Goal: Task Accomplishment & Management: Use online tool/utility

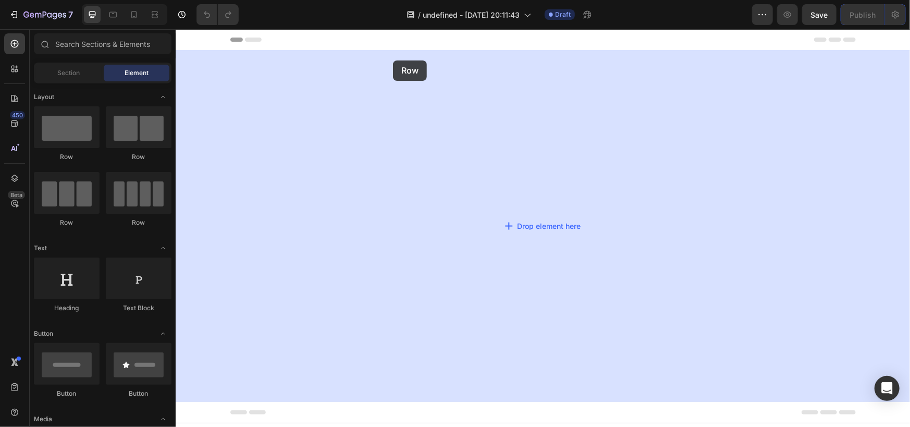
drag, startPoint x: 252, startPoint y: 160, endPoint x: 392, endPoint y: 60, distance: 172.0
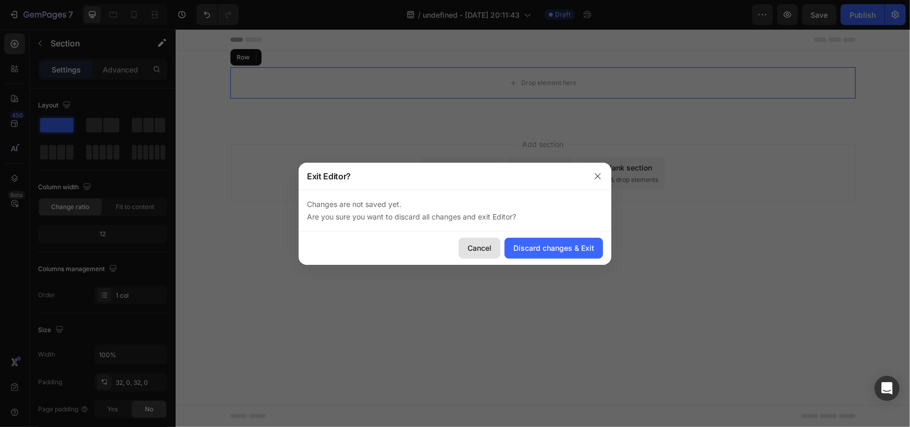
drag, startPoint x: 492, startPoint y: 249, endPoint x: 201, endPoint y: 76, distance: 338.4
click at [491, 249] on div "Cancel" at bounding box center [480, 247] width 24 height 11
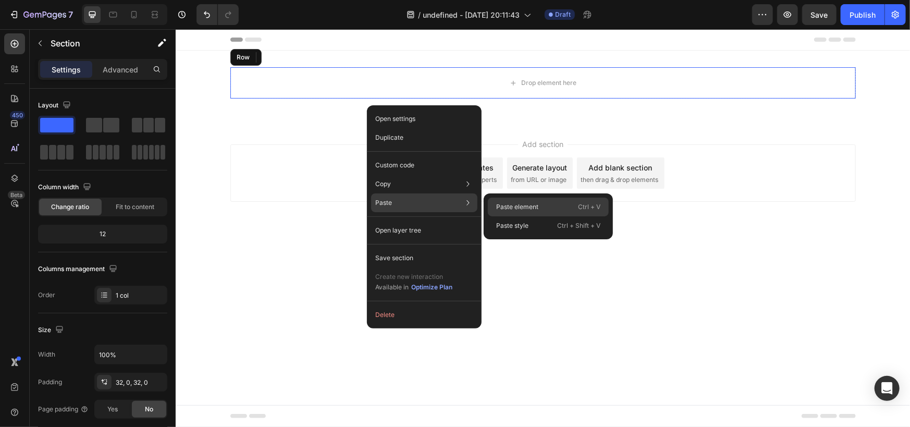
click at [558, 216] on div "Paste element Ctrl + V" at bounding box center [548, 225] width 121 height 19
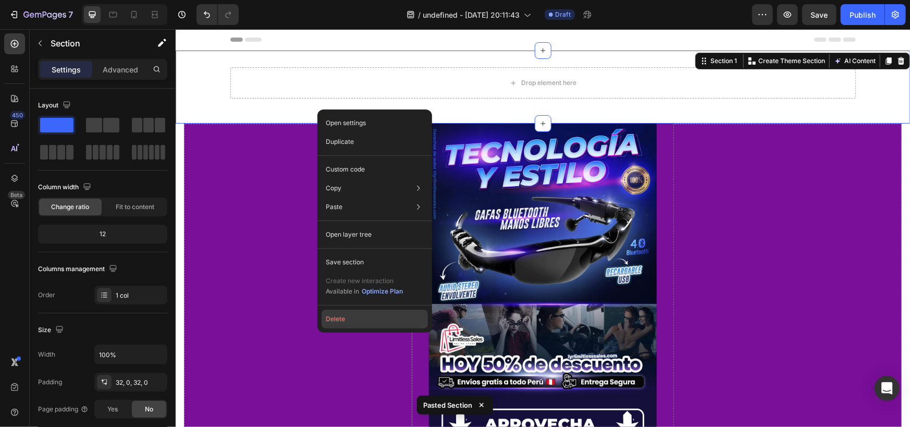
click at [344, 318] on button "Delete" at bounding box center [375, 319] width 106 height 19
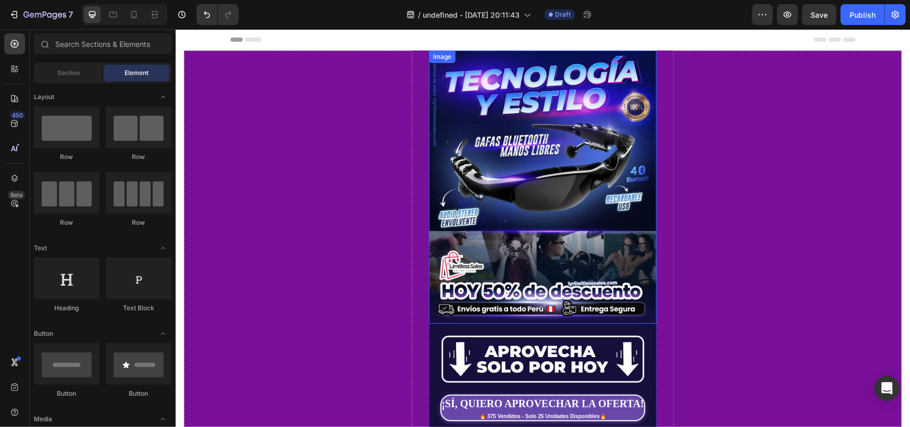
click at [509, 218] on img at bounding box center [543, 186] width 228 height 273
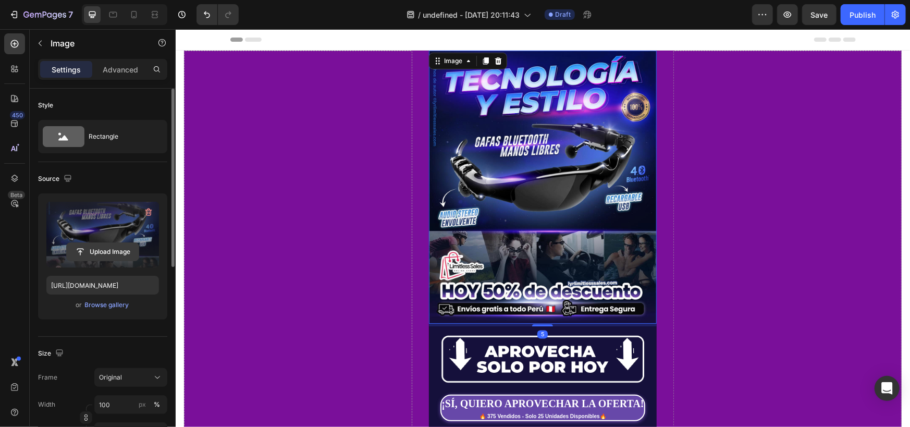
click at [125, 255] on input "file" at bounding box center [103, 252] width 72 height 18
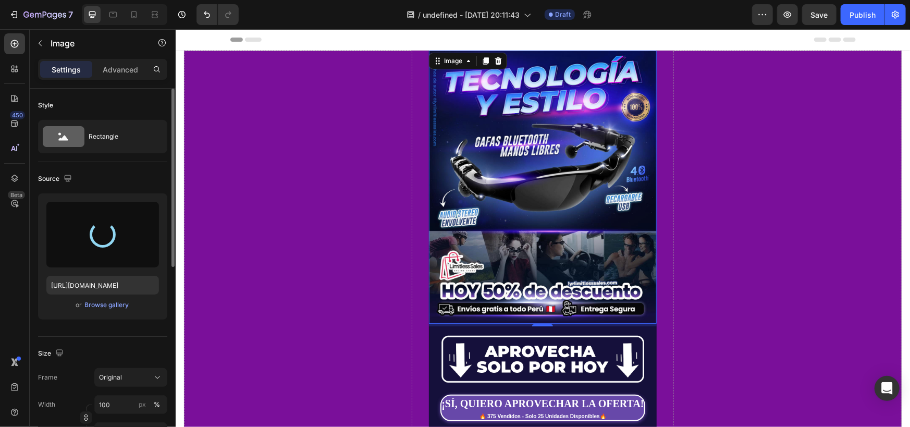
type input "https://cdn.shopify.com/s/files/1/0764/6865/0224/files/gempages_564840639498290…"
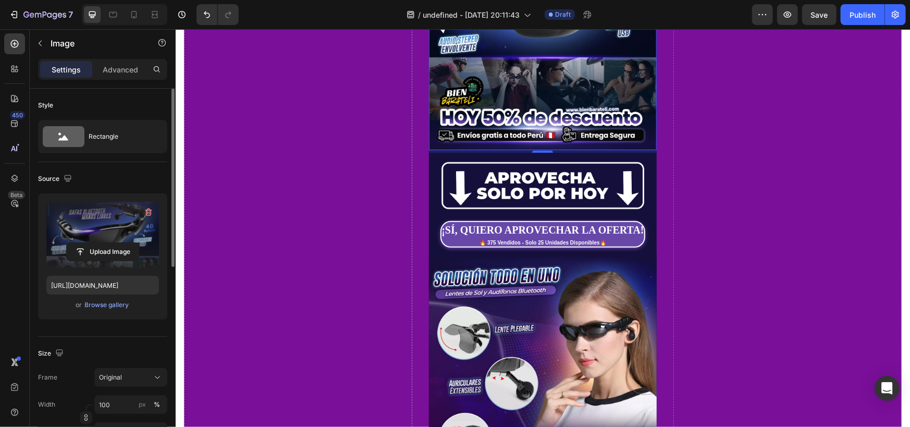
scroll to position [347, 0]
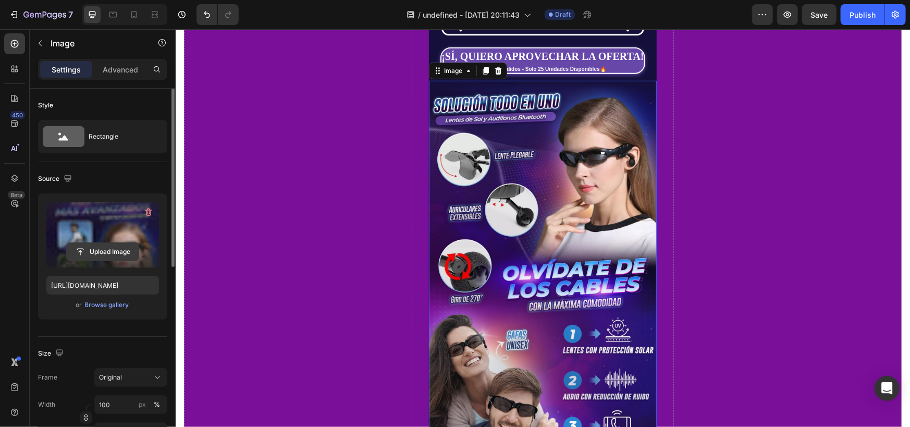
click at [100, 259] on input "file" at bounding box center [103, 252] width 72 height 18
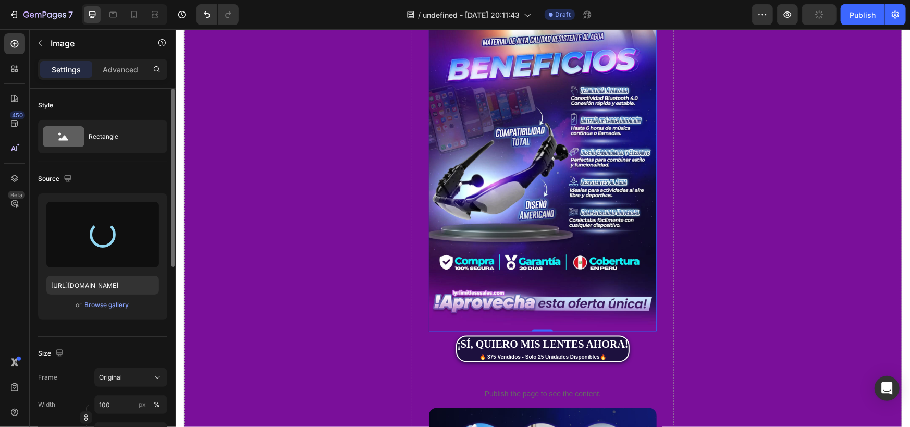
scroll to position [1216, 0]
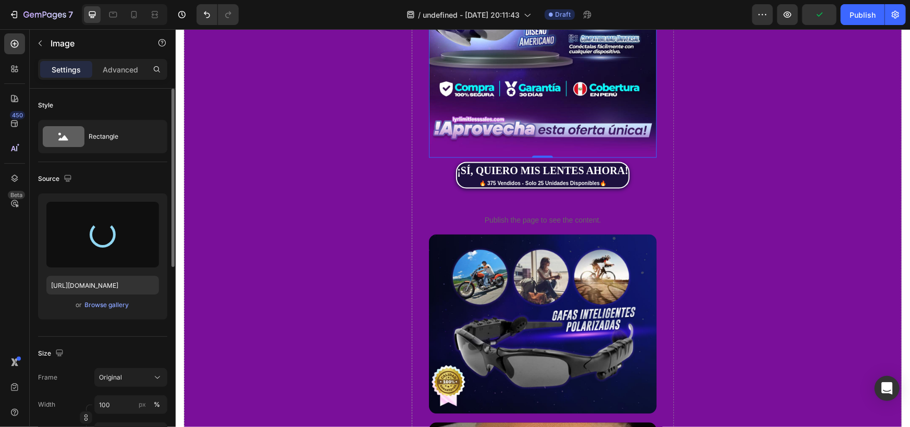
type input "https://cdn.shopify.com/s/files/1/0764/6865/0224/files/gempages_564840639498290…"
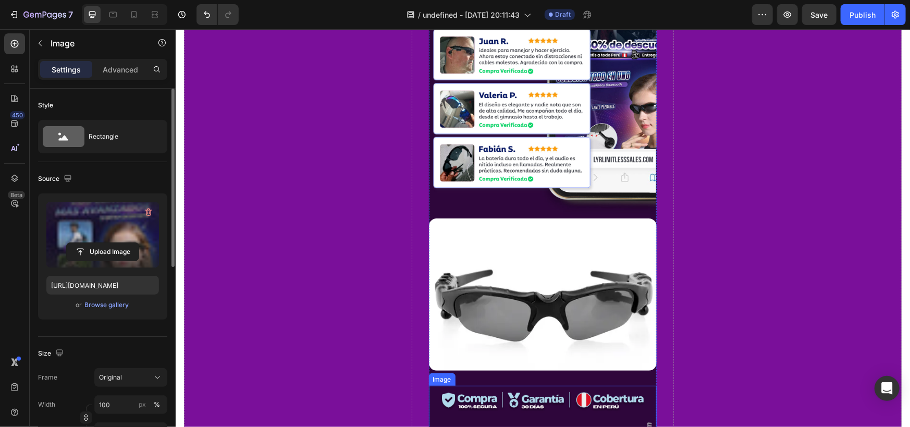
scroll to position [2433, 0]
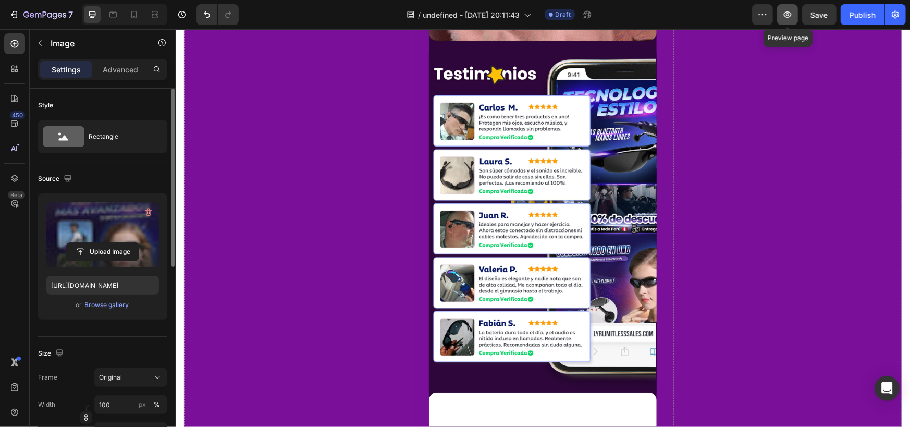
click at [790, 16] on icon "button" at bounding box center [788, 14] width 10 height 10
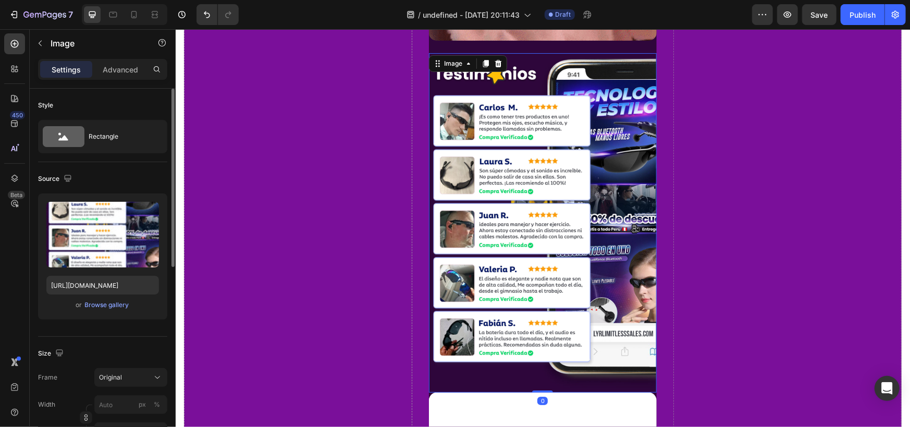
click at [522, 225] on img at bounding box center [543, 223] width 228 height 340
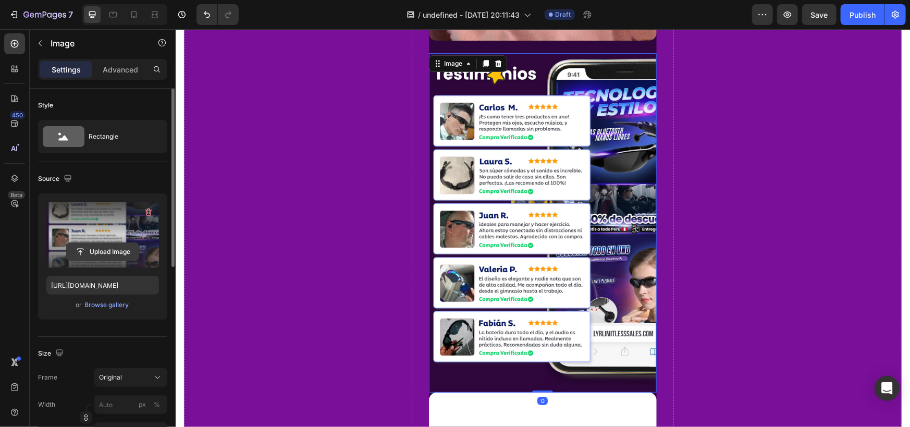
click at [124, 244] on input "file" at bounding box center [103, 252] width 72 height 18
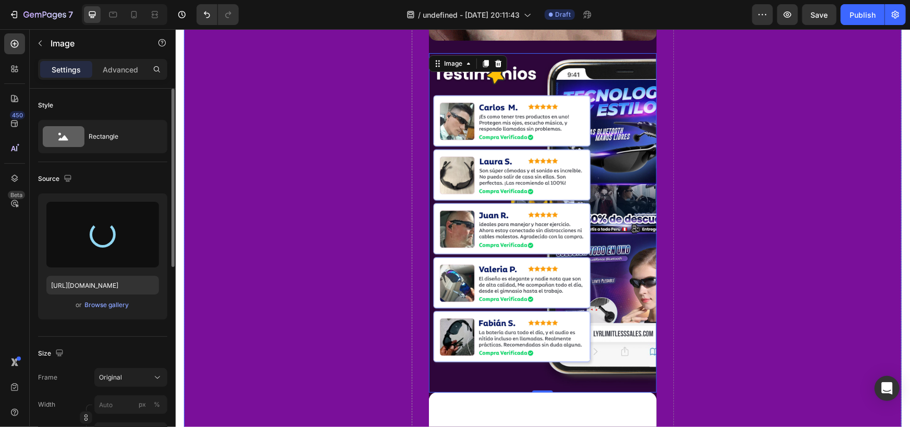
type input "[URL][DOMAIN_NAME]"
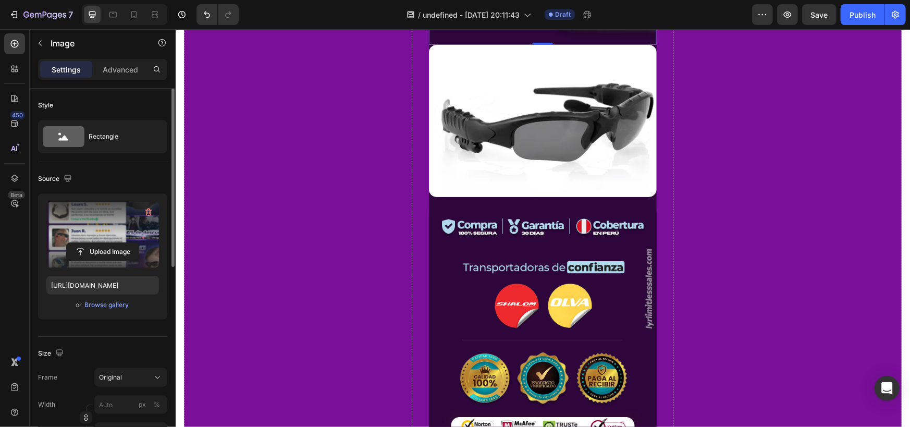
scroll to position [2940, 0]
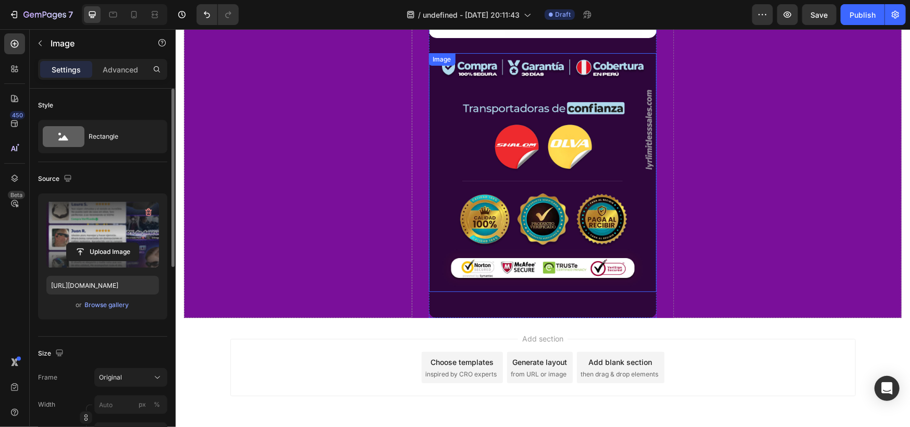
click at [552, 202] on img at bounding box center [543, 172] width 228 height 239
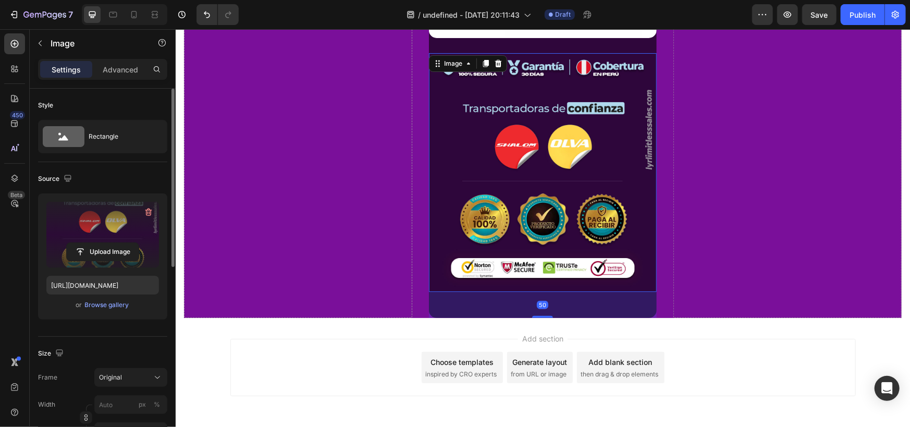
click at [143, 260] on div "Upload Image" at bounding box center [102, 251] width 113 height 19
click at [117, 259] on input "file" at bounding box center [103, 252] width 72 height 18
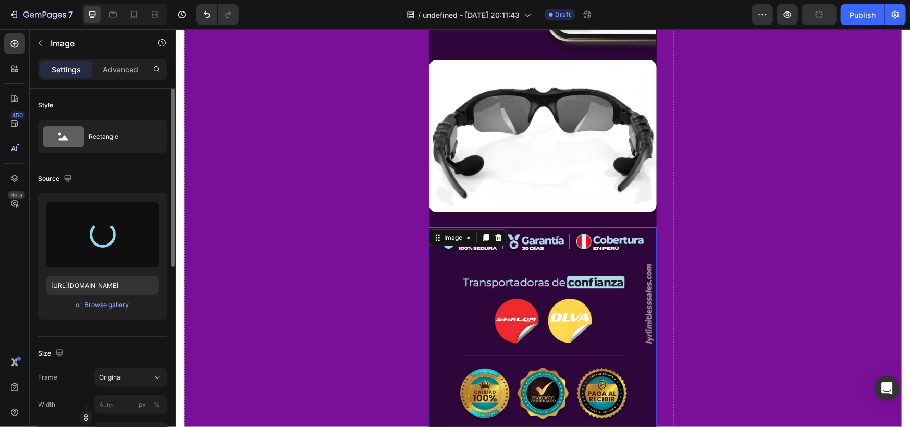
scroll to position [2592, 0]
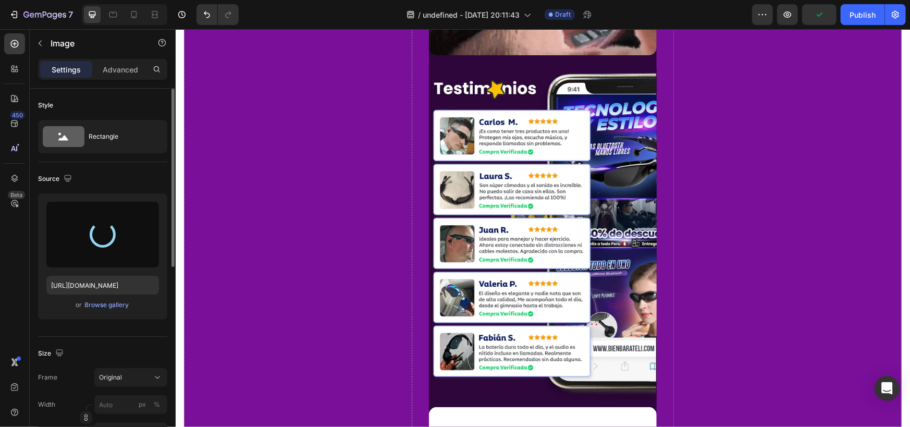
type input "[URL][DOMAIN_NAME]"
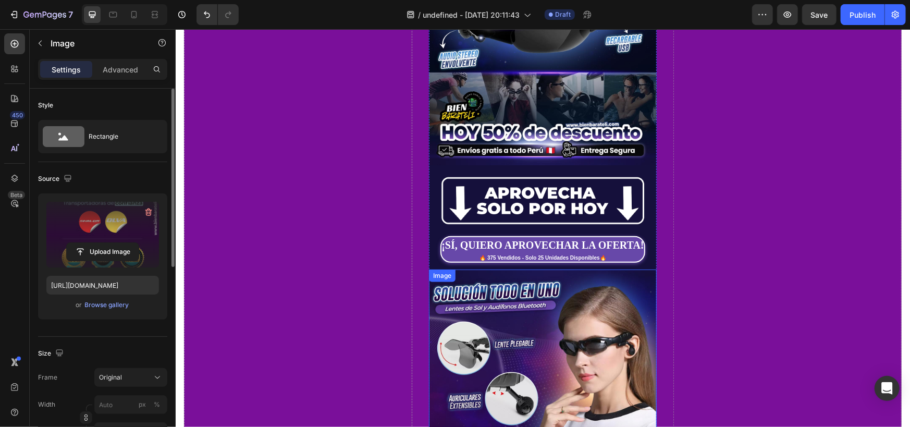
scroll to position [0, 0]
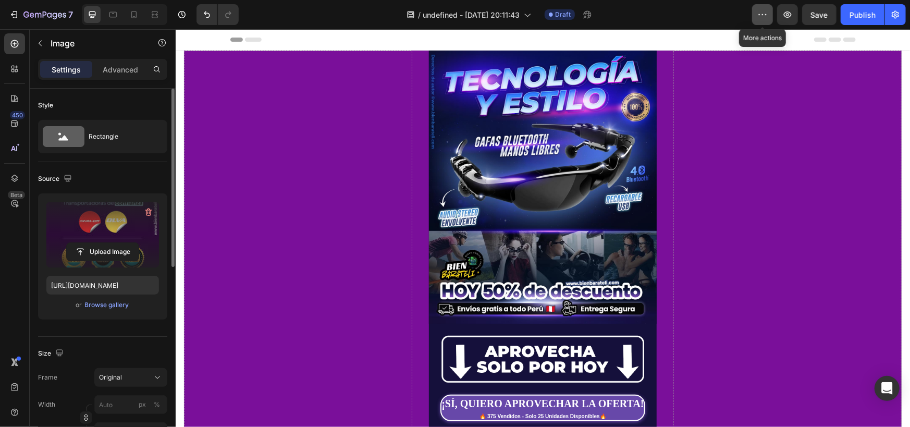
click at [766, 17] on icon "button" at bounding box center [763, 14] width 10 height 10
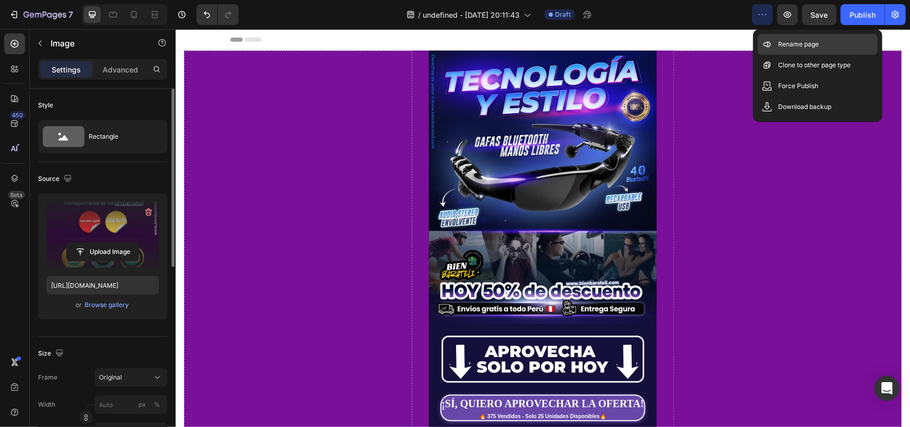
click at [804, 42] on p "Rename page" at bounding box center [799, 44] width 41 height 10
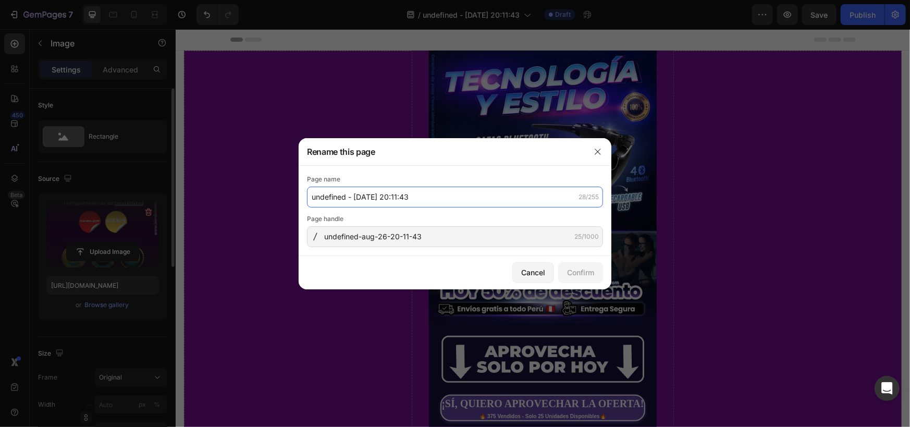
click at [441, 197] on input "undefined - Aug 26, 20:11:43" at bounding box center [455, 197] width 296 height 21
paste input "Lentes de Sol con Bluetooth"
type input "Lentes de Sol con Bluetooth"
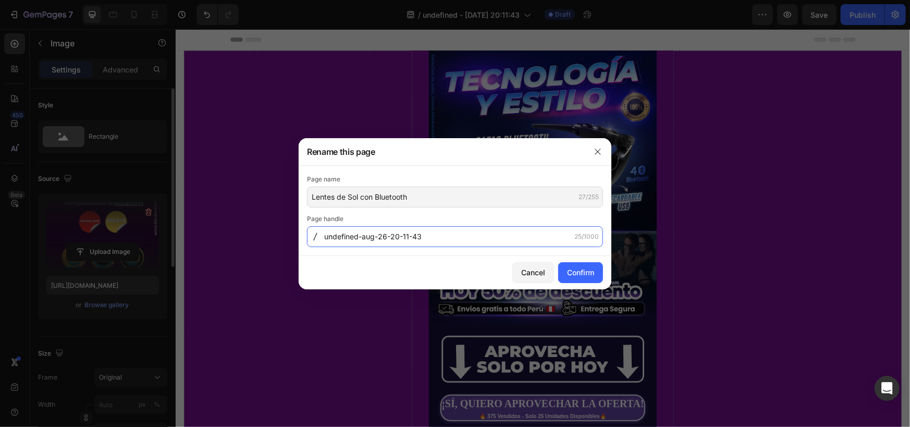
click at [410, 231] on input "undefined-aug-26-20-11-43" at bounding box center [455, 236] width 296 height 21
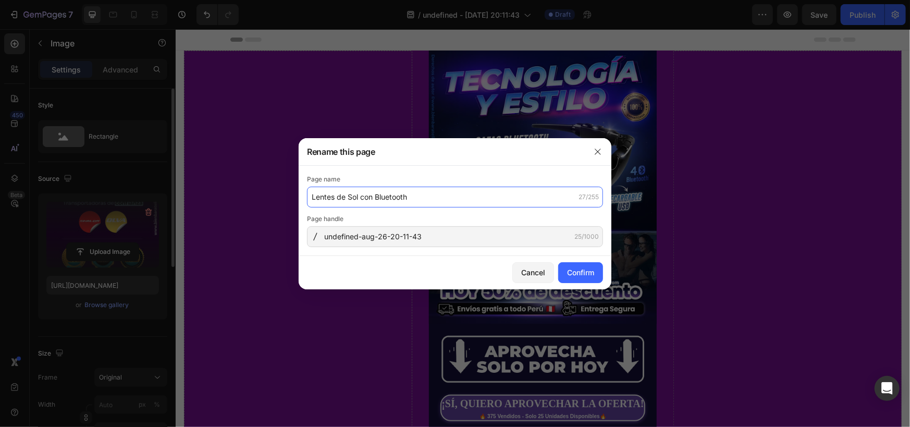
click at [455, 206] on input "Lentes de Sol con Bluetooth" at bounding box center [455, 197] width 296 height 21
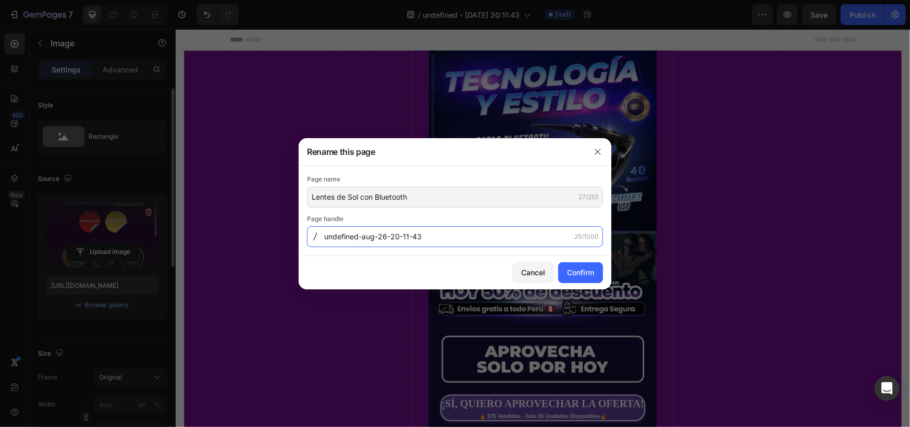
click at [452, 241] on input "undefined-aug-26-20-11-43" at bounding box center [455, 236] width 296 height 21
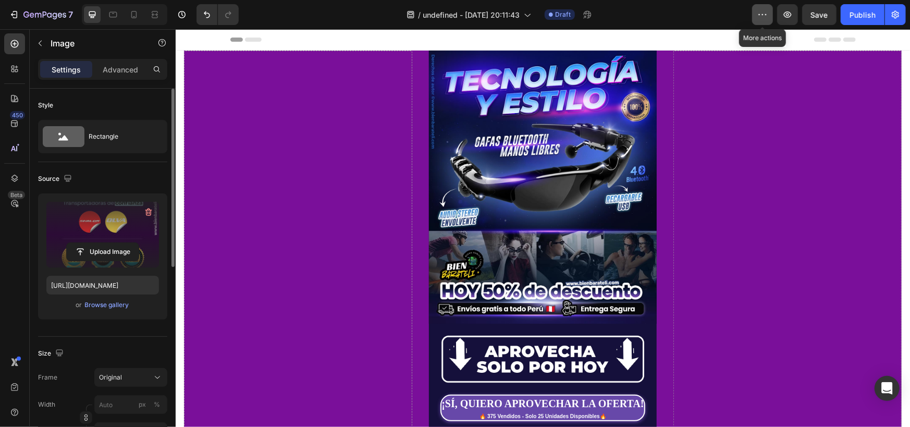
click at [771, 15] on button "button" at bounding box center [762, 14] width 21 height 21
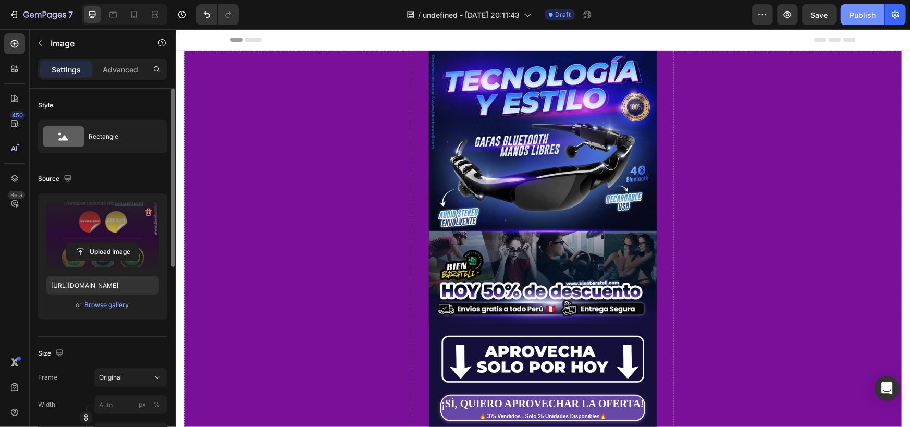
click at [862, 17] on div "Publish" at bounding box center [863, 14] width 26 height 11
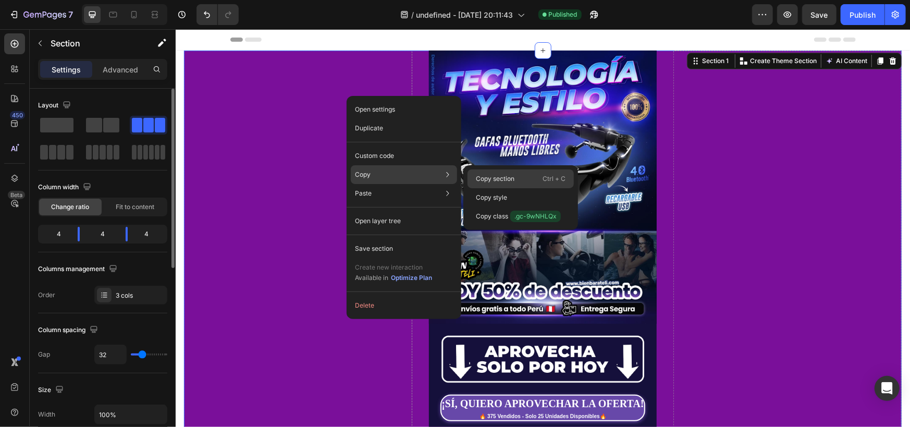
click at [511, 188] on div "Copy section Ctrl + C" at bounding box center [521, 197] width 106 height 19
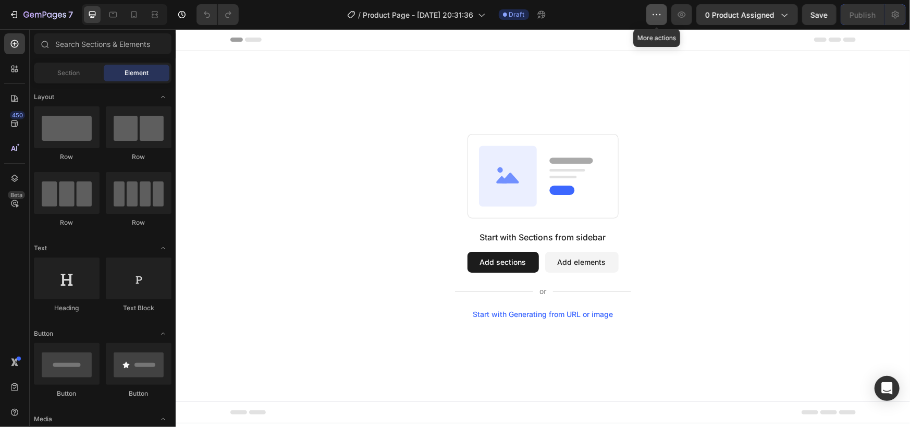
click at [658, 14] on icon "button" at bounding box center [657, 14] width 2 height 1
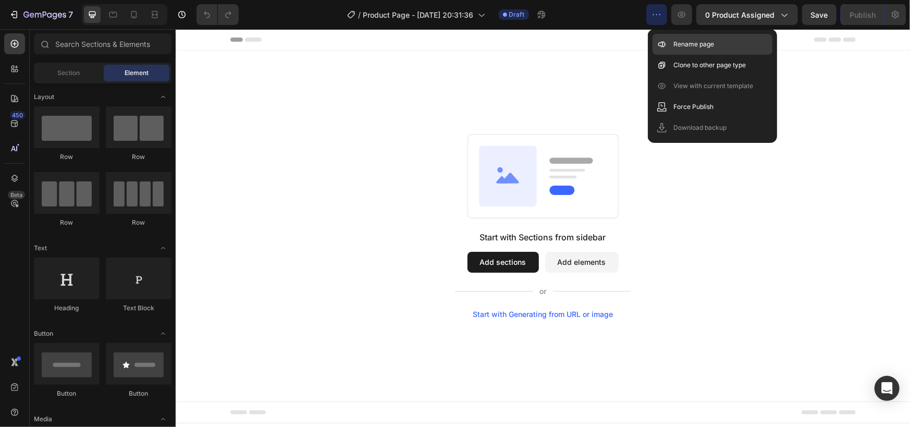
click at [694, 46] on p "Rename page" at bounding box center [694, 44] width 41 height 10
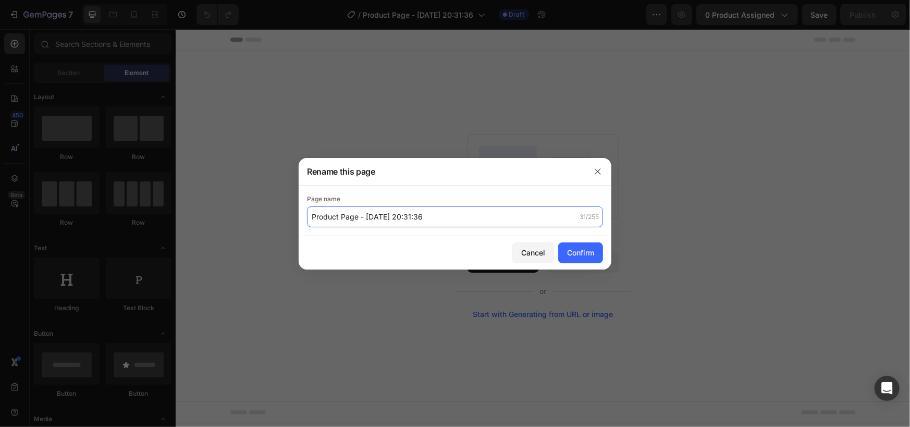
click at [368, 217] on input "Product Page - Aug 26, 20:31:36" at bounding box center [455, 216] width 296 height 21
paste input "Lentes de Sol con Bluetooth"
type input "Lentes de Sol con Bluetooth"
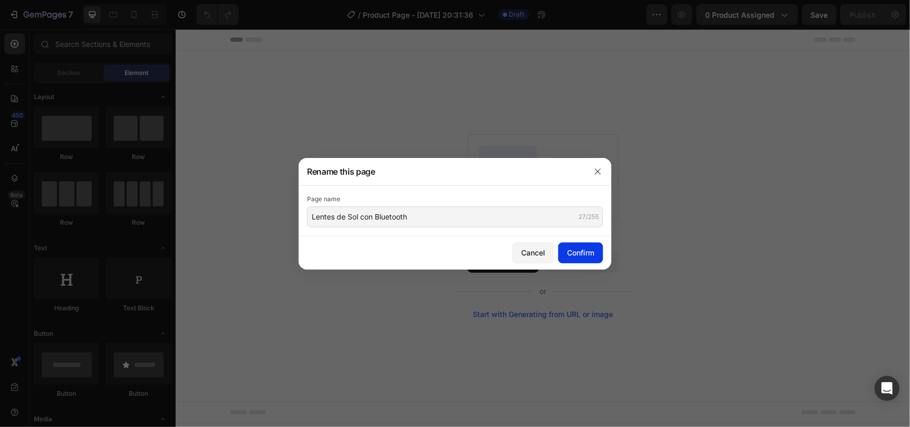
click at [579, 247] on div "Confirm" at bounding box center [580, 252] width 27 height 11
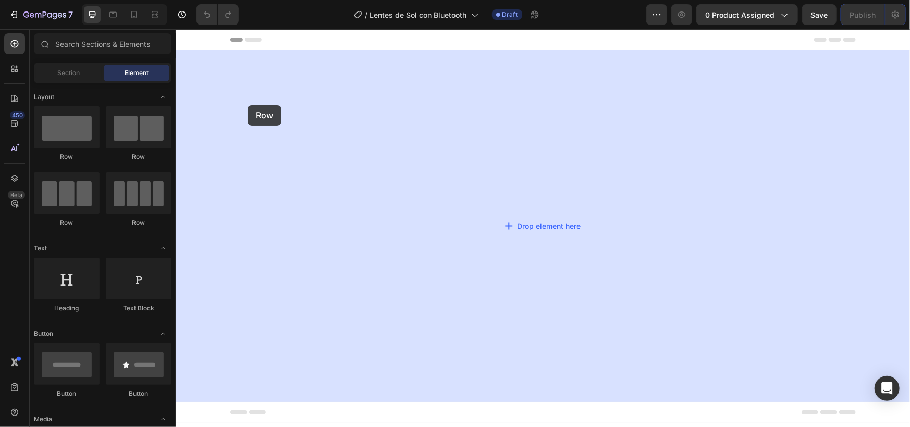
drag, startPoint x: 309, startPoint y: 125, endPoint x: 221, endPoint y: 107, distance: 89.9
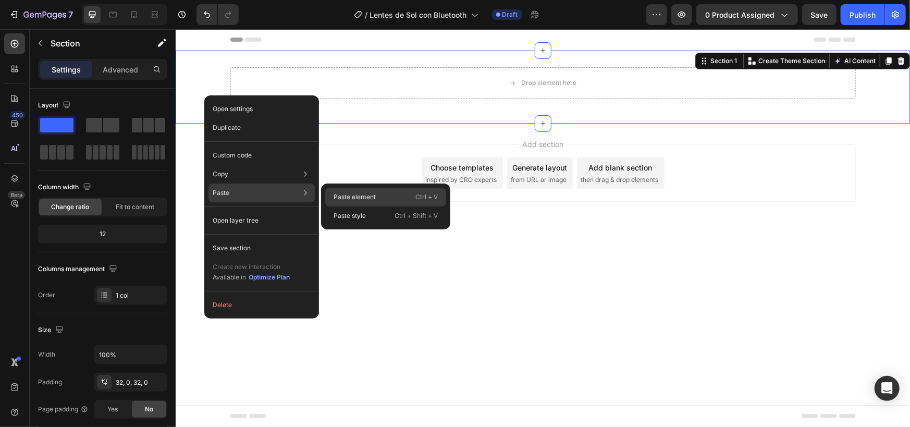
click at [356, 192] on p "Paste element" at bounding box center [355, 196] width 42 height 9
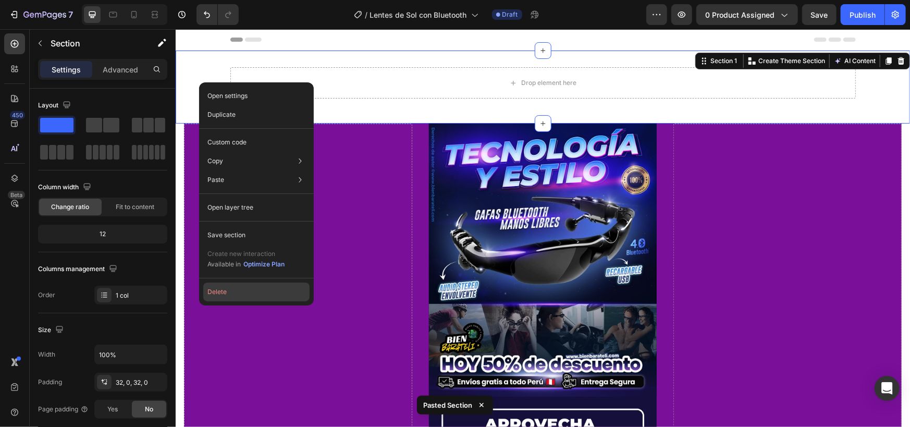
drag, startPoint x: 235, startPoint y: 299, endPoint x: 39, endPoint y: 223, distance: 210.1
click at [235, 299] on button "Delete" at bounding box center [256, 292] width 106 height 19
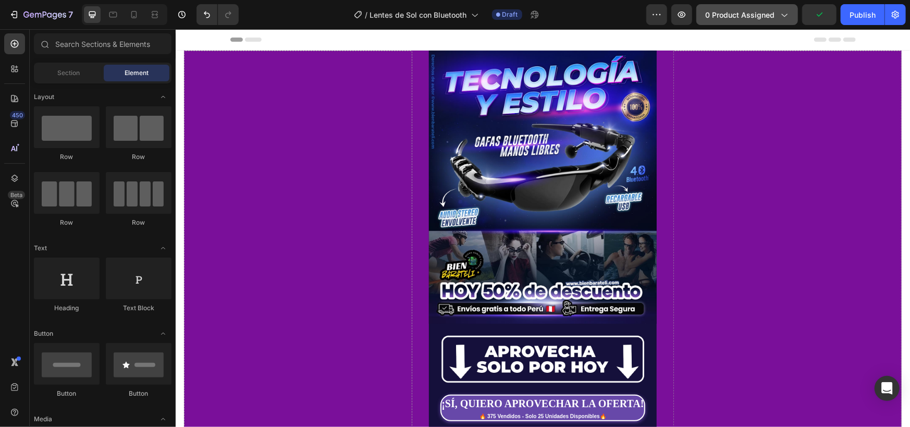
click at [759, 17] on span "0 product assigned" at bounding box center [739, 14] width 69 height 11
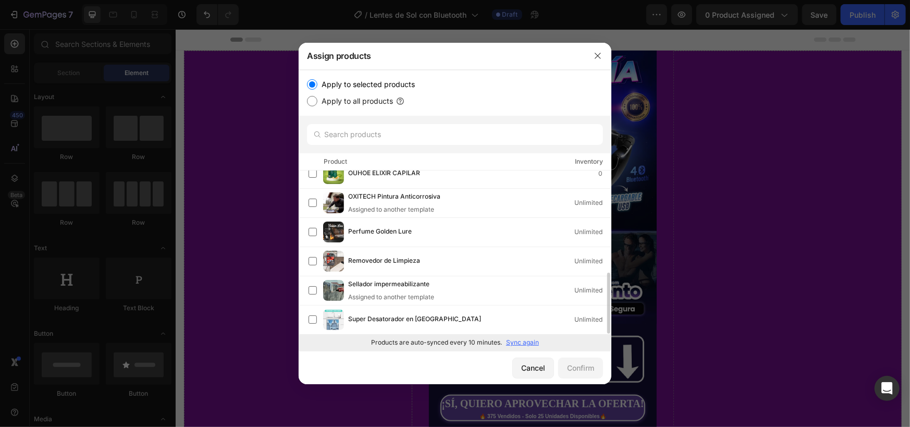
scroll to position [100, 0]
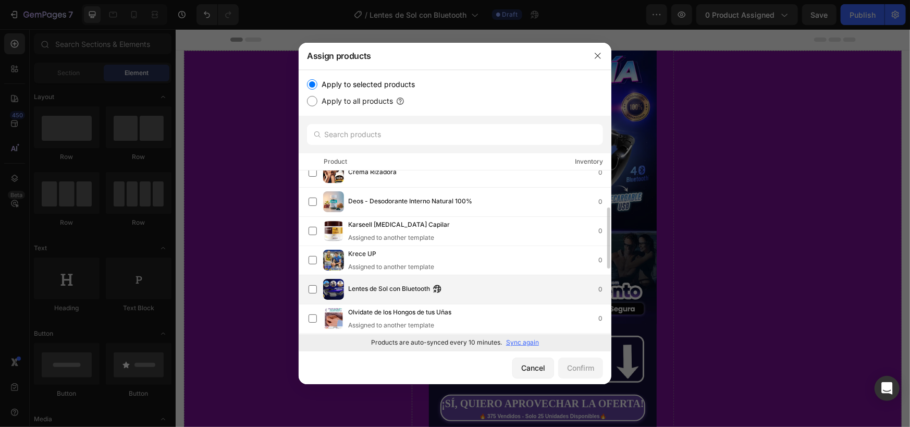
click at [382, 299] on div "Lentes de Sol con Bluetooth 0" at bounding box center [460, 289] width 302 height 21
click at [585, 368] on div "Confirm" at bounding box center [580, 367] width 27 height 11
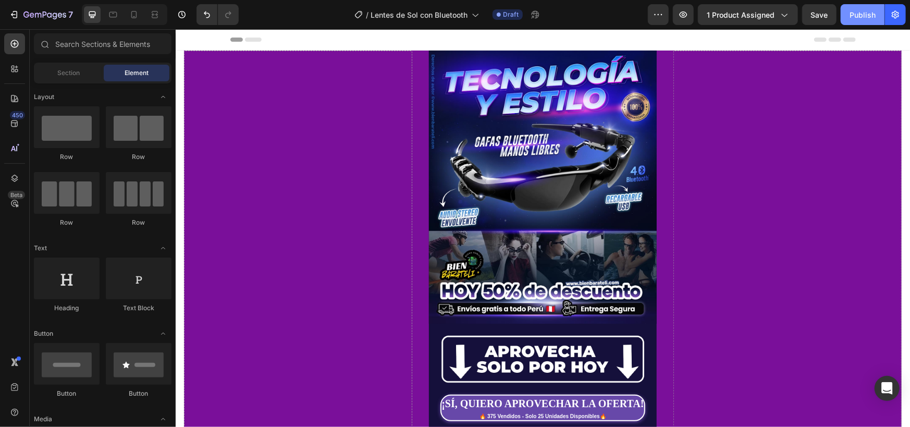
click at [862, 14] on div "Publish" at bounding box center [863, 14] width 26 height 11
click at [133, 12] on icon at bounding box center [134, 14] width 10 height 10
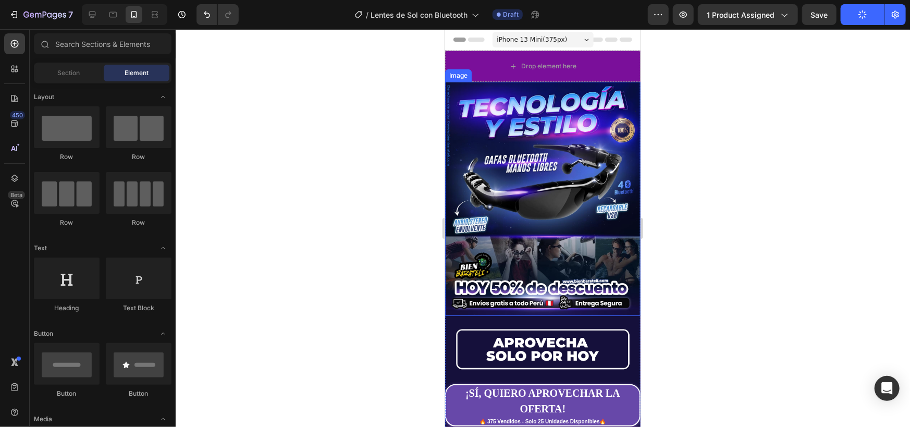
click at [567, 171] on img at bounding box center [543, 198] width 196 height 234
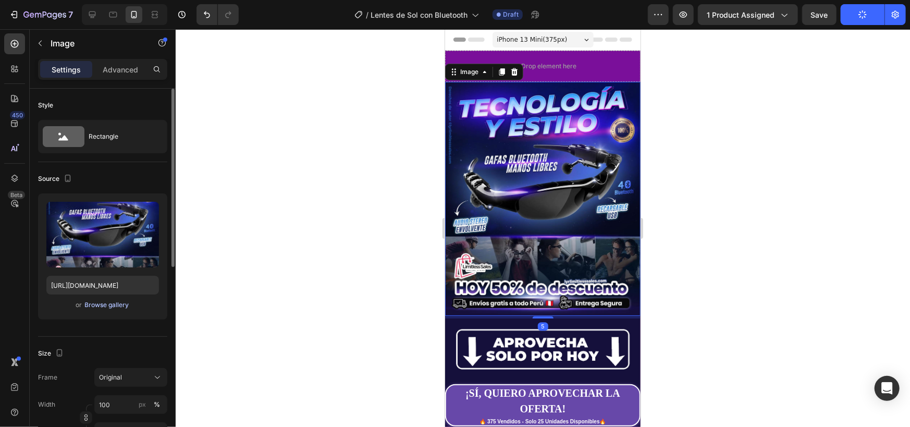
click at [106, 308] on div "Browse gallery" at bounding box center [107, 304] width 44 height 9
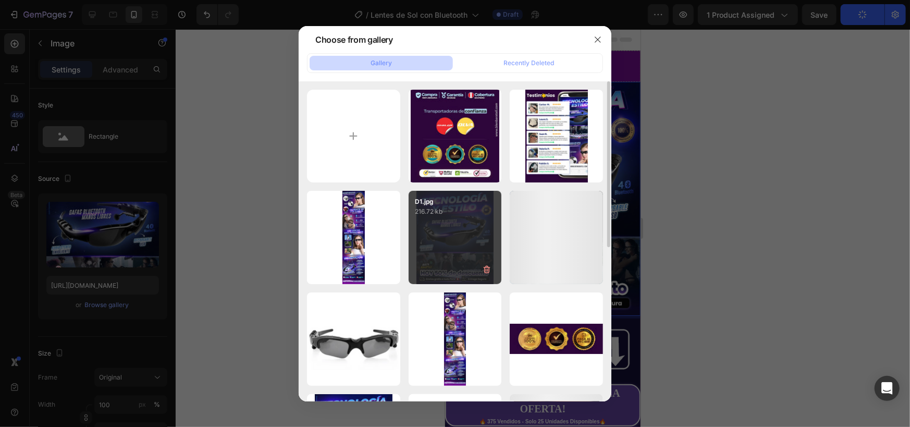
click at [435, 233] on div "D1.jpg 216.72 kb" at bounding box center [455, 237] width 93 height 93
type input "https://cdn.shopify.com/s/files/1/0764/6865/0224/files/gempages_564840639498290…"
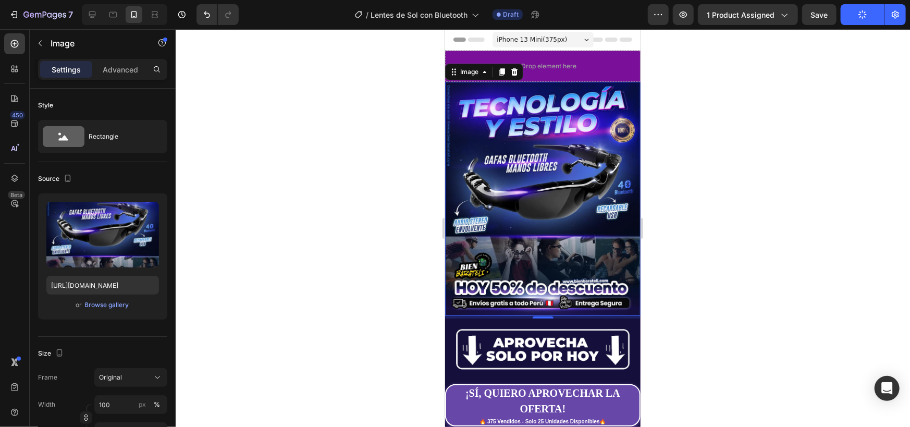
scroll to position [174, 0]
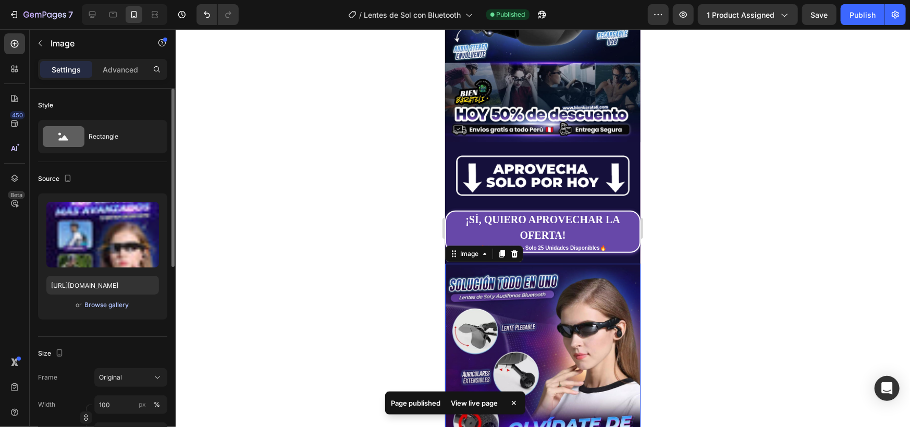
click at [108, 305] on div "Browse gallery" at bounding box center [107, 304] width 44 height 9
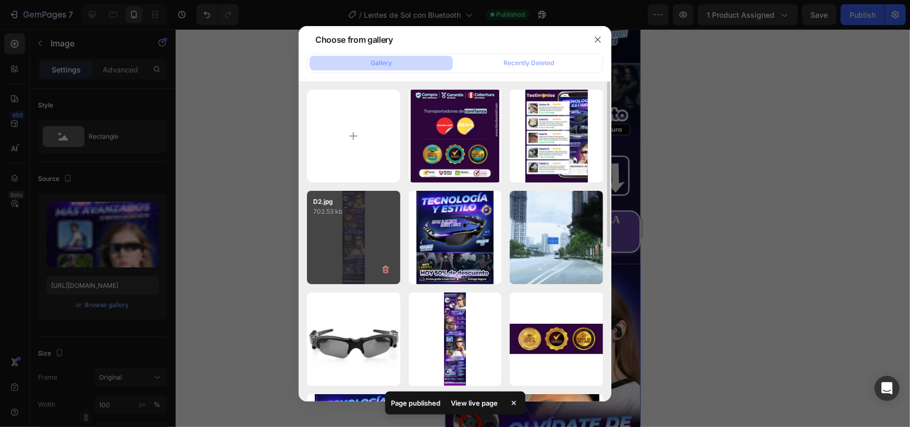
click at [358, 248] on div "D2.jpg 702.53 kb" at bounding box center [353, 237] width 93 height 93
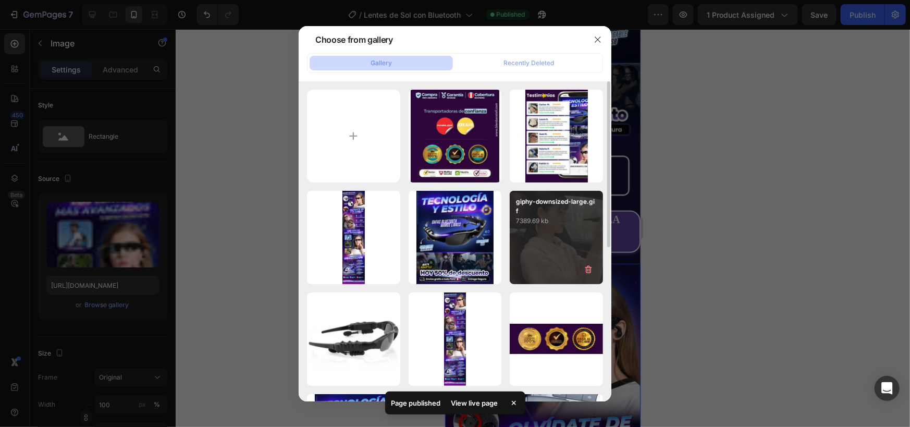
type input "https://cdn.shopify.com/s/files/1/0764/6865/0224/files/gempages_564840639498290…"
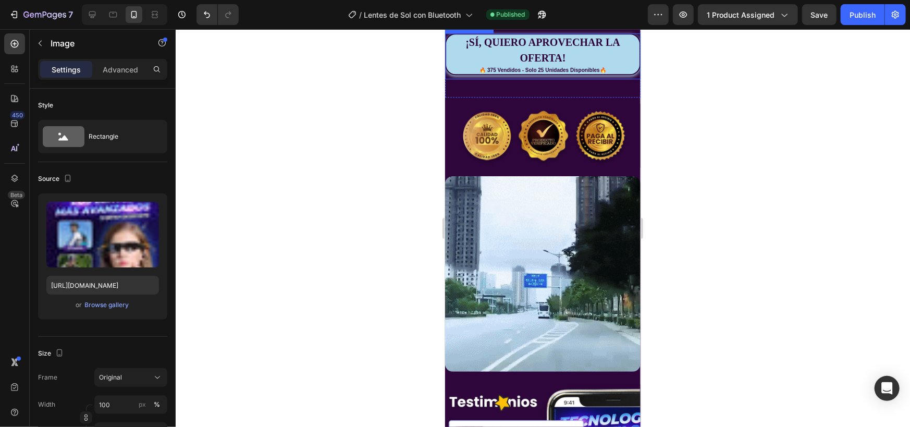
scroll to position [2086, 0]
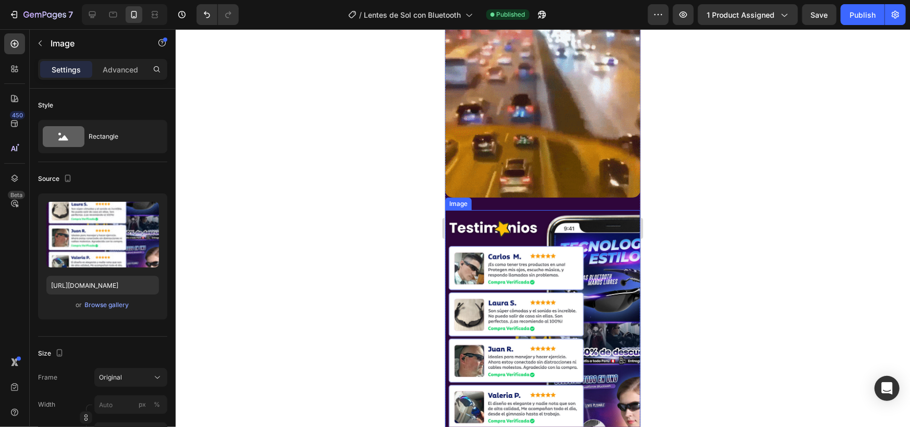
click at [550, 238] on img at bounding box center [543, 355] width 196 height 291
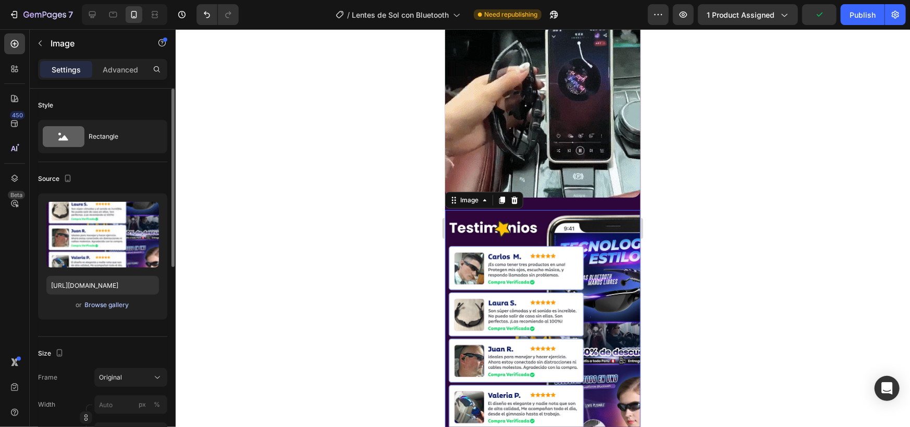
click at [115, 301] on div "Browse gallery" at bounding box center [107, 304] width 44 height 9
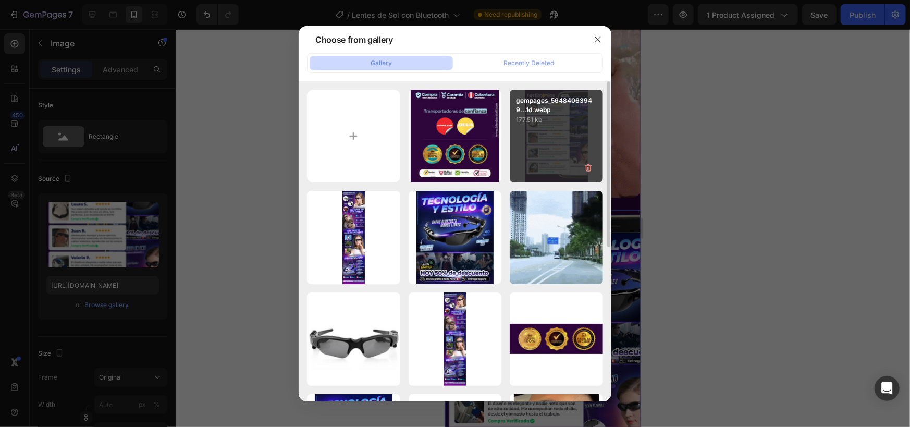
click at [567, 120] on p "177.51 kb" at bounding box center [556, 120] width 81 height 10
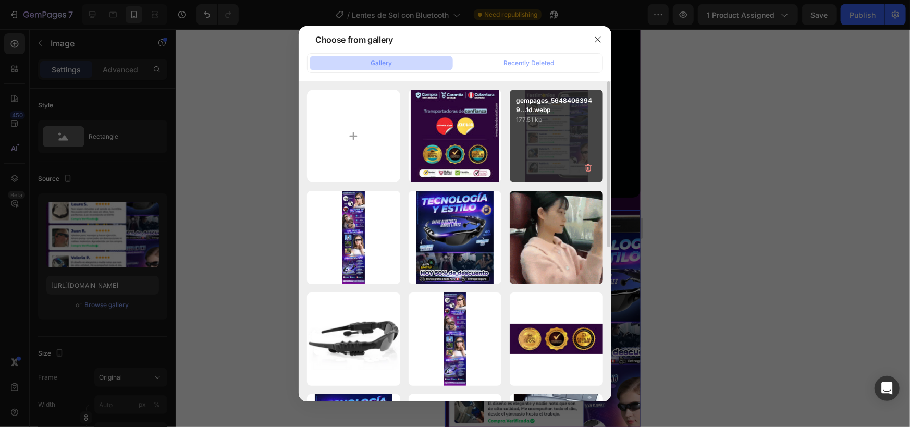
type input "[URL][DOMAIN_NAME]"
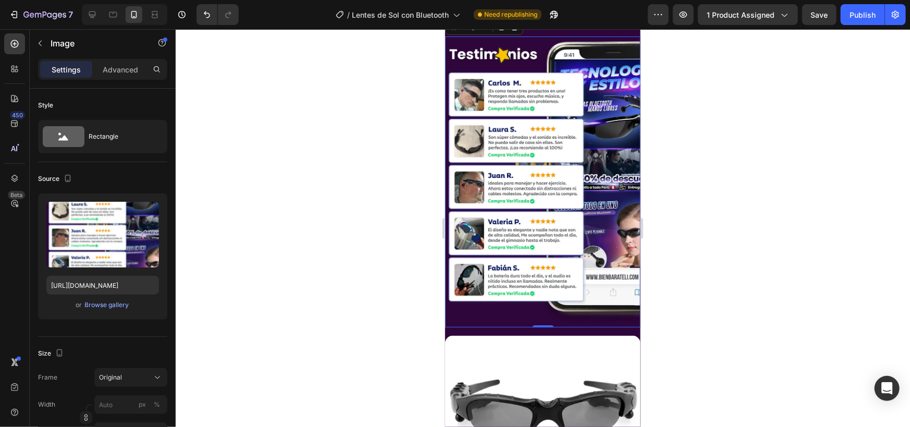
scroll to position [2607, 0]
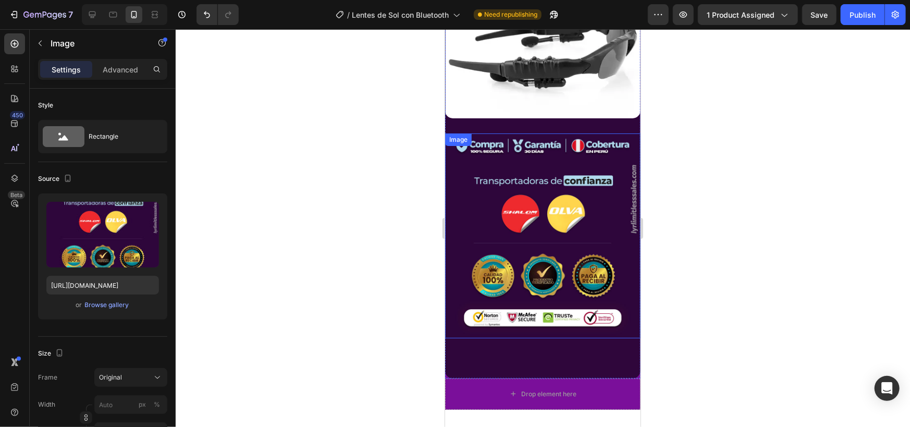
click at [515, 173] on img at bounding box center [543, 235] width 196 height 205
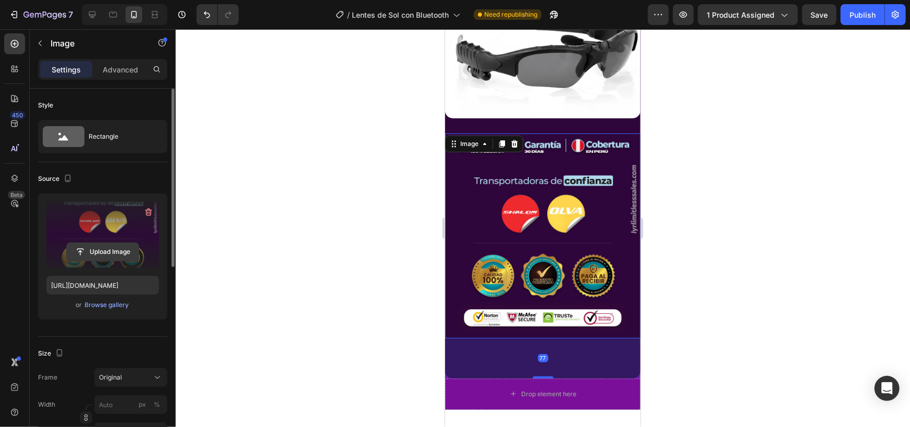
click at [92, 254] on input "file" at bounding box center [103, 252] width 72 height 18
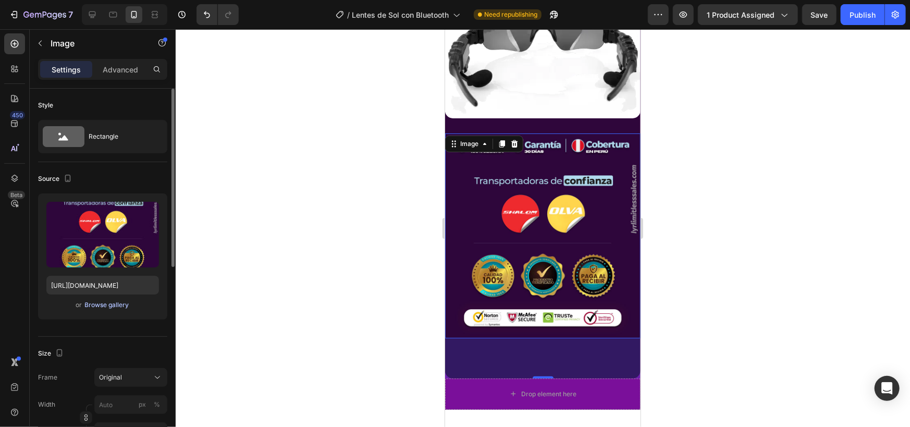
click at [113, 300] on div "Browse gallery" at bounding box center [107, 304] width 44 height 9
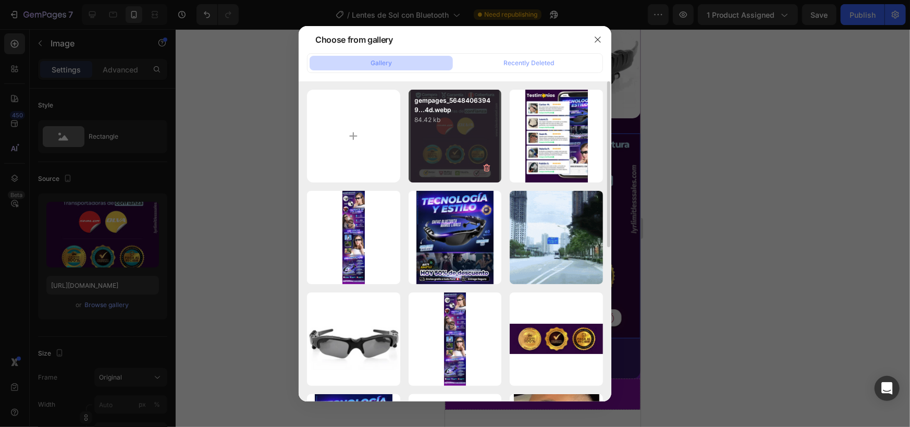
click at [472, 130] on div "gempages_56484063949...4d.webp 84.42 kb" at bounding box center [455, 136] width 93 height 93
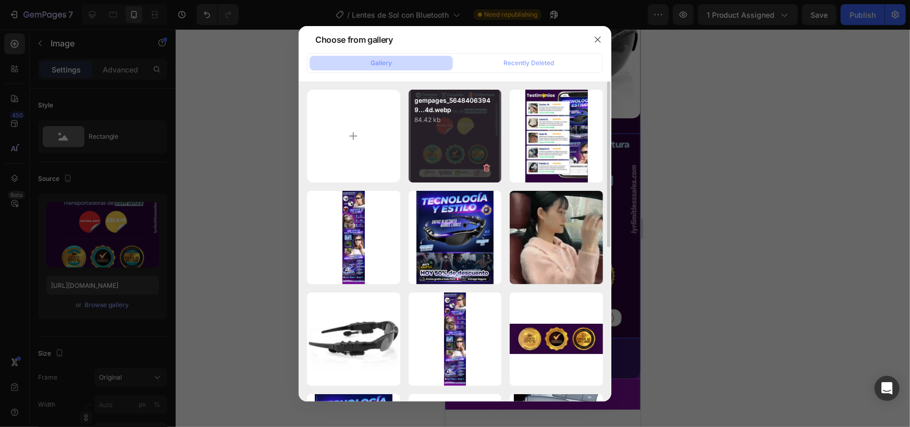
type input "[URL][DOMAIN_NAME]"
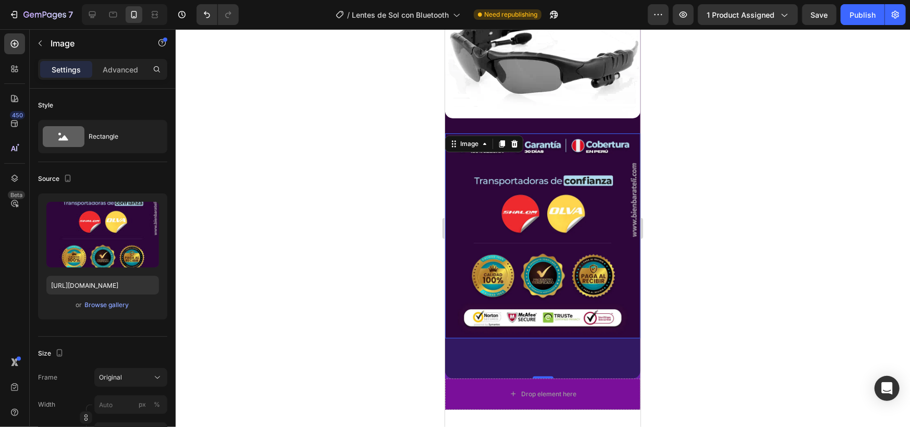
click at [417, 159] on div at bounding box center [543, 228] width 735 height 398
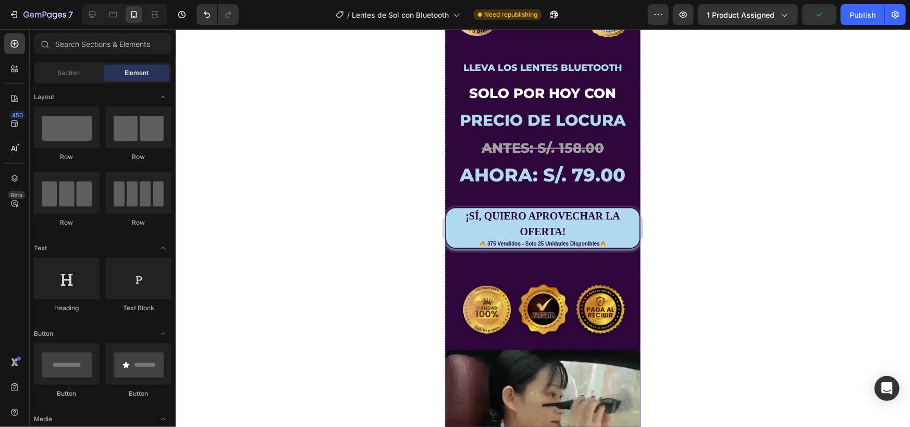
scroll to position [1564, 0]
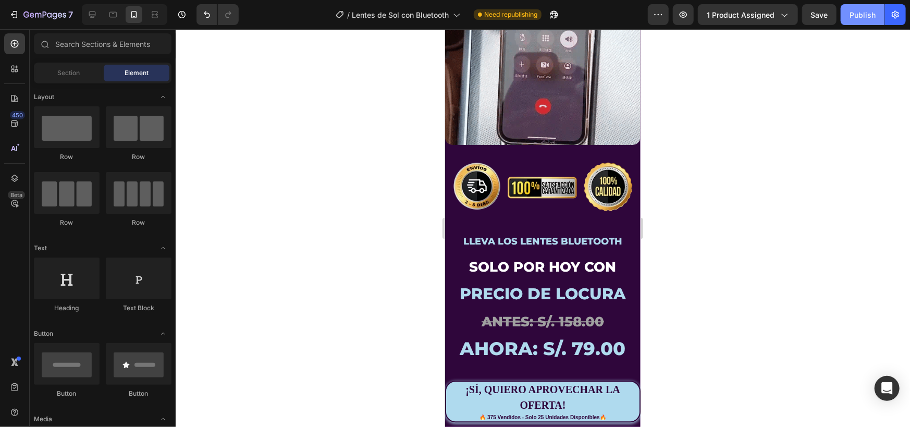
click at [868, 5] on button "Publish" at bounding box center [863, 14] width 44 height 21
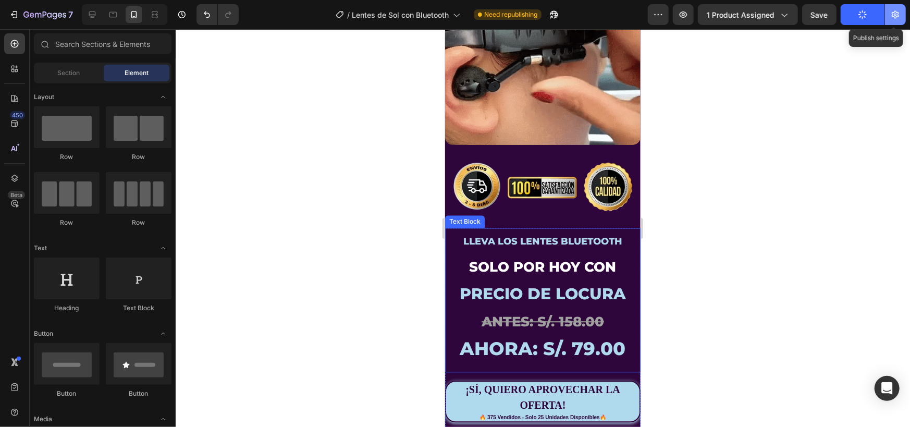
click at [897, 22] on button "button" at bounding box center [895, 14] width 21 height 21
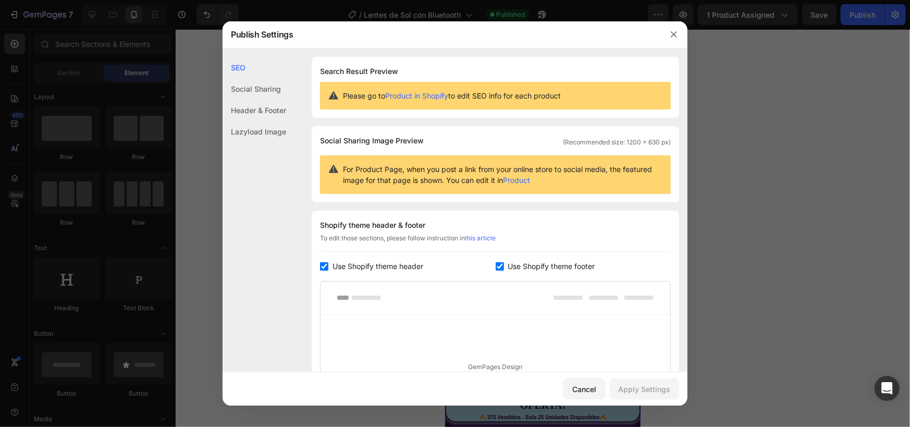
click at [368, 270] on span "Use Shopify theme header" at bounding box center [378, 266] width 91 height 13
checkbox input "false"
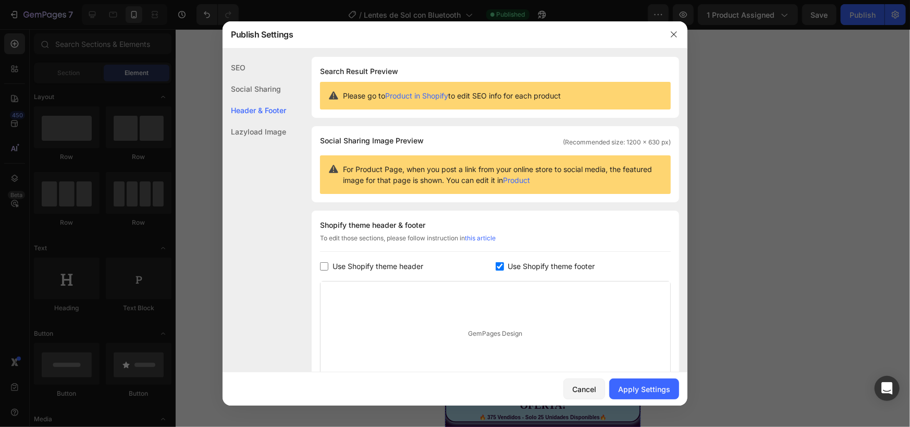
click at [564, 262] on span "Use Shopify theme footer" at bounding box center [551, 266] width 87 height 13
checkbox input "false"
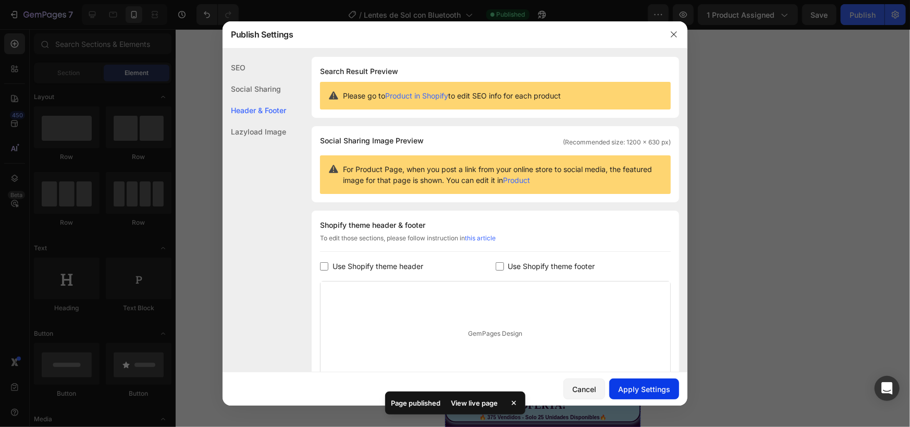
click at [641, 395] on button "Apply Settings" at bounding box center [645, 389] width 70 height 21
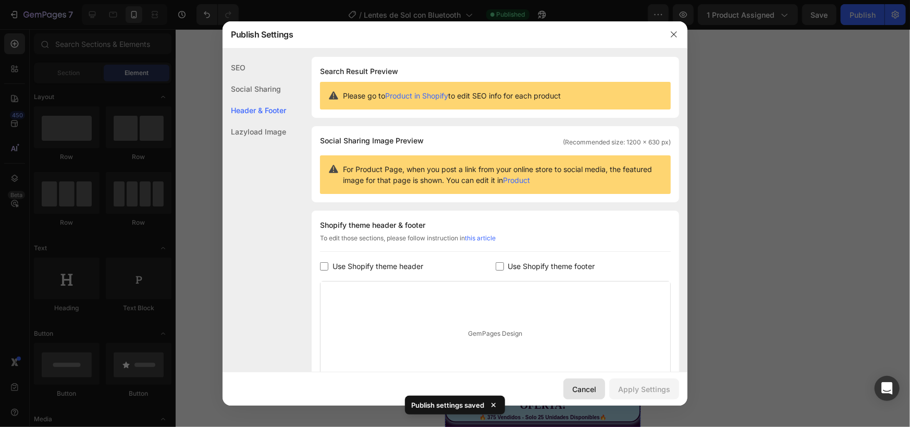
click at [588, 388] on div "Cancel" at bounding box center [585, 389] width 24 height 11
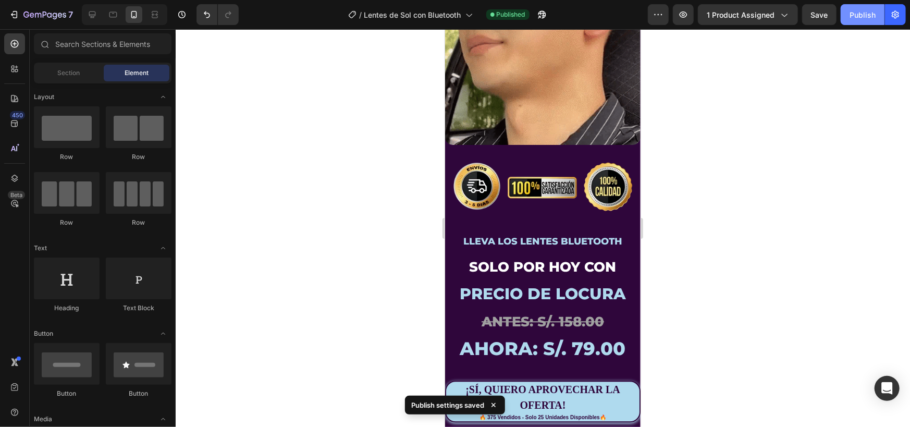
click at [866, 10] on div "Publish" at bounding box center [863, 14] width 26 height 11
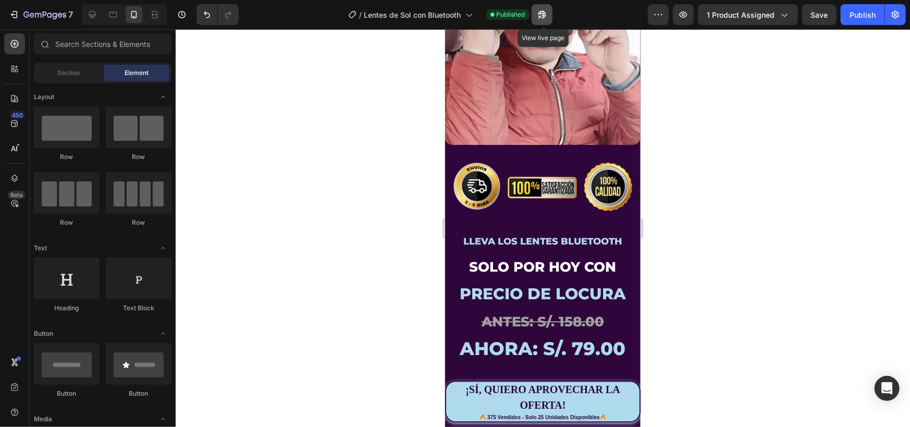
click at [545, 12] on icon "button" at bounding box center [542, 14] width 10 height 10
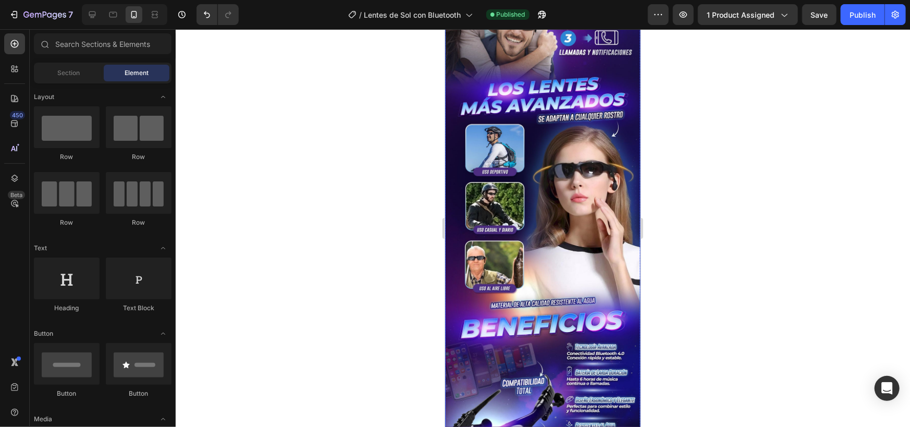
scroll to position [869, 0]
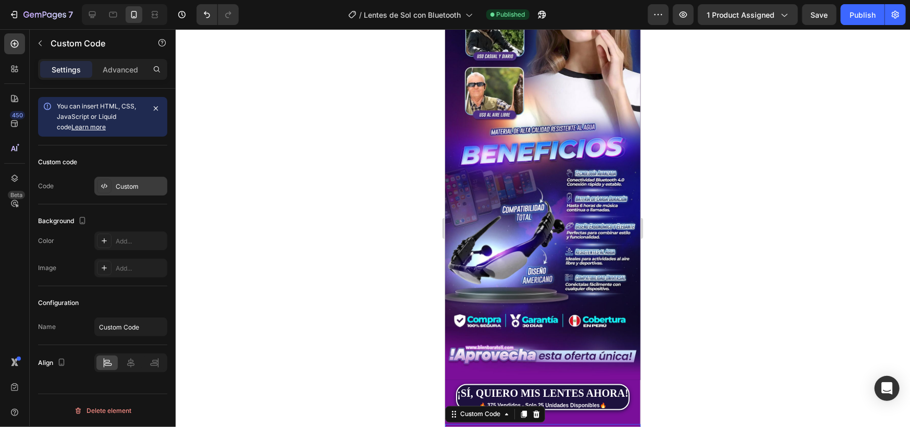
click at [115, 184] on div "Custom" at bounding box center [130, 186] width 73 height 19
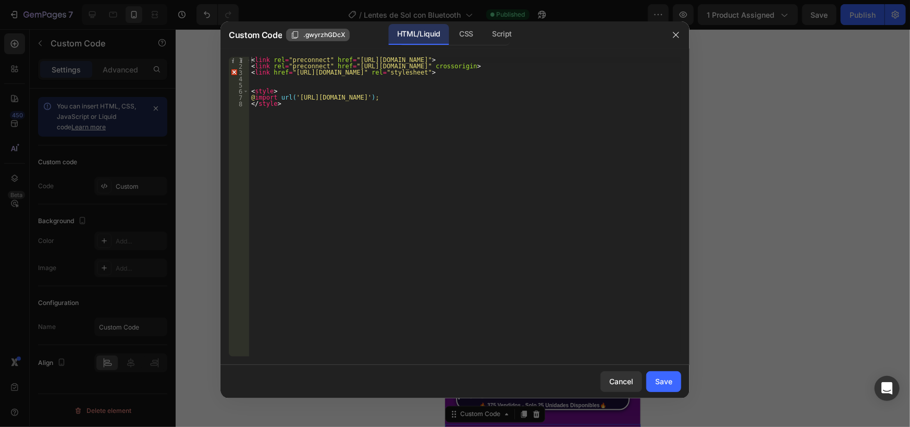
click at [342, 32] on span ".gwyrzhGDcX" at bounding box center [324, 34] width 42 height 9
click at [484, 32] on div "CSS" at bounding box center [502, 34] width 36 height 21
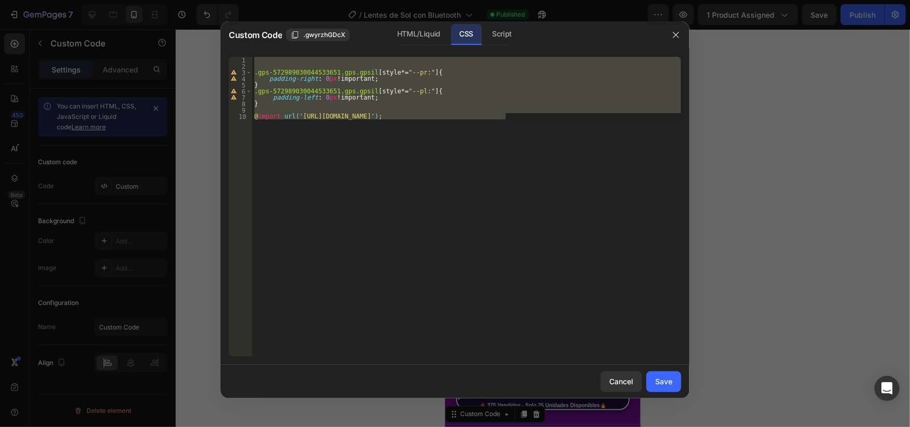
click at [307, 103] on div ".gps-572989030044533651.gps.gpsil [ style *= " --pr: " ] { padding-right : 0 px…" at bounding box center [466, 207] width 429 height 300
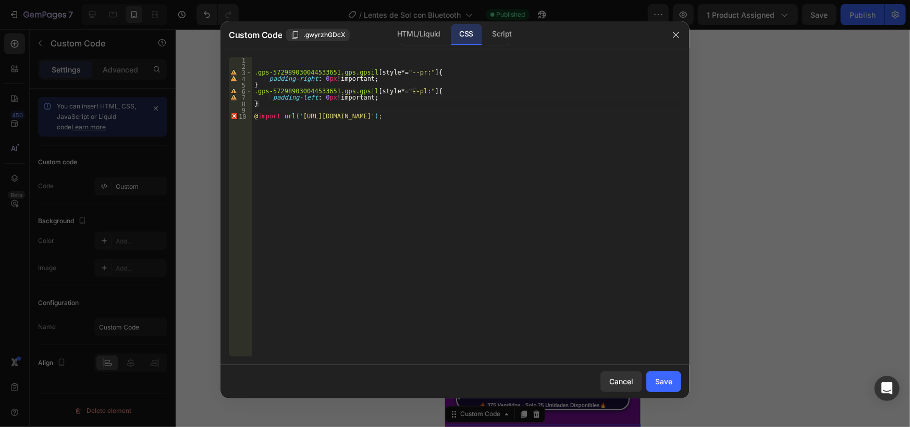
drag, startPoint x: 668, startPoint y: 157, endPoint x: 652, endPoint y: 157, distance: 16.7
click at [669, 157] on div ".gps-572989030044533651.gps.gpsil [ style *= " --pr: " ] { padding-right : 0 px…" at bounding box center [466, 213] width 429 height 312
type textarea "@import url('[URL][DOMAIN_NAME]);"
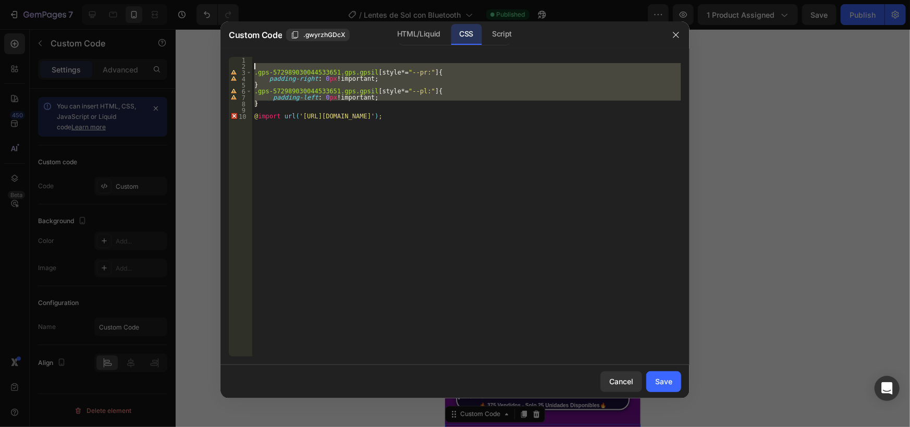
drag, startPoint x: 262, startPoint y: 104, endPoint x: 232, endPoint y: 62, distance: 52.4
click at [232, 62] on div "@import url('https://fonts.googleapis.com/css2?family=Fjalla+One&display=swap')…" at bounding box center [455, 207] width 453 height 300
drag, startPoint x: 306, startPoint y: 106, endPoint x: 290, endPoint y: 112, distance: 16.8
click at [305, 106] on div ".gps-572989030044533651.gps.gpsil [ style *= " --pr: " ] { padding-right : 0 px…" at bounding box center [466, 207] width 429 height 300
type textarea "}"
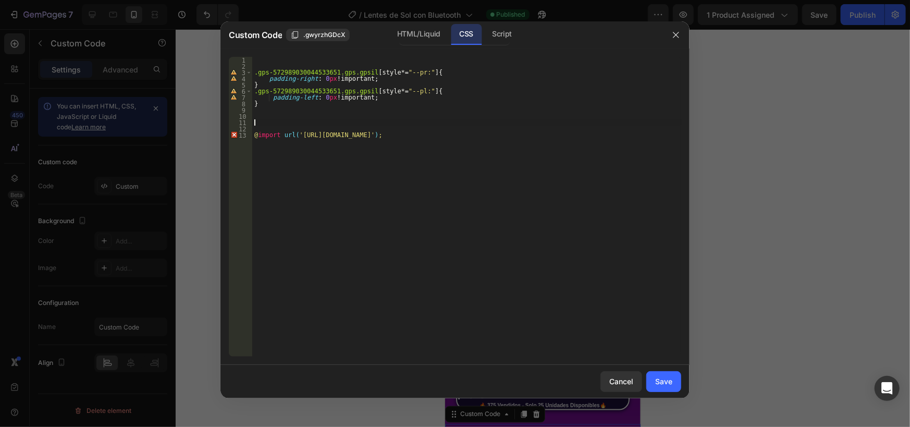
paste textarea "}"
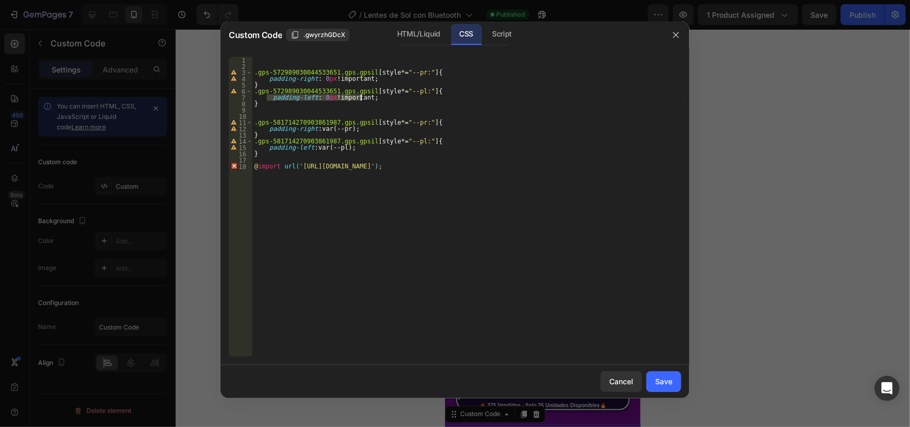
drag, startPoint x: 269, startPoint y: 98, endPoint x: 365, endPoint y: 97, distance: 95.9
click at [367, 96] on div ".gps-572989030044533651.gps.gpsil [ style *= " --pr: " ] { padding-right : 0 px…" at bounding box center [466, 213] width 429 height 312
drag, startPoint x: 267, startPoint y: 148, endPoint x: 354, endPoint y: 148, distance: 86.0
click at [354, 148] on div ".gps-572989030044533651.gps.gpsil [ style *= " --pr: " ] { padding-right : 0 px…" at bounding box center [466, 213] width 429 height 312
paste textarea "padding-left: 0px !important"
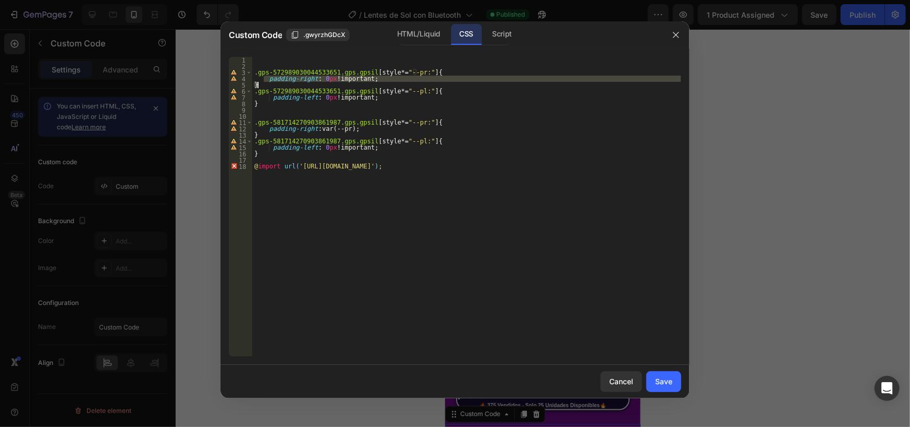
drag, startPoint x: 267, startPoint y: 80, endPoint x: 377, endPoint y: 83, distance: 110.1
click at [377, 83] on div ".gps-572989030044533651.gps.gpsil [ style *= " --pr: " ] { padding-right : 0 px…" at bounding box center [466, 213] width 429 height 312
click at [290, 87] on div ".gps-572989030044533651.gps.gpsil [ style *= " --pr: " ] { padding-right : 0 px…" at bounding box center [466, 207] width 429 height 300
drag, startPoint x: 267, startPoint y: 79, endPoint x: 363, endPoint y: 79, distance: 95.4
click at [363, 79] on div ".gps-572989030044533651.gps.gpsil [ style *= " --pr: " ] { padding-right : 0 px…" at bounding box center [466, 213] width 429 height 312
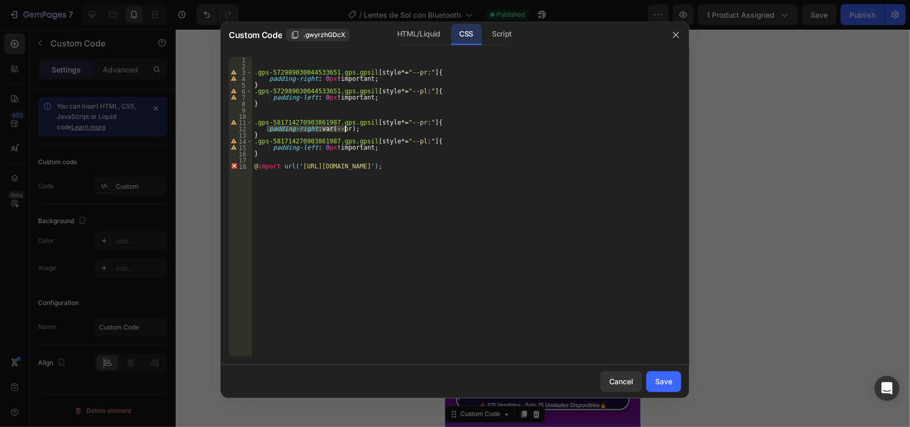
drag, startPoint x: 266, startPoint y: 128, endPoint x: 363, endPoint y: 126, distance: 96.5
click at [363, 126] on div ".gps-572989030044533651.gps.gpsil [ style *= " --pr: " ] { padding-right : 0 px…" at bounding box center [466, 213] width 429 height 312
paste textarea "0px !important"
type textarea "padding-right: 0px !important;"
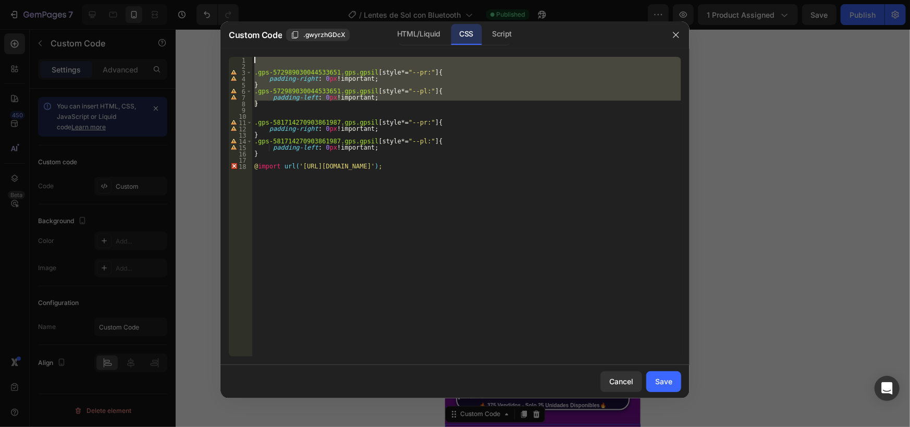
drag, startPoint x: 265, startPoint y: 105, endPoint x: 242, endPoint y: 63, distance: 48.5
click at [242, 63] on div "padding-right: 0px !important; 1 2 3 4 5 6 7 8 9 10 11 12 13 14 15 16 17 18 .gp…" at bounding box center [455, 207] width 453 height 300
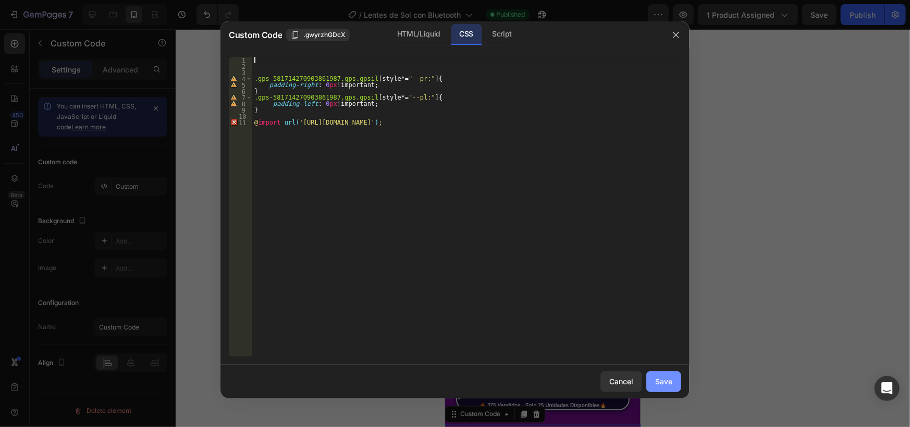
click at [659, 380] on div "Save" at bounding box center [663, 381] width 17 height 11
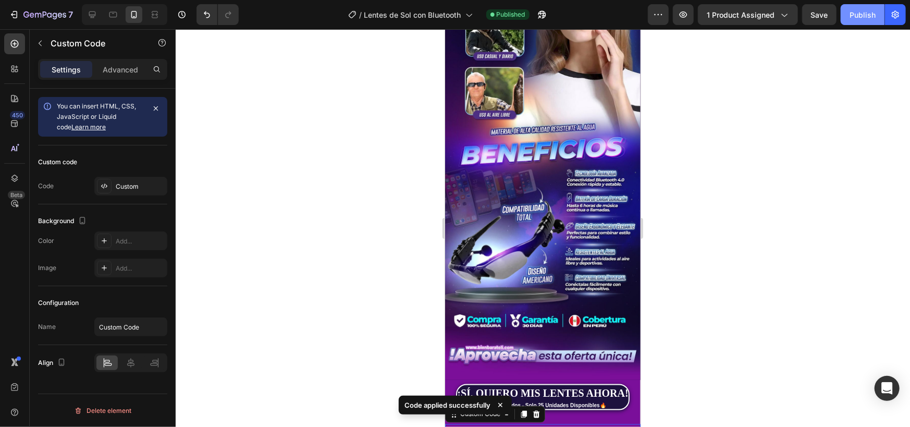
click at [863, 18] on div "Publish" at bounding box center [863, 14] width 26 height 11
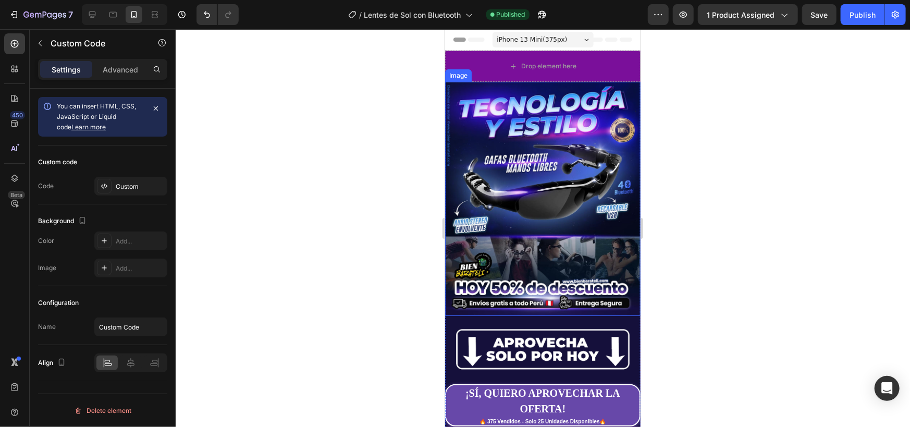
click at [515, 172] on img at bounding box center [543, 198] width 196 height 234
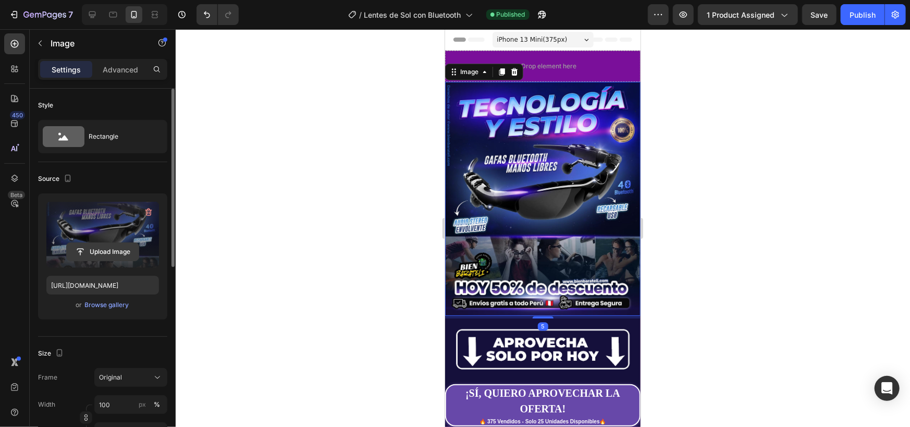
click at [102, 248] on input "file" at bounding box center [103, 252] width 72 height 18
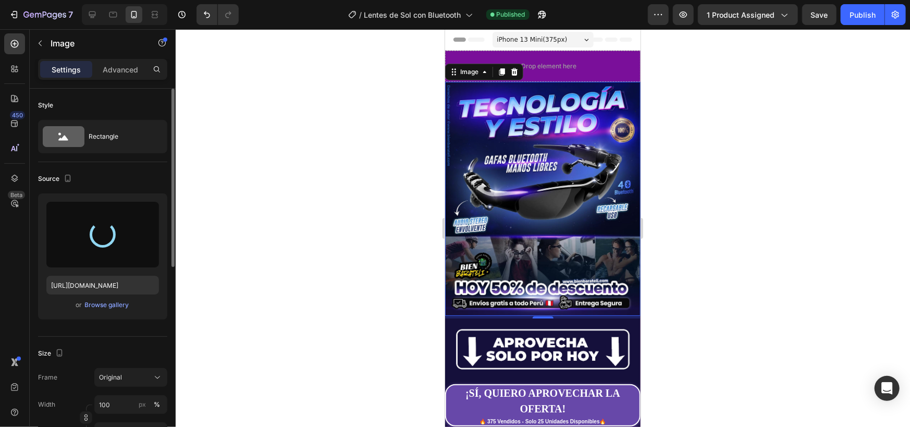
type input "[URL][DOMAIN_NAME]"
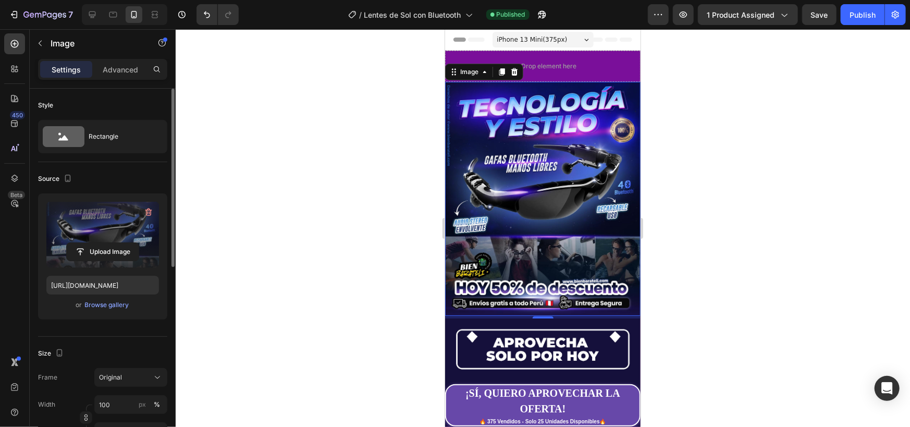
click at [354, 205] on div at bounding box center [543, 228] width 735 height 398
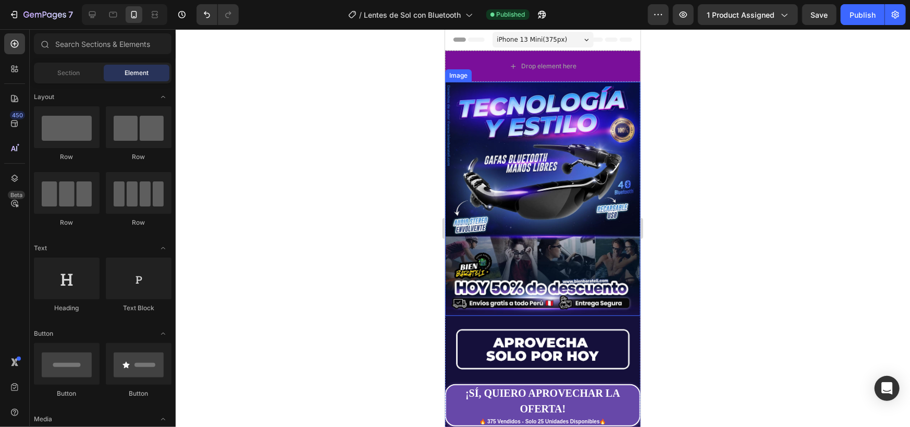
drag, startPoint x: 530, startPoint y: 207, endPoint x: 493, endPoint y: 202, distance: 37.9
click at [530, 206] on img at bounding box center [543, 198] width 196 height 234
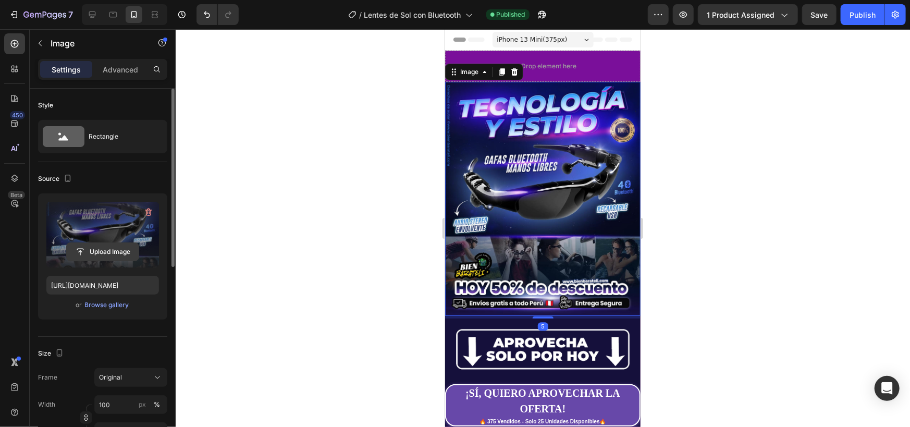
click at [95, 253] on input "file" at bounding box center [103, 252] width 72 height 18
click at [318, 235] on div at bounding box center [543, 228] width 735 height 398
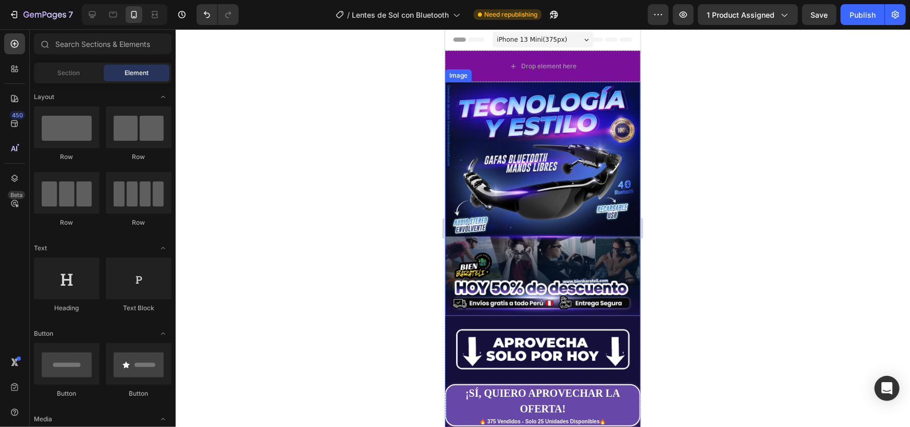
scroll to position [347, 0]
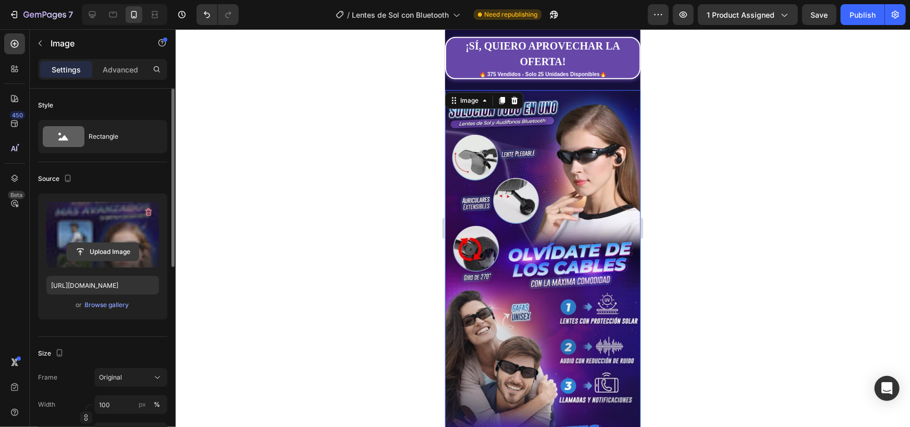
click at [108, 254] on input "file" at bounding box center [103, 252] width 72 height 18
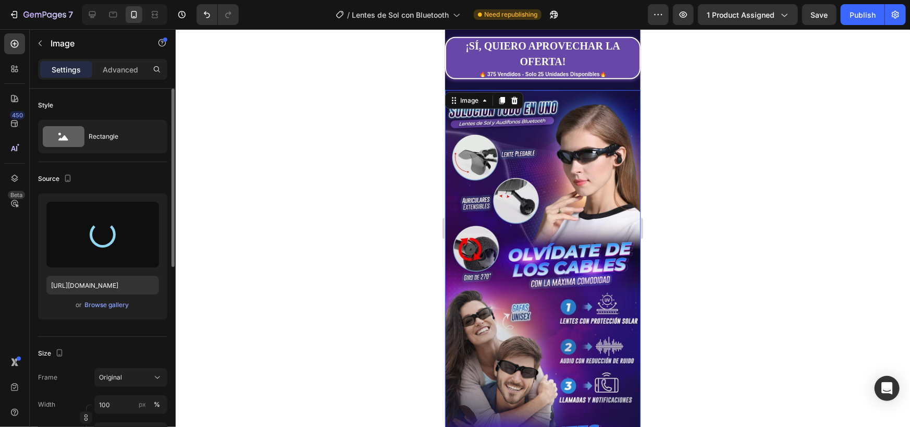
type input "[URL][DOMAIN_NAME]"
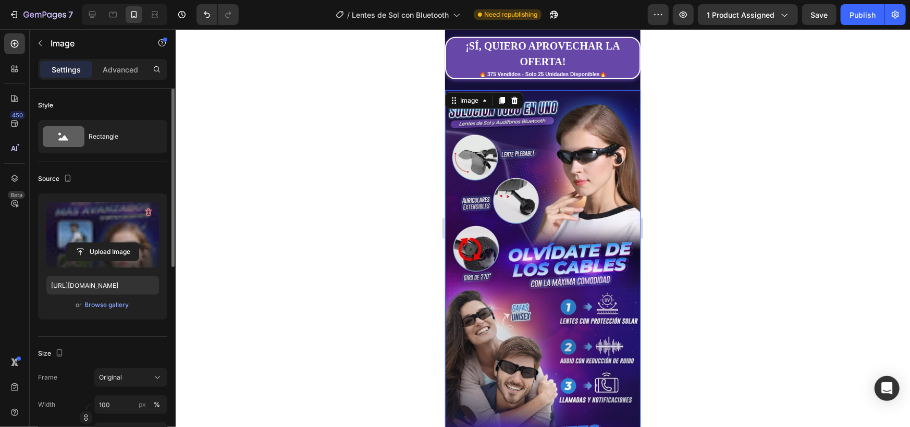
click at [363, 179] on div at bounding box center [543, 228] width 735 height 398
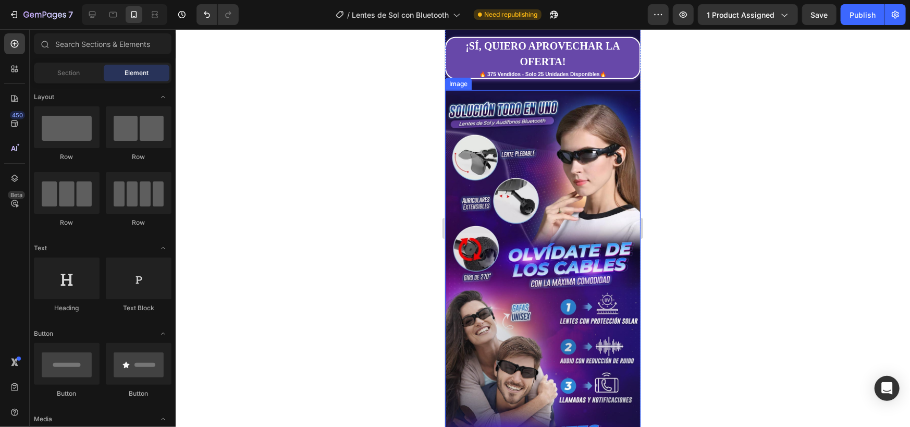
scroll to position [174, 0]
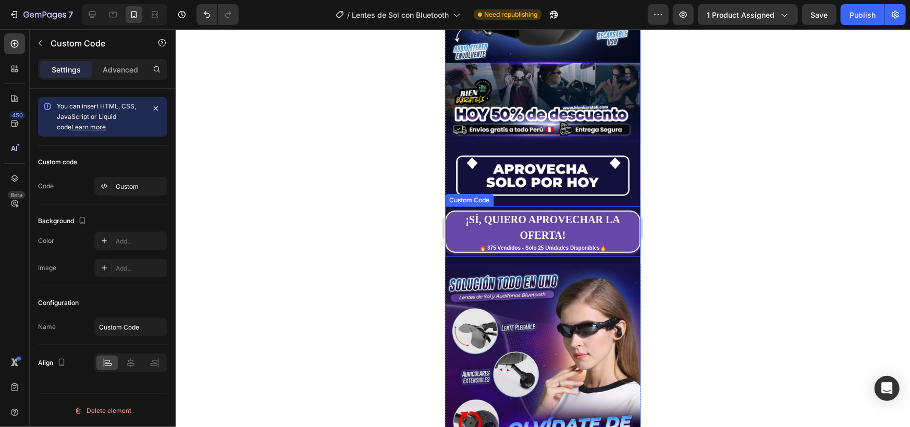
click at [621, 210] on div "¡SÍ, QUIERO APROVECHAR LA OFERTA! 🔥 375 Vendidos - Solo 25 Unidades Disponibles🔥" at bounding box center [543, 231] width 196 height 42
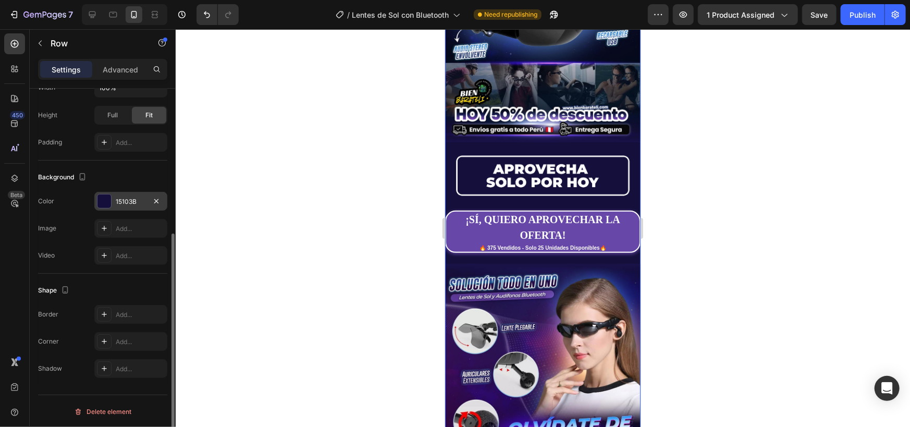
click at [126, 197] on div "15103B" at bounding box center [131, 201] width 30 height 9
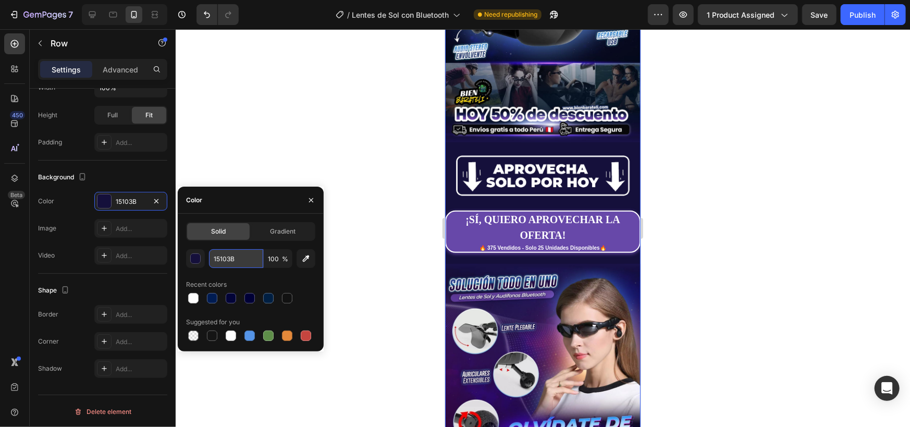
click at [220, 258] on input "15103B" at bounding box center [236, 258] width 54 height 19
paste input "#181246"
type input "#181246"
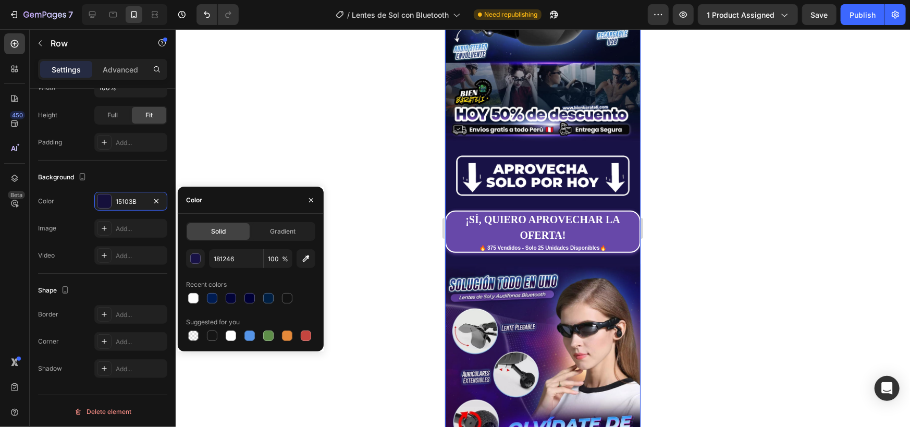
click at [251, 133] on div at bounding box center [543, 228] width 735 height 398
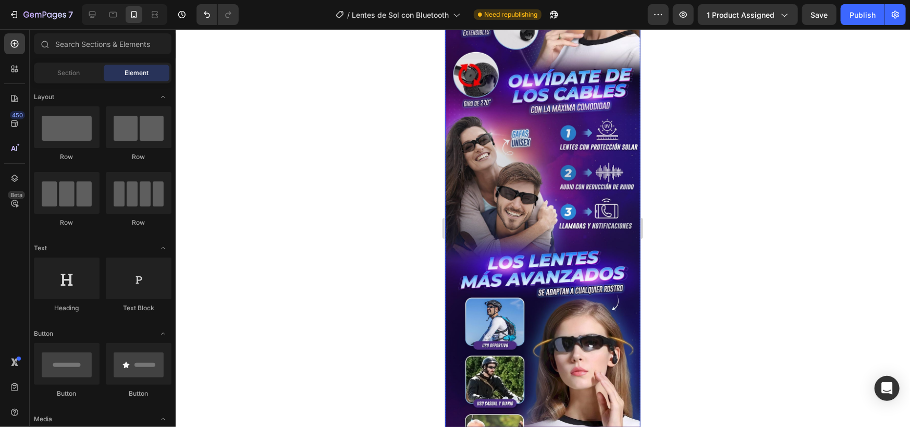
scroll to position [174, 0]
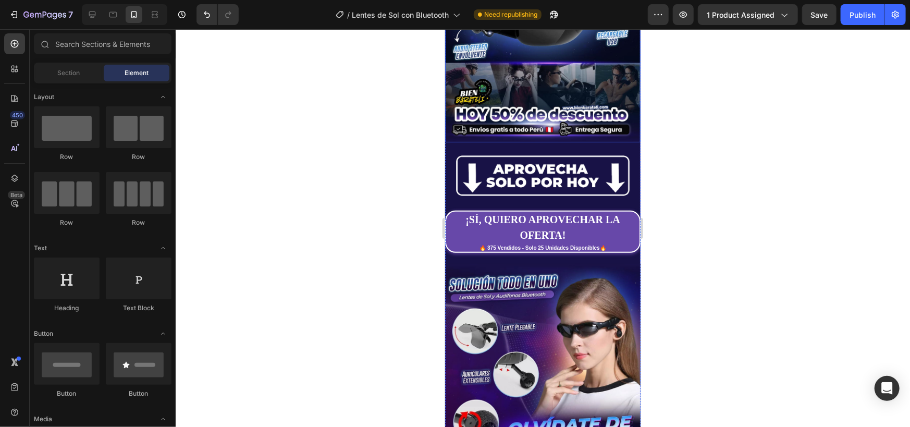
click at [557, 111] on img at bounding box center [543, 25] width 196 height 234
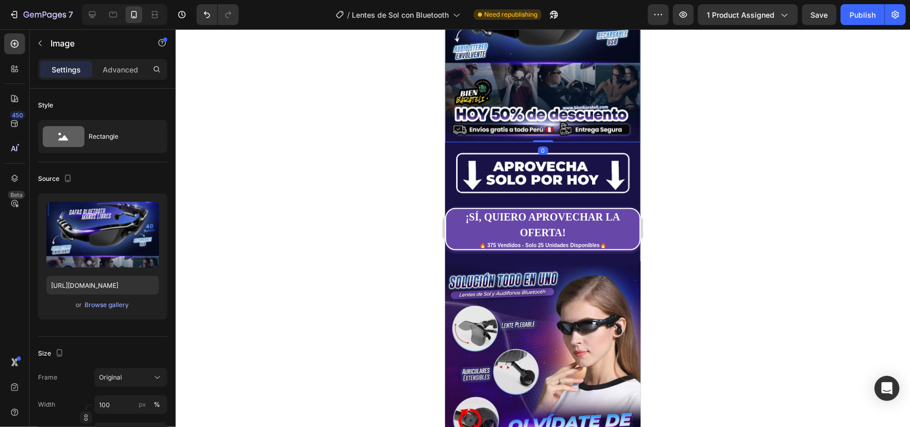
drag, startPoint x: 539, startPoint y: 131, endPoint x: 535, endPoint y: 118, distance: 13.4
click at [535, 118] on div "Image 0" at bounding box center [543, 25] width 196 height 234
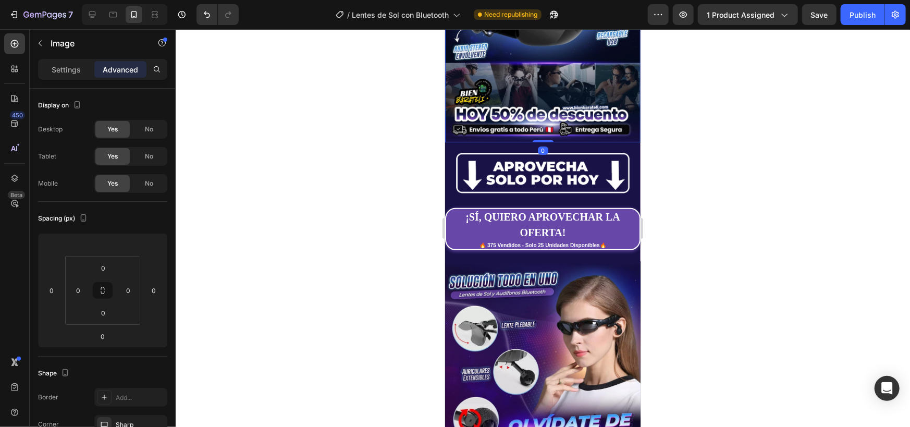
click at [400, 191] on div at bounding box center [543, 228] width 735 height 398
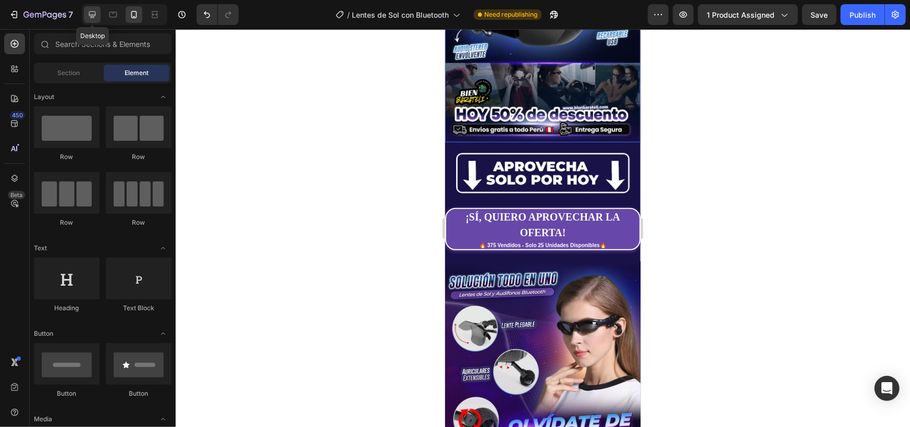
click at [91, 15] on icon at bounding box center [92, 14] width 10 height 10
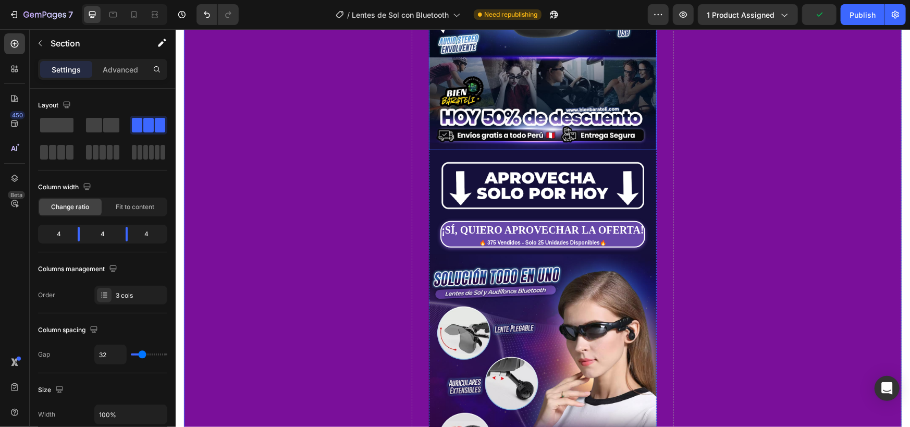
click at [512, 108] on img at bounding box center [543, 12] width 228 height 273
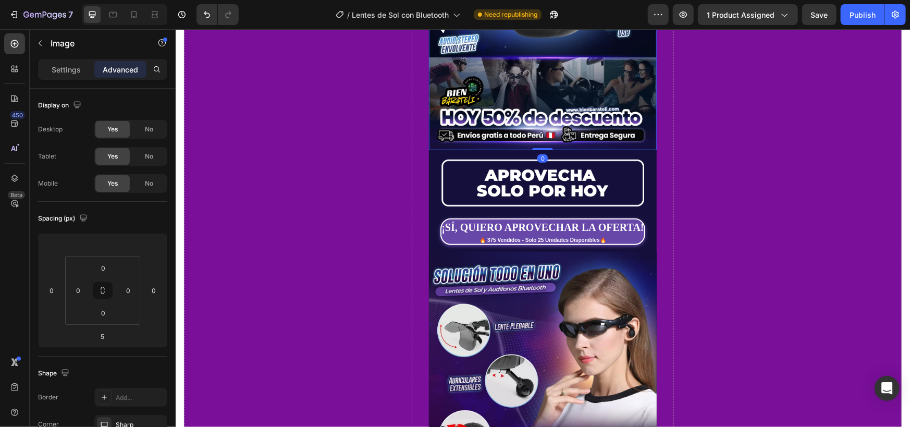
drag, startPoint x: 542, startPoint y: 146, endPoint x: 544, endPoint y: 120, distance: 25.7
click at [542, 123] on div "Image 0" at bounding box center [543, 12] width 228 height 273
type input "0"
click at [565, 93] on img at bounding box center [543, 12] width 228 height 273
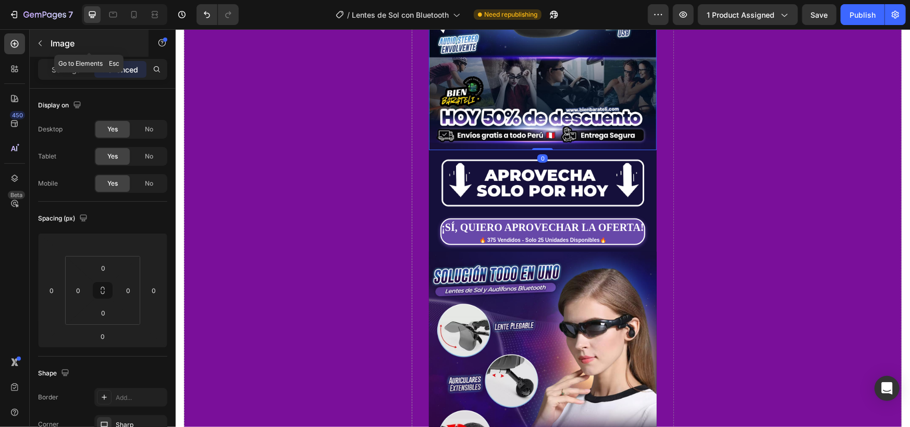
click at [59, 53] on div "Image" at bounding box center [89, 43] width 119 height 27
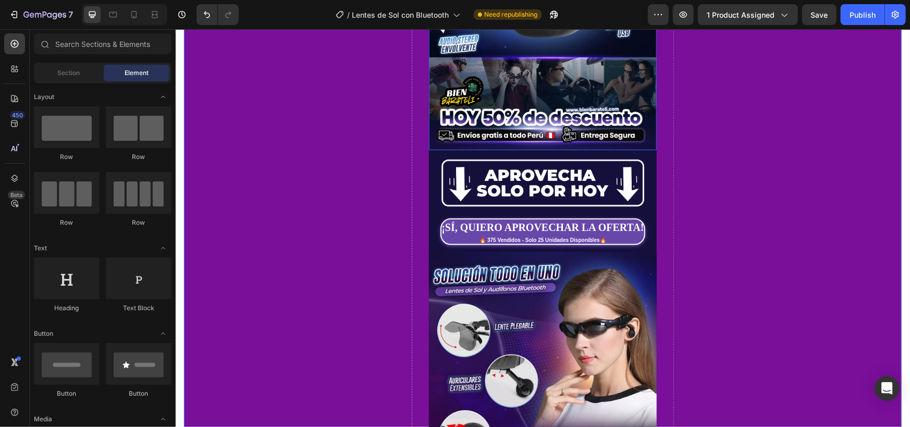
click at [539, 100] on img at bounding box center [543, 12] width 228 height 273
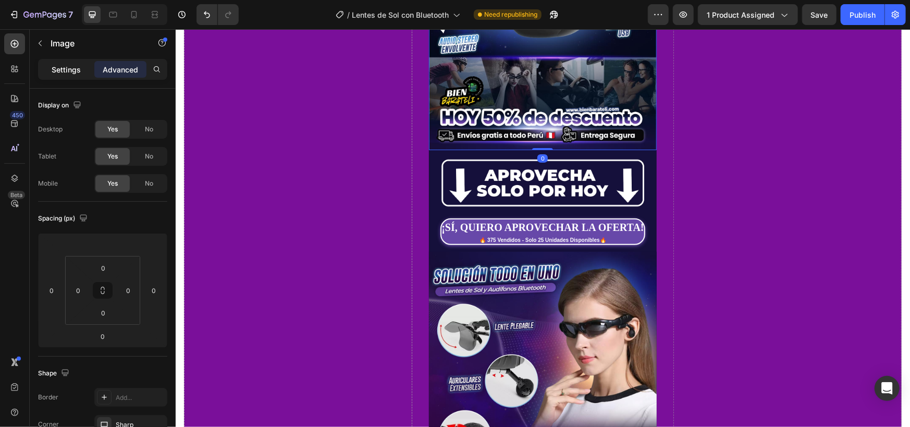
click at [52, 70] on p "Settings" at bounding box center [66, 69] width 29 height 11
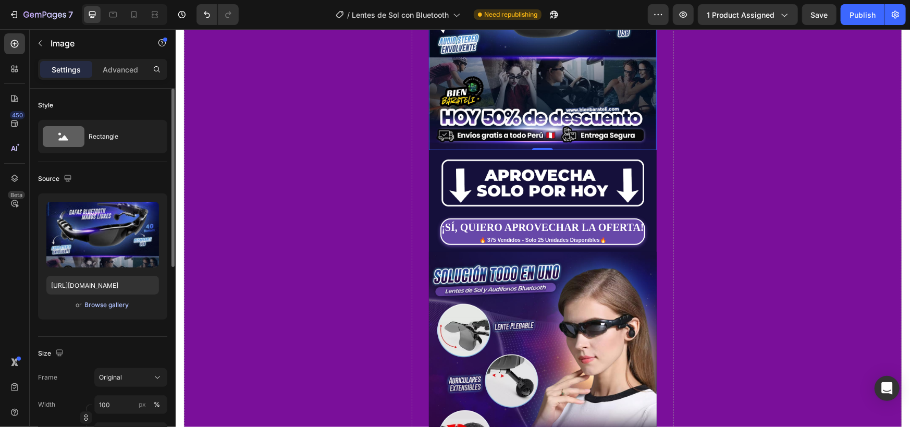
click at [100, 307] on div "Browse gallery" at bounding box center [107, 304] width 44 height 9
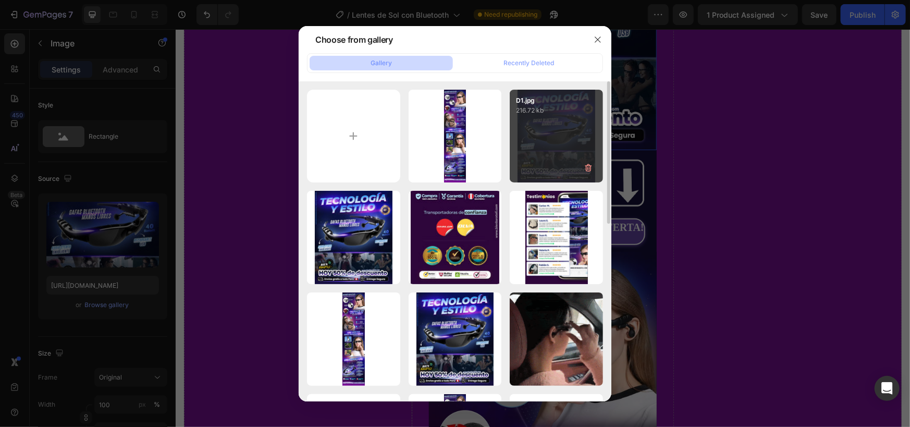
click at [546, 139] on div "D1.jpg 216.72 kb" at bounding box center [556, 136] width 93 height 93
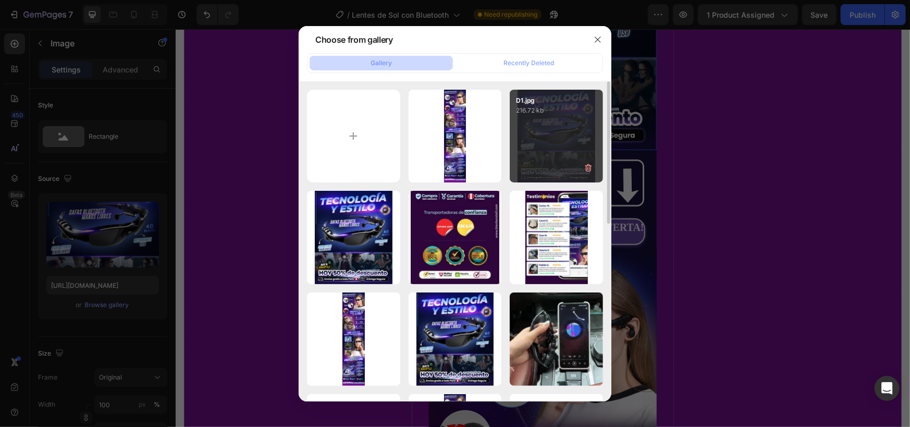
type input "[URL][DOMAIN_NAME]"
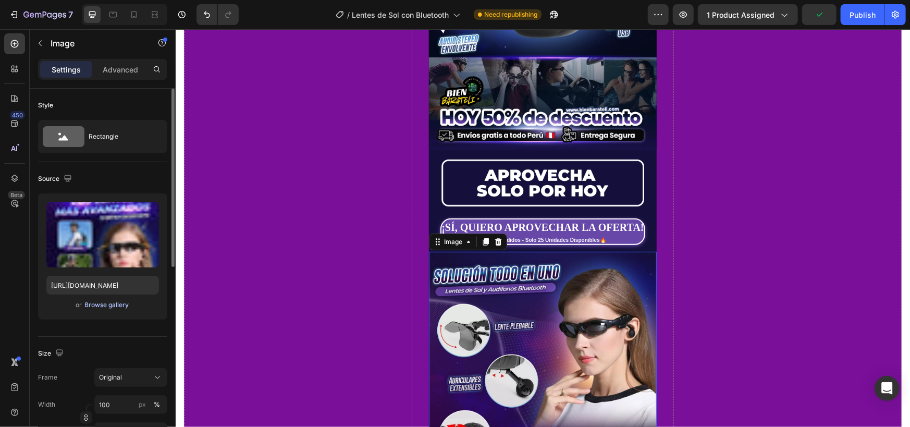
click at [103, 306] on div "Browse gallery" at bounding box center [107, 304] width 44 height 9
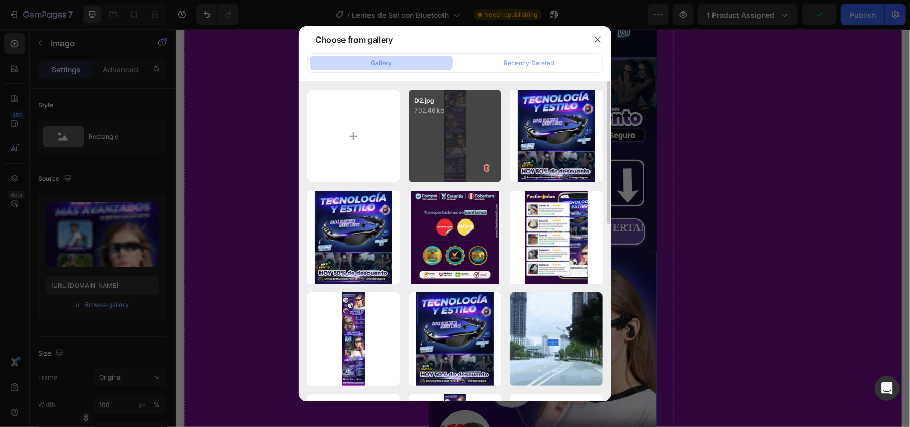
click at [450, 141] on div "D2.jpg 702.46 kb" at bounding box center [455, 136] width 93 height 93
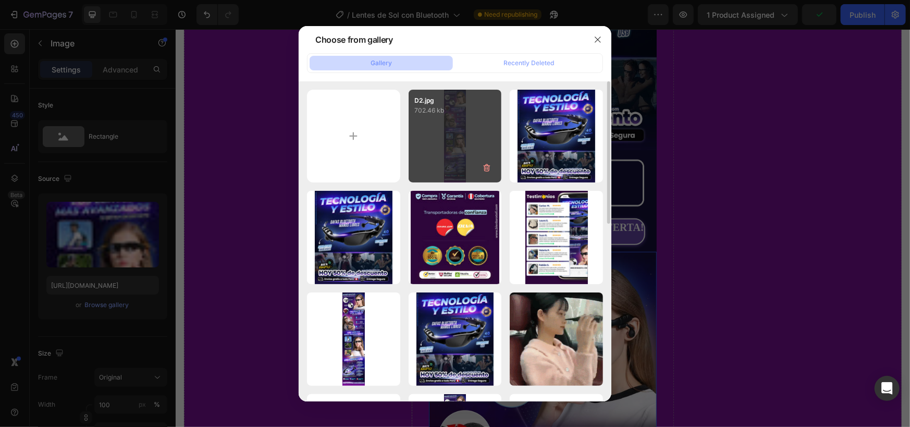
type input "[URL][DOMAIN_NAME]"
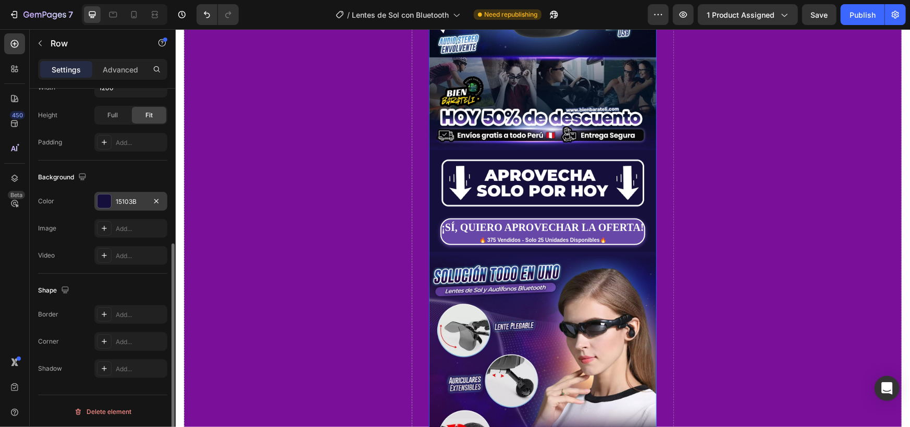
click at [114, 192] on div "15103B" at bounding box center [130, 201] width 73 height 19
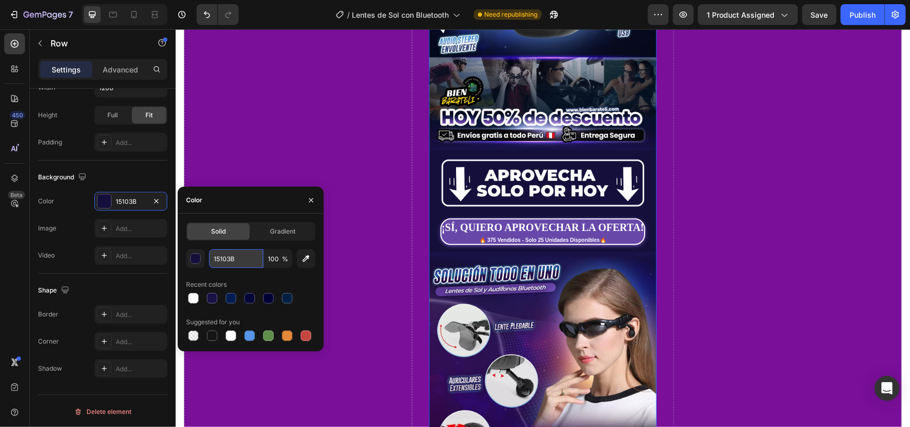
click at [229, 262] on input "15103B" at bounding box center [236, 258] width 54 height 19
paste input "#181246"
type input "#181246"
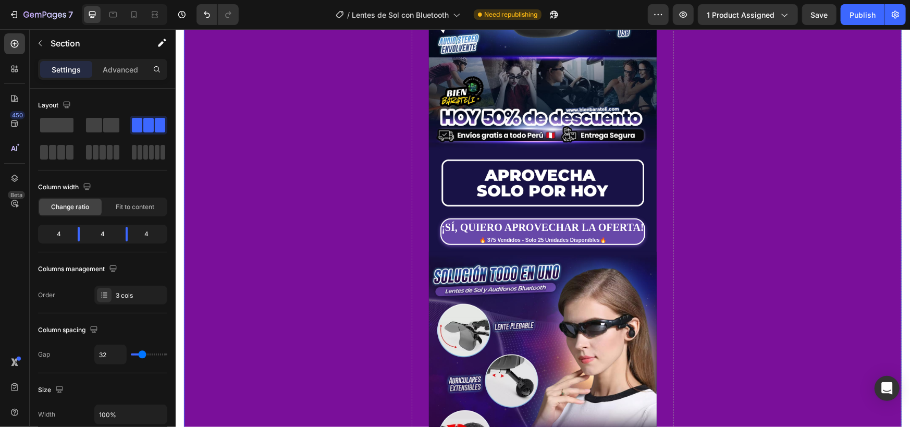
scroll to position [0, 0]
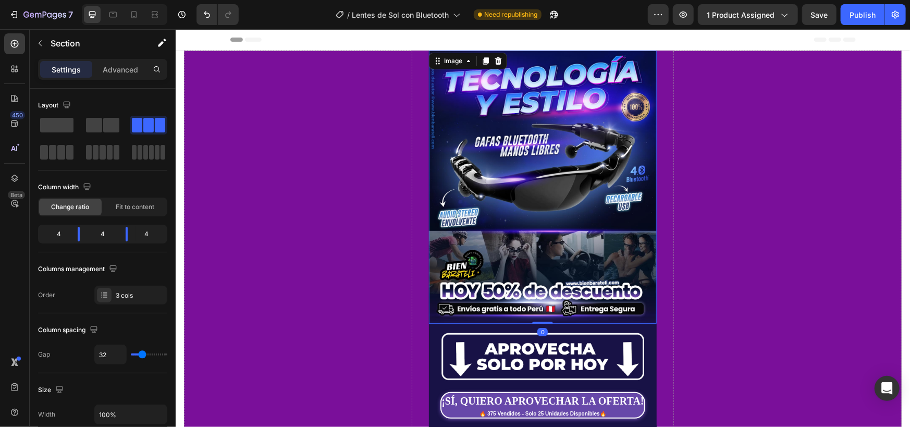
click at [520, 177] on img at bounding box center [543, 186] width 228 height 273
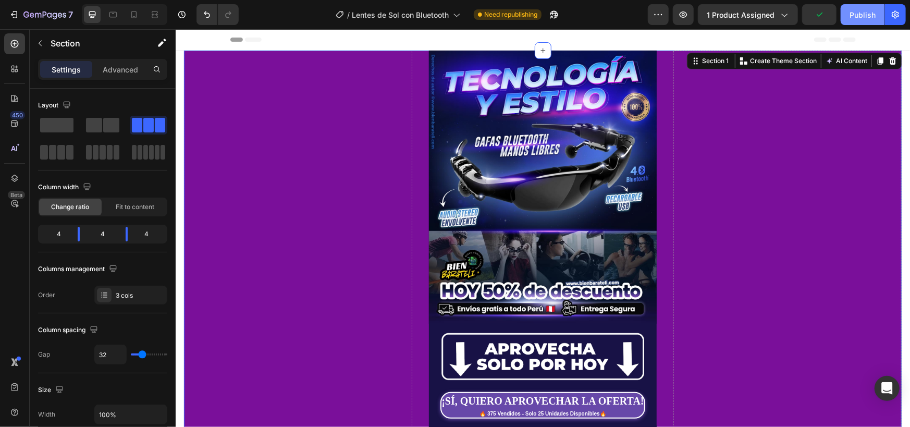
click at [861, 14] on div "Publish" at bounding box center [863, 14] width 26 height 11
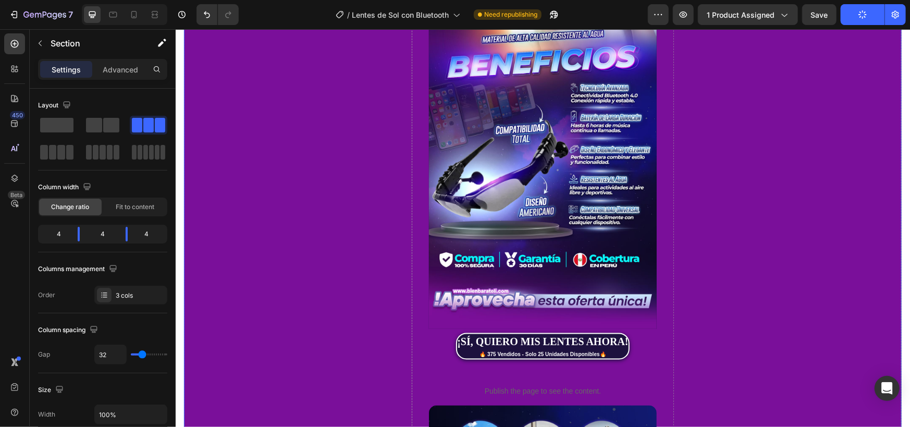
scroll to position [1216, 0]
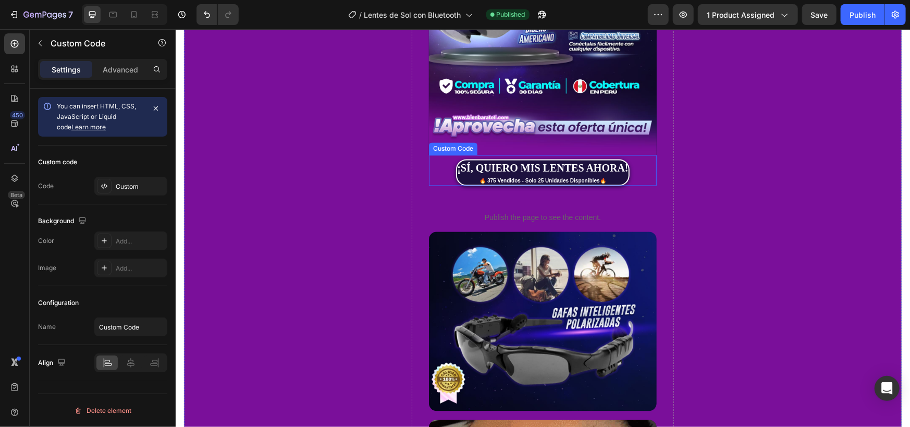
click at [494, 160] on div "¡SÍ, QUIERO MIS LENTES AHORA!" at bounding box center [542, 168] width 171 height 16
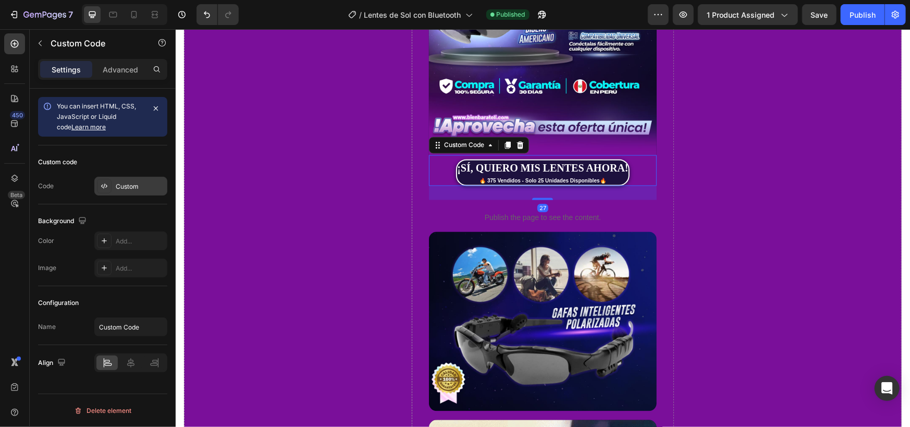
click at [119, 189] on div "Custom" at bounding box center [140, 186] width 49 height 9
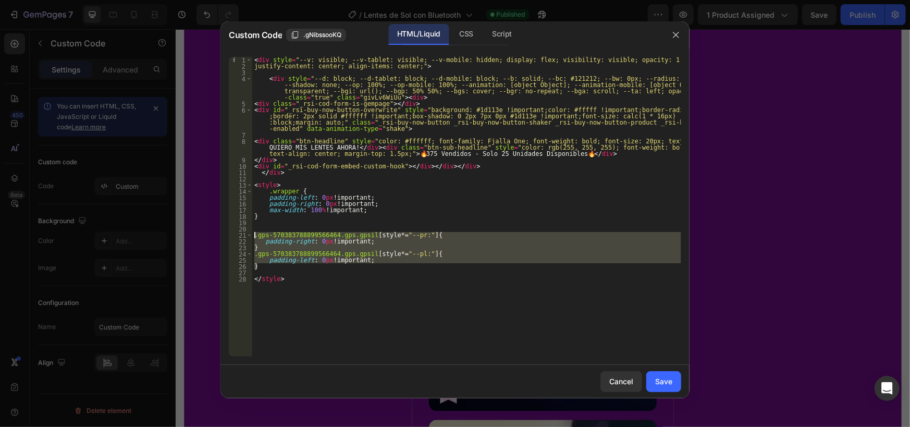
drag, startPoint x: 264, startPoint y: 269, endPoint x: 239, endPoint y: 234, distance: 43.0
click at [239, 234] on div "} 1 2 3 4 5 6 7 8 9 10 11 12 13 14 15 16 17 18 19 20 21 22 23 24 25 26 27 28 < …" at bounding box center [455, 207] width 453 height 300
paste textarea "}"
type textarea "}"
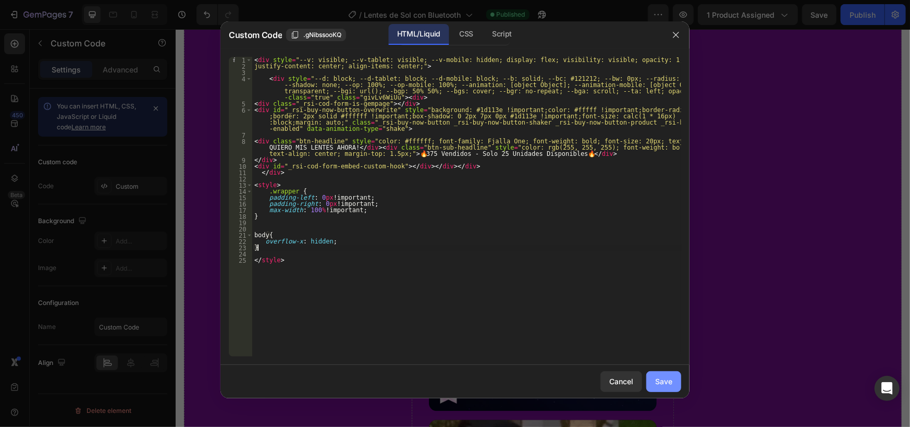
click at [652, 381] on button "Save" at bounding box center [664, 381] width 35 height 21
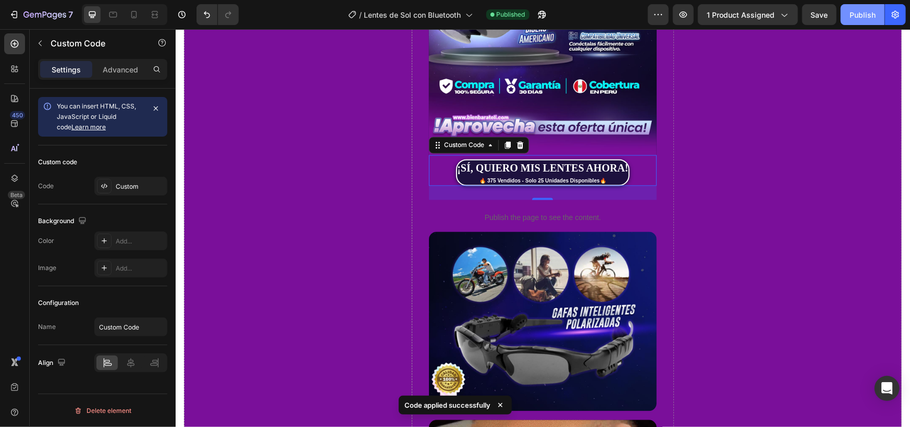
click at [855, 13] on div "Publish" at bounding box center [863, 14] width 26 height 11
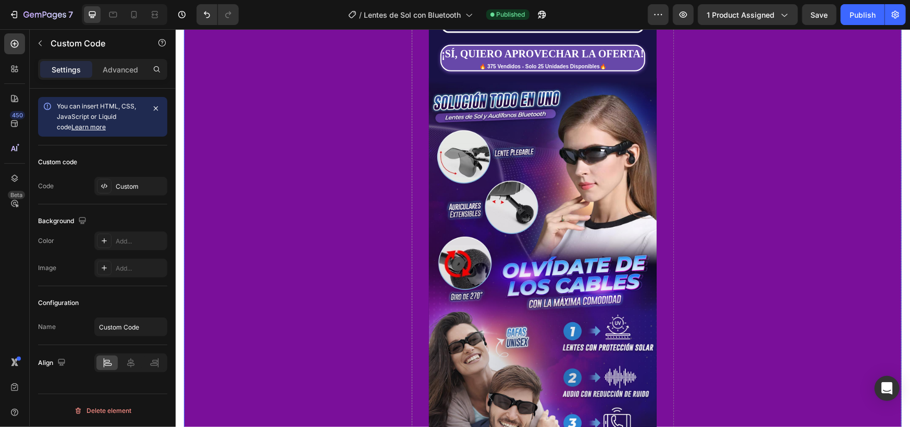
scroll to position [0, 0]
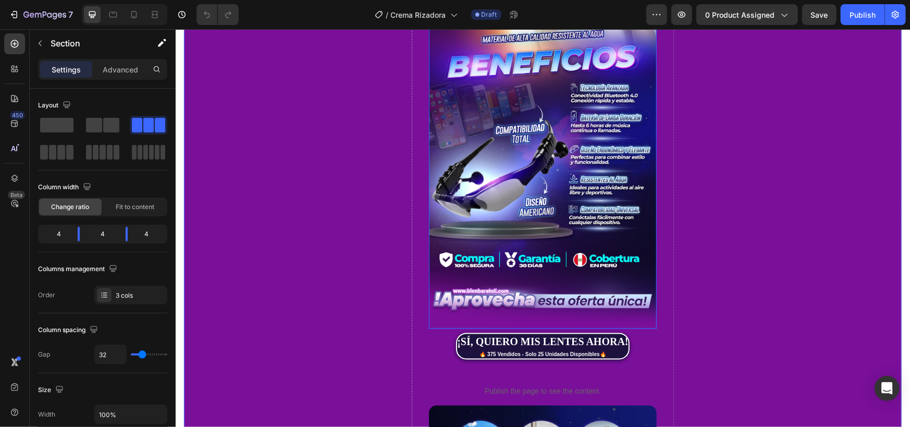
scroll to position [1216, 0]
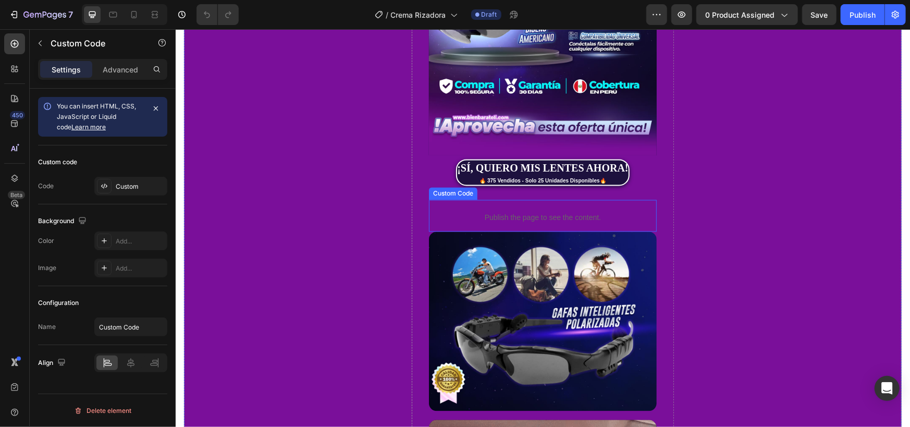
click at [525, 212] on p "Publish the page to see the content." at bounding box center [543, 217] width 228 height 11
click at [118, 186] on div "Custom" at bounding box center [140, 186] width 49 height 9
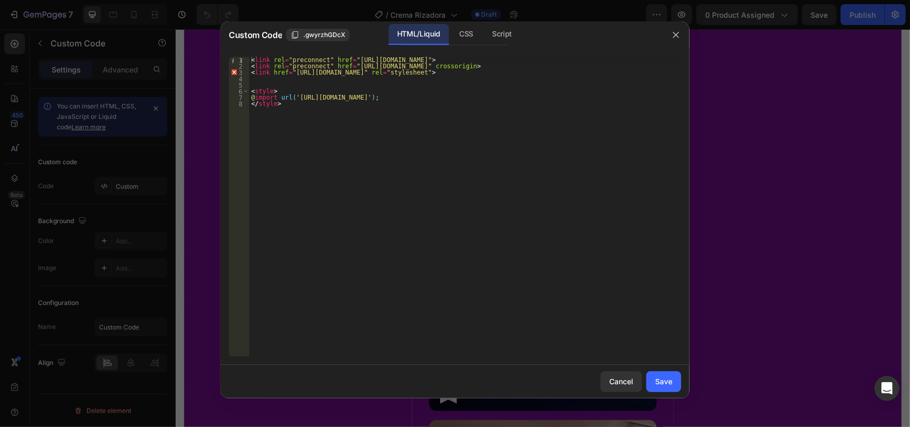
click at [666, 38] on div at bounding box center [676, 34] width 27 height 27
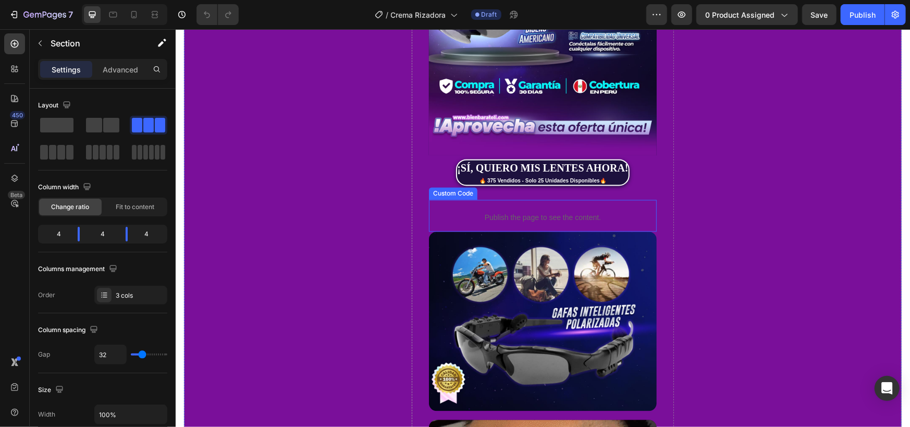
click at [520, 160] on div "¡SÍ, QUIERO MIS LENTES AHORA!" at bounding box center [542, 168] width 171 height 16
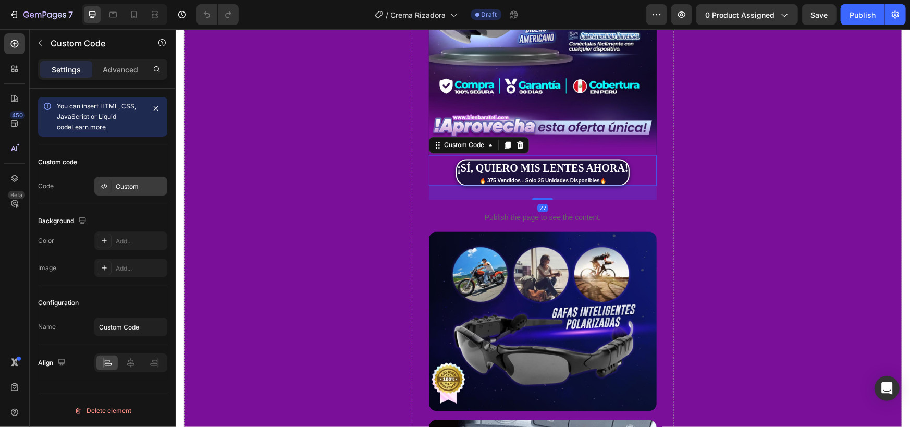
click at [110, 191] on div at bounding box center [104, 186] width 15 height 15
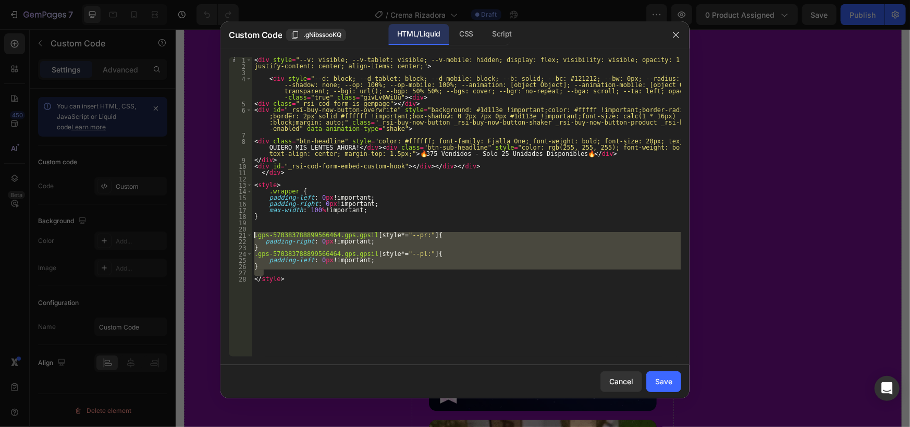
drag, startPoint x: 264, startPoint y: 270, endPoint x: 245, endPoint y: 236, distance: 39.3
click at [245, 236] on div "1 2 3 4 5 6 7 8 9 10 11 12 13 14 15 16 17 18 19 20 21 22 23 24 25 26 27 28 < di…" at bounding box center [455, 207] width 453 height 300
paste textarea "}"
type textarea "}"
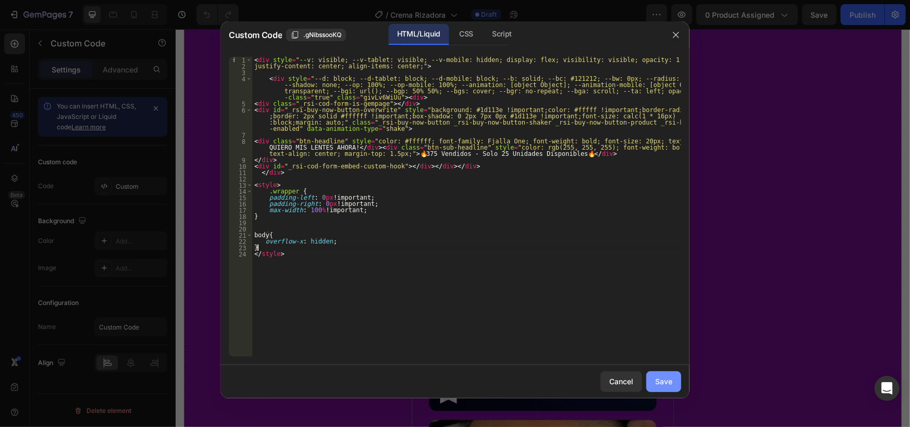
click at [658, 382] on div "Save" at bounding box center [663, 381] width 17 height 11
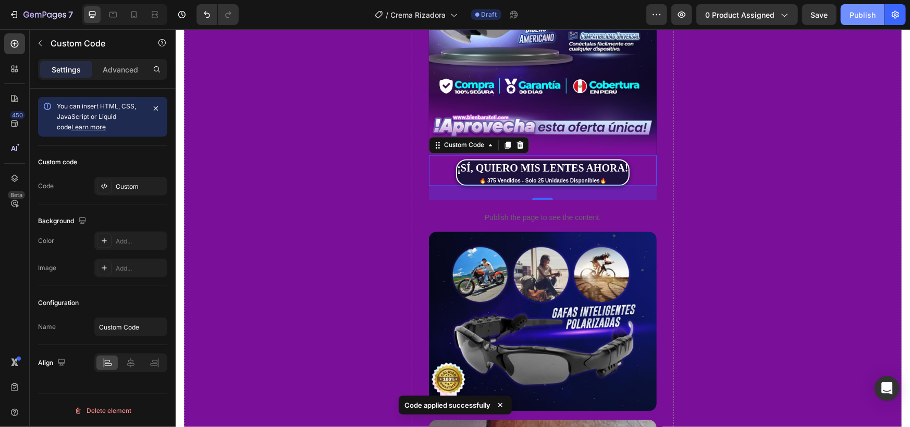
click at [853, 16] on div "Publish" at bounding box center [863, 14] width 26 height 11
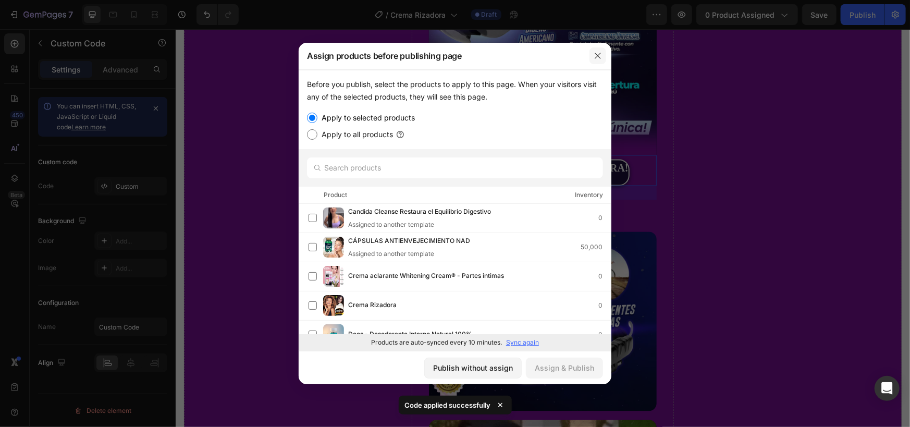
click at [597, 53] on icon "button" at bounding box center [598, 56] width 8 height 8
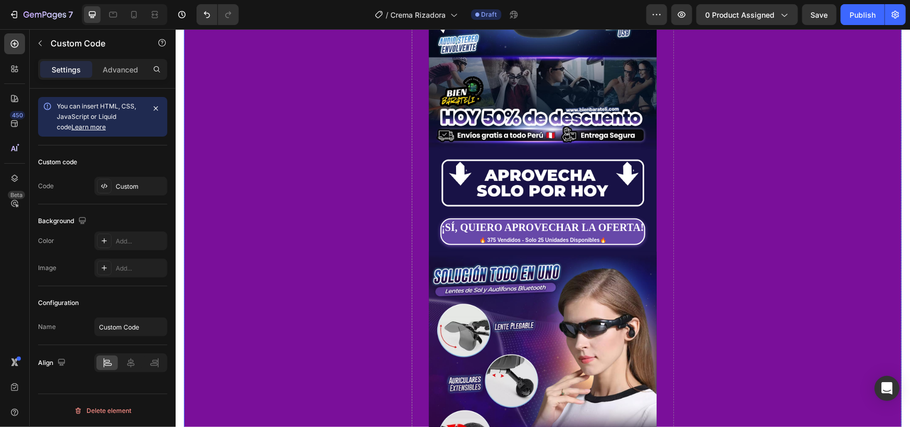
scroll to position [0, 0]
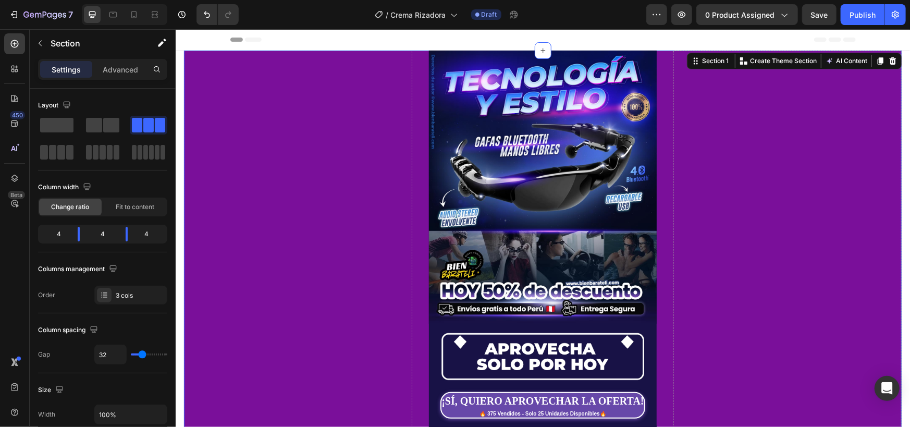
scroll to position [386, 0]
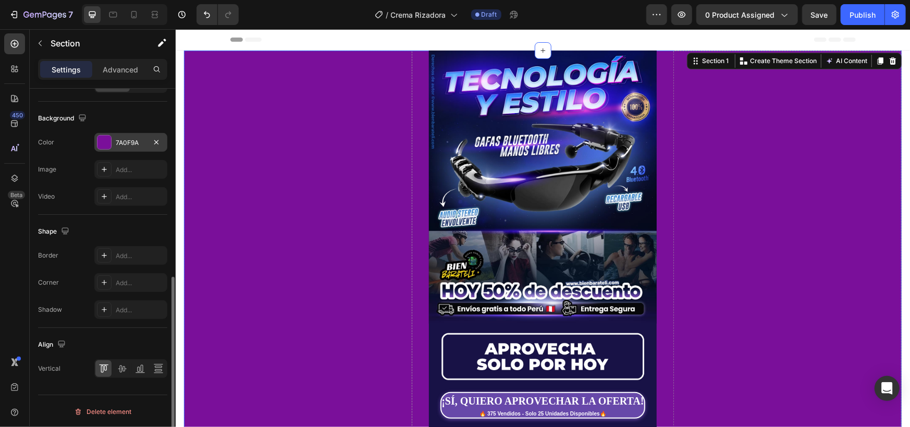
click at [111, 137] on div at bounding box center [104, 142] width 15 height 15
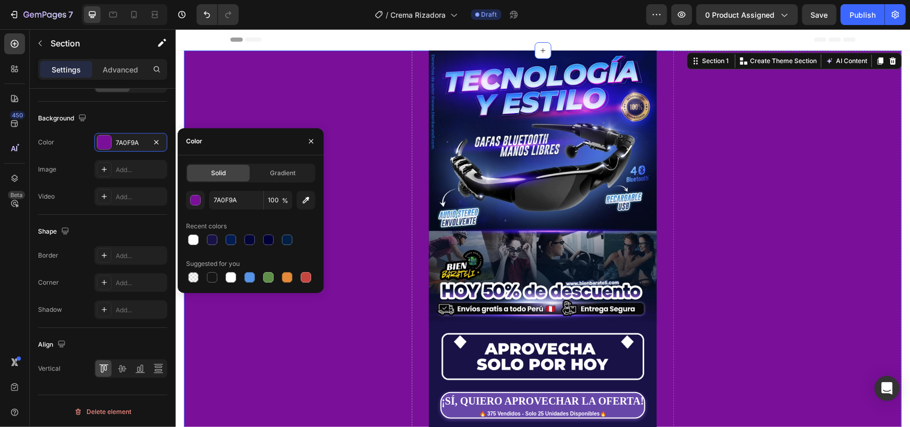
click at [225, 168] on span "Solid" at bounding box center [218, 172] width 15 height 9
click at [223, 206] on input "7A0F9A" at bounding box center [236, 200] width 54 height 19
paste input "#fee3c5"
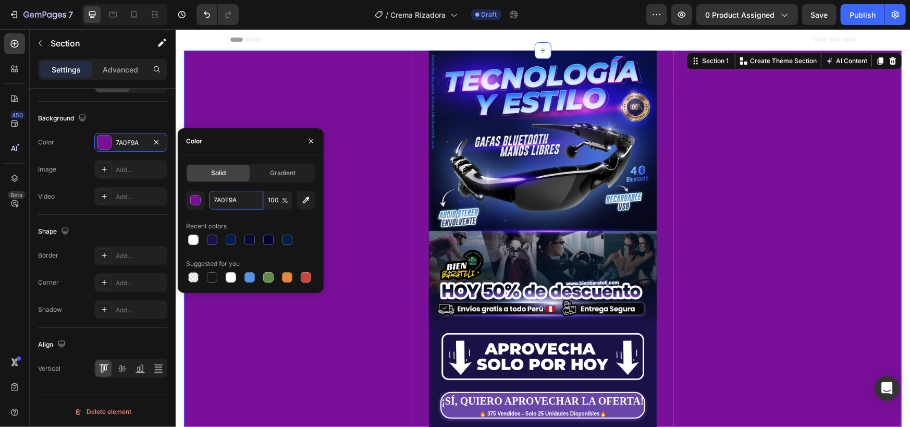
type input "#fee3c5"
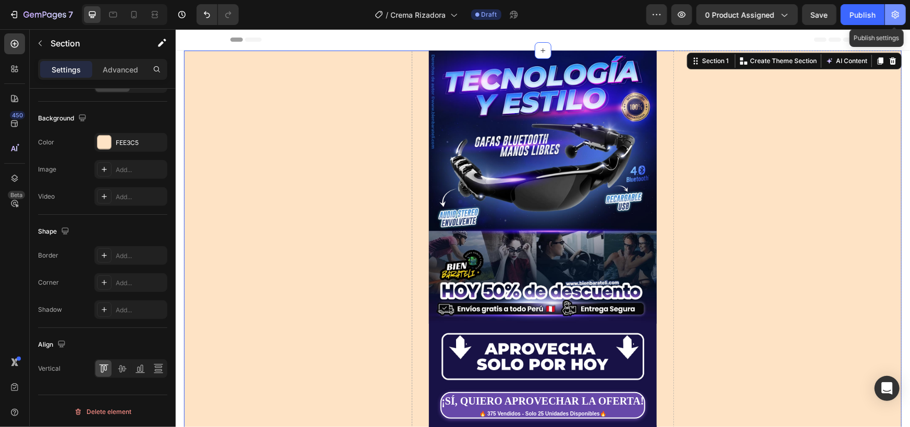
click at [899, 19] on icon "button" at bounding box center [896, 14] width 10 height 10
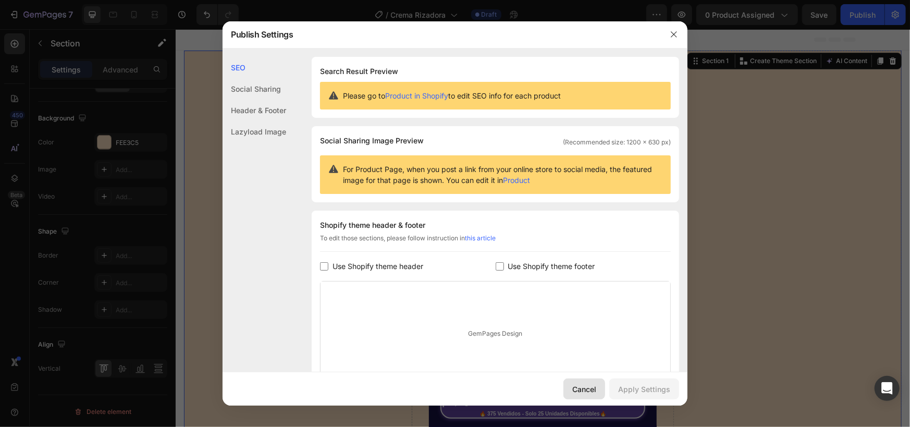
drag, startPoint x: 601, startPoint y: 391, endPoint x: 392, endPoint y: 325, distance: 219.5
click at [601, 391] on button "Cancel" at bounding box center [585, 389] width 42 height 21
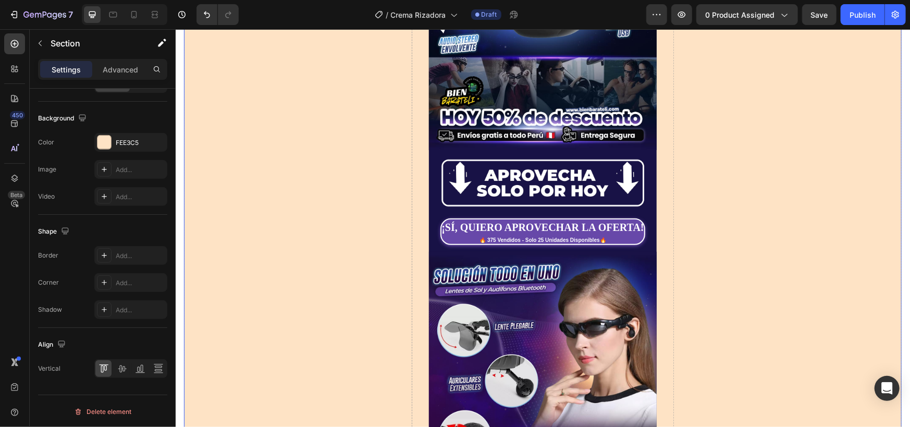
scroll to position [0, 0]
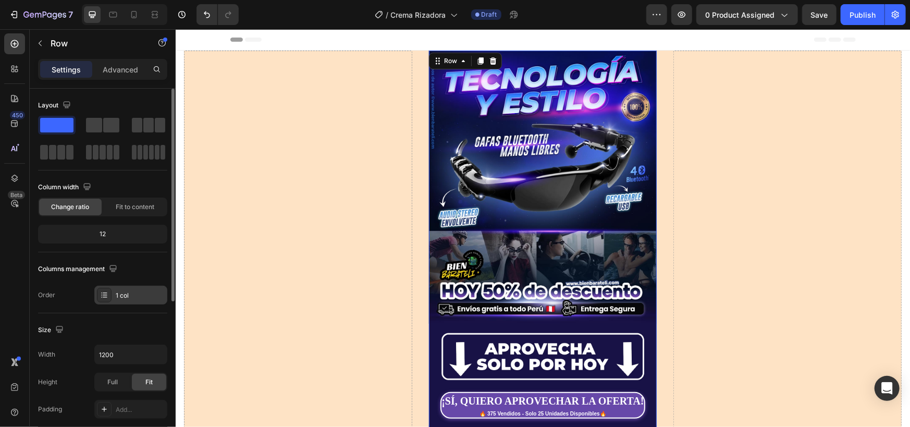
scroll to position [267, 0]
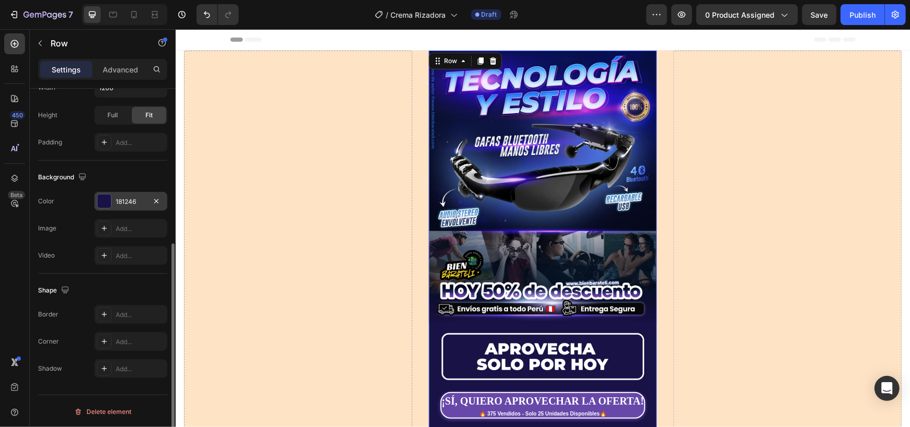
click at [111, 200] on div at bounding box center [104, 201] width 15 height 15
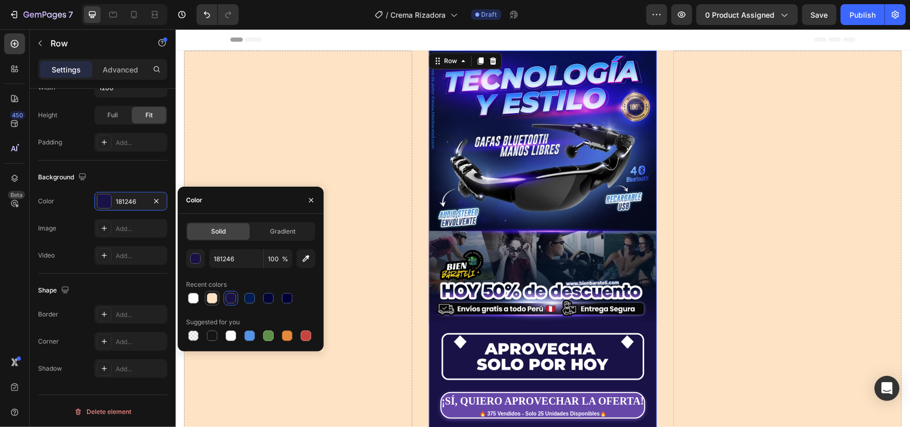
click at [210, 296] on div at bounding box center [212, 298] width 10 height 10
type input "FEE3C5"
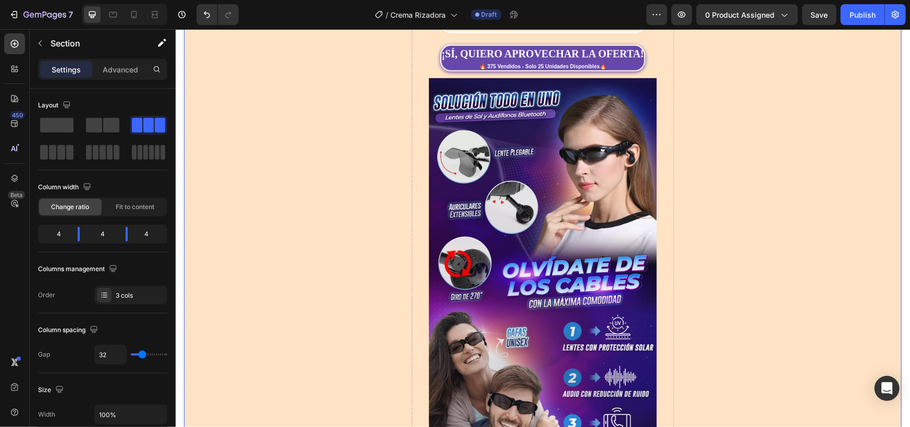
scroll to position [0, 0]
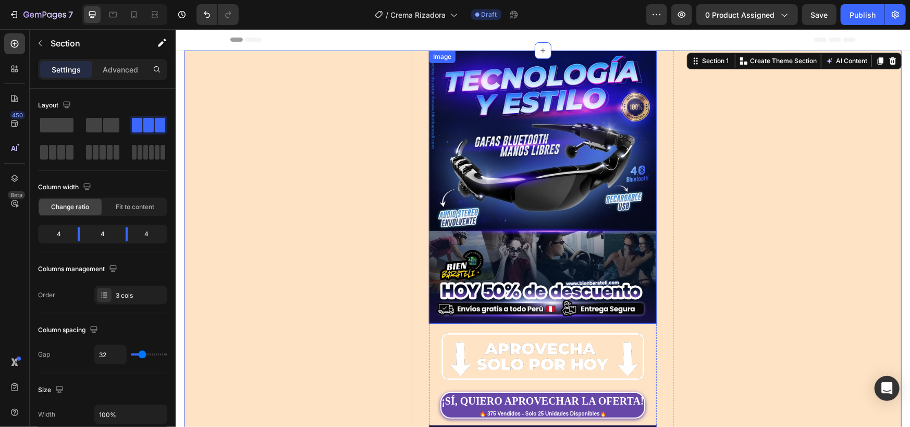
click at [503, 343] on img at bounding box center [543, 356] width 210 height 58
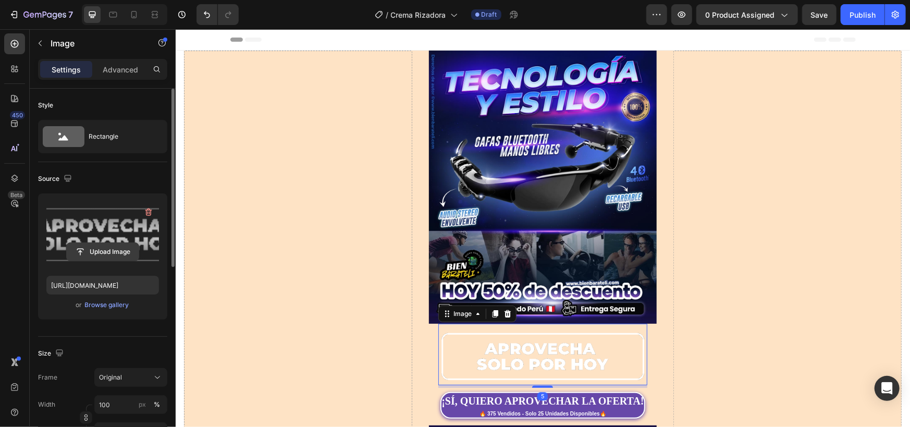
click at [103, 252] on input "file" at bounding box center [103, 252] width 72 height 18
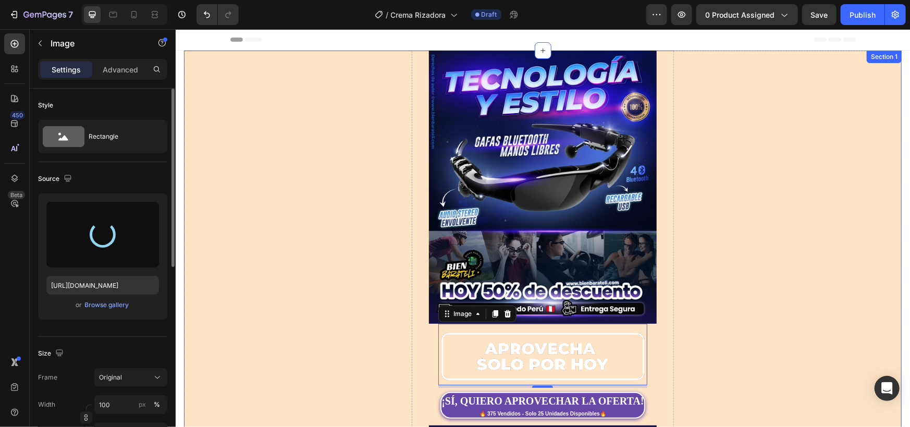
type input "[URL][DOMAIN_NAME]"
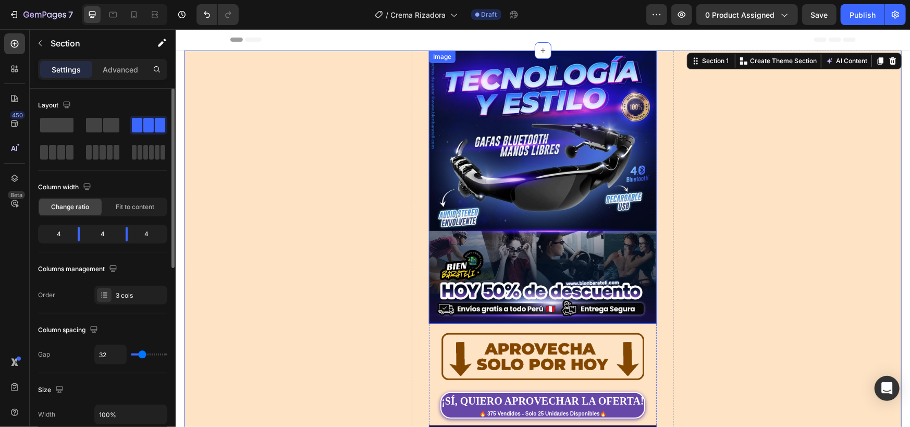
click at [520, 174] on img at bounding box center [543, 186] width 228 height 273
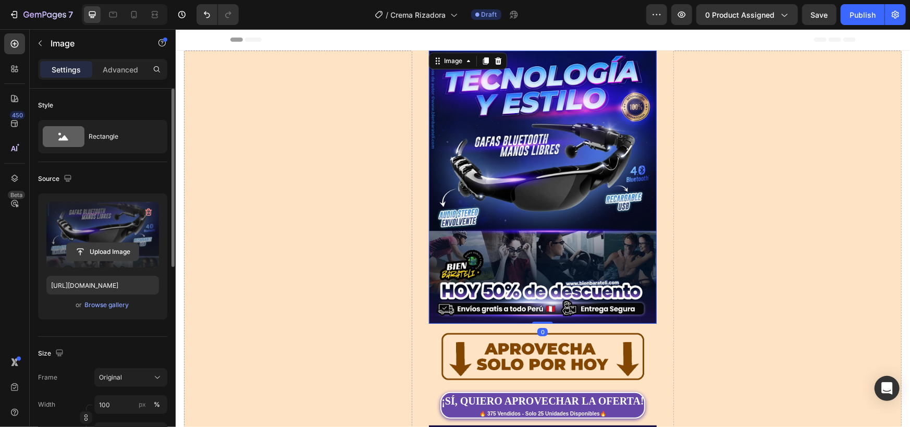
click at [111, 257] on input "file" at bounding box center [103, 252] width 72 height 18
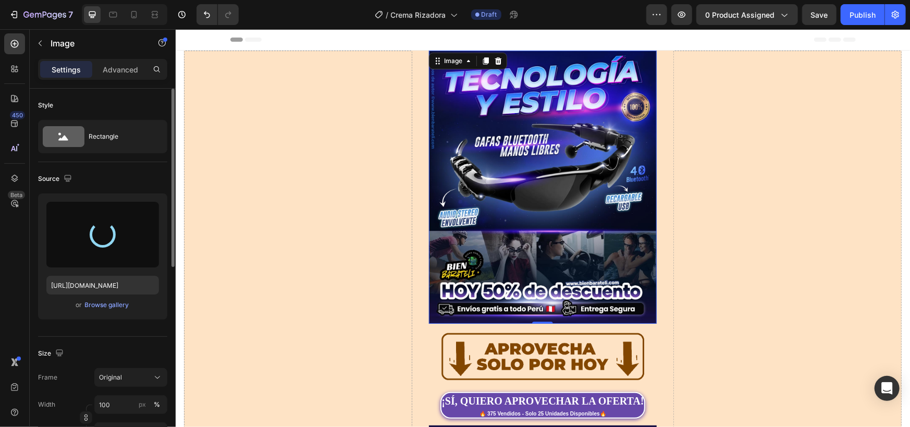
scroll to position [174, 0]
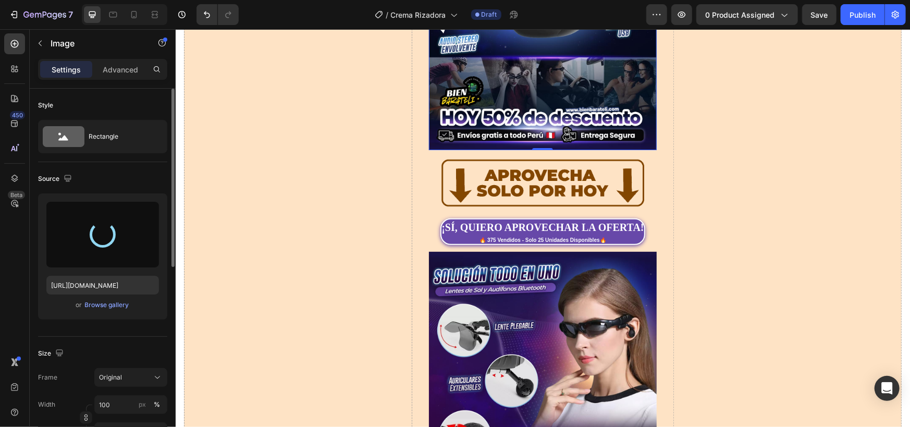
type input "[URL][DOMAIN_NAME]"
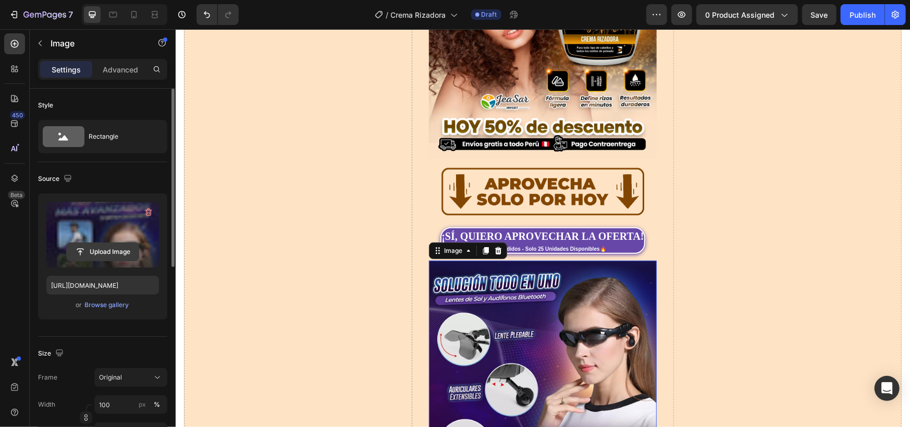
click at [101, 259] on input "file" at bounding box center [103, 252] width 72 height 18
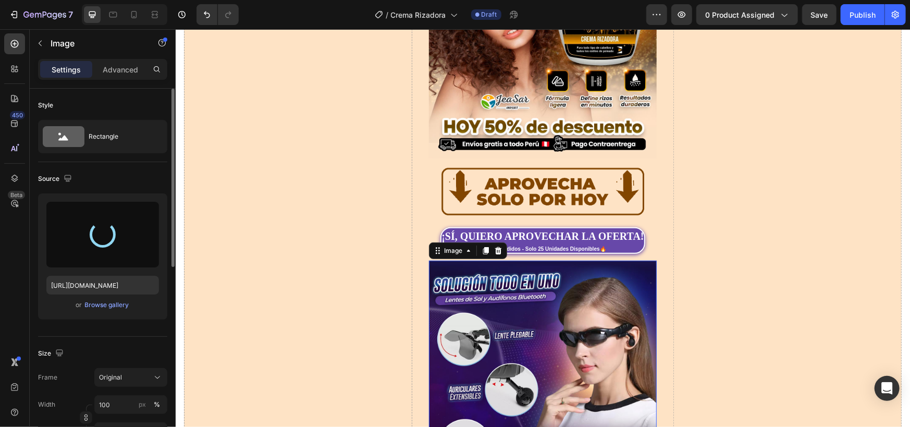
type input "[URL][DOMAIN_NAME]"
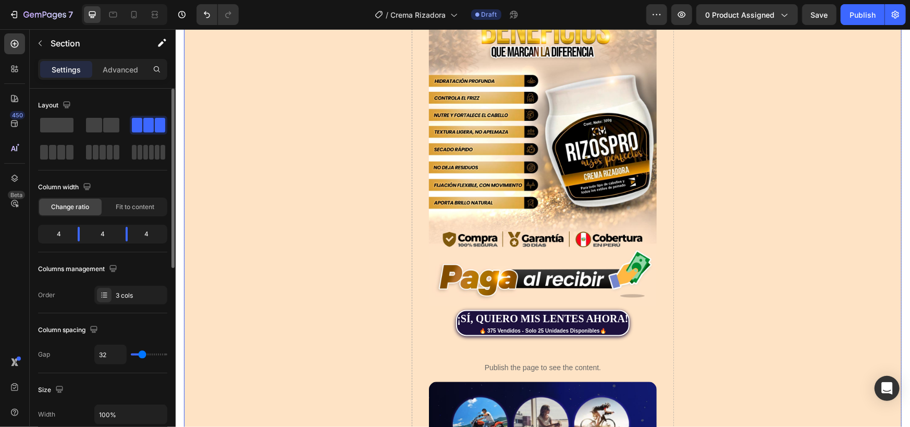
scroll to position [1390, 0]
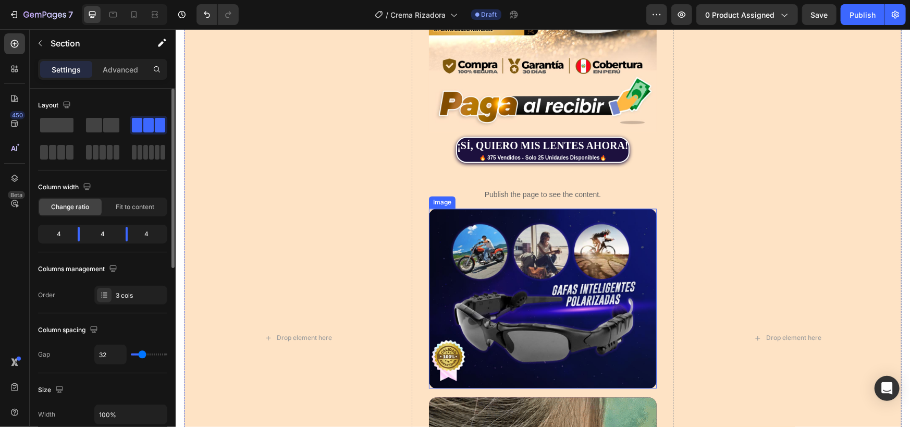
click at [553, 267] on img at bounding box center [543, 297] width 228 height 179
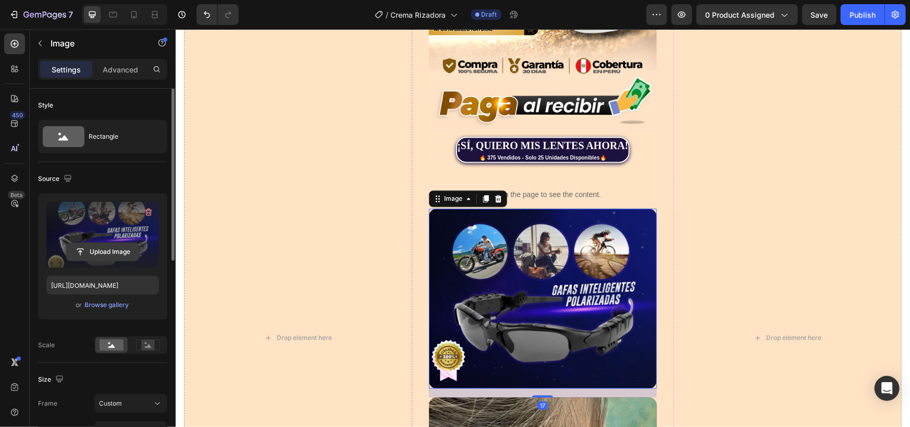
click at [107, 245] on input "file" at bounding box center [103, 252] width 72 height 18
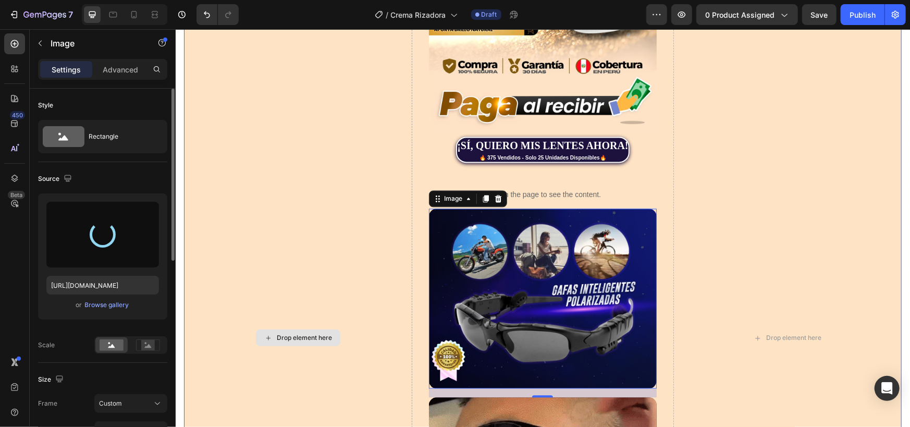
type input "[URL][DOMAIN_NAME]"
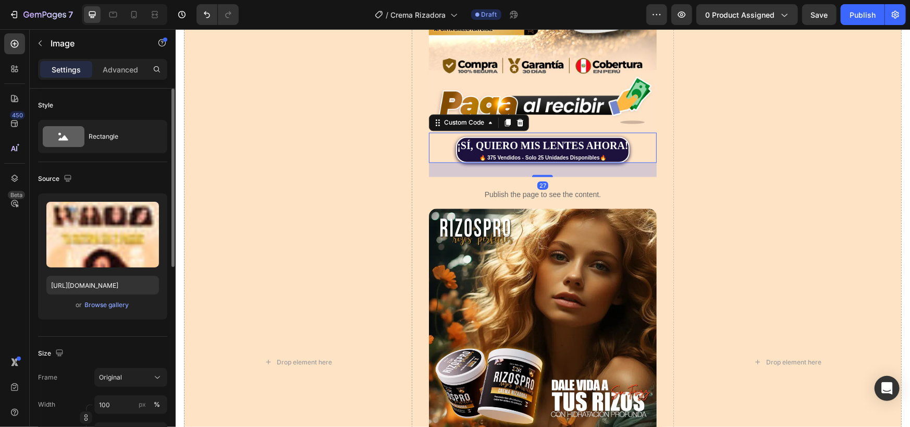
click at [526, 137] on div "¡SÍ, QUIERO MIS LENTES AHORA!" at bounding box center [542, 145] width 171 height 16
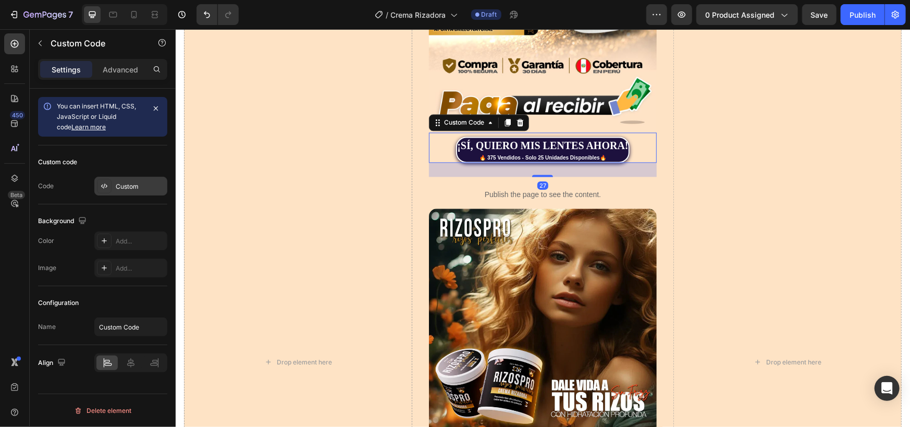
click at [128, 179] on div "Custom" at bounding box center [130, 186] width 73 height 19
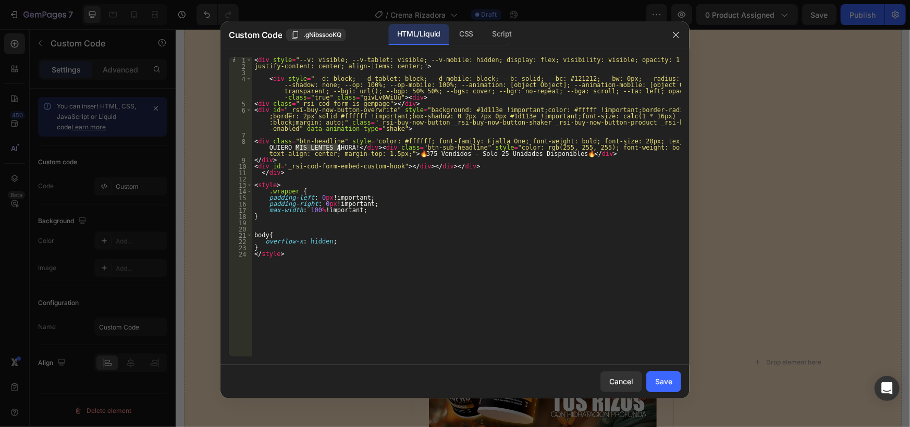
drag, startPoint x: 294, startPoint y: 148, endPoint x: 418, endPoint y: 124, distance: 125.8
click at [337, 146] on div "< div style = "--v: visible; --v-tablet: visible; --v-mobile: hidden; display: …" at bounding box center [466, 213] width 429 height 312
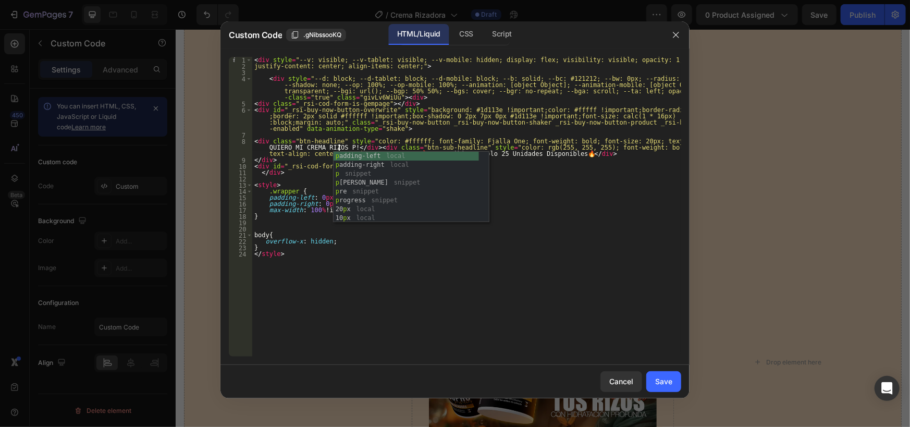
scroll to position [0, 42]
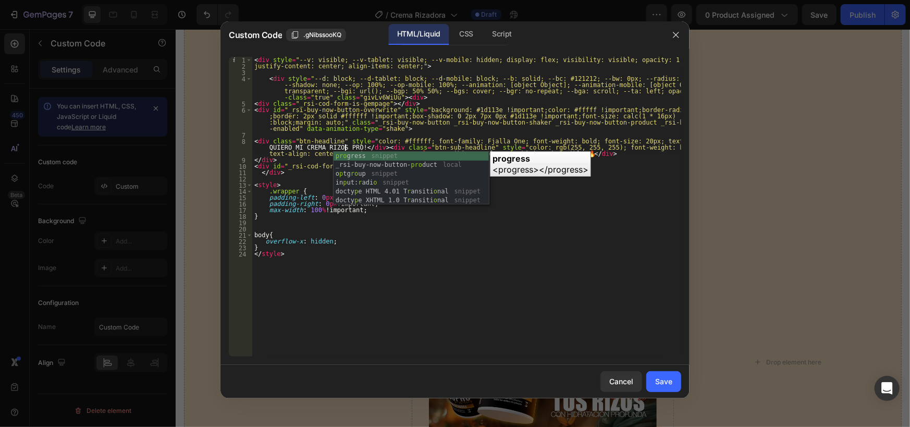
click at [474, 243] on div "< div style = "--v: visible; --v-tablet: visible; --v-mobile: hidden; display: …" at bounding box center [466, 213] width 429 height 312
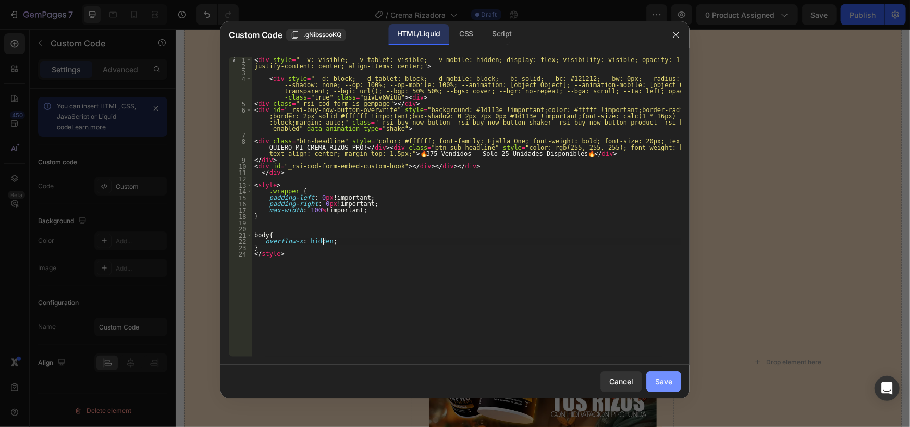
type textarea "overflow-x: hidden;"
click at [669, 378] on div "Save" at bounding box center [663, 381] width 17 height 11
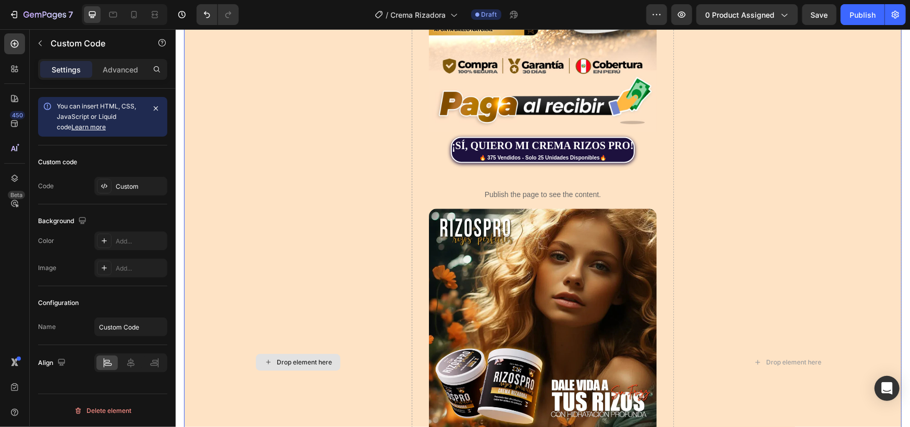
click at [369, 240] on div "Drop element here" at bounding box center [298, 361] width 228 height 3403
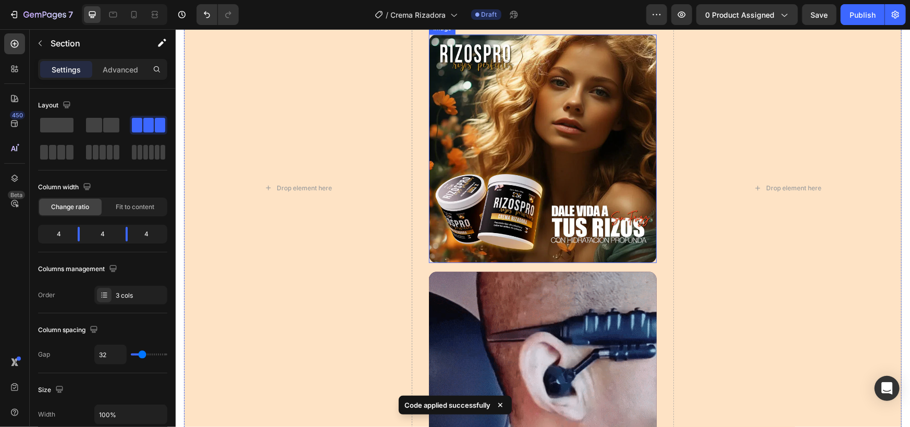
scroll to position [1738, 0]
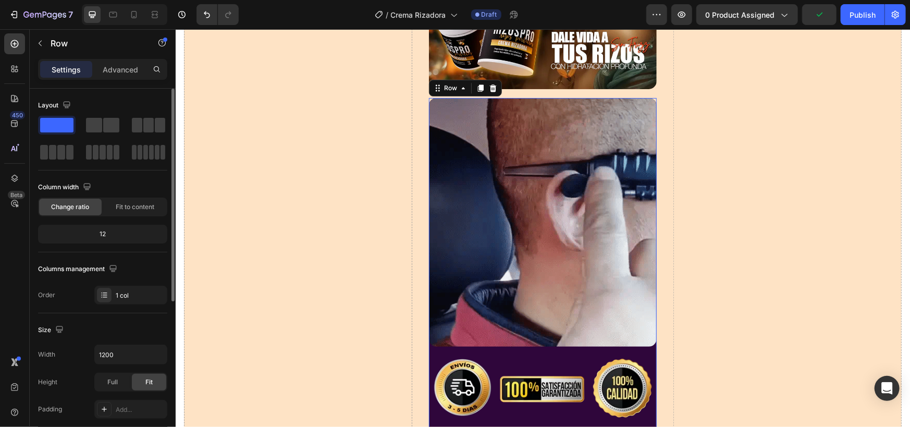
scroll to position [267, 0]
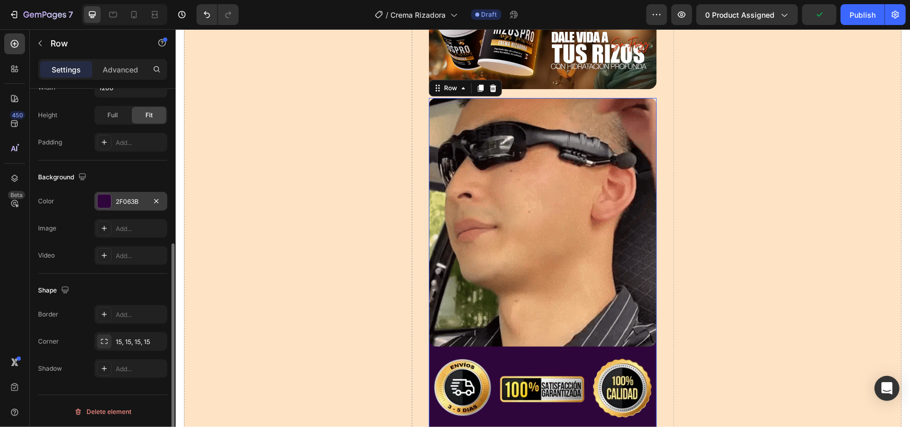
click at [136, 199] on div "2F063B" at bounding box center [131, 201] width 30 height 9
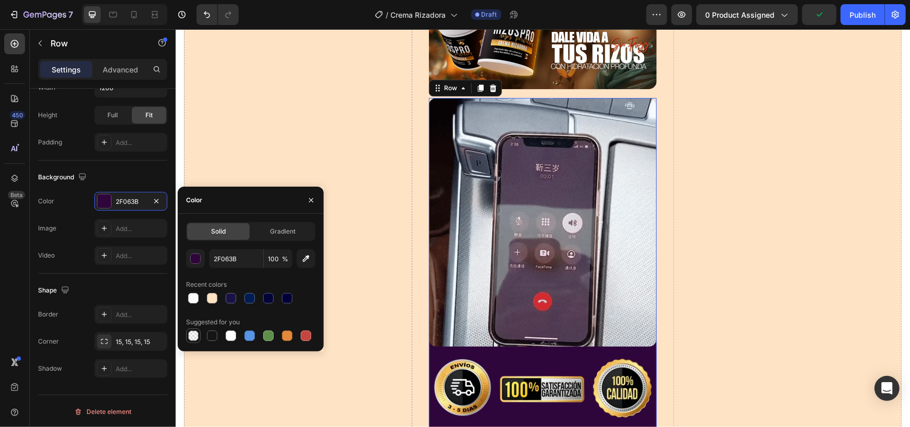
click at [198, 340] on div at bounding box center [193, 336] width 13 height 13
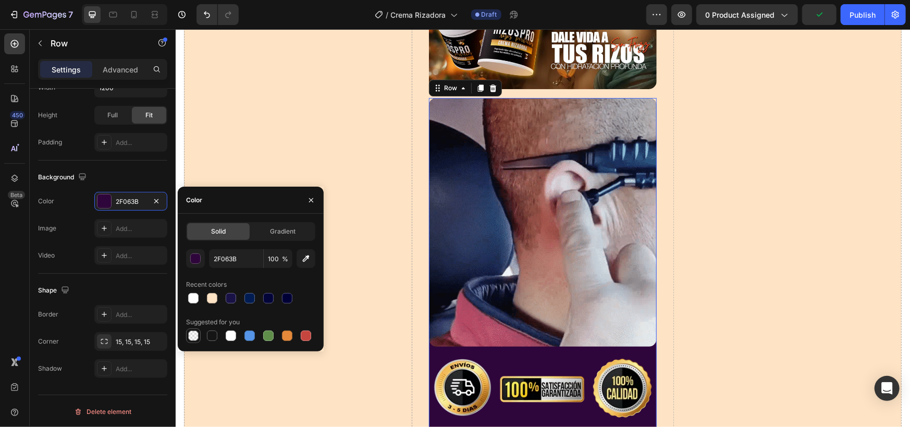
type input "000000"
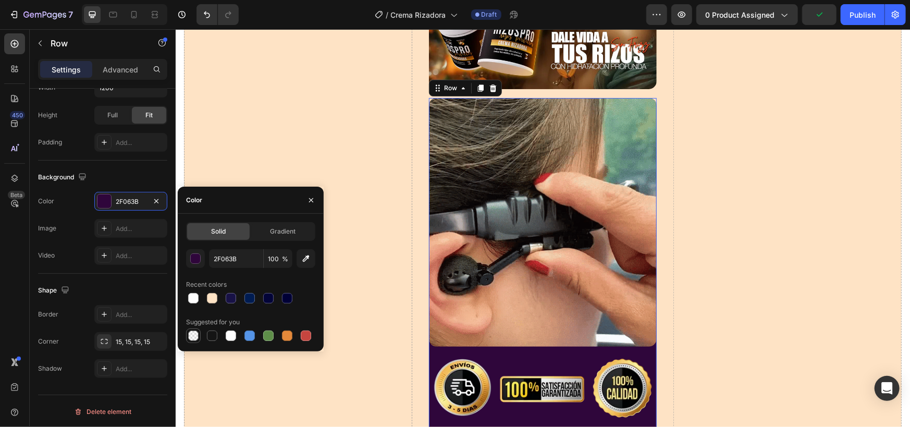
type input "0"
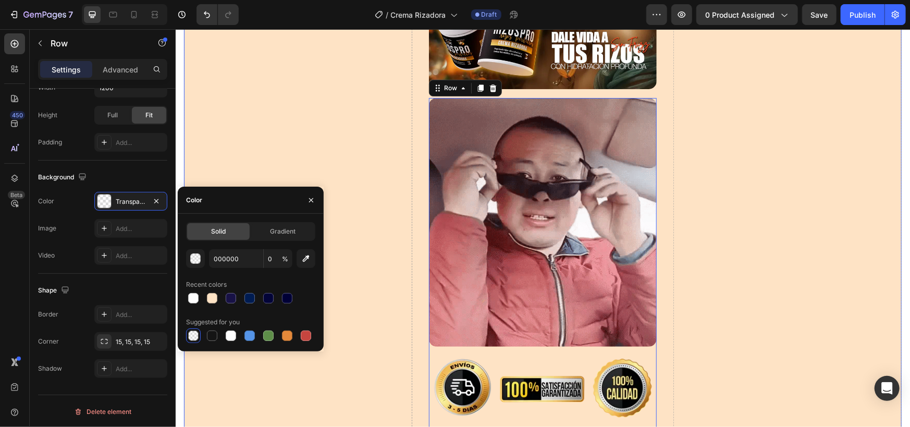
click at [327, 229] on div "Drop element here" at bounding box center [298, 13] width 228 height 3403
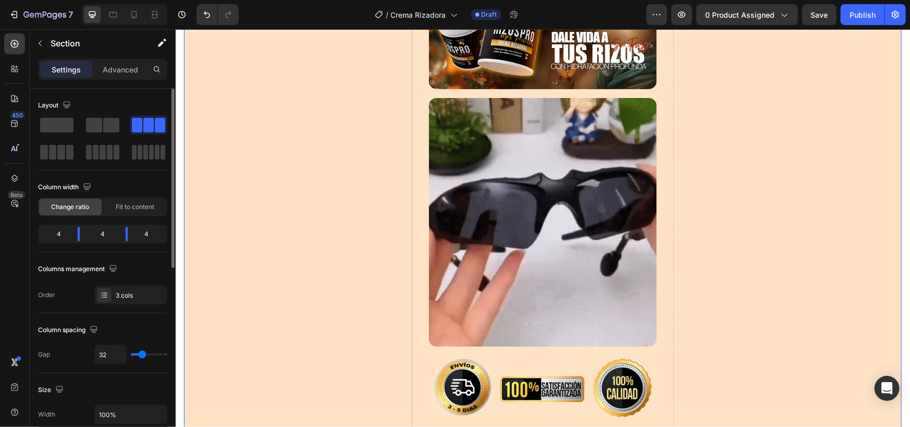
scroll to position [2086, 0]
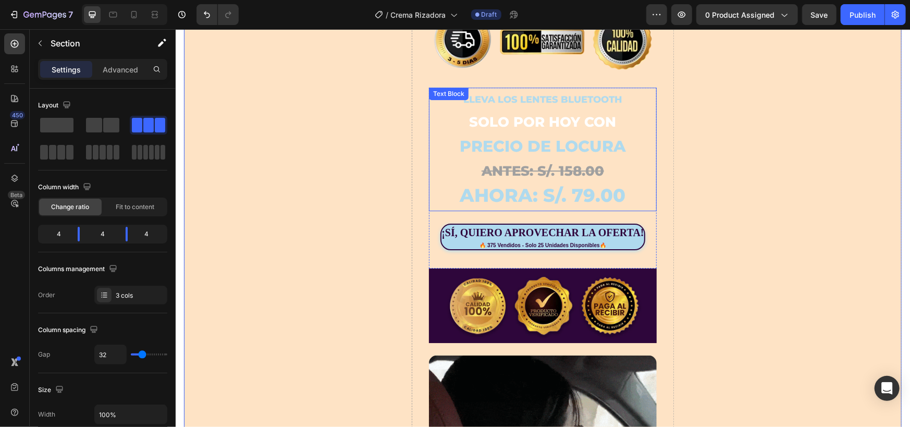
click at [515, 184] on span "AHORA: S/. 79.00" at bounding box center [542, 195] width 166 height 22
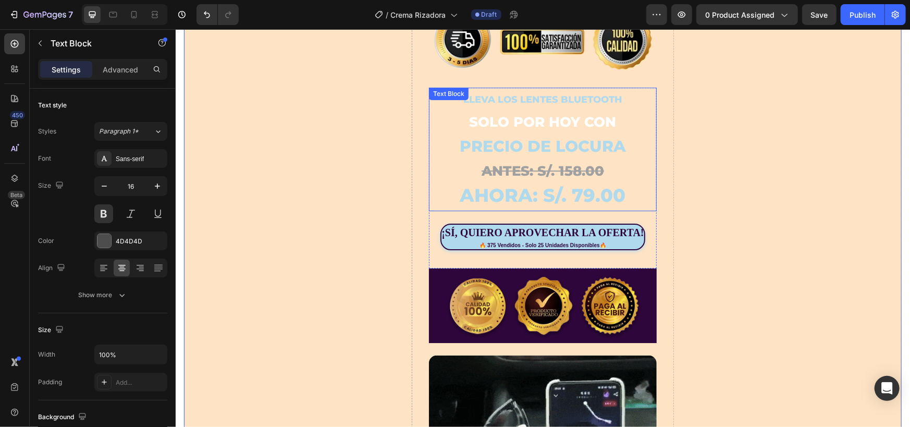
click at [515, 184] on span "AHORA: S/. 79.00" at bounding box center [542, 195] width 166 height 22
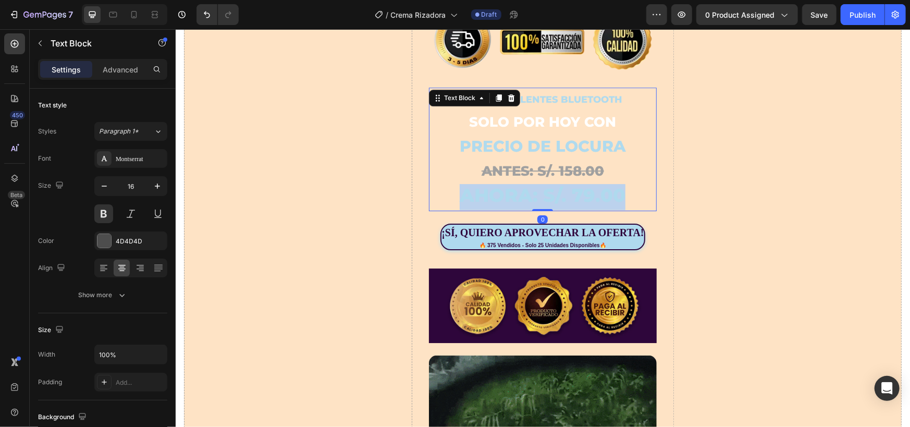
click at [515, 184] on span "AHORA: S/. 79.00" at bounding box center [542, 195] width 166 height 22
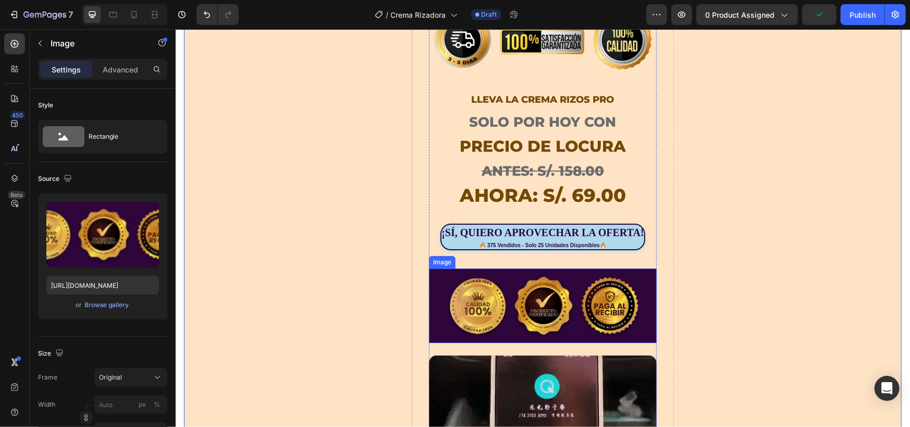
click at [473, 271] on img at bounding box center [543, 305] width 228 height 75
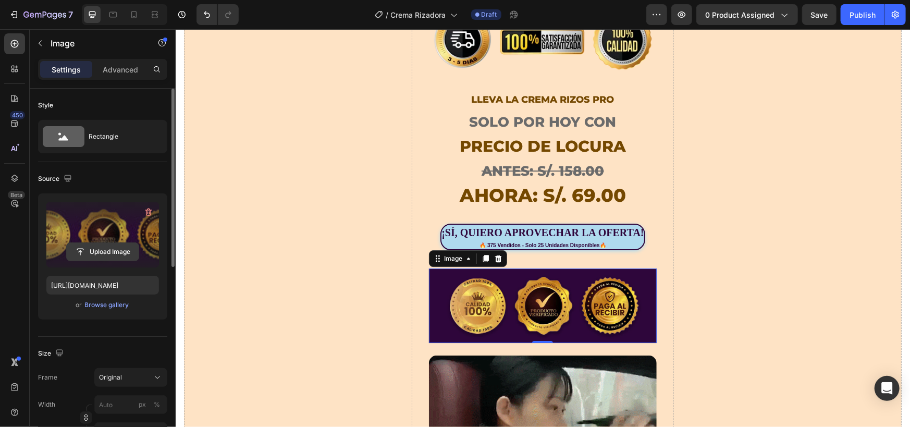
click at [107, 249] on input "file" at bounding box center [103, 252] width 72 height 18
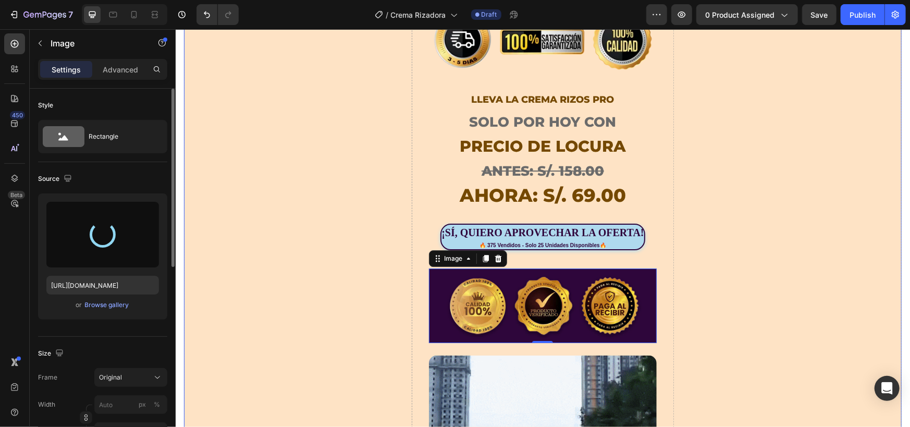
type input "[URL][DOMAIN_NAME]"
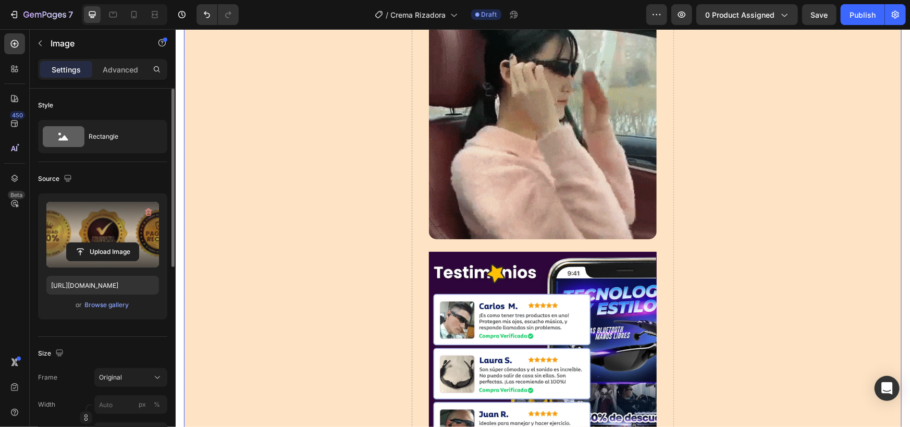
scroll to position [2607, 0]
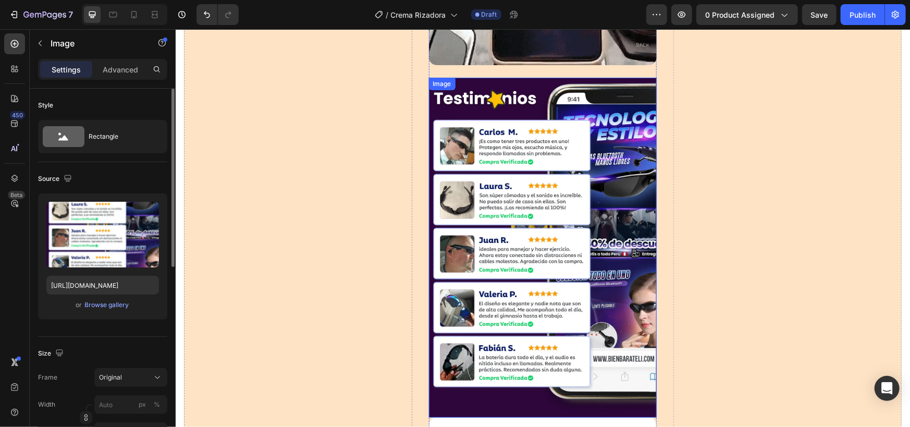
click at [555, 237] on img at bounding box center [543, 247] width 228 height 340
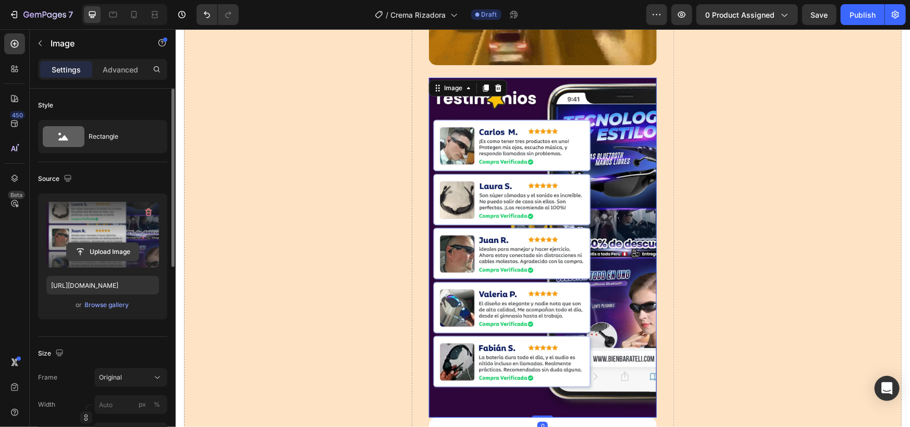
click at [110, 258] on input "file" at bounding box center [103, 252] width 72 height 18
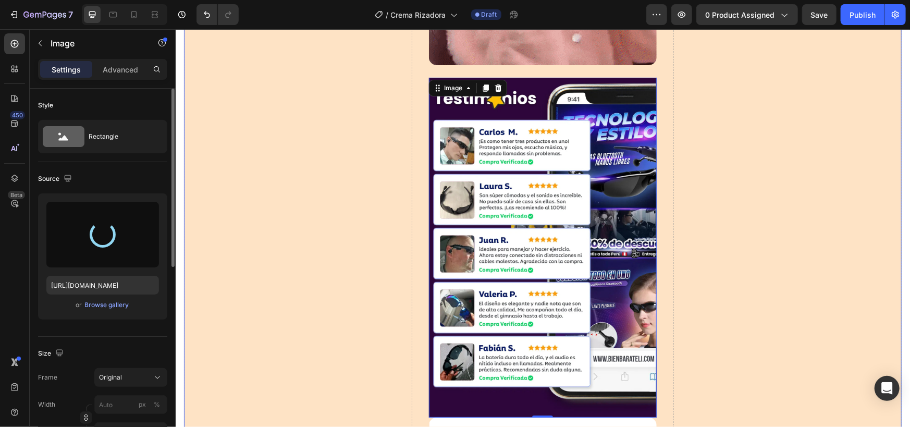
type input "[URL][DOMAIN_NAME]"
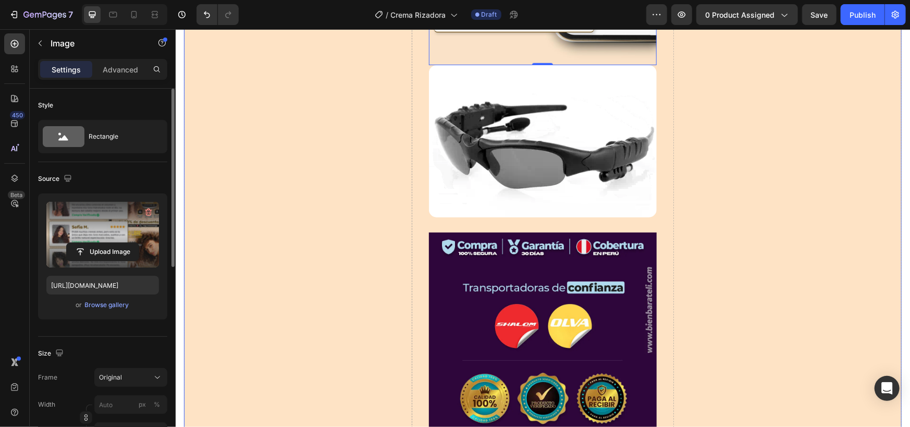
scroll to position [3105, 0]
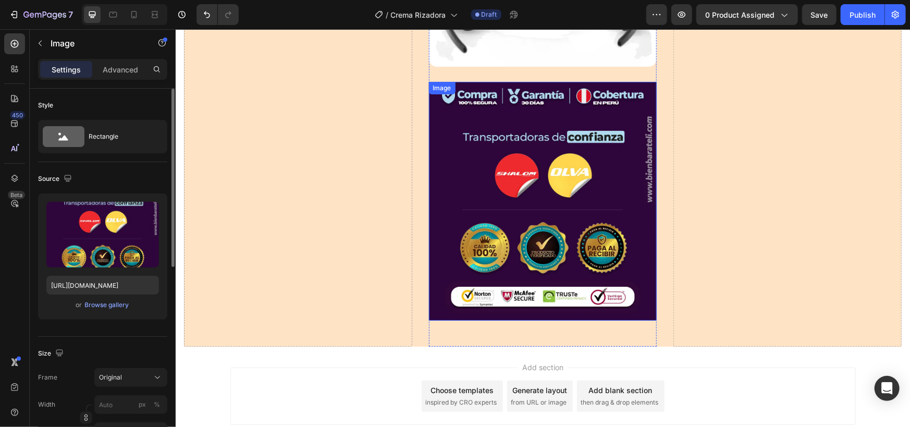
click at [508, 193] on img at bounding box center [543, 200] width 228 height 239
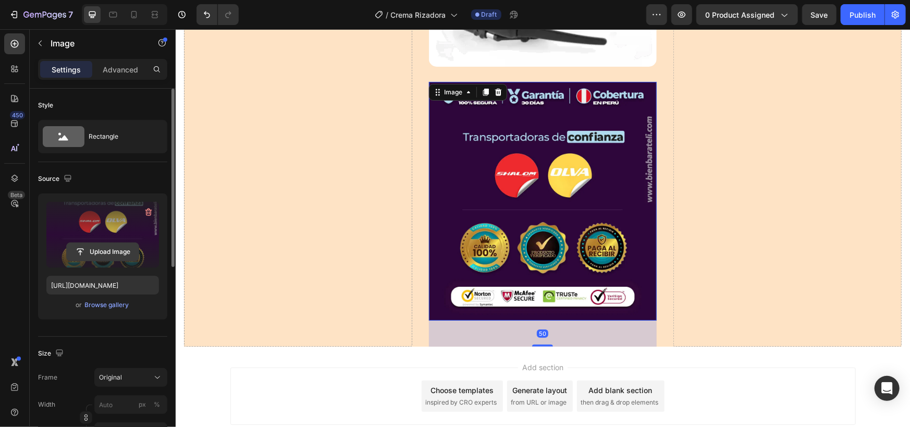
click at [126, 252] on input "file" at bounding box center [103, 252] width 72 height 18
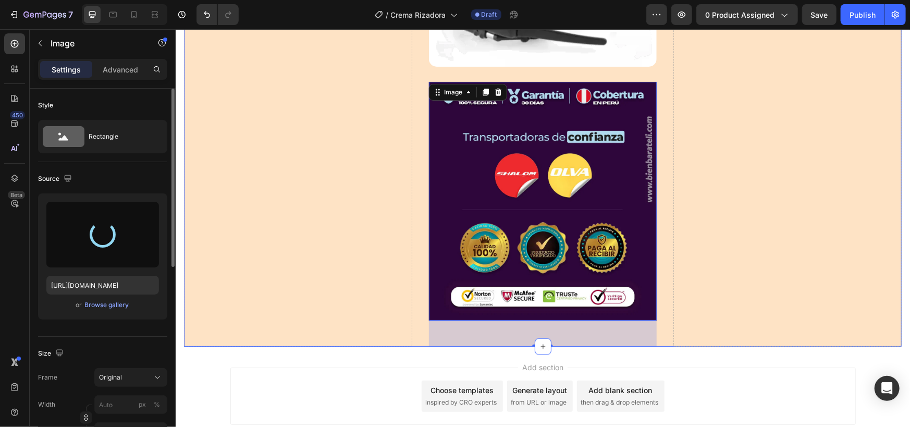
scroll to position [2931, 0]
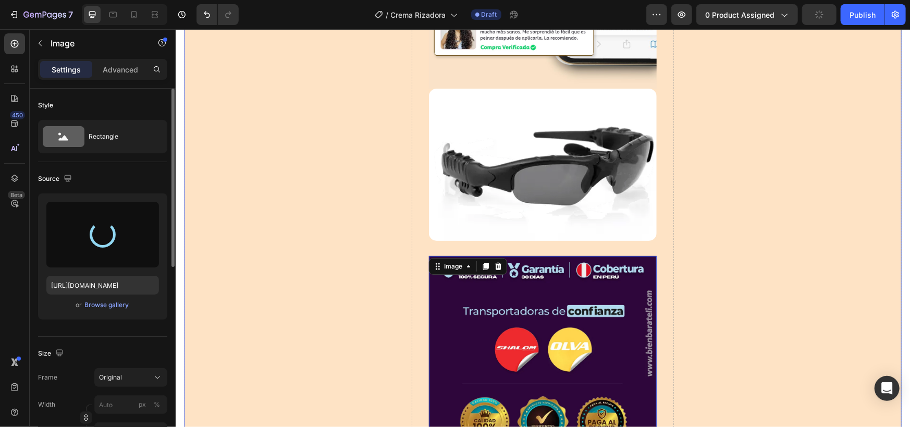
type input "[URL][DOMAIN_NAME]"
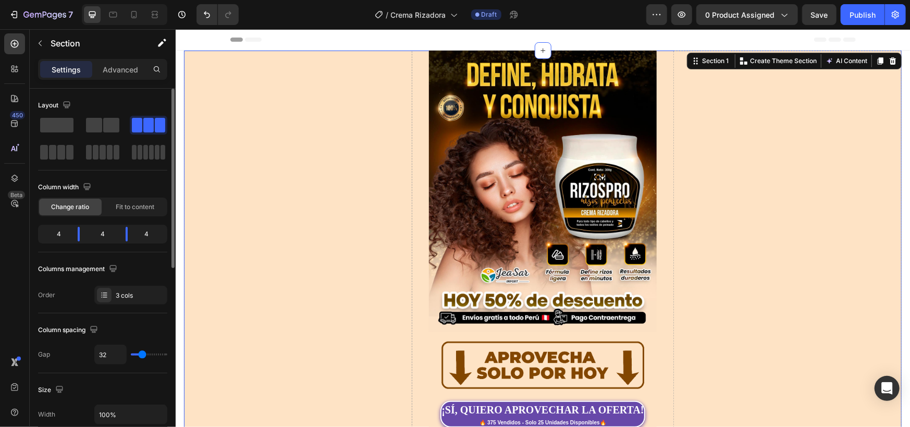
scroll to position [174, 0]
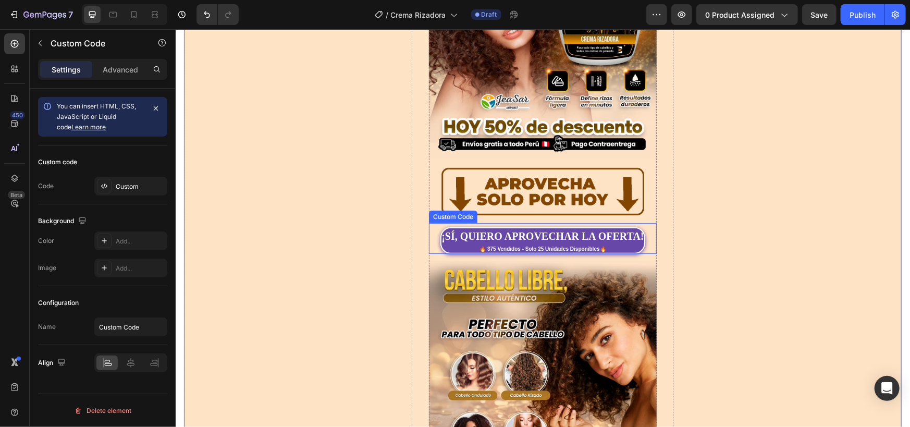
click at [551, 228] on div "¡SÍ, QUIERO APROVECHAR LA OFERTA!" at bounding box center [542, 236] width 202 height 16
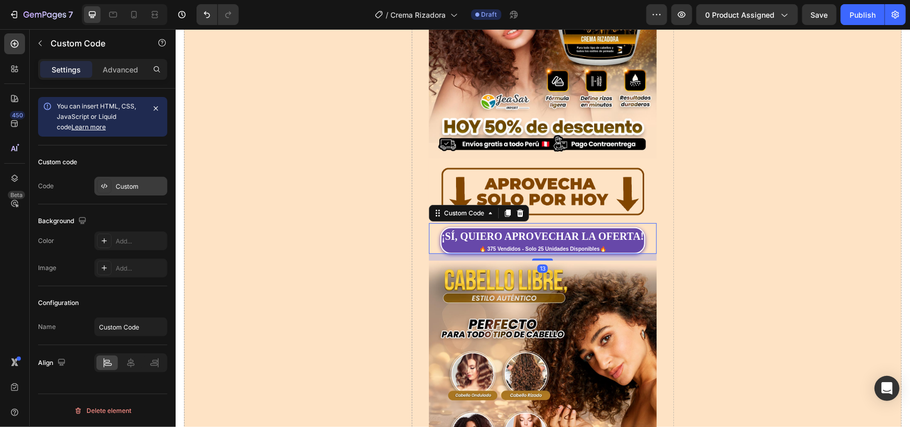
click at [119, 177] on div "Custom" at bounding box center [130, 186] width 73 height 19
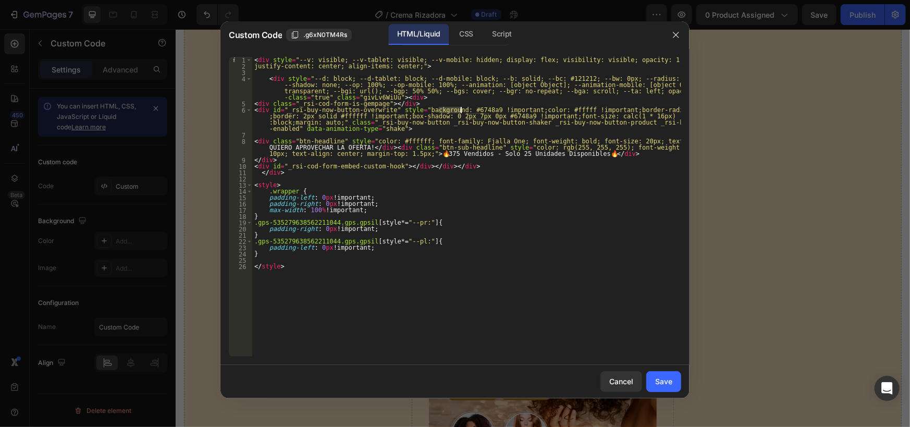
drag, startPoint x: 438, startPoint y: 110, endPoint x: 460, endPoint y: 109, distance: 22.4
click at [460, 109] on div "< div style = "--v: visible; --v-tablet: visible; --v-mobile: hidden; display: …" at bounding box center [466, 213] width 429 height 312
paste textarea "744800"
drag, startPoint x: 468, startPoint y: 115, endPoint x: 488, endPoint y: 116, distance: 20.4
click at [488, 116] on div "< div style = "--v: visible; --v-tablet: visible; --v-mobile: hidden; display: …" at bounding box center [466, 213] width 429 height 312
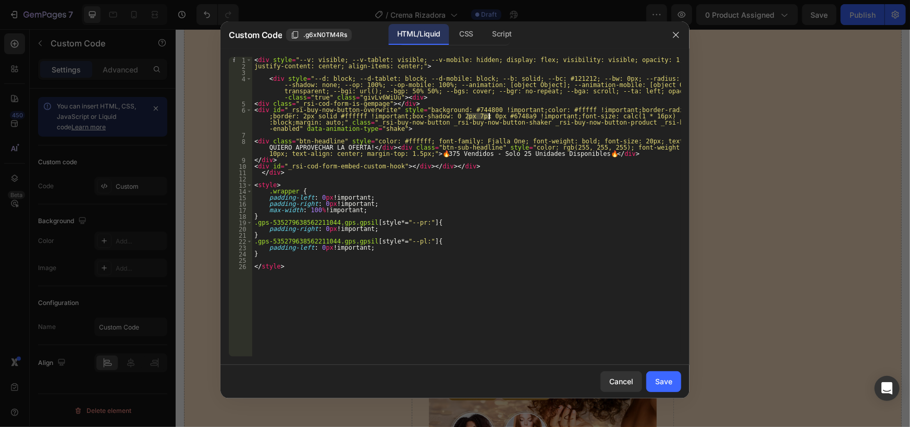
paste textarea "744800"
type textarea "<div id="_rsi-buy-now-button-overwrite" style="background: #744800 !important;c…"
click at [666, 372] on button "Save" at bounding box center [664, 381] width 35 height 21
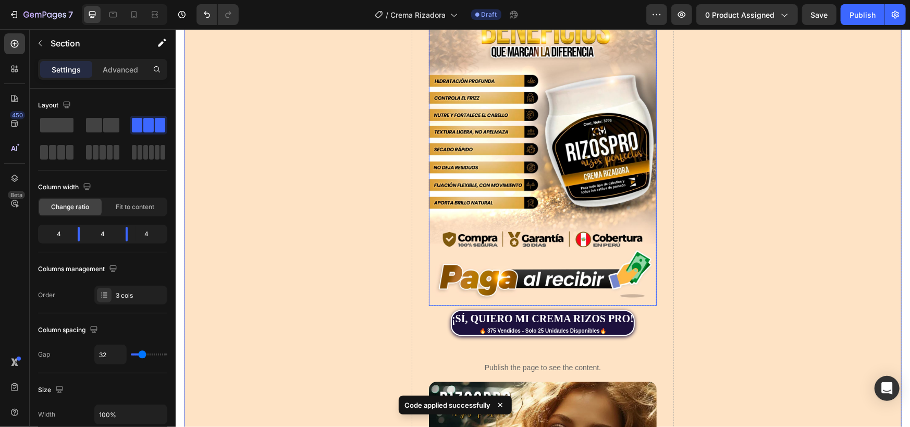
scroll to position [1390, 0]
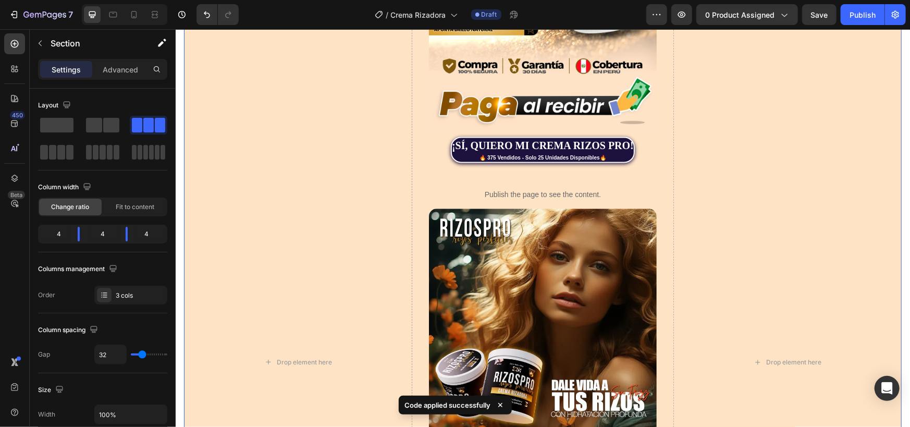
click at [531, 153] on div "🔥 375 Vendidos - Solo 25 Unidades Disponibles🔥" at bounding box center [543, 157] width 182 height 8
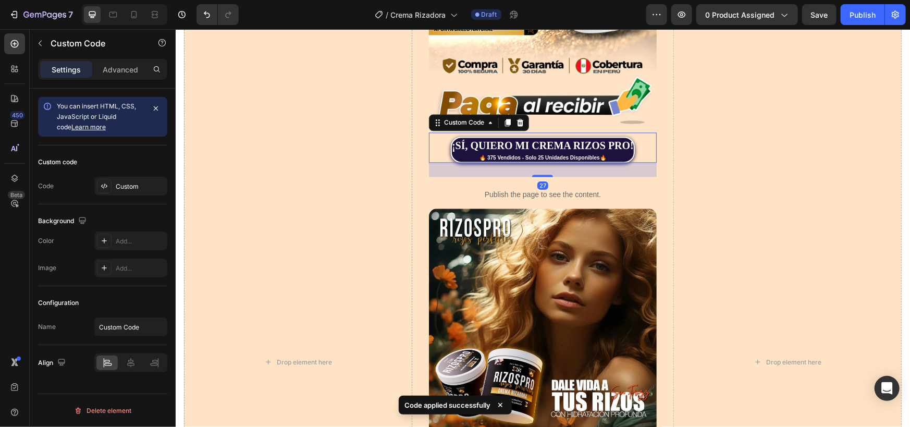
click at [135, 174] on div "Custom code Code Custom" at bounding box center [102, 174] width 129 height 59
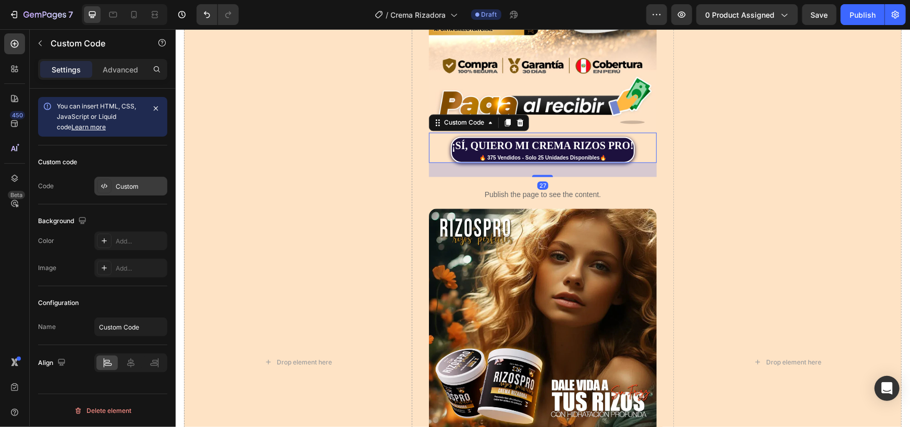
click at [134, 184] on div "Custom" at bounding box center [140, 186] width 49 height 9
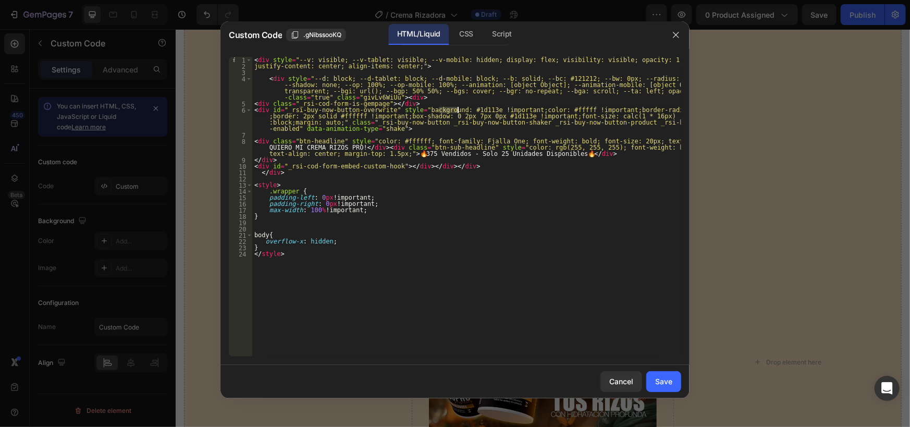
drag, startPoint x: 439, startPoint y: 107, endPoint x: 459, endPoint y: 108, distance: 20.3
click at [459, 108] on div "< div style = "--v: visible; --v-tablet: visible; --v-mobile: hidden; display: …" at bounding box center [466, 213] width 429 height 312
drag, startPoint x: 461, startPoint y: 109, endPoint x: 438, endPoint y: 110, distance: 22.9
click at [438, 110] on div "< div style = "--v: visible; --v-tablet: visible; --v-mobile: hidden; display: …" at bounding box center [466, 213] width 429 height 312
paste textarea "744800"
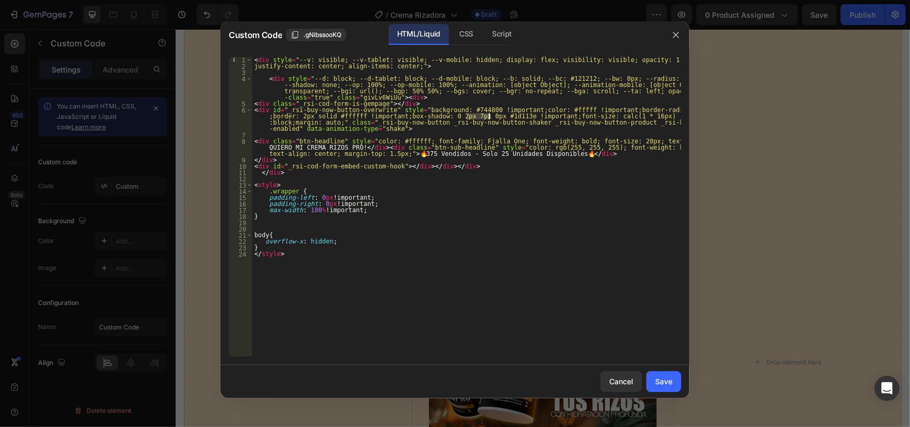
drag, startPoint x: 468, startPoint y: 116, endPoint x: 488, endPoint y: 116, distance: 20.3
click at [488, 116] on div "< div style = "--v: visible; --v-tablet: visible; --v-mobile: hidden; display: …" at bounding box center [466, 213] width 429 height 312
paste textarea "744800"
type textarea "<div id="_rsi-buy-now-button-overwrite" style="background: #744800 !important;c…"
click at [666, 373] on button "Save" at bounding box center [664, 381] width 35 height 21
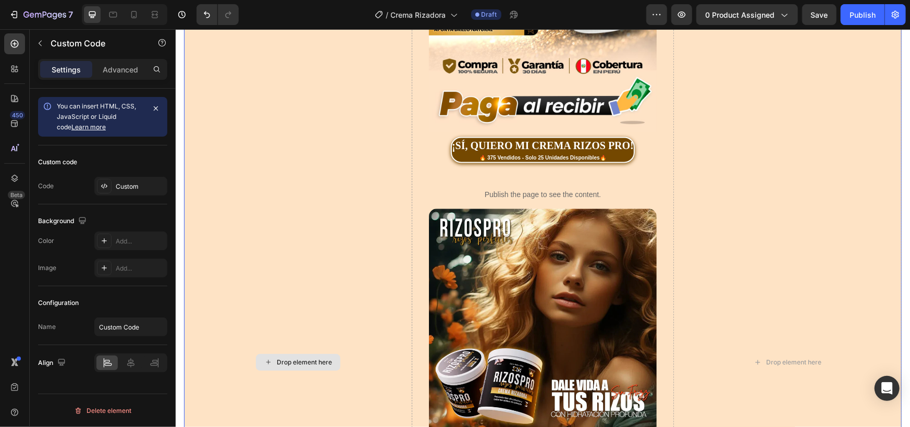
click at [324, 205] on div "Drop element here" at bounding box center [298, 361] width 228 height 3403
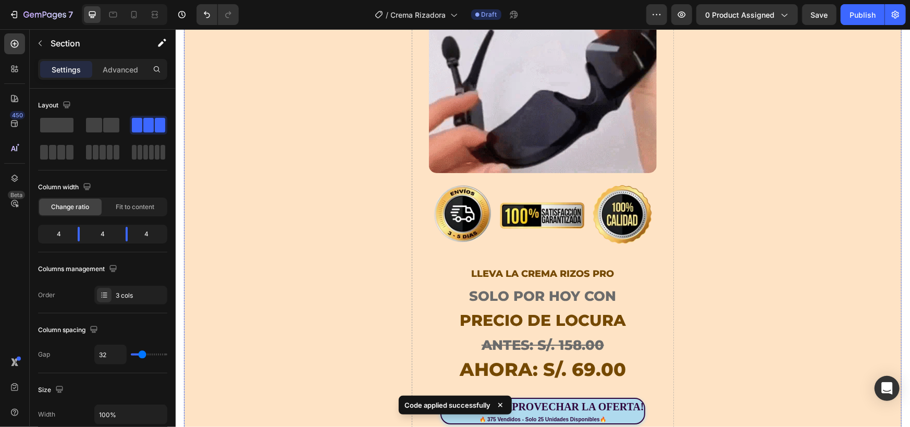
scroll to position [2086, 0]
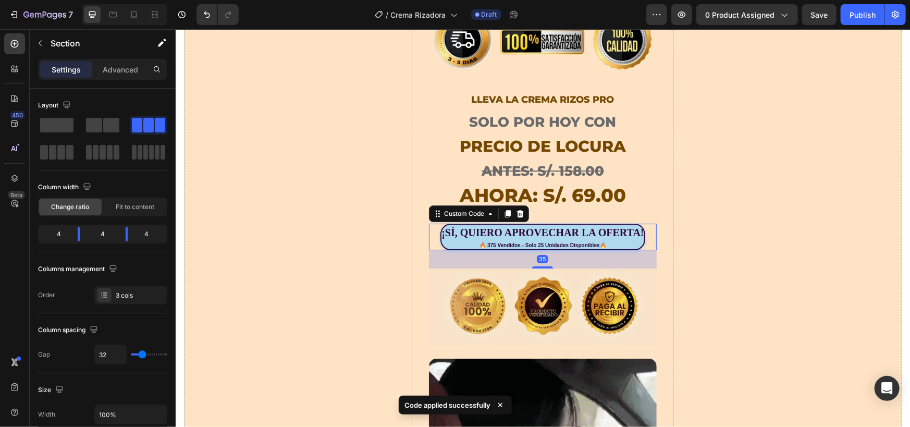
click at [524, 224] on div "¡SÍ, QUIERO APROVECHAR LA OFERTA!" at bounding box center [542, 232] width 202 height 16
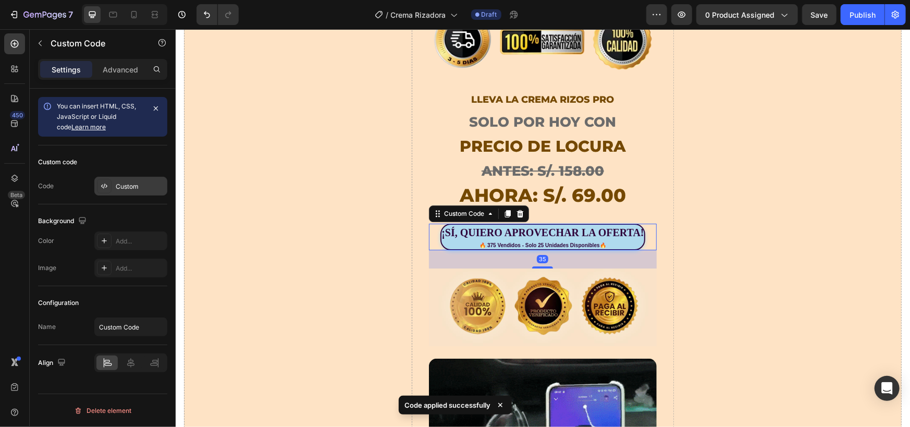
click at [123, 191] on div "Custom" at bounding box center [130, 186] width 73 height 19
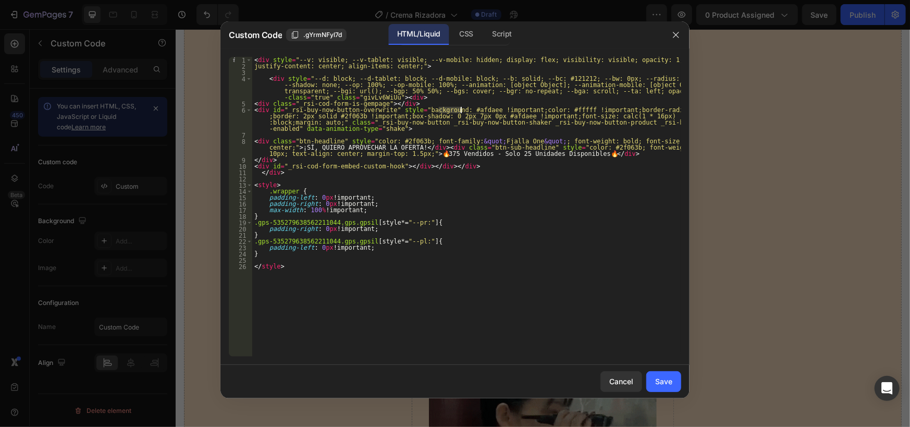
drag, startPoint x: 438, startPoint y: 109, endPoint x: 462, endPoint y: 108, distance: 24.0
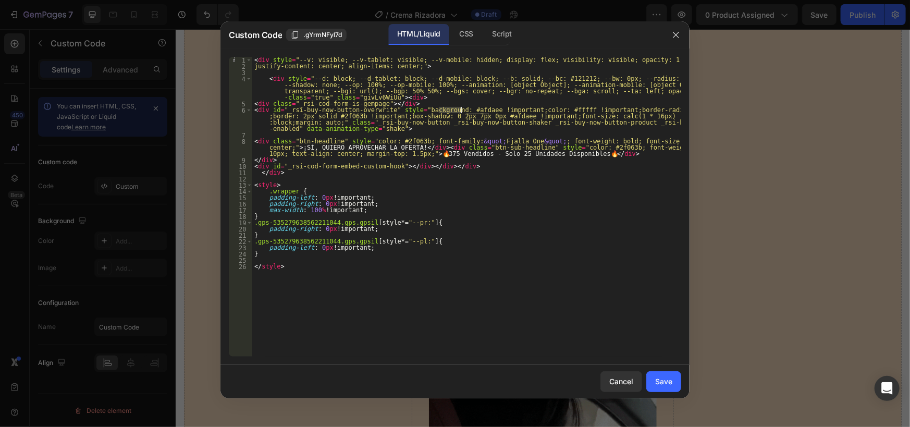
click at [462, 108] on div "< div style = "--v: visible; --v-tablet: visible; --v-mobile: hidden; display: …" at bounding box center [466, 213] width 429 height 312
paste textarea "744800"
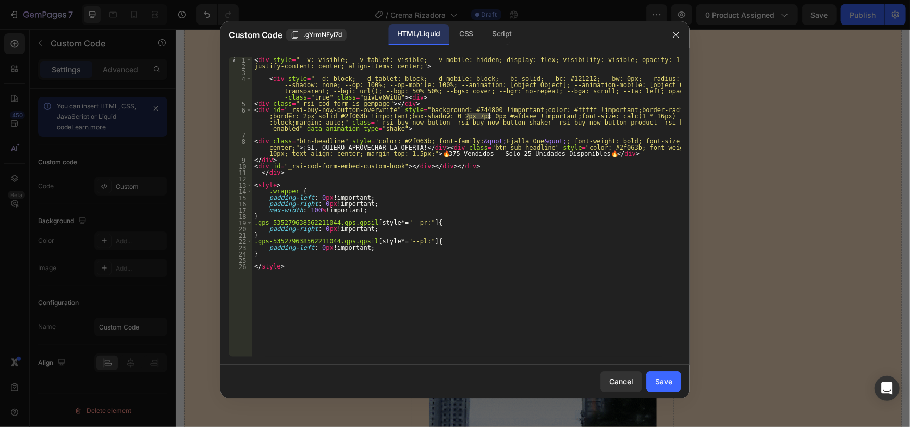
drag, startPoint x: 468, startPoint y: 116, endPoint x: 490, endPoint y: 116, distance: 22.4
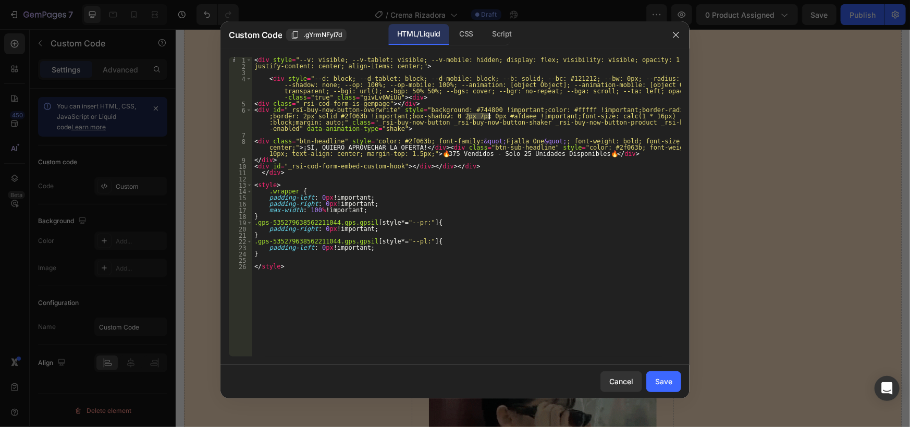
click at [490, 116] on div "< div style = "--v: visible; --v-tablet: visible; --v-mobile: hidden; display: …" at bounding box center [466, 213] width 429 height 312
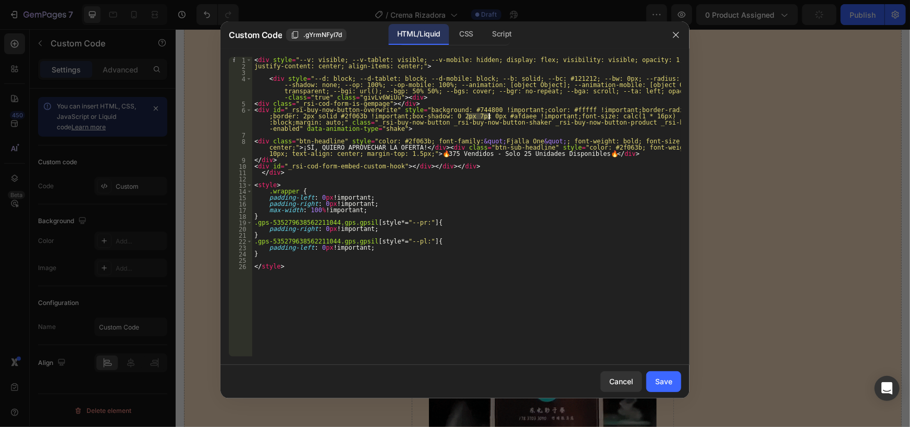
paste textarea "744800"
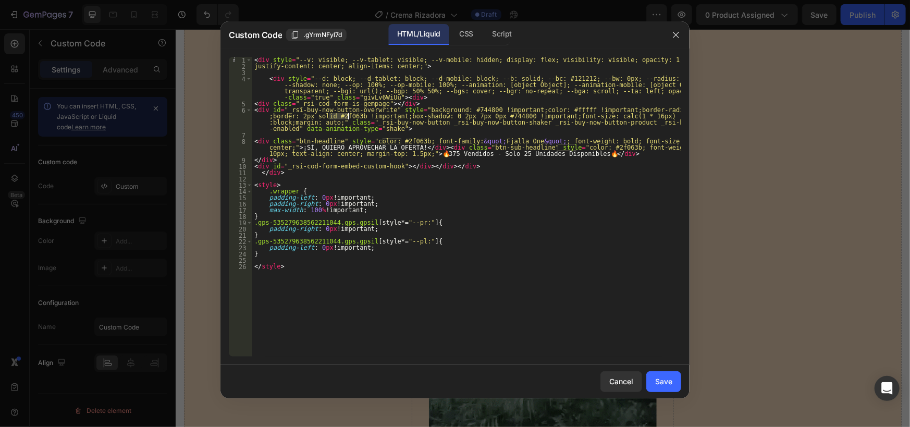
drag, startPoint x: 331, startPoint y: 117, endPoint x: 347, endPoint y: 116, distance: 16.7
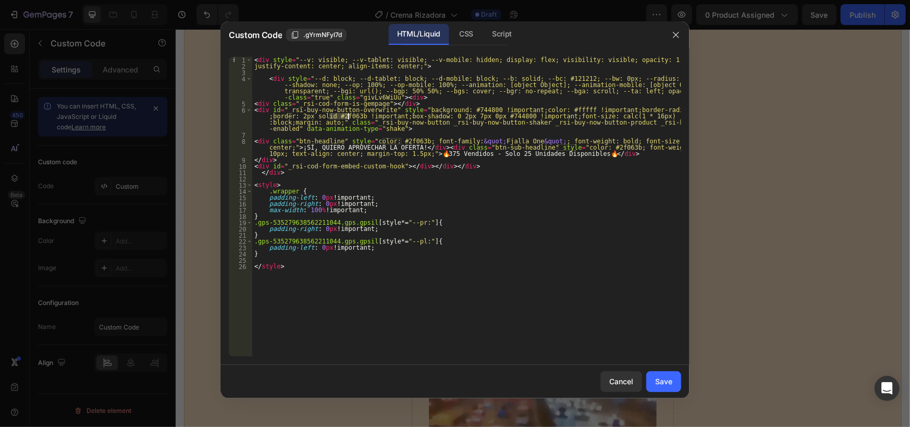
click at [347, 116] on div "< div style = "--v: visible; --v-tablet: visible; --v-mobile: hidden; display: …" at bounding box center [466, 213] width 429 height 312
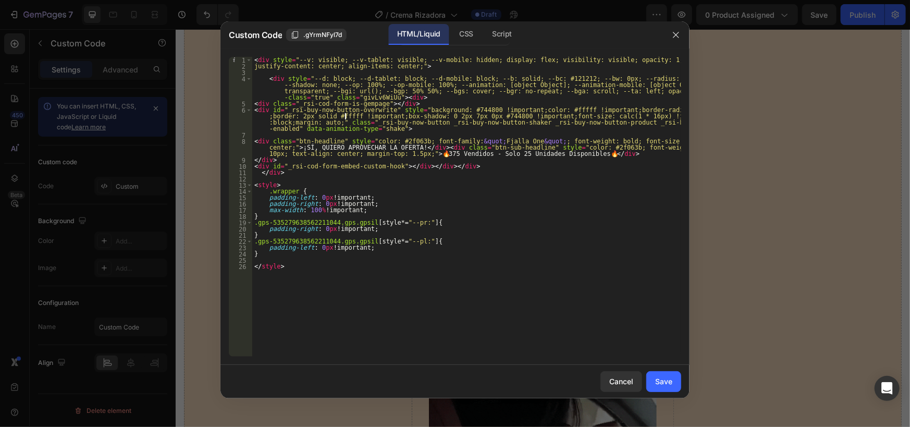
scroll to position [0, 42]
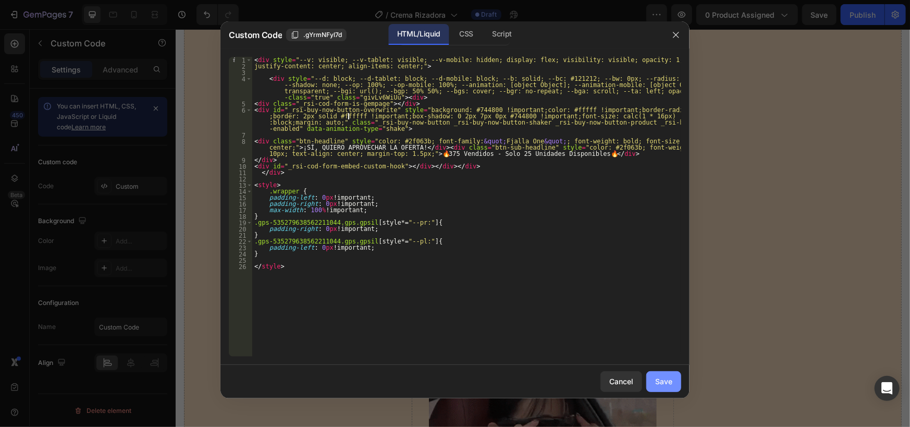
type textarea "<div id="_rsi-buy-now-button-overwrite" style="background: #744800 !important;c…"
click at [667, 383] on div "Save" at bounding box center [663, 381] width 17 height 11
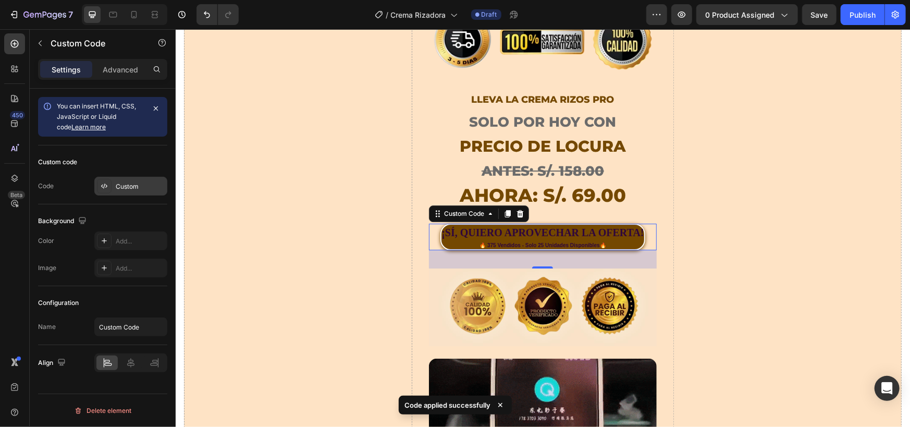
click at [114, 186] on div "Custom" at bounding box center [130, 186] width 73 height 19
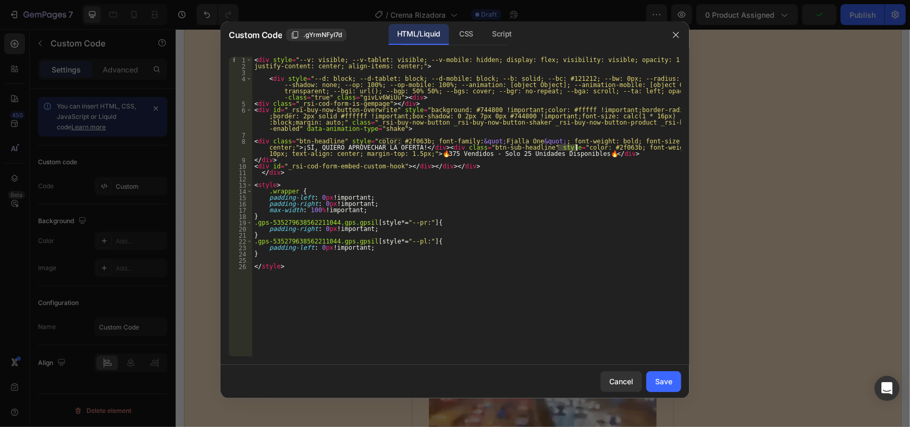
drag, startPoint x: 558, startPoint y: 147, endPoint x: 577, endPoint y: 148, distance: 19.3
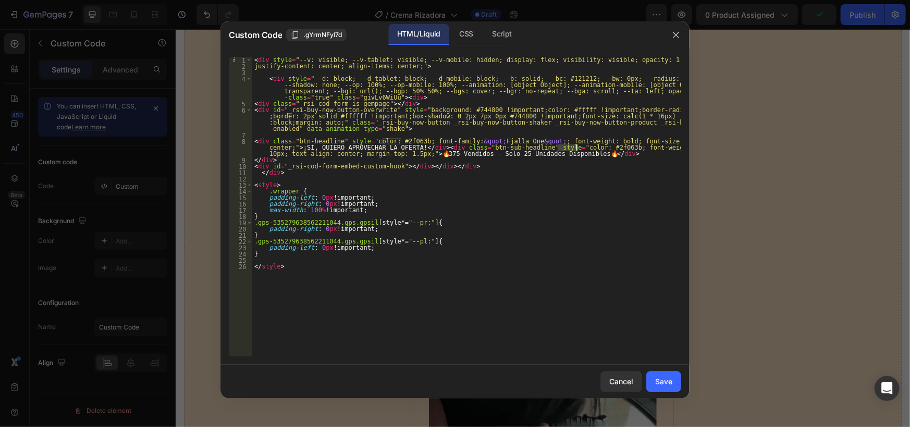
click at [577, 148] on div "< div style = "--v: visible; --v-tablet: visible; --v-mobile: hidden; display: …" at bounding box center [466, 213] width 429 height 312
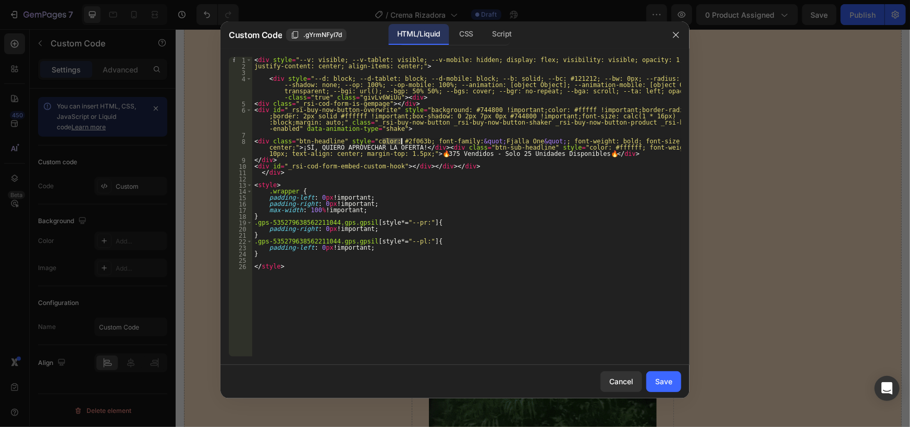
drag, startPoint x: 382, startPoint y: 140, endPoint x: 401, endPoint y: 141, distance: 18.8
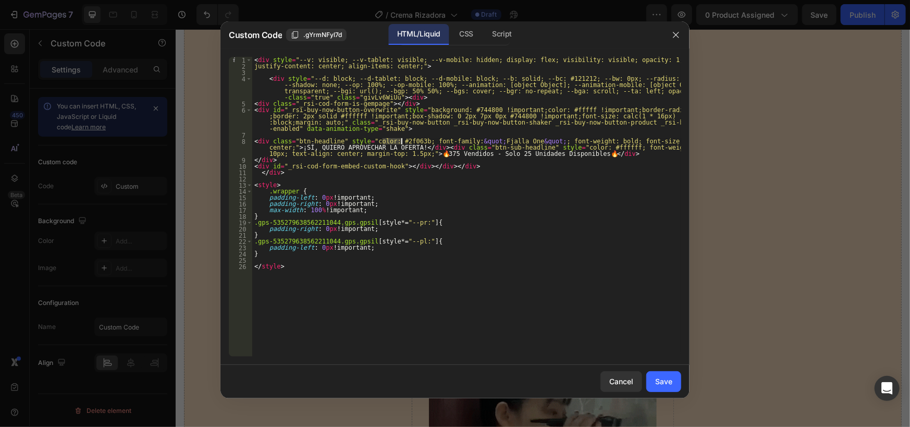
click at [401, 141] on div "< div style = "--v: visible; --v-tablet: visible; --v-mobile: hidden; display: …" at bounding box center [466, 213] width 429 height 312
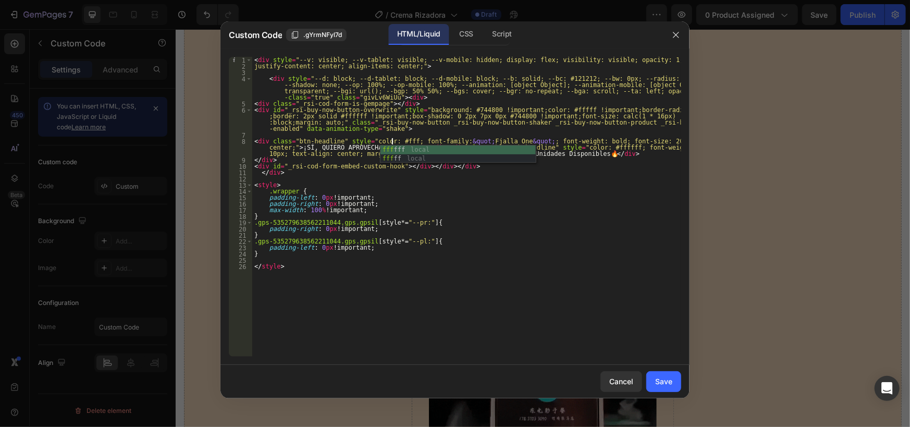
scroll to position [0, 11]
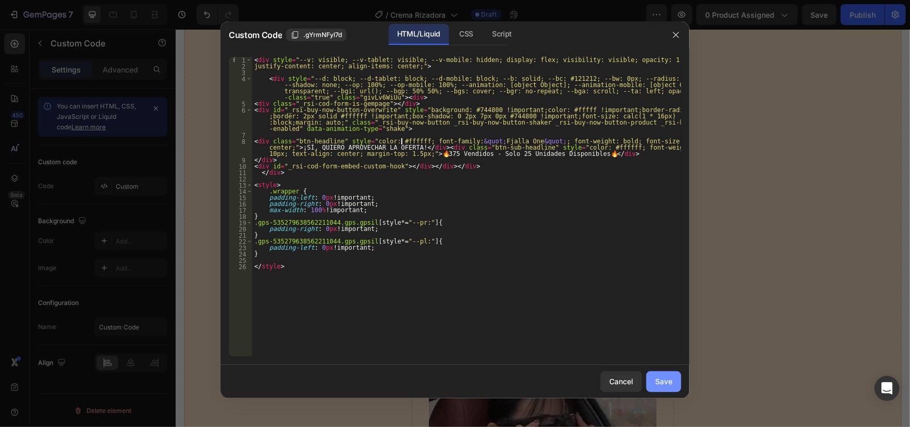
type textarea "<div class="btn-headline" style="color: #ffffff; font-family: &quot;Fjalla One&…"
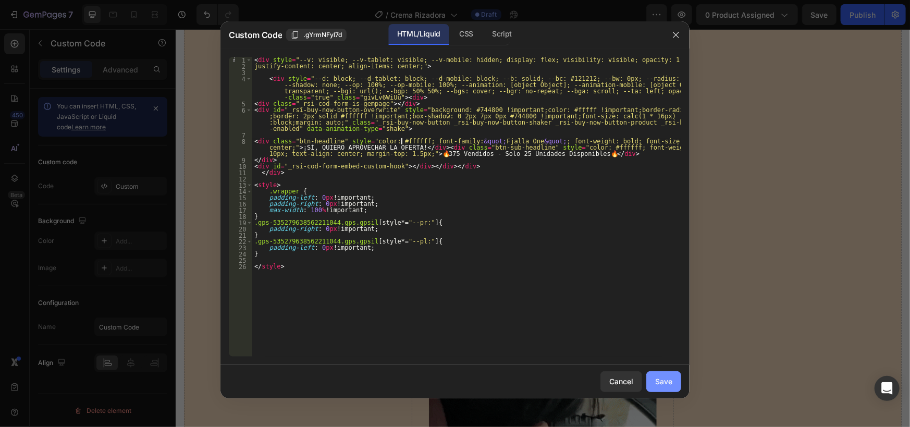
click at [664, 380] on div "Save" at bounding box center [663, 381] width 17 height 11
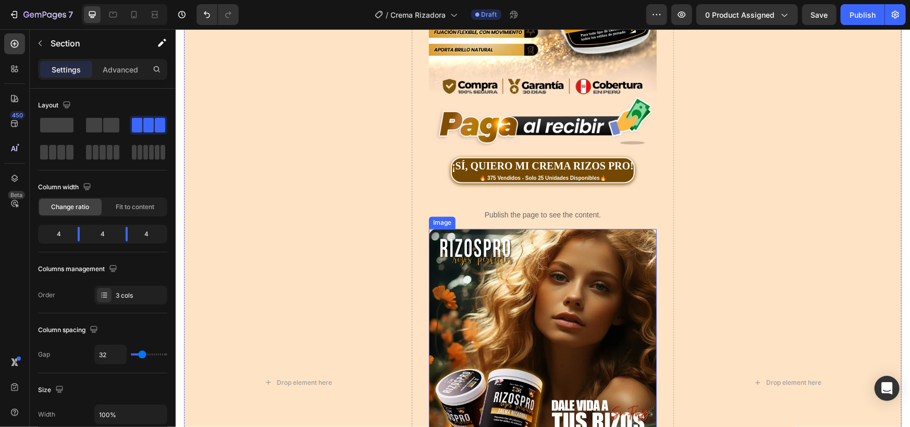
scroll to position [1718, 0]
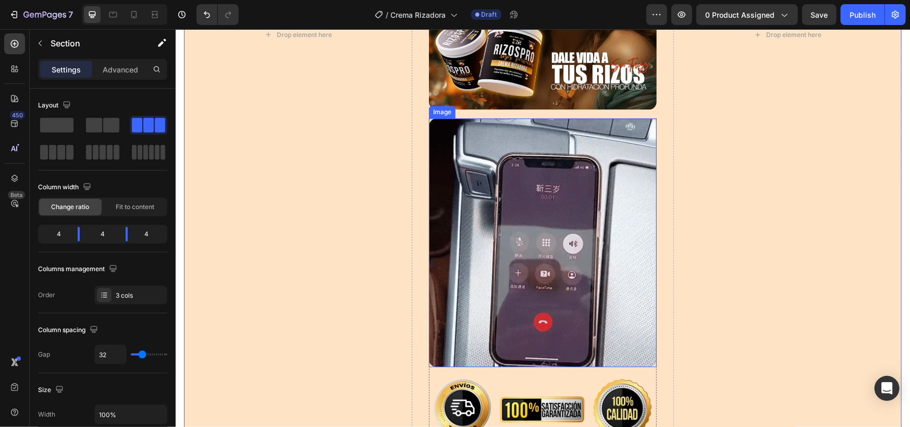
click at [519, 204] on img at bounding box center [543, 242] width 228 height 249
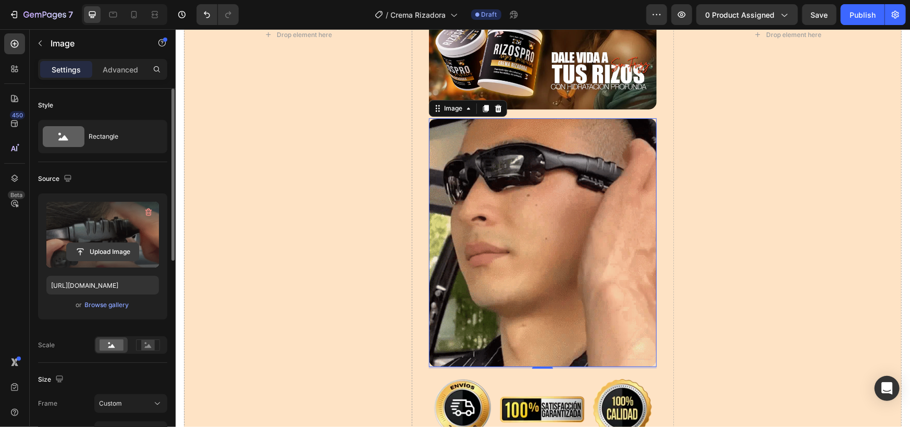
click at [109, 249] on input "file" at bounding box center [103, 252] width 72 height 18
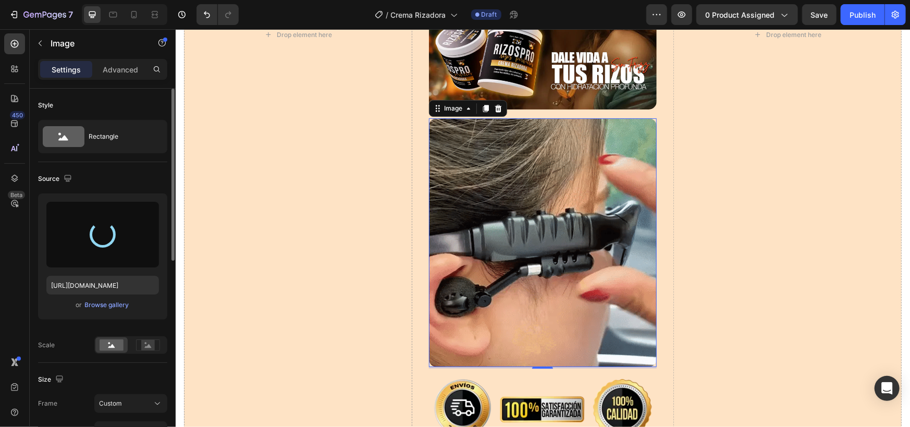
type input "[URL][DOMAIN_NAME]"
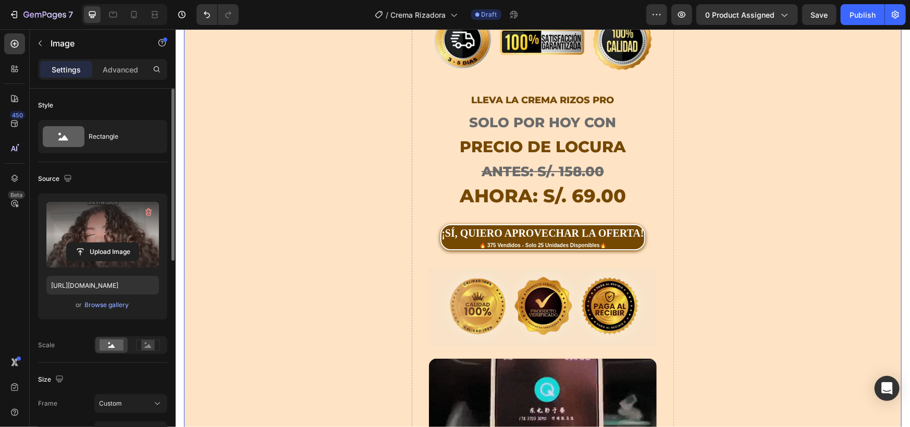
scroll to position [2239, 0]
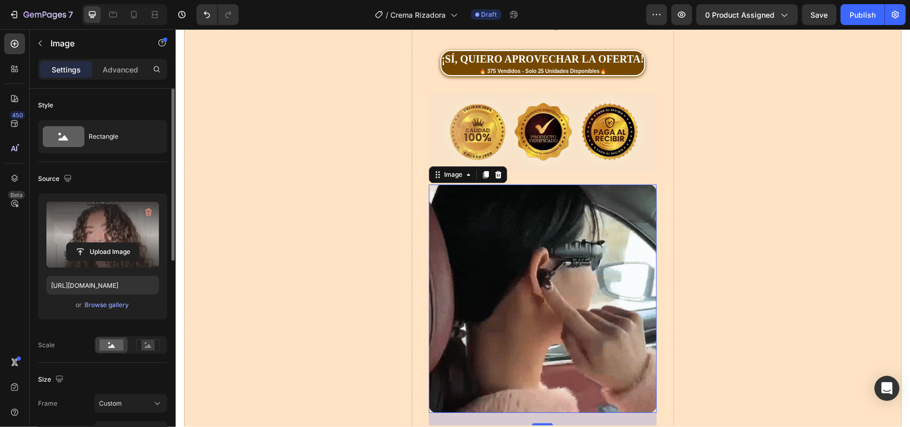
click at [528, 225] on img at bounding box center [543, 298] width 228 height 228
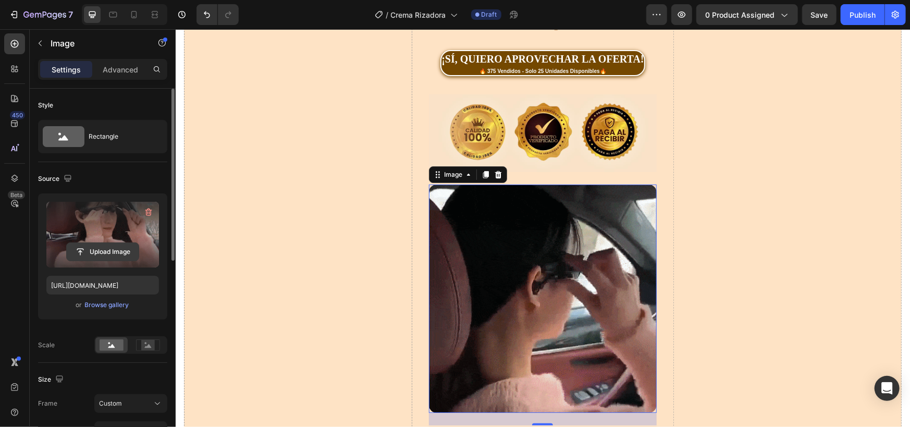
click at [114, 247] on input "file" at bounding box center [103, 252] width 72 height 18
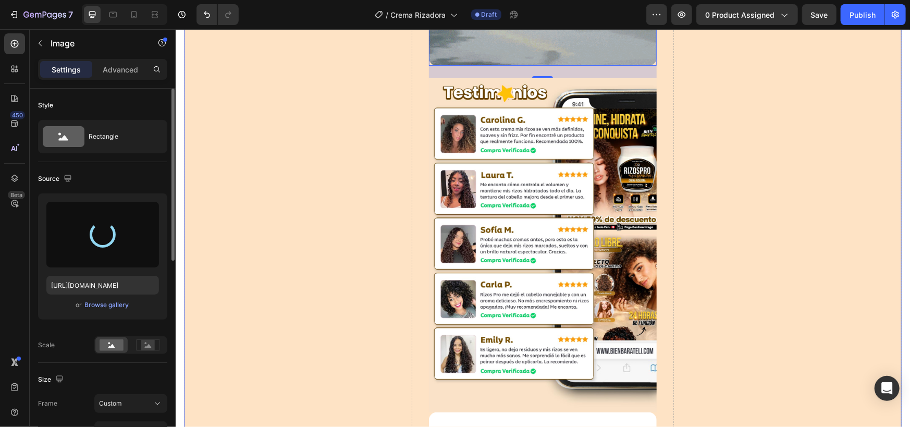
scroll to position [2760, 0]
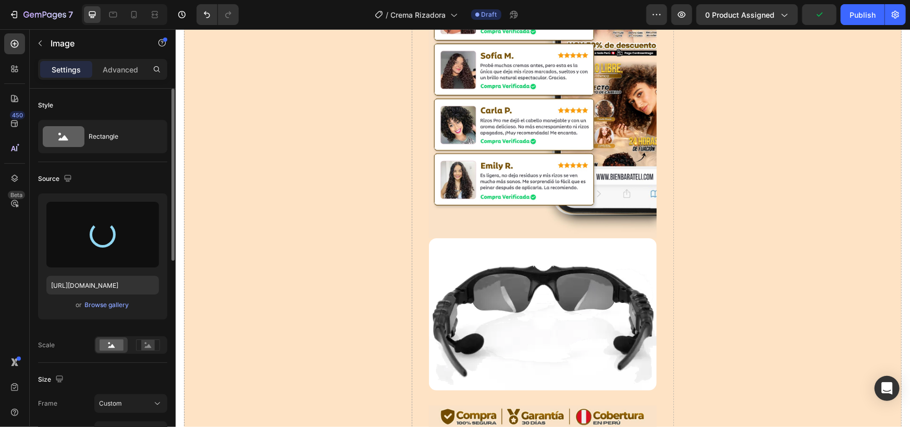
type input "[URL][DOMAIN_NAME]"
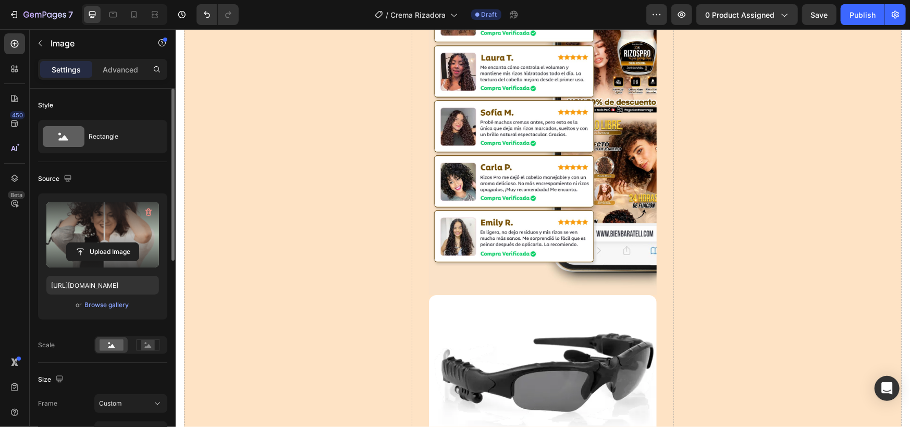
scroll to position [2816, 0]
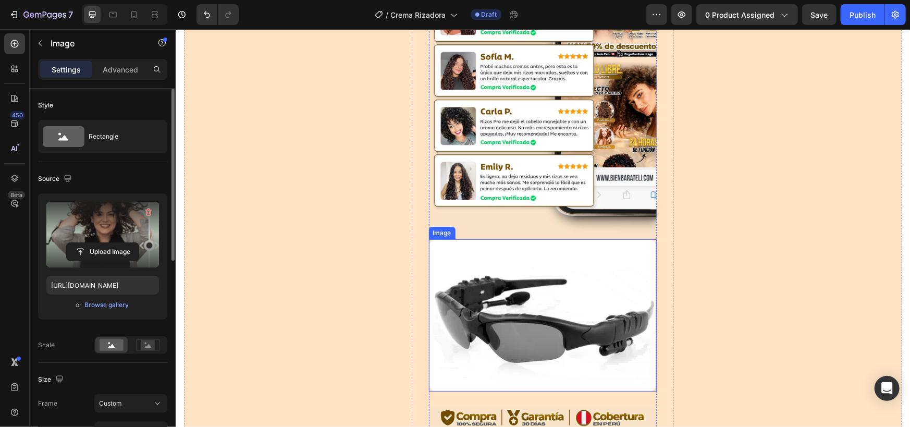
click at [540, 258] on img at bounding box center [543, 315] width 228 height 152
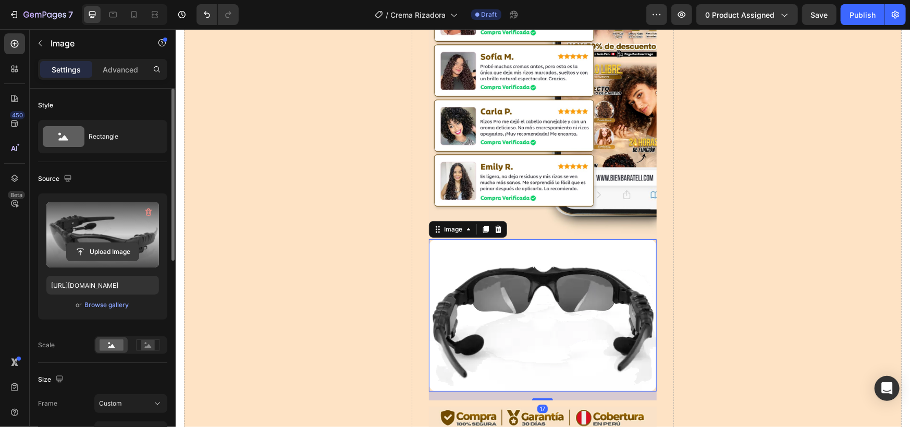
click at [109, 253] on input "file" at bounding box center [103, 252] width 72 height 18
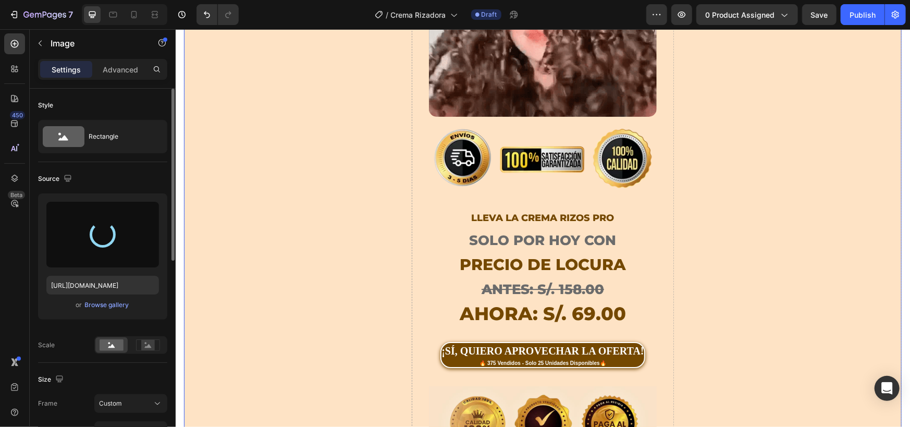
scroll to position [1773, 0]
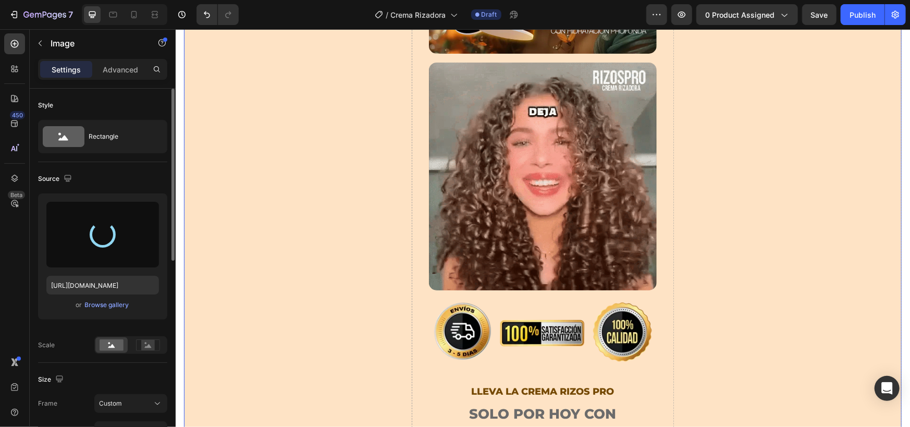
type input "[URL][DOMAIN_NAME]"
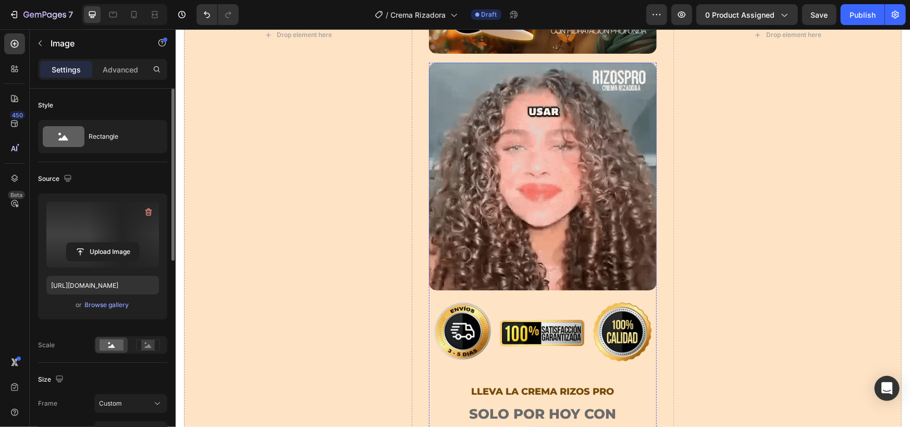
scroll to position [1600, 0]
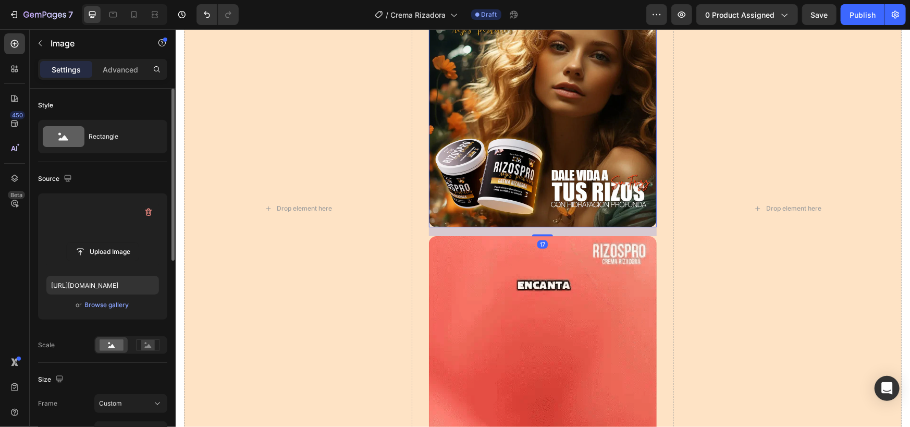
click at [547, 150] on img at bounding box center [543, 112] width 228 height 228
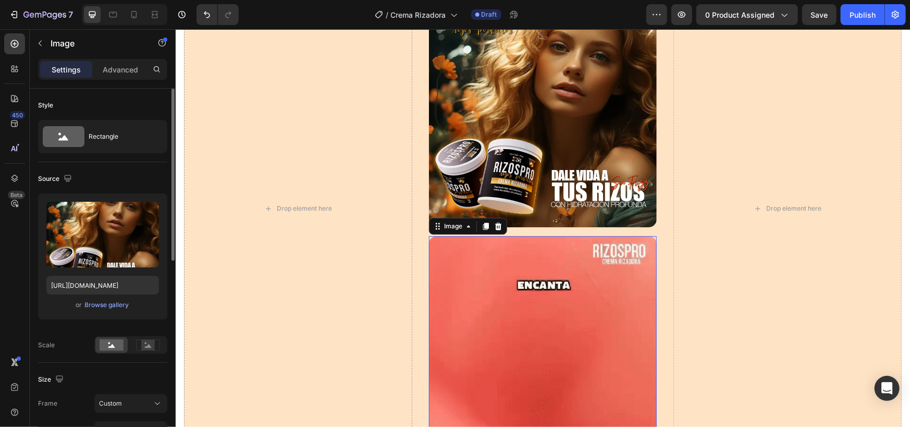
click at [554, 339] on img at bounding box center [543, 350] width 228 height 228
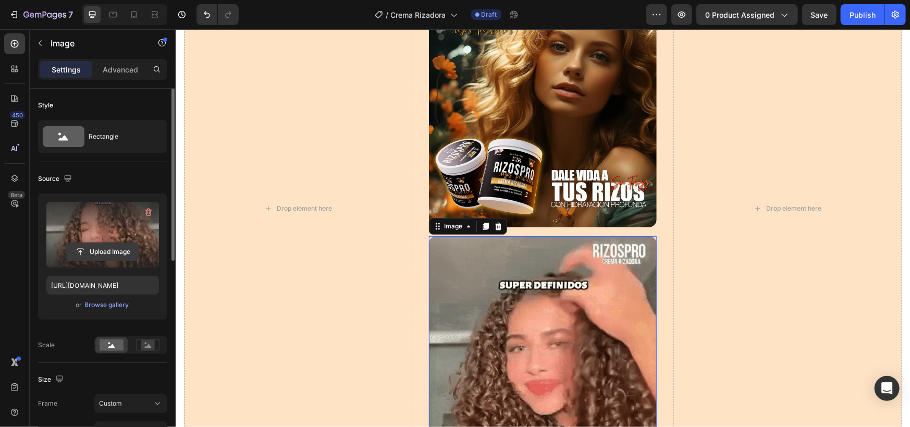
click at [117, 257] on input "file" at bounding box center [103, 252] width 72 height 18
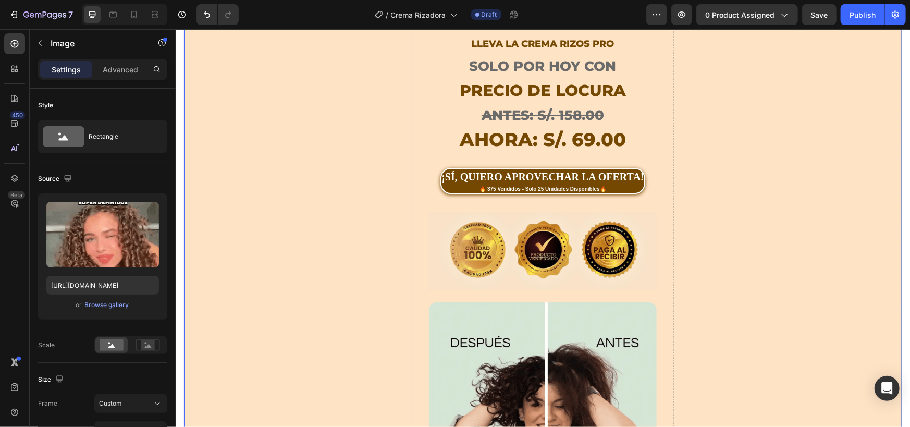
scroll to position [1947, 0]
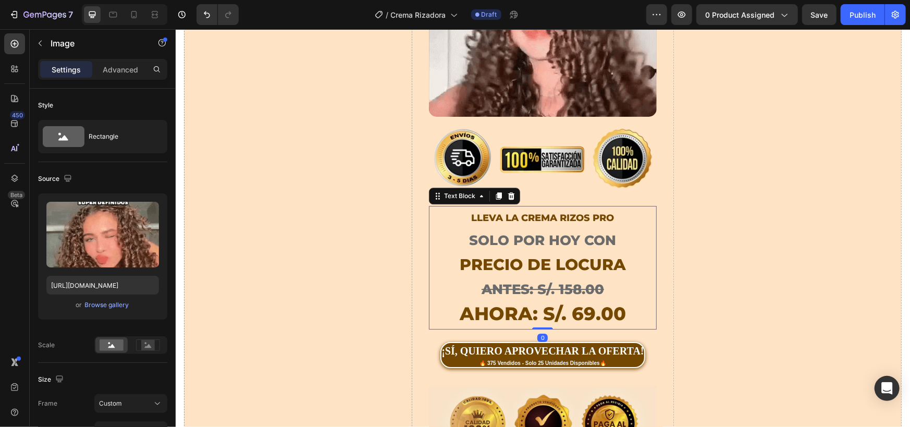
click at [579, 302] on strong "AHORA: S/. 69.00" at bounding box center [542, 313] width 166 height 22
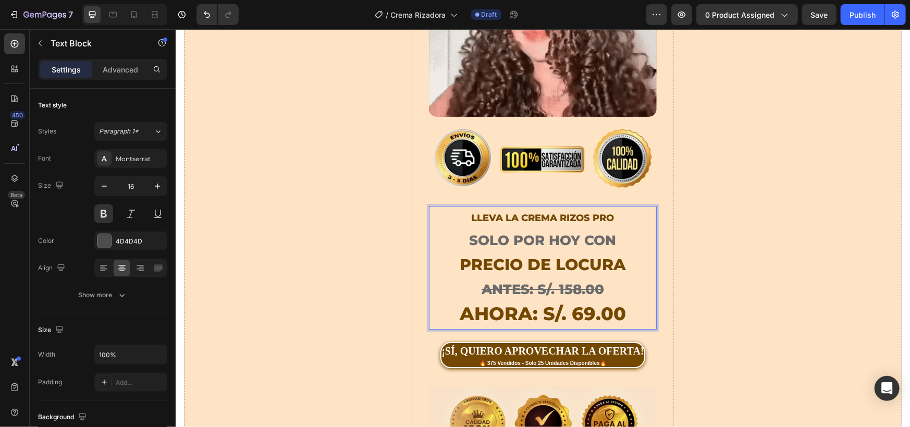
click at [578, 302] on strong "AHORA: S/. 69.00" at bounding box center [542, 313] width 166 height 22
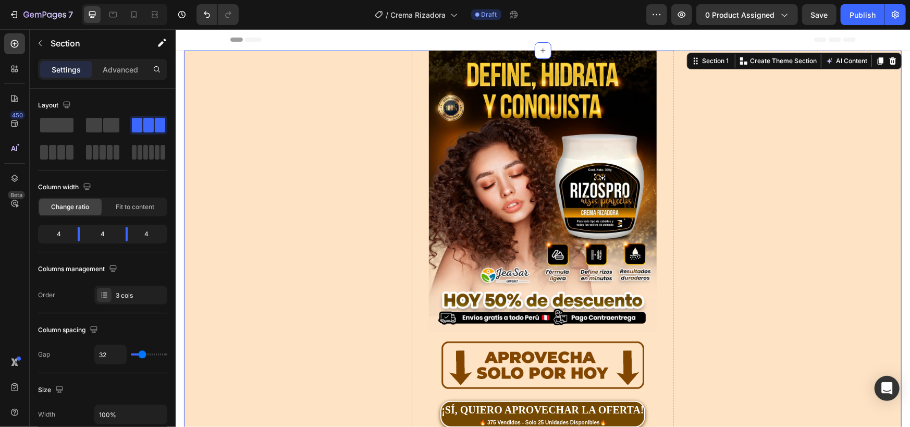
scroll to position [174, 0]
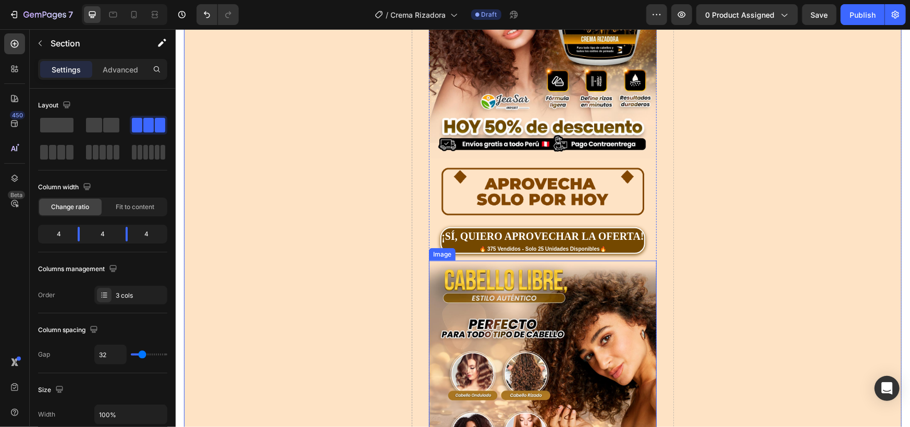
click at [531, 237] on div "¡SÍ, QUIERO APROVECHAR LA OFERTA!" at bounding box center [542, 236] width 202 height 16
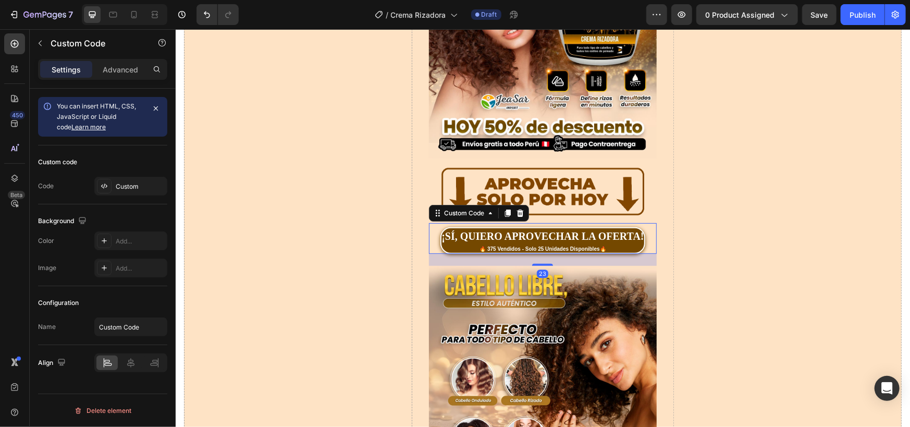
drag, startPoint x: 539, startPoint y: 252, endPoint x: 395, endPoint y: 237, distance: 145.2
click at [540, 263] on div at bounding box center [542, 264] width 21 height 2
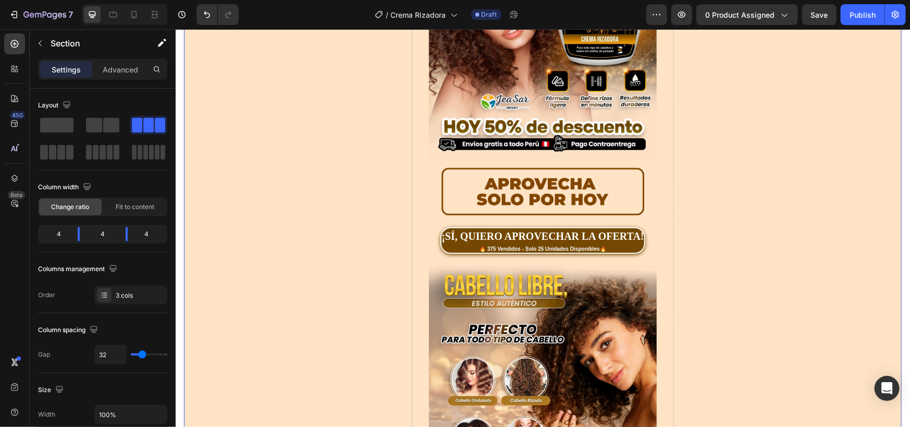
scroll to position [0, 0]
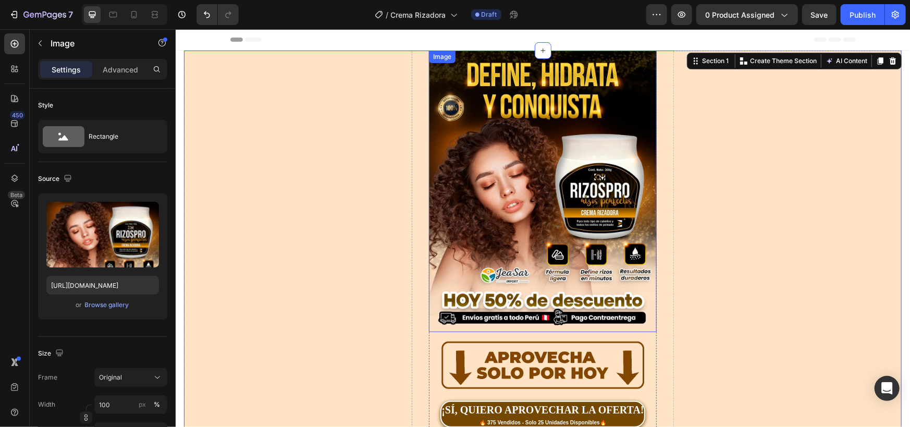
click at [537, 139] on img at bounding box center [543, 191] width 228 height 282
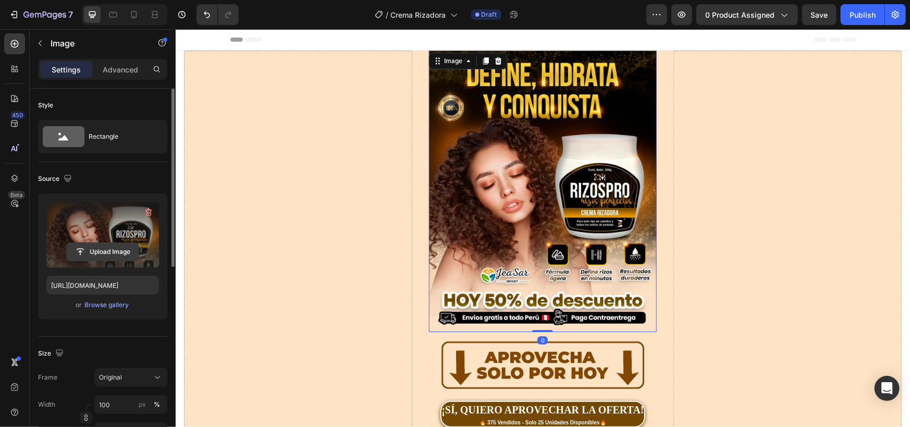
click at [96, 259] on input "file" at bounding box center [103, 252] width 72 height 18
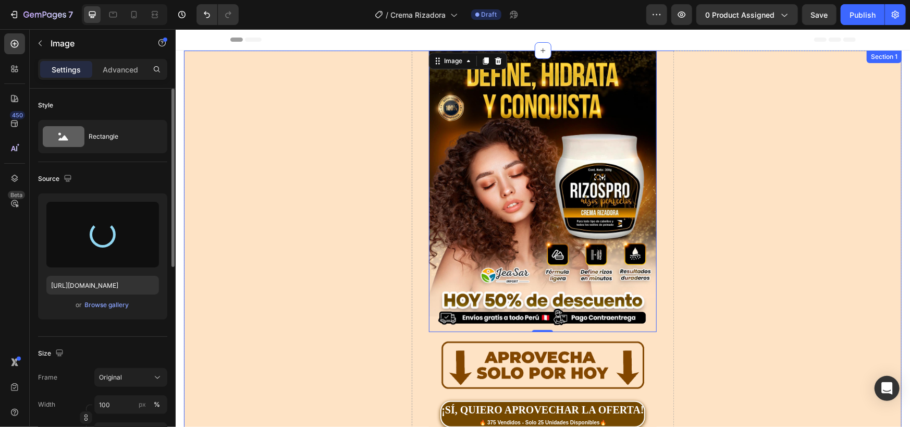
type input "[URL][DOMAIN_NAME]"
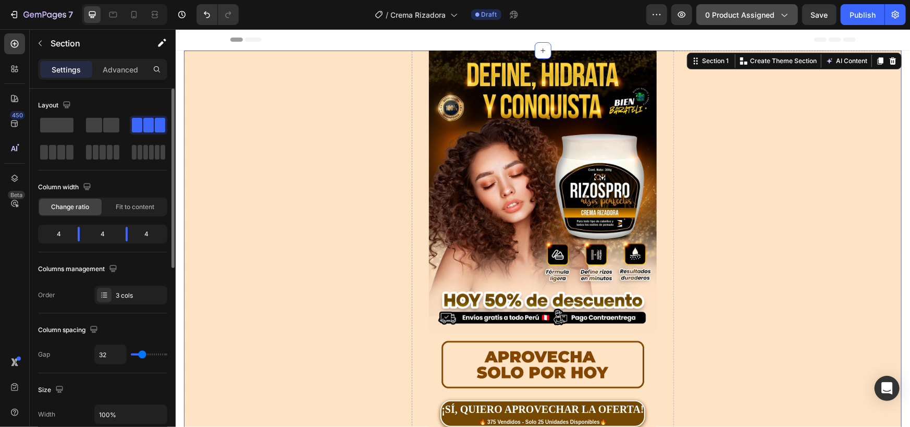
click at [762, 18] on span "0 product assigned" at bounding box center [739, 14] width 69 height 11
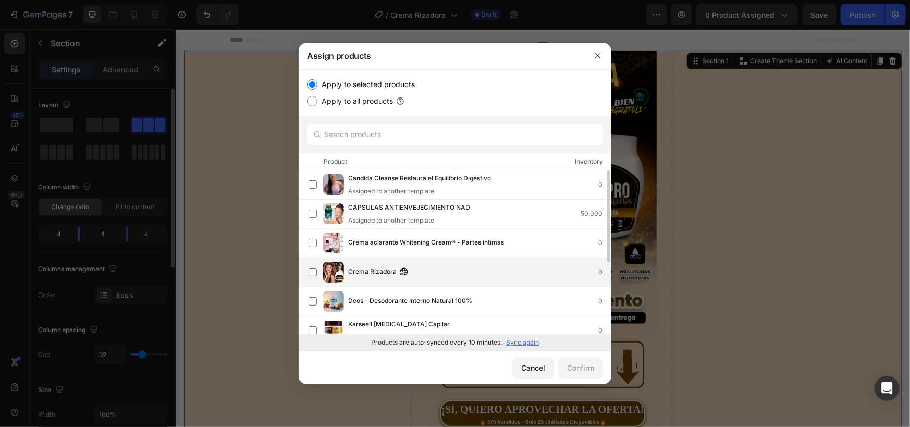
click at [385, 273] on span "Crema Rizadora" at bounding box center [372, 271] width 48 height 11
click at [579, 374] on button "Confirm" at bounding box center [580, 368] width 45 height 21
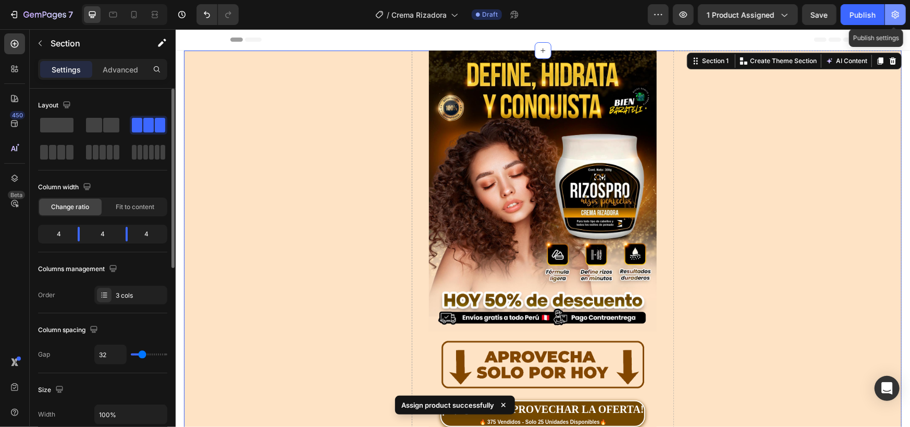
click at [898, 15] on icon "button" at bounding box center [895, 15] width 7 height 8
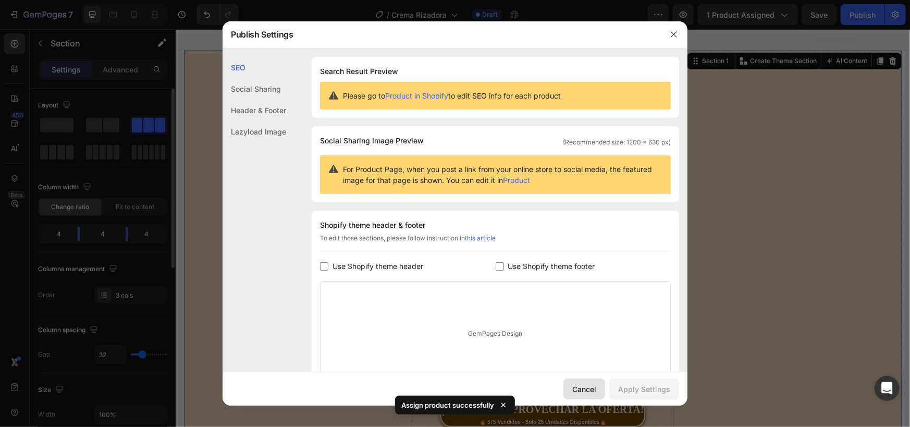
click at [587, 382] on button "Cancel" at bounding box center [585, 389] width 42 height 21
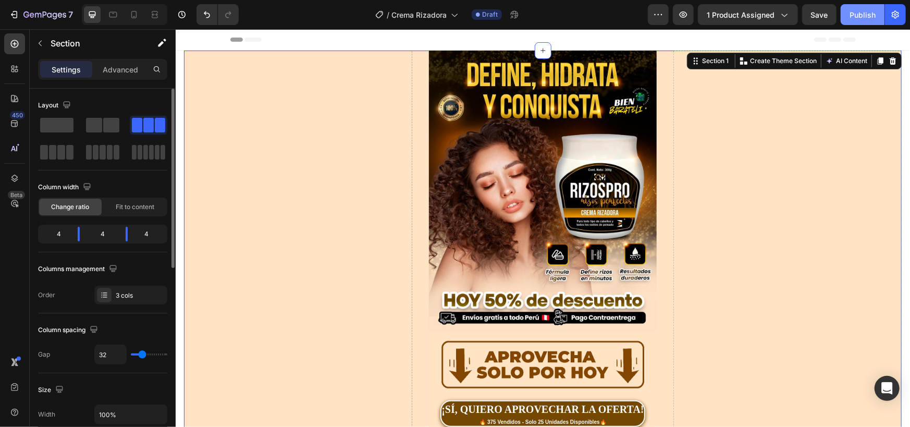
click at [860, 13] on div "Publish" at bounding box center [863, 14] width 26 height 11
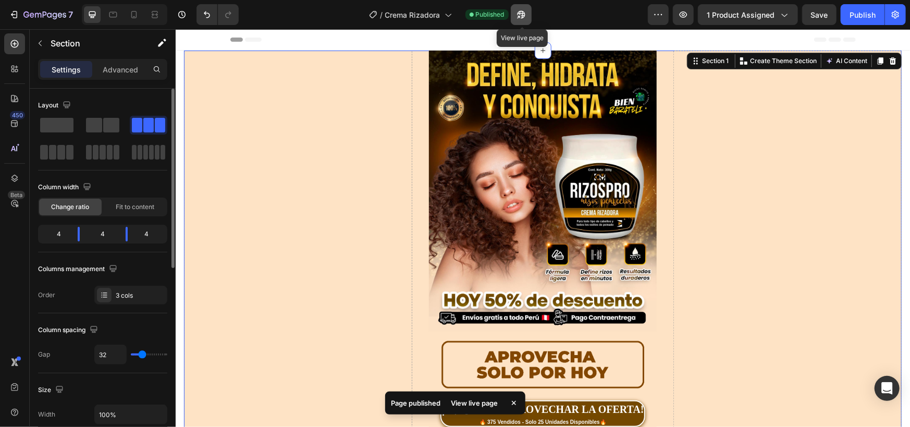
click at [521, 12] on icon "button" at bounding box center [521, 14] width 10 height 10
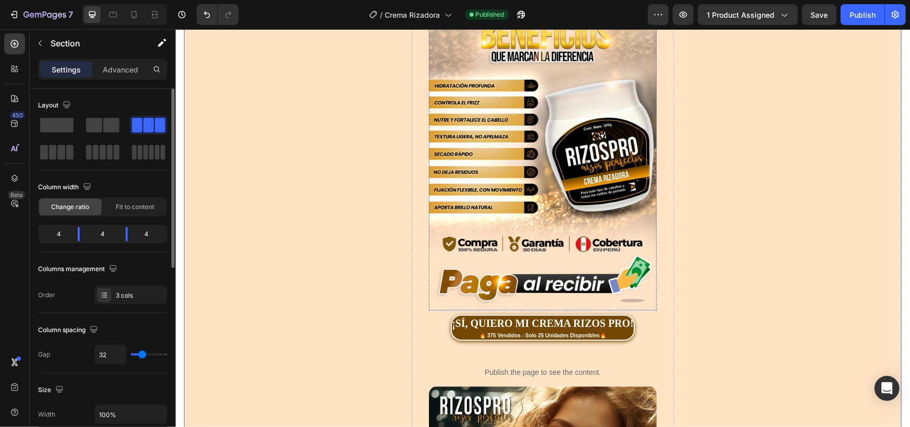
scroll to position [1390, 0]
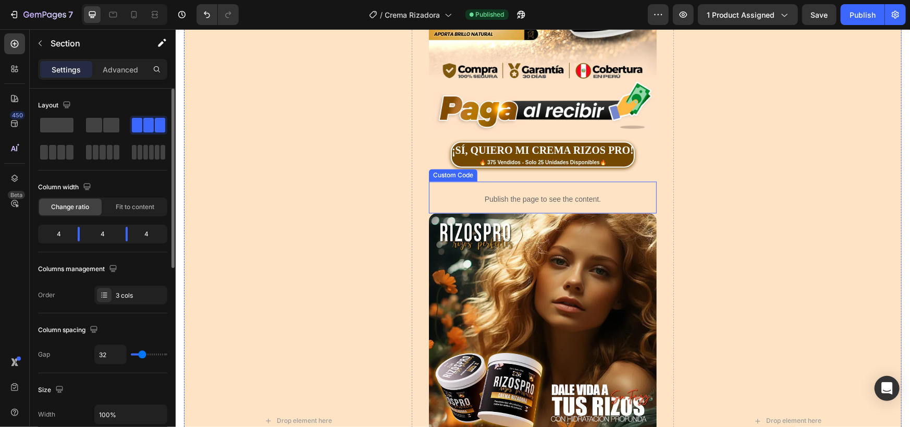
click at [524, 193] on p "Publish the page to see the content." at bounding box center [543, 198] width 228 height 11
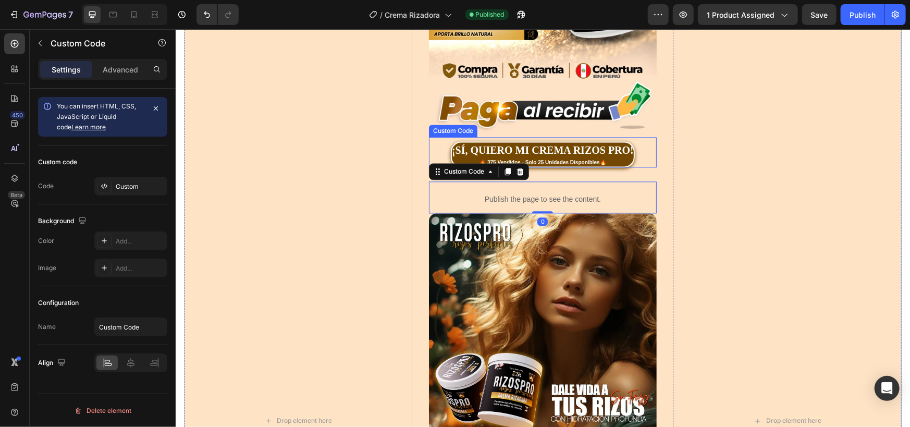
click at [533, 142] on div "¡SÍ, QUIERO MI CREMA RIZOS PRO!" at bounding box center [543, 150] width 182 height 16
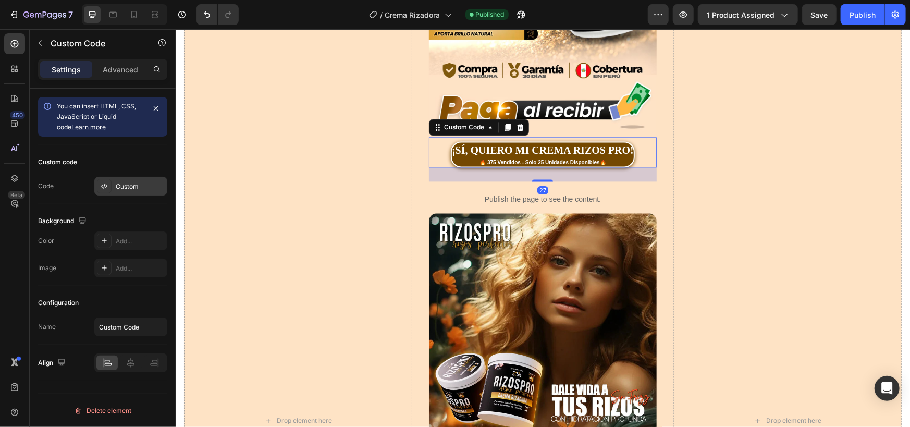
click at [128, 177] on div "Custom" at bounding box center [130, 186] width 73 height 19
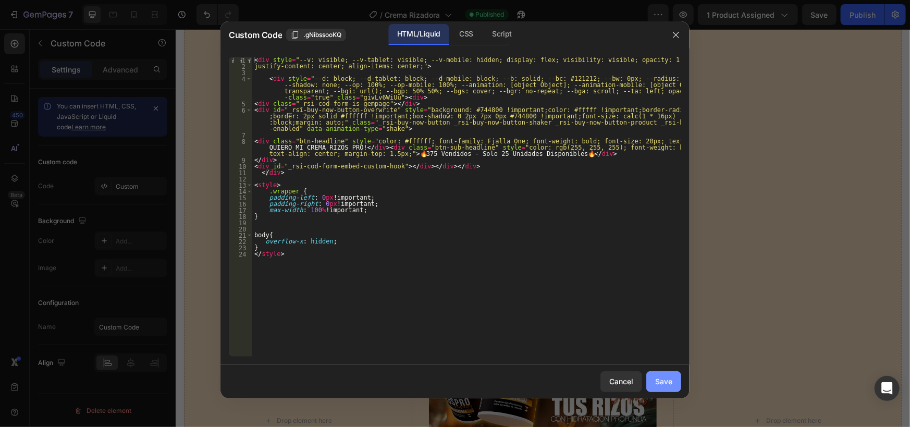
click at [672, 389] on button "Save" at bounding box center [664, 381] width 35 height 21
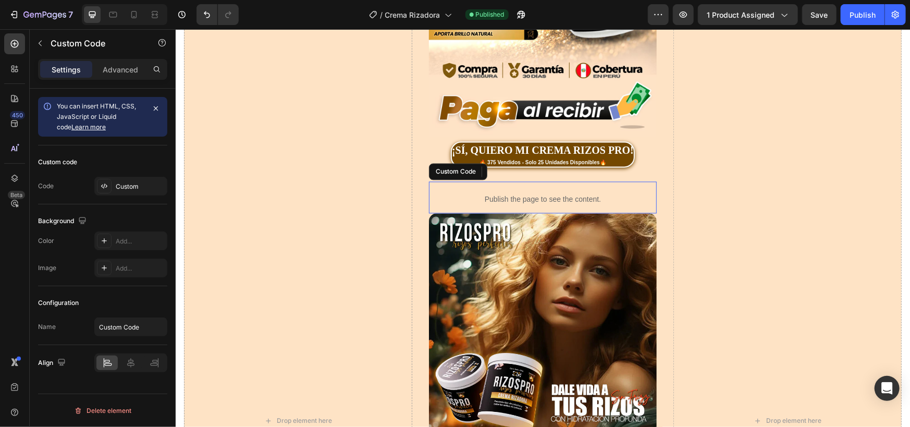
click at [562, 193] on p "Publish the page to see the content." at bounding box center [543, 198] width 228 height 11
click at [116, 185] on div "Custom" at bounding box center [140, 186] width 49 height 9
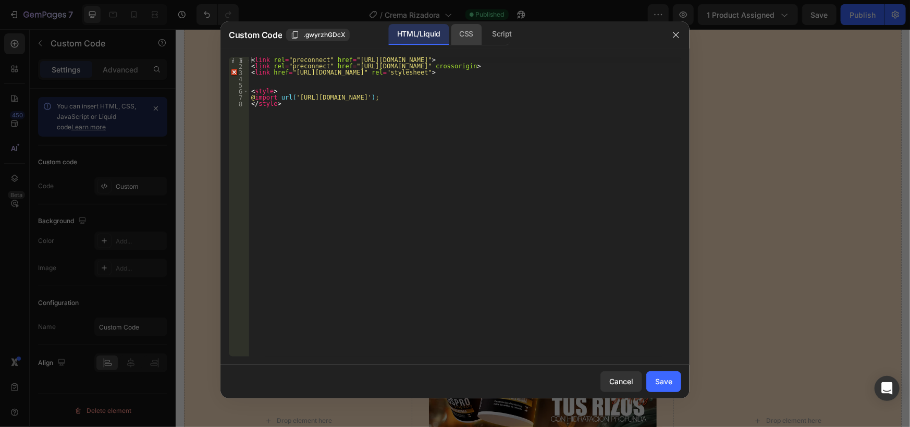
click at [484, 32] on div "CSS" at bounding box center [502, 34] width 36 height 21
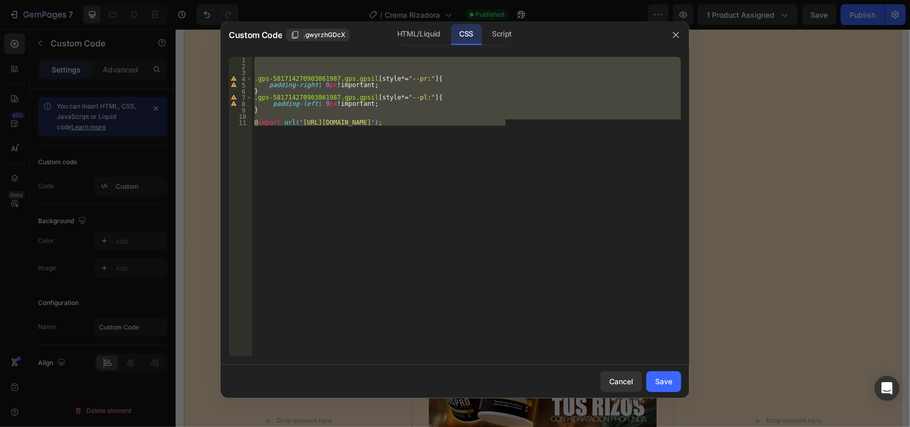
type textarea "@import url('[URL][DOMAIN_NAME]);"
click at [275, 114] on div ".gps-581714270903861987.gps.gpsil [ style *= " --pr: " ] { padding-right : 0 px…" at bounding box center [466, 207] width 429 height 300
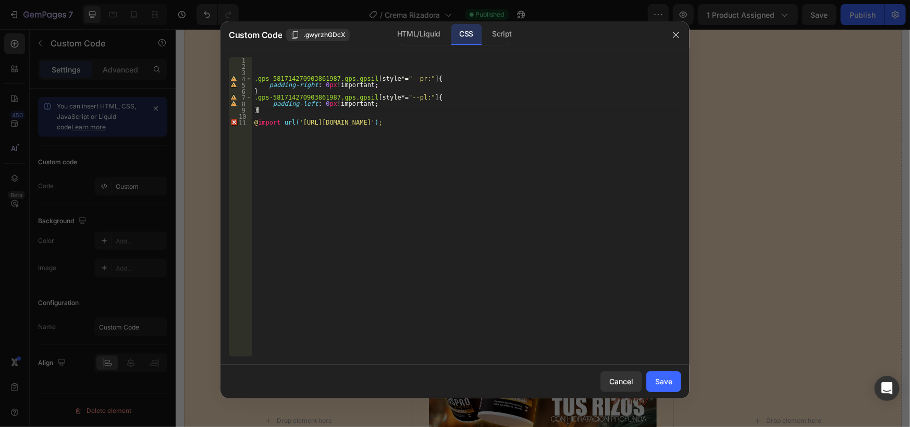
click at [264, 112] on div ".gps-581714270903861987.gps.gpsil [ style *= " --pr: " ] { padding-right : 0 px…" at bounding box center [466, 213] width 429 height 312
type textarea "}"
paste textarea "}"
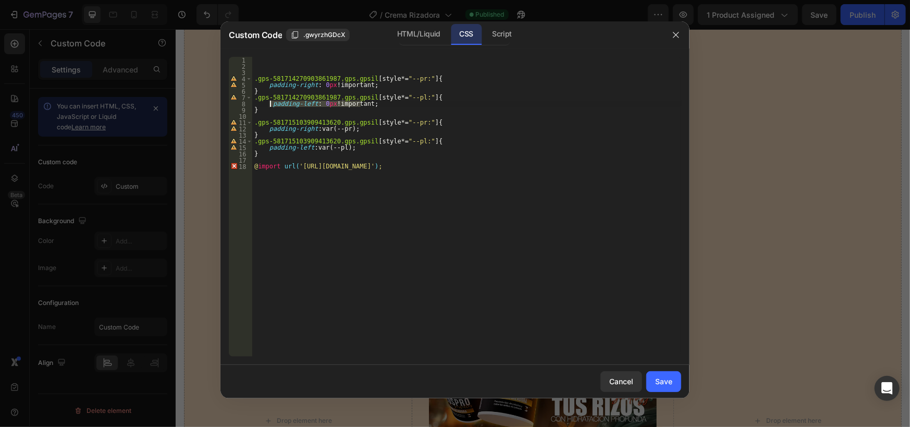
drag, startPoint x: 370, startPoint y: 106, endPoint x: 271, endPoint y: 106, distance: 98.5
click at [271, 106] on div ".gps-581714270903861987.gps.gpsil [ style *= " --pr: " ] { padding-right : 0 px…" at bounding box center [466, 213] width 429 height 312
drag, startPoint x: 263, startPoint y: 148, endPoint x: 352, endPoint y: 145, distance: 88.7
click at [352, 145] on div ".gps-581714270903861987.gps.gpsil [ style *= " --pr: " ] { padding-right : 0 px…" at bounding box center [466, 213] width 429 height 312
paste textarea "padding-left: 0px !important"
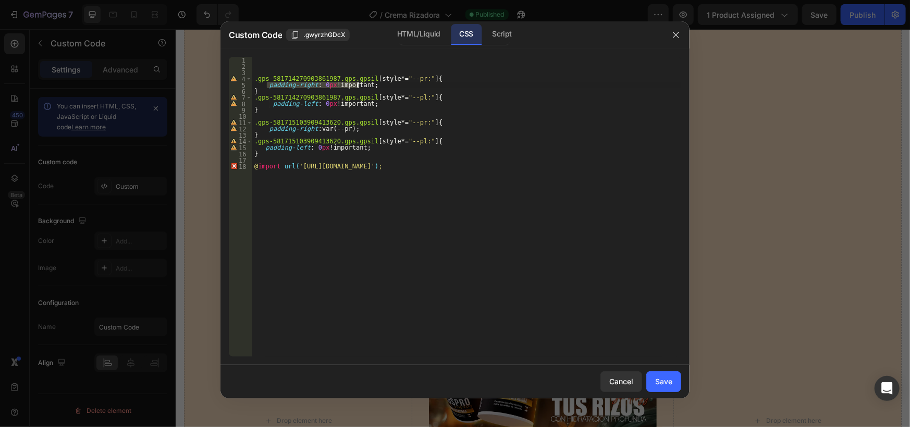
drag, startPoint x: 267, startPoint y: 85, endPoint x: 357, endPoint y: 86, distance: 89.7
click at [357, 86] on div ".gps-581714270903861987.gps.gpsil [ style *= " --pr: " ] { padding-right : 0 px…" at bounding box center [466, 213] width 429 height 312
drag, startPoint x: 373, startPoint y: 86, endPoint x: 265, endPoint y: 86, distance: 107.4
click at [265, 86] on div ".gps-581714270903861987.gps.gpsil [ style *= " --pr: " ] { padding-right : 0 px…" at bounding box center [466, 213] width 429 height 312
drag, startPoint x: 265, startPoint y: 131, endPoint x: 369, endPoint y: 128, distance: 103.8
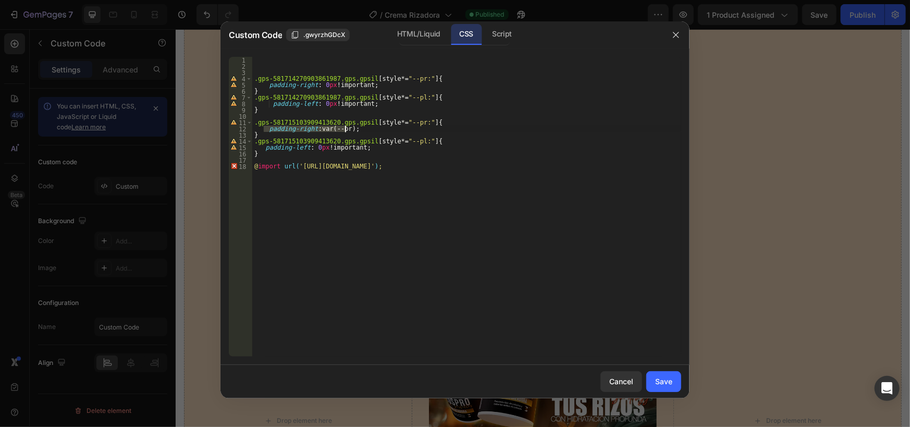
click at [369, 128] on div ".gps-581714270903861987.gps.gpsil [ style *= " --pr: " ] { padding-right : 0 px…" at bounding box center [466, 213] width 429 height 312
paste textarea "0px !important"
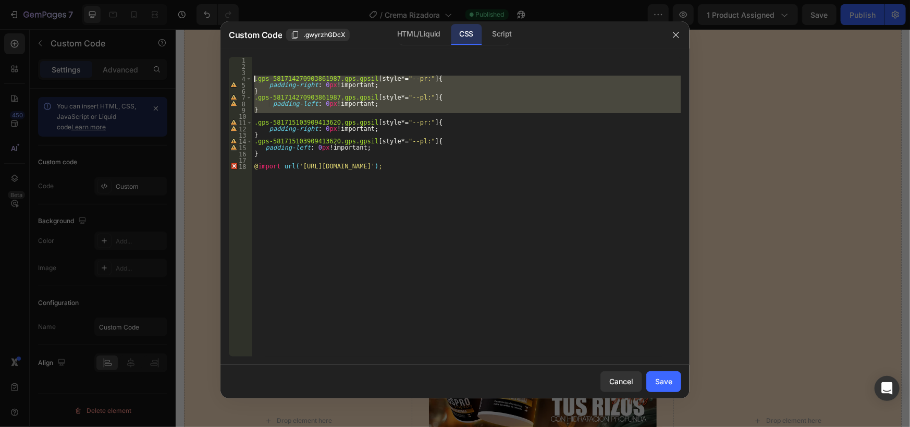
drag, startPoint x: 266, startPoint y: 114, endPoint x: 244, endPoint y: 81, distance: 39.5
click at [244, 81] on div "padding-right: 0px !important; 1 2 3 4 5 6 7 8 9 10 11 12 13 14 15 16 17 18 .gp…" at bounding box center [455, 207] width 453 height 300
type textarea ".gps-581714270903861987.gps.gpsil [style*="--pr:"] { padding-right: 0px !import…"
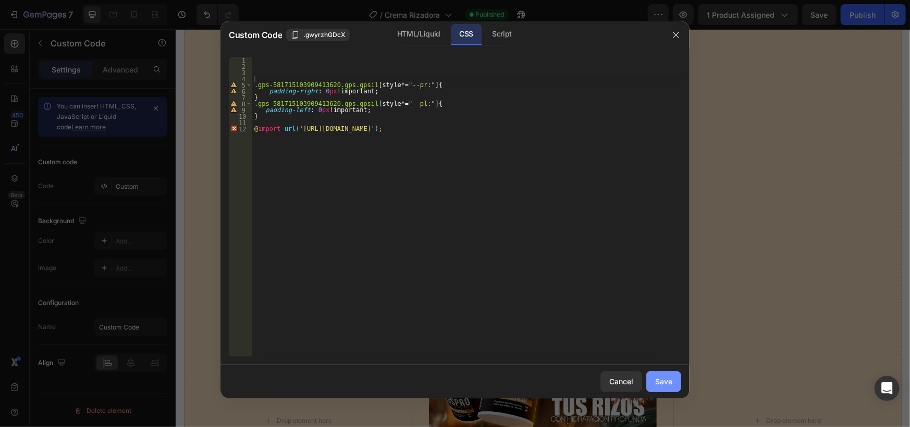
click at [673, 384] on button "Save" at bounding box center [664, 381] width 35 height 21
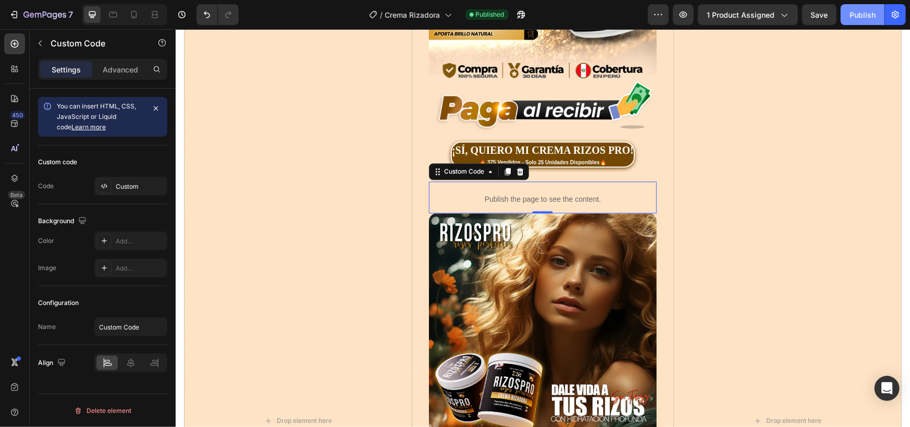
click at [855, 21] on button "Publish" at bounding box center [863, 14] width 44 height 21
click at [136, 10] on icon at bounding box center [134, 14] width 10 height 10
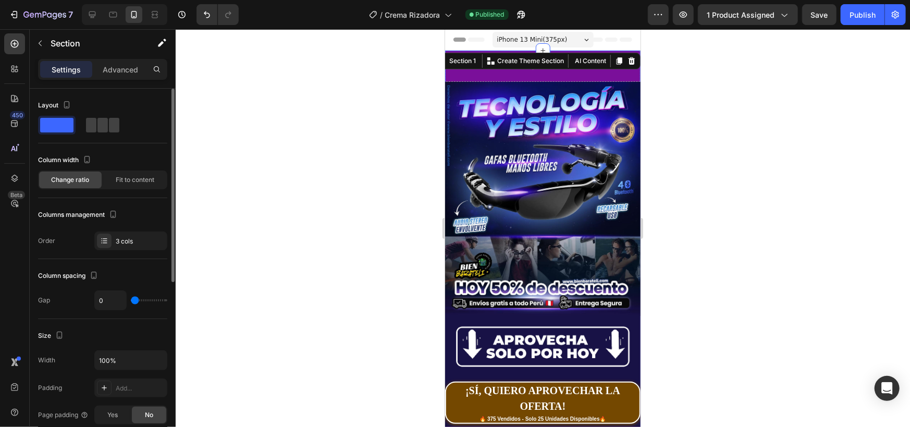
scroll to position [332, 0]
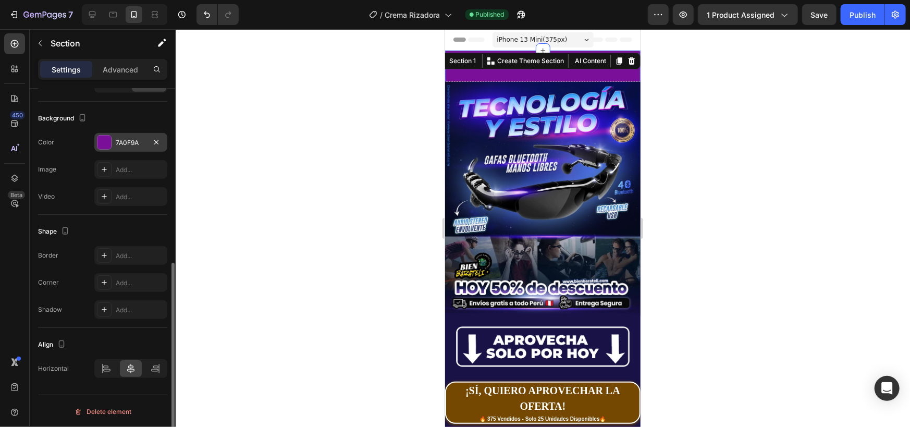
click at [124, 145] on div "7A0F9A" at bounding box center [131, 142] width 30 height 9
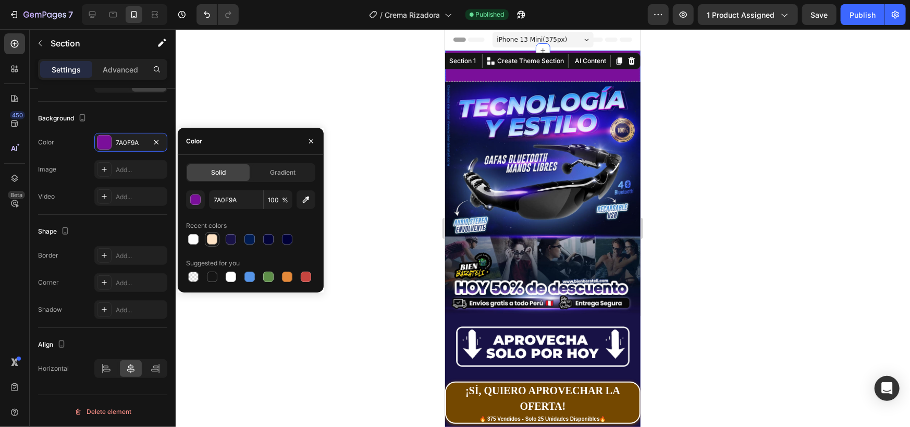
click at [213, 241] on div at bounding box center [212, 239] width 10 height 10
type input "FEE3C5"
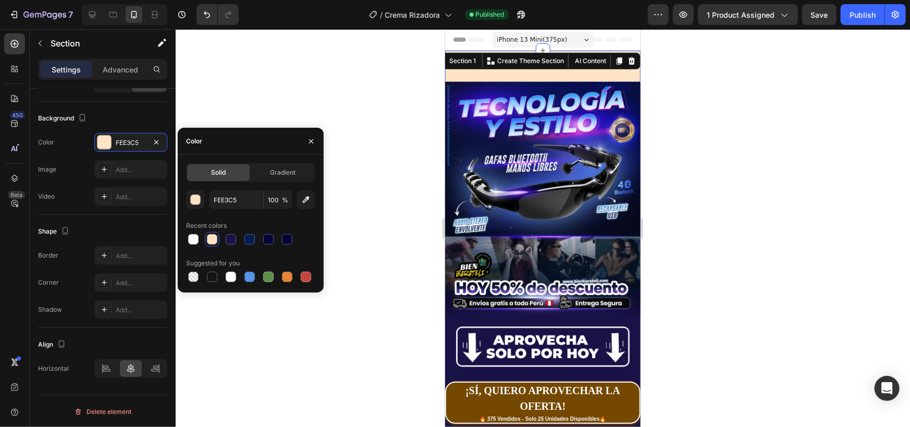
click at [399, 161] on div at bounding box center [543, 228] width 735 height 398
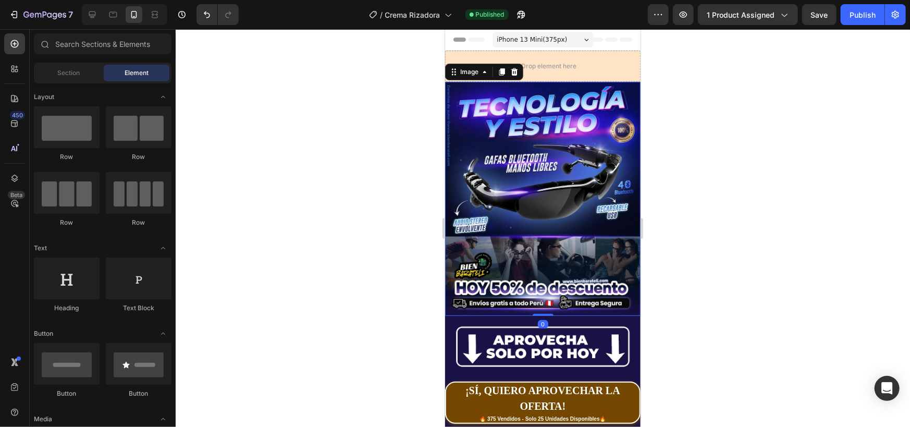
click at [547, 159] on img at bounding box center [543, 198] width 196 height 234
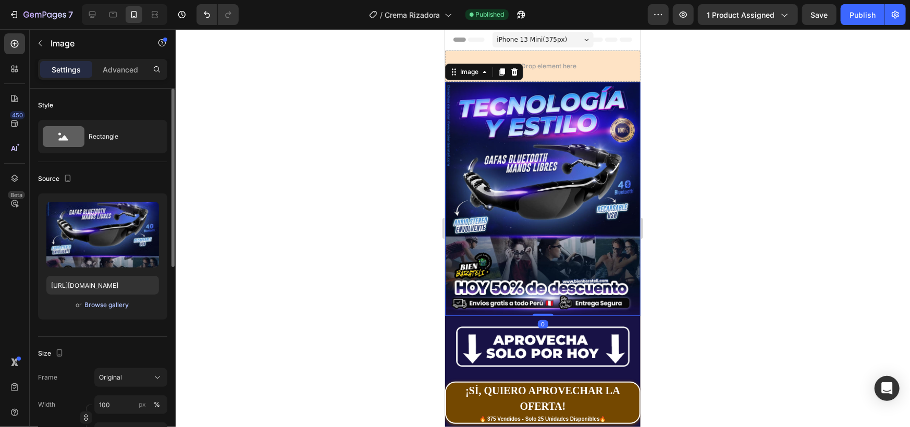
click at [104, 307] on div "Browse gallery" at bounding box center [107, 304] width 44 height 9
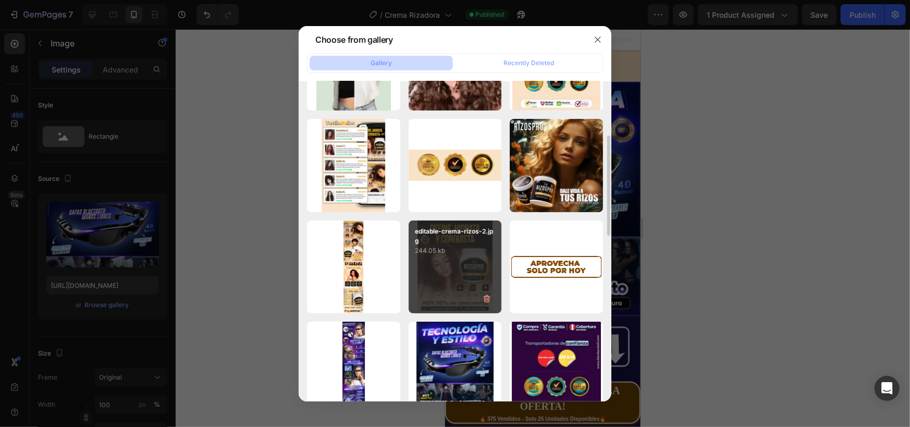
scroll to position [0, 0]
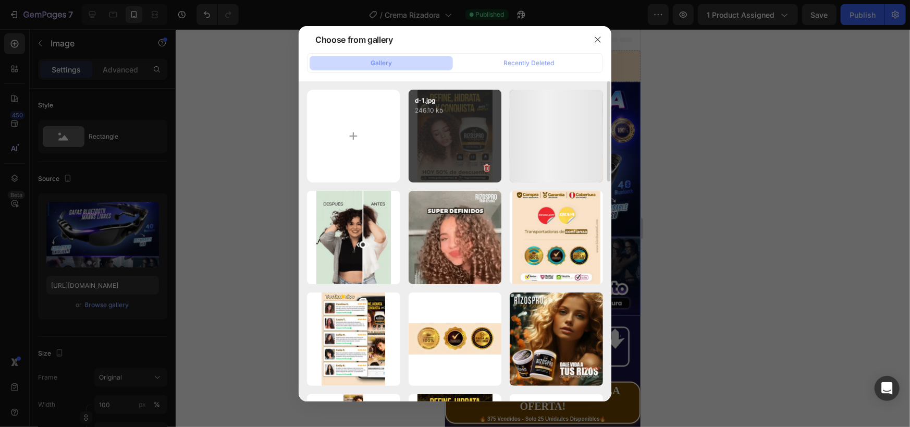
click at [463, 140] on div "d-1.jpg 246.10 kb" at bounding box center [455, 136] width 93 height 93
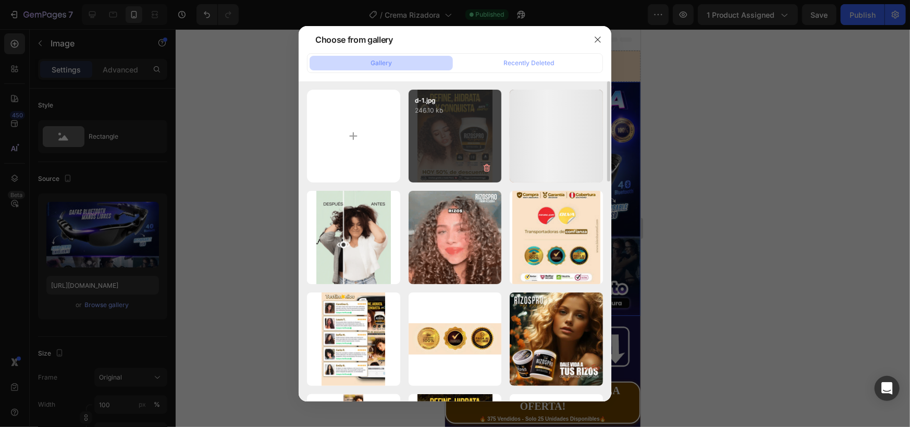
type input "[URL][DOMAIN_NAME]"
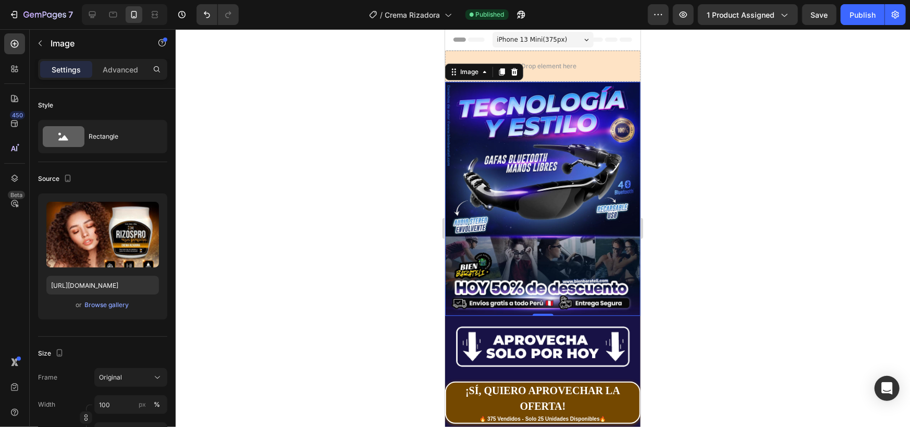
click at [358, 278] on div at bounding box center [543, 228] width 735 height 398
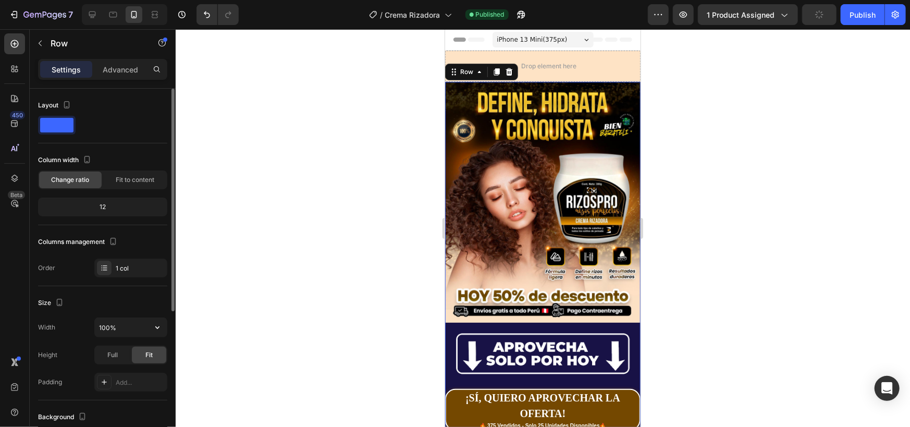
scroll to position [240, 0]
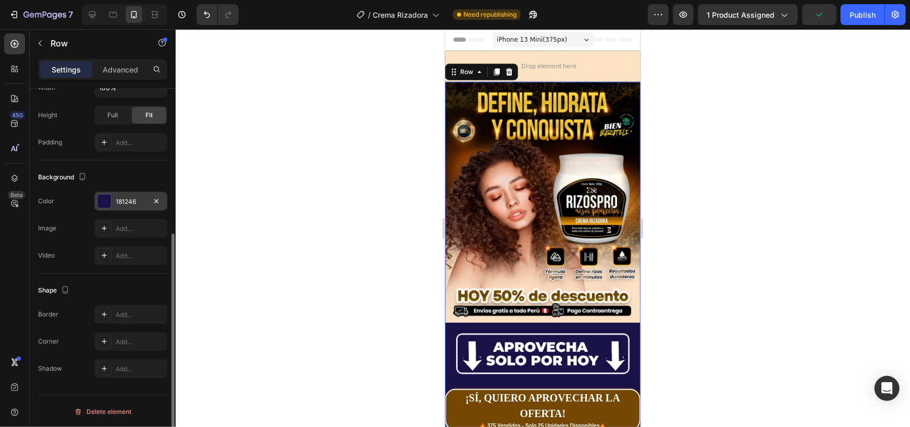
click at [126, 201] on div "181246" at bounding box center [131, 201] width 30 height 9
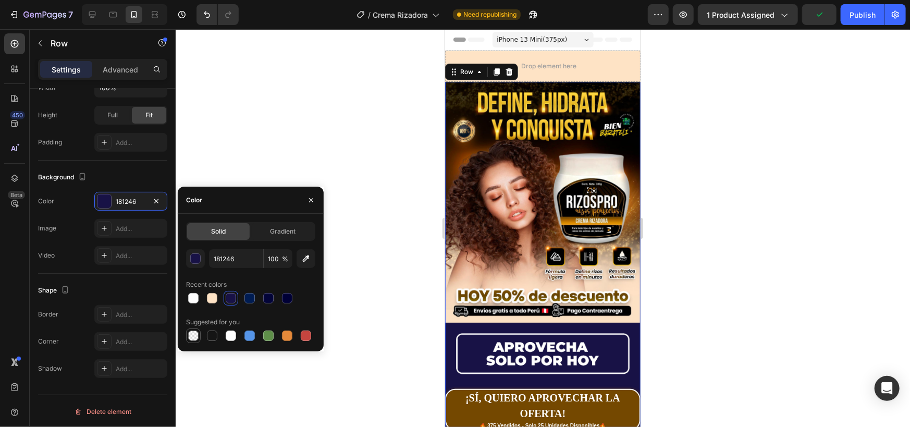
click at [197, 339] on div at bounding box center [193, 336] width 10 height 10
type input "000000"
type input "0"
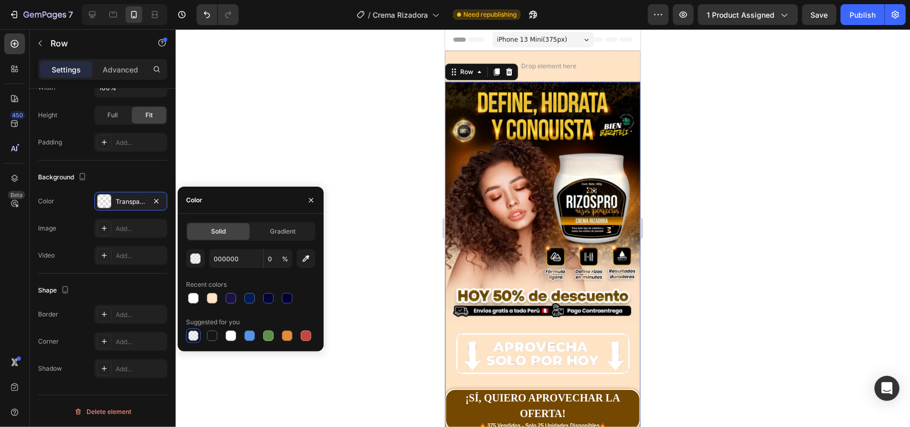
click at [365, 184] on div at bounding box center [543, 228] width 735 height 398
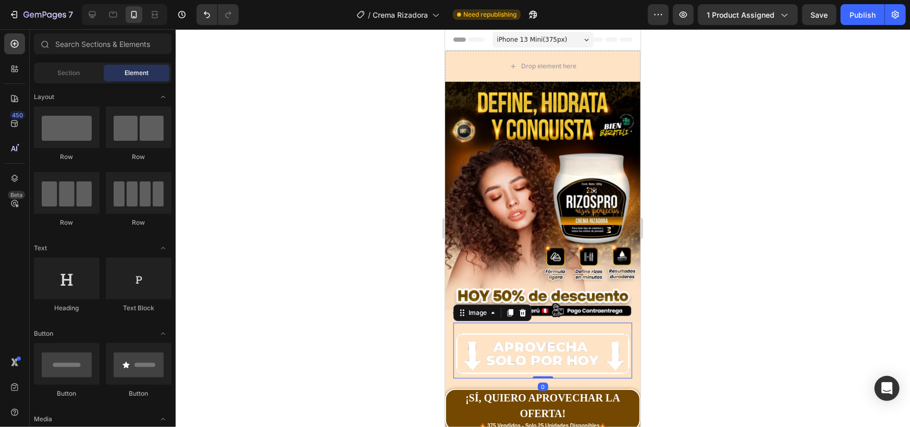
click at [486, 345] on img at bounding box center [542, 353] width 179 height 50
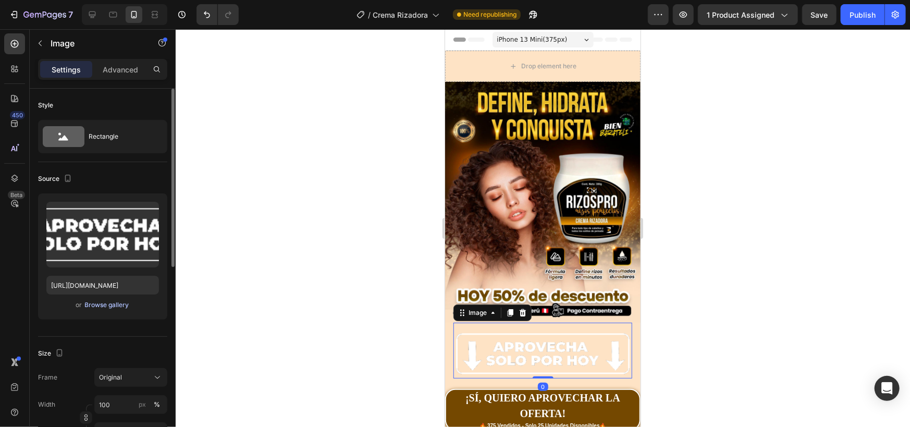
click at [103, 304] on div "Browse gallery" at bounding box center [107, 304] width 44 height 9
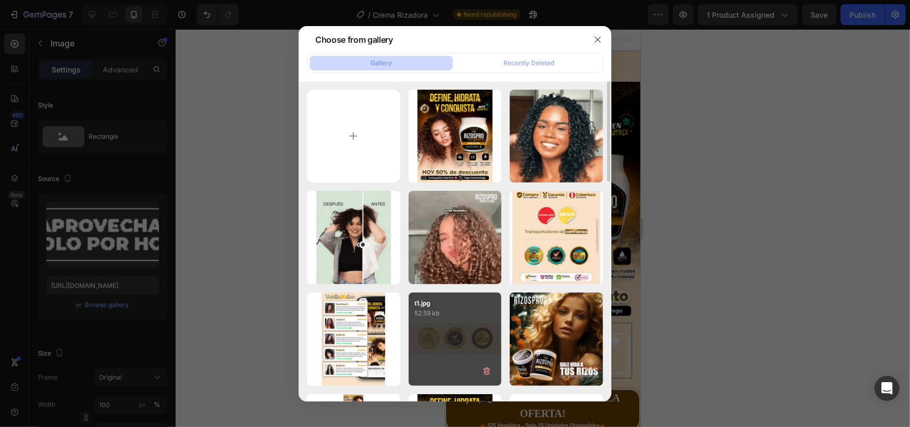
scroll to position [174, 0]
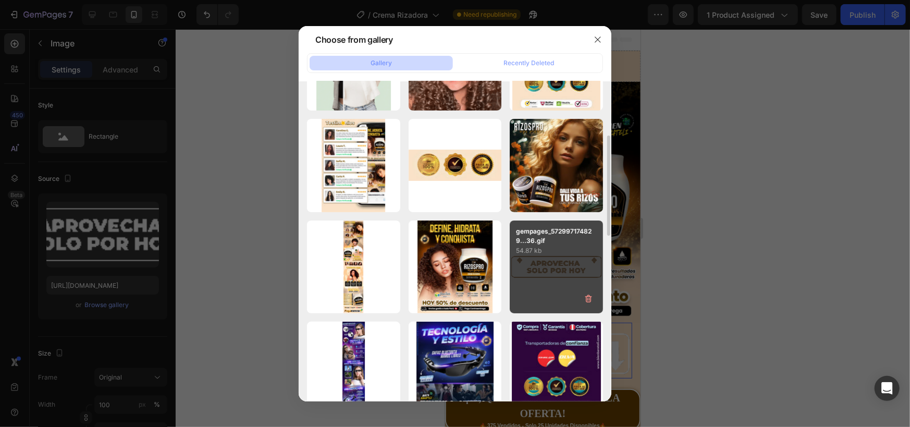
click at [562, 264] on div "gempages_572997174829...36.gif 54.87 kb" at bounding box center [556, 267] width 93 height 93
type input "[URL][DOMAIN_NAME]"
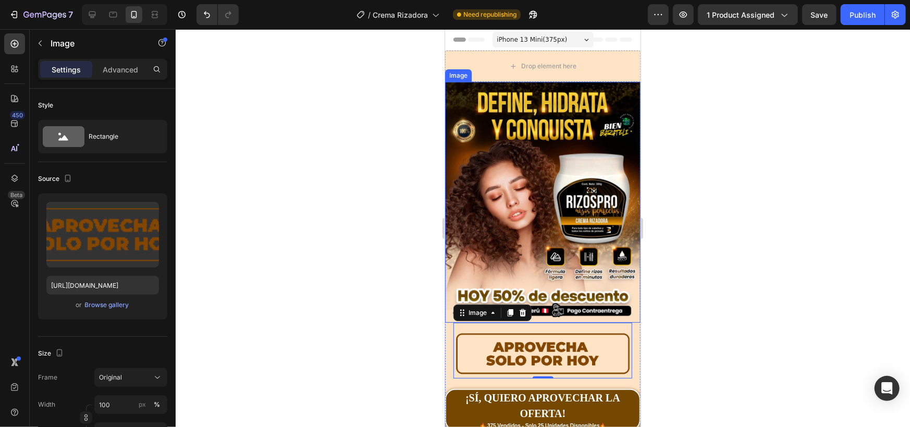
click at [350, 277] on div at bounding box center [543, 228] width 735 height 398
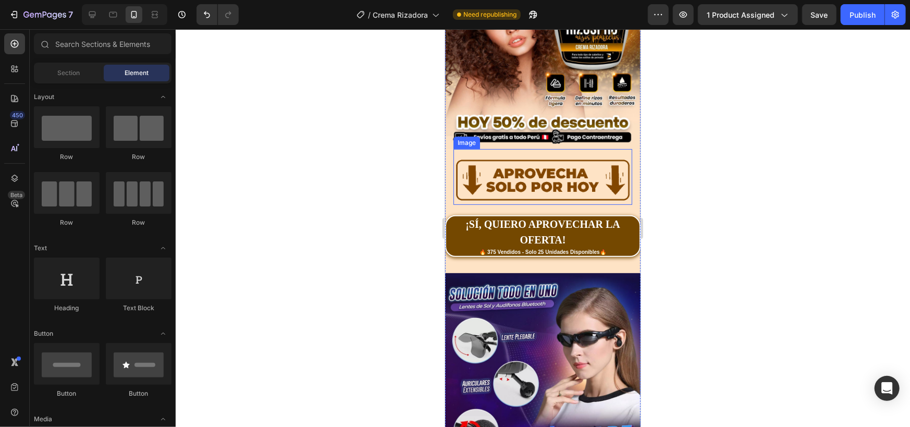
scroll to position [347, 0]
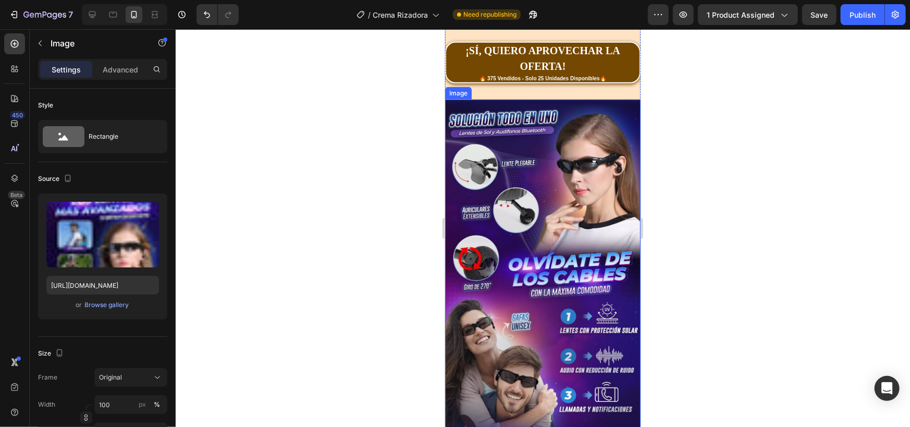
click at [108, 305] on div "Browse gallery" at bounding box center [107, 304] width 44 height 9
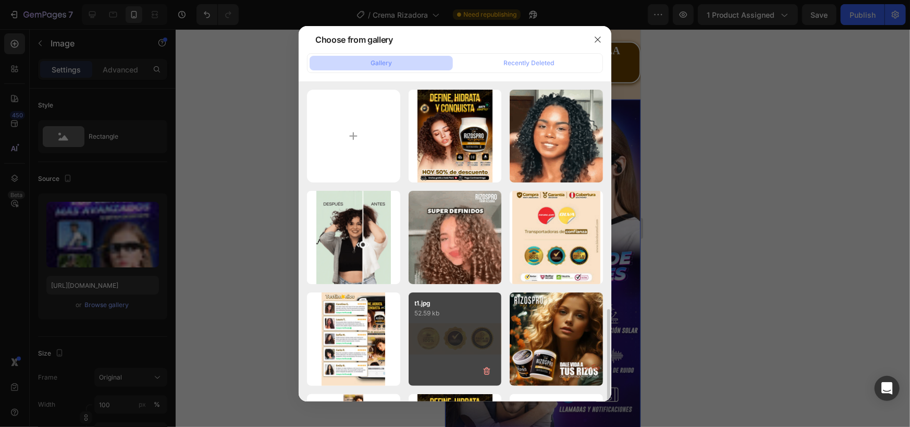
scroll to position [174, 0]
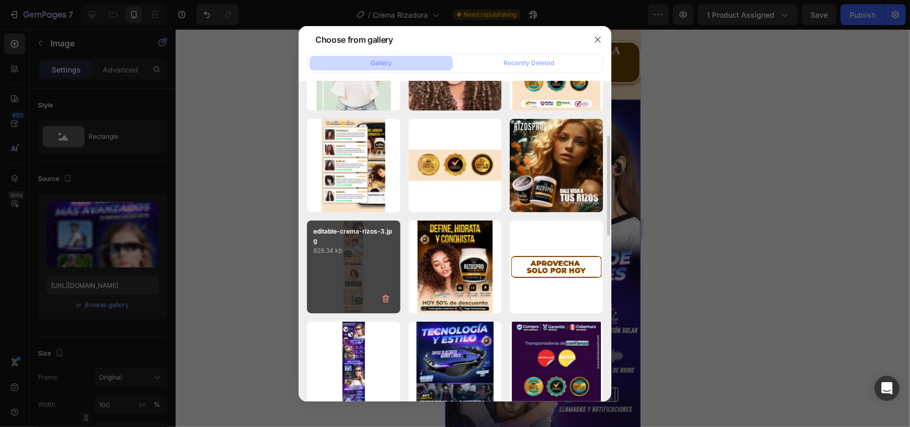
click at [359, 273] on div "editable-crema-rizos-3.jpg 828.34 kb" at bounding box center [353, 267] width 93 height 93
type input "[URL][DOMAIN_NAME]"
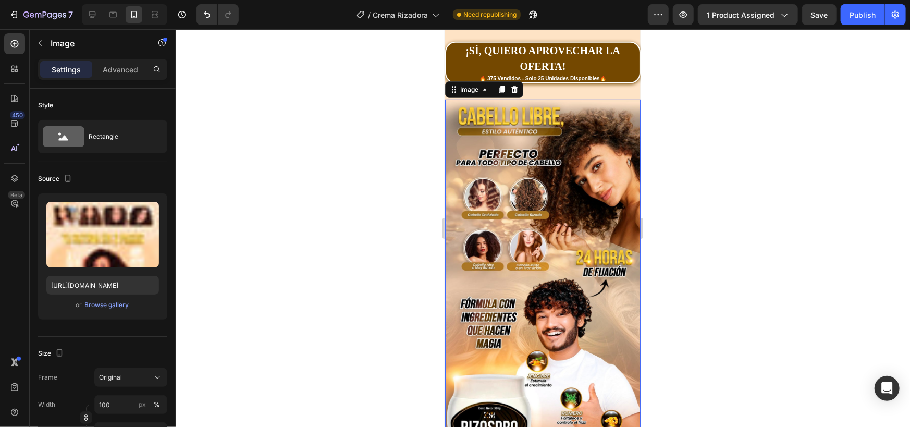
click at [387, 241] on div at bounding box center [543, 228] width 735 height 398
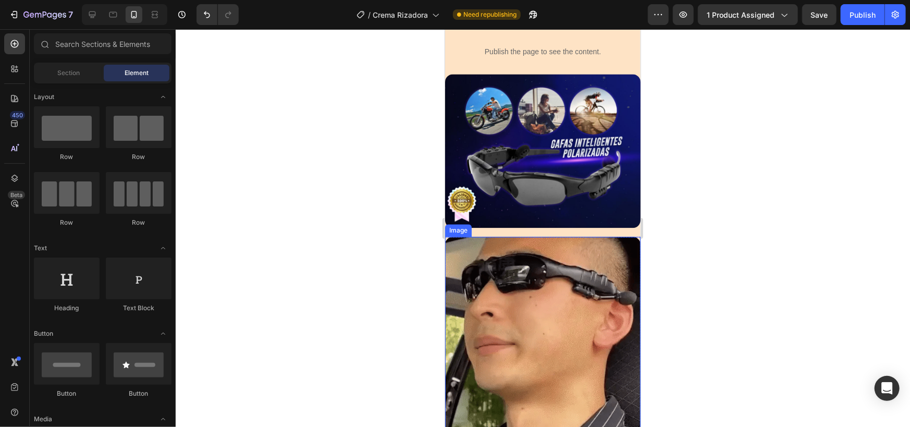
scroll to position [1216, 0]
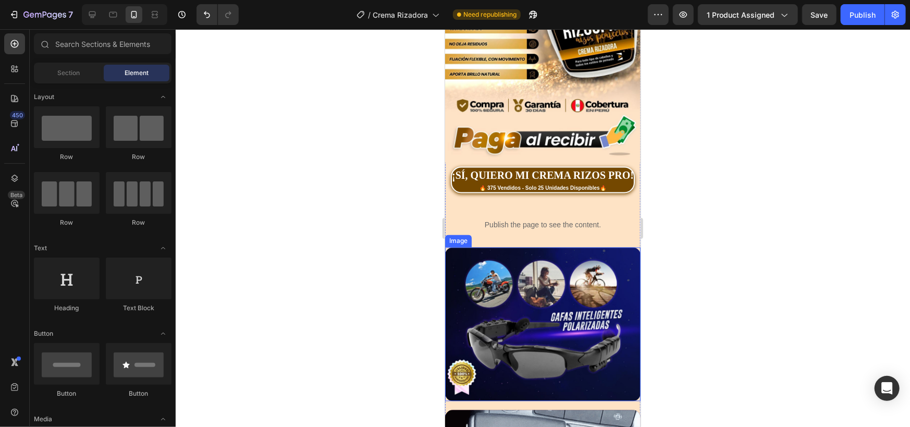
click at [516, 247] on img at bounding box center [543, 324] width 196 height 154
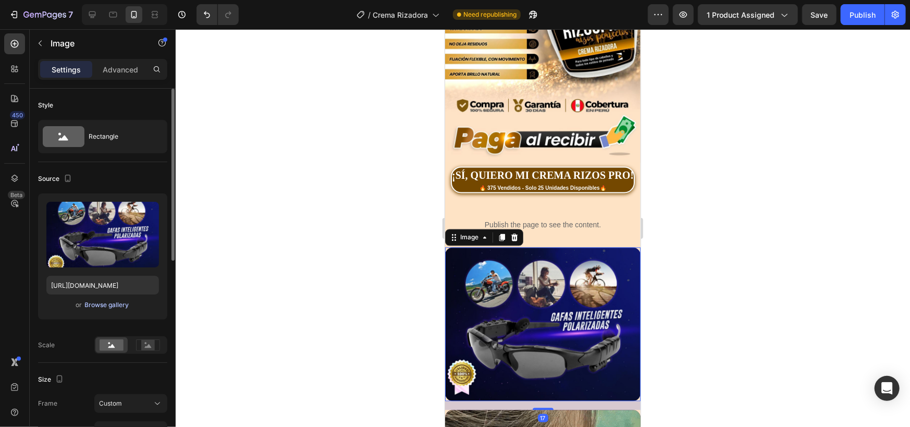
click at [107, 306] on div "Browse gallery" at bounding box center [107, 304] width 44 height 9
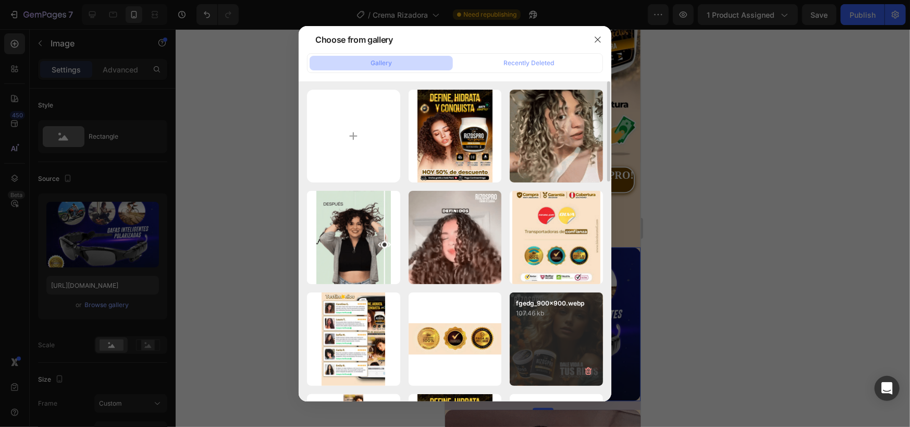
click at [531, 330] on div "fgedg_900x900.webp 107.46 kb" at bounding box center [556, 339] width 93 height 93
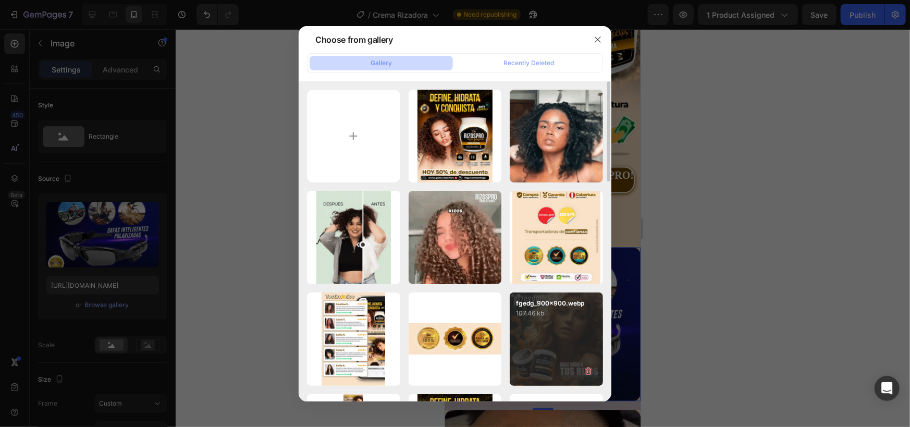
type input "[URL][DOMAIN_NAME]"
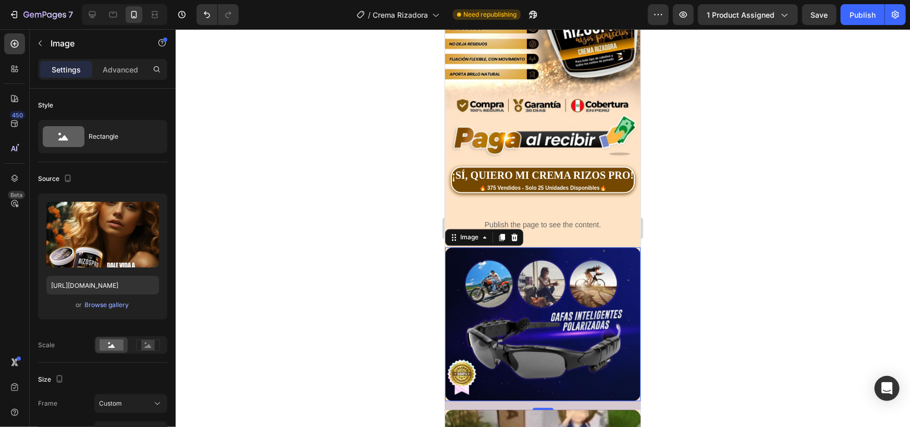
scroll to position [1390, 0]
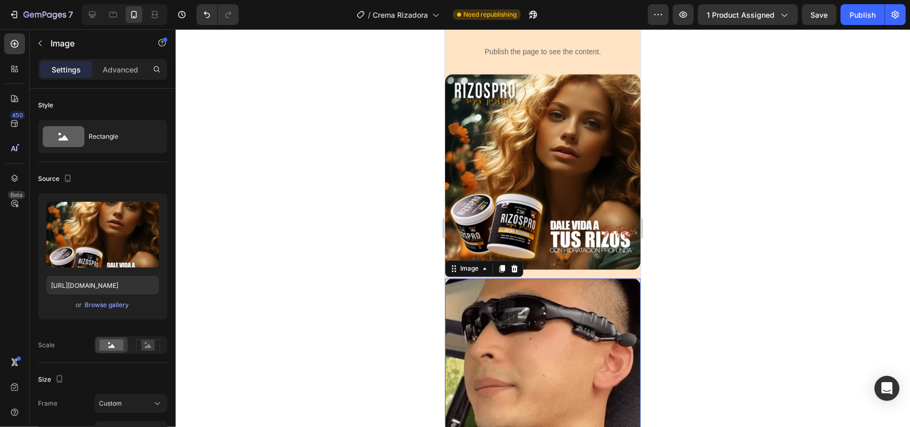
click at [513, 278] on img at bounding box center [543, 384] width 196 height 213
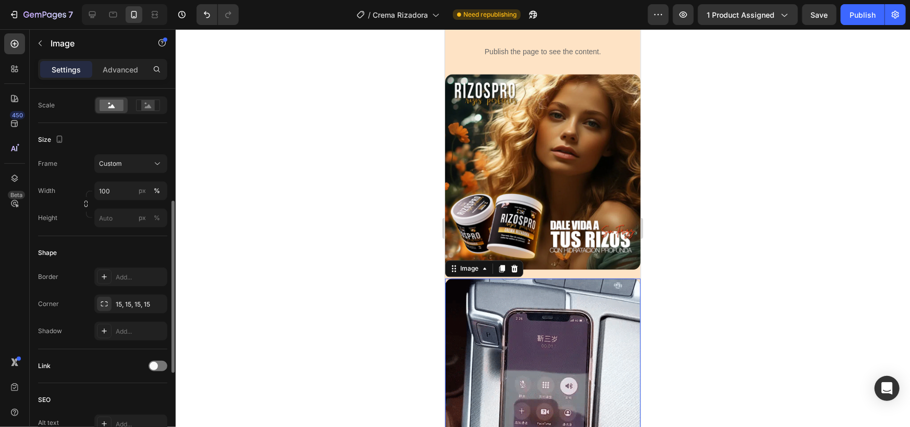
scroll to position [0, 0]
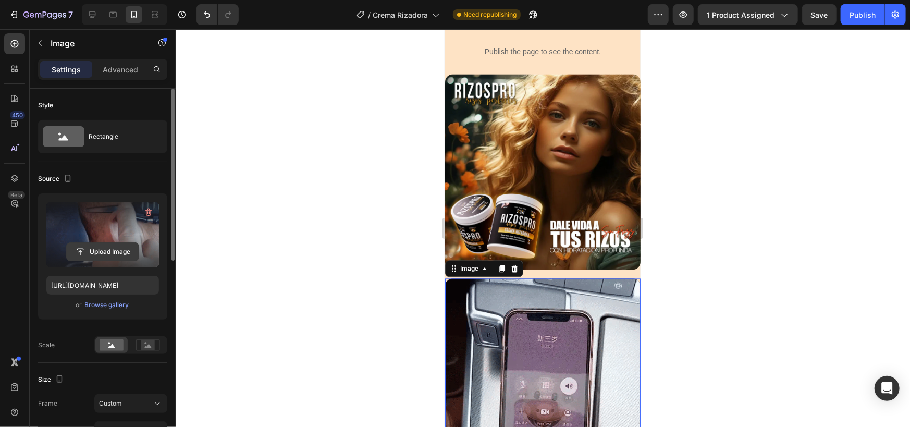
click at [101, 252] on input "file" at bounding box center [103, 252] width 72 height 18
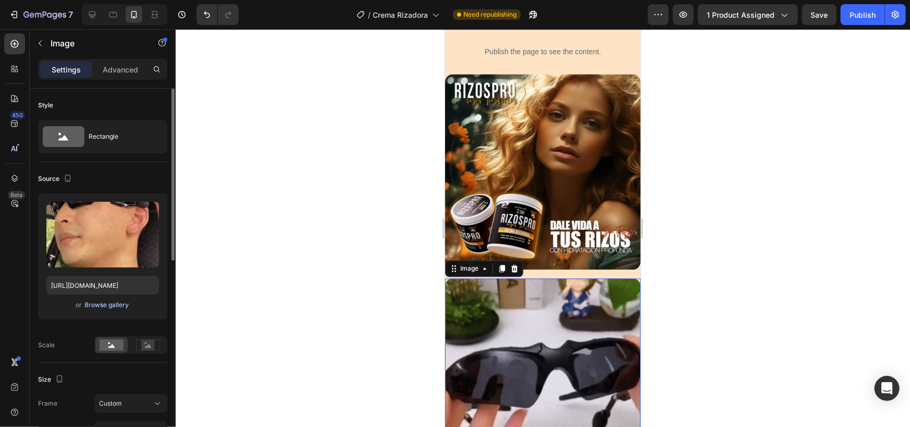
click at [90, 308] on div "Browse gallery" at bounding box center [107, 304] width 44 height 9
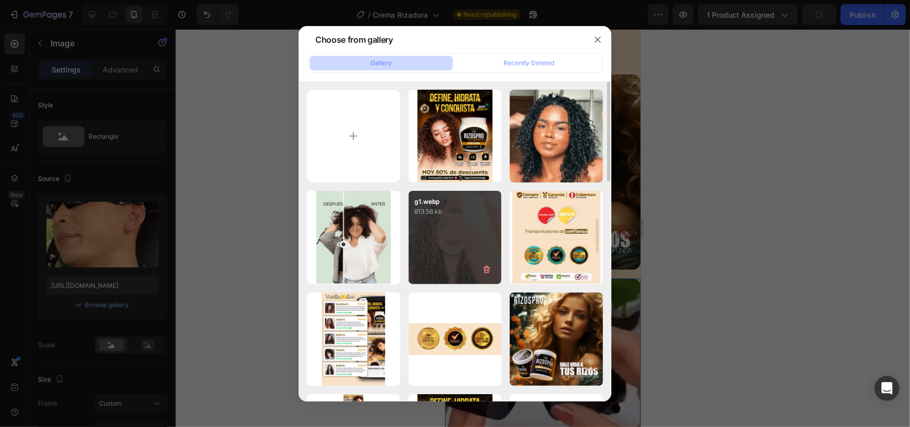
click at [454, 241] on div "g1.webp 813.56 kb" at bounding box center [455, 237] width 93 height 93
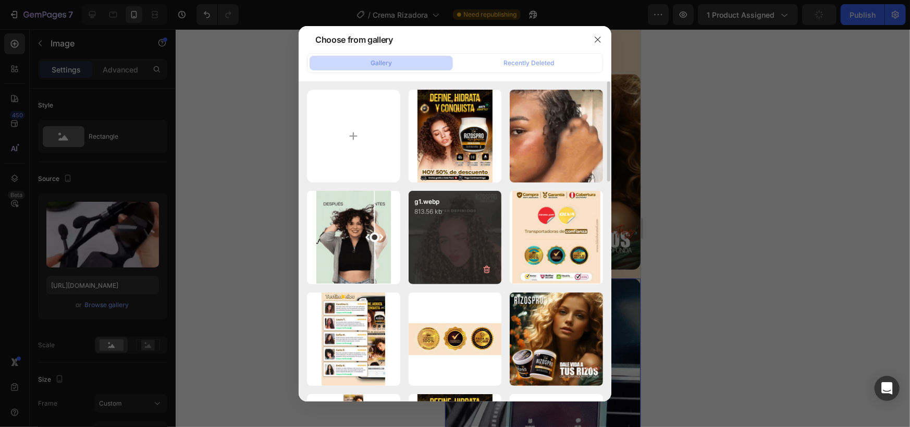
type input "[URL][DOMAIN_NAME]"
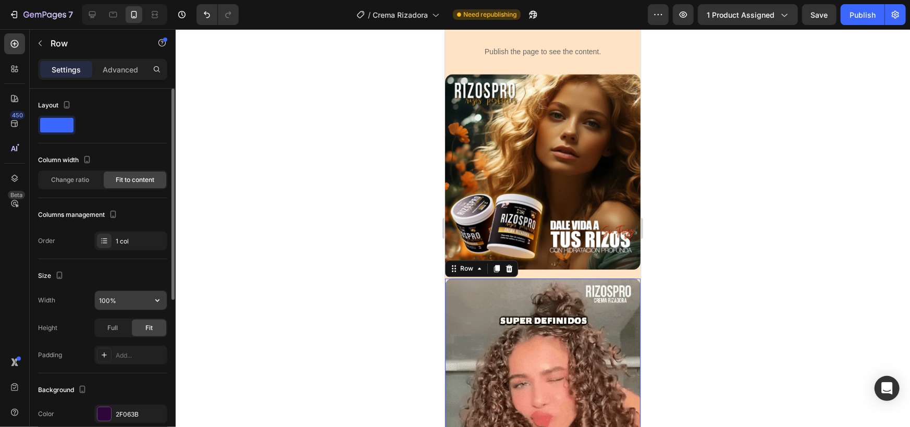
scroll to position [272, 0]
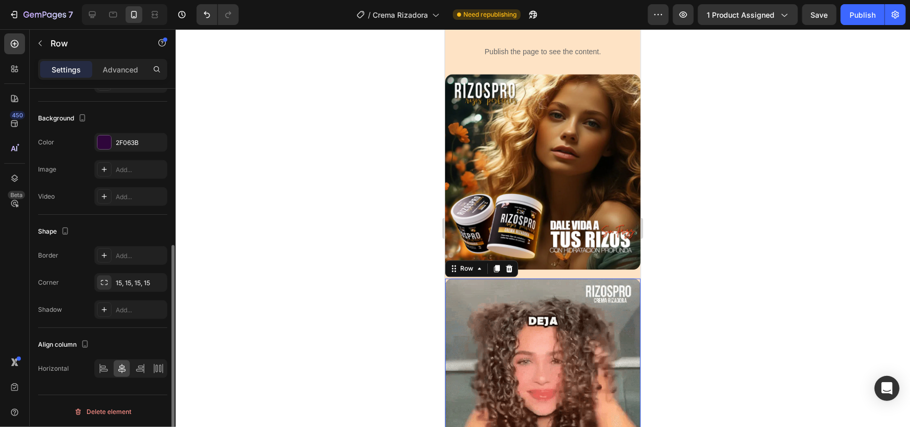
click at [137, 125] on div "Background" at bounding box center [102, 118] width 129 height 17
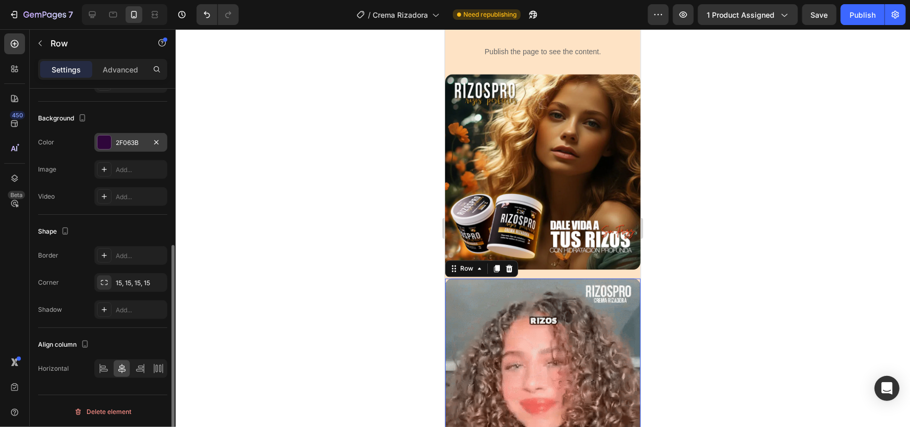
click at [118, 146] on div "2F063B" at bounding box center [131, 142] width 30 height 9
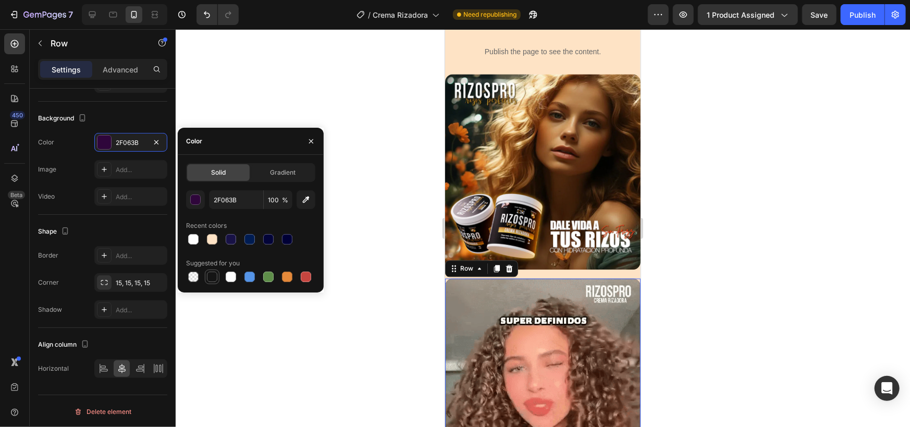
click at [192, 281] on div at bounding box center [193, 277] width 10 height 10
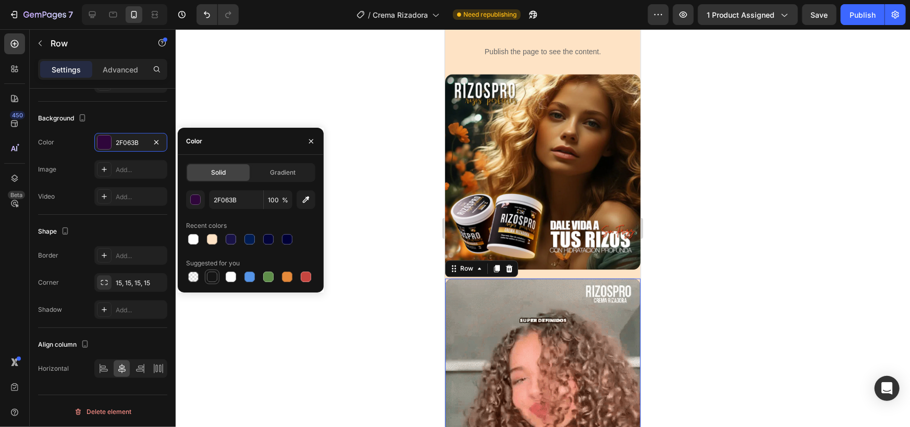
type input "000000"
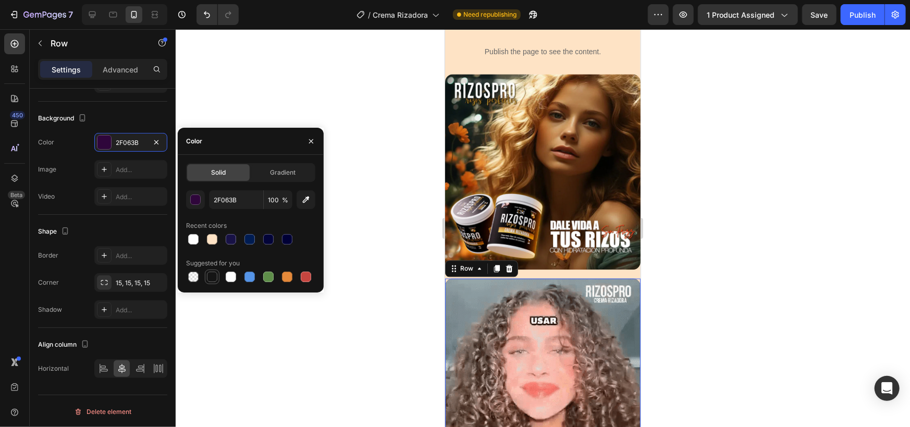
type input "0"
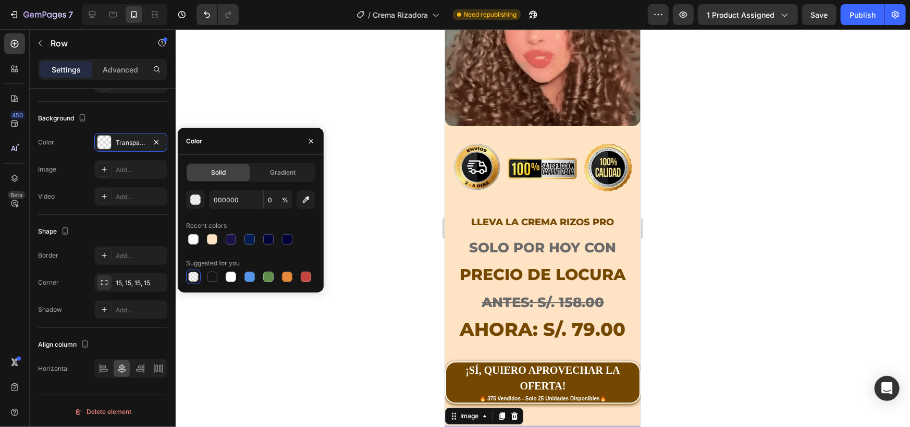
scroll to position [271, 0]
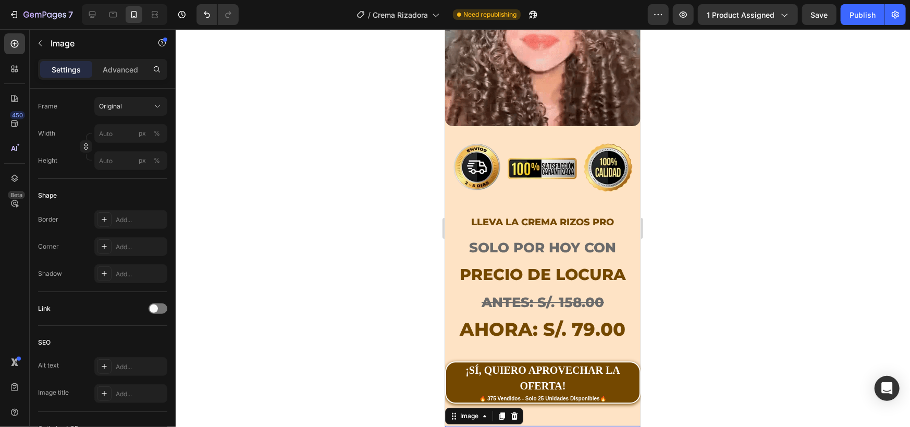
scroll to position [0, 0]
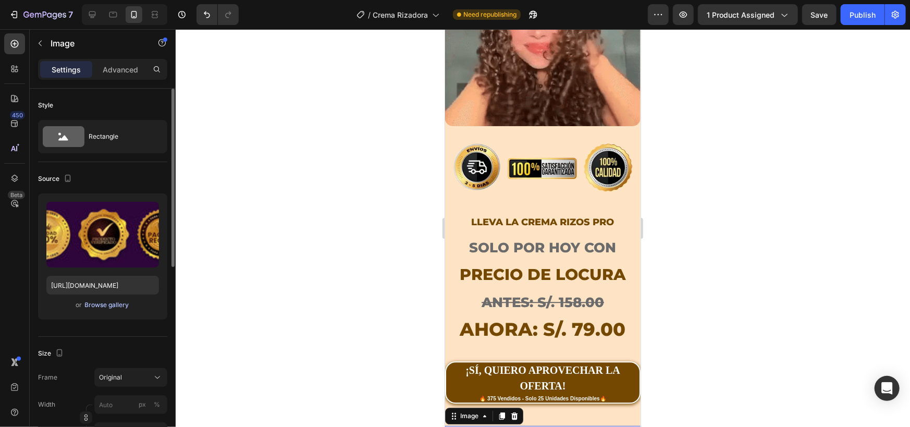
click at [123, 305] on div "Browse gallery" at bounding box center [107, 304] width 44 height 9
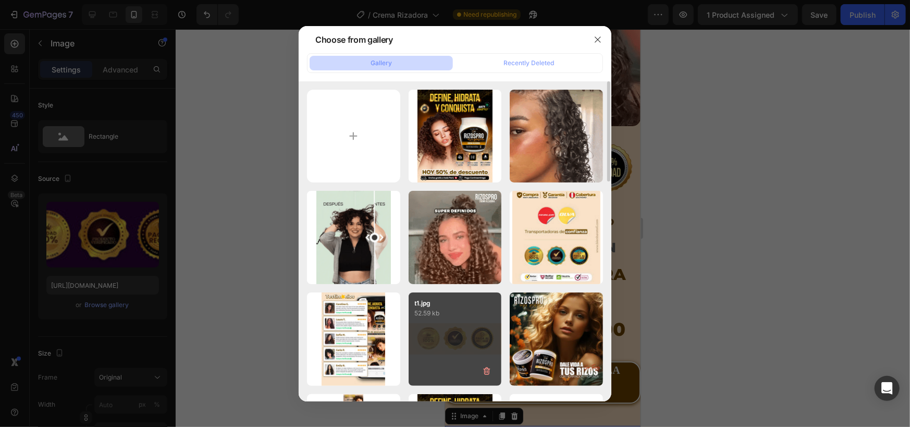
click at [434, 340] on div "t1.jpg 52.59 kb" at bounding box center [455, 339] width 93 height 93
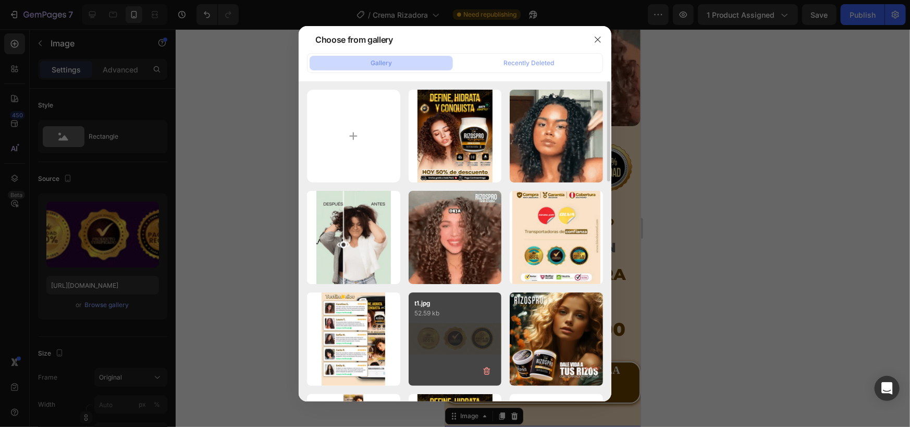
type input "[URL][DOMAIN_NAME]"
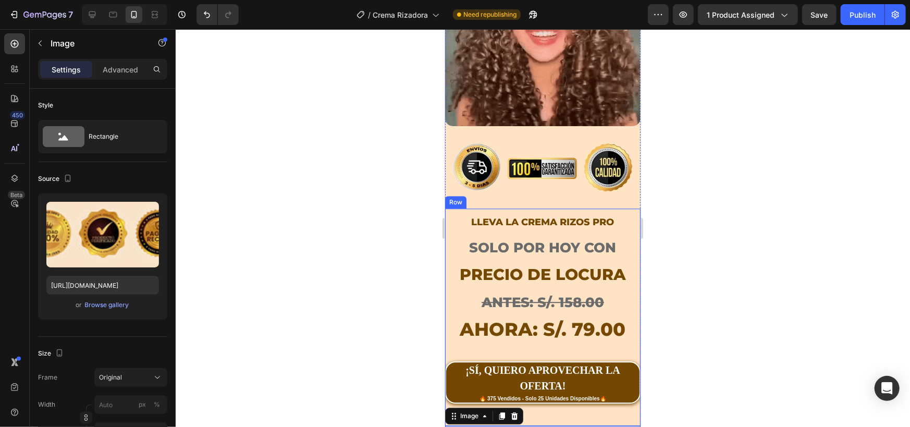
scroll to position [1912, 0]
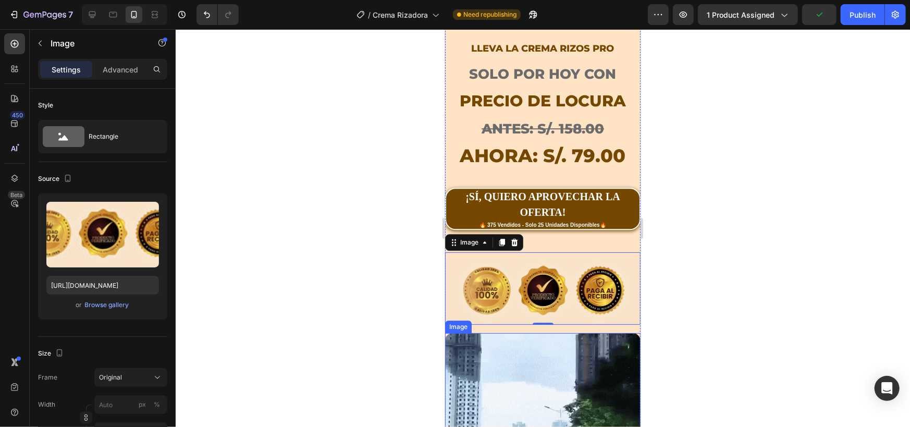
click at [538, 333] on img at bounding box center [543, 431] width 196 height 196
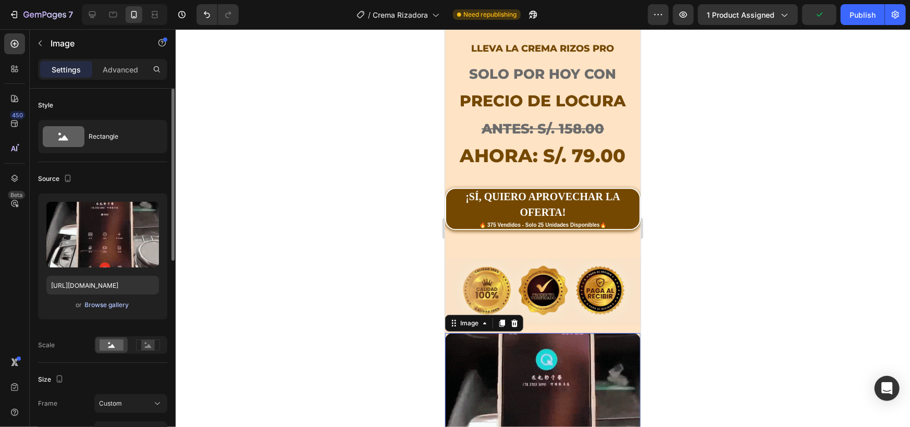
click at [110, 306] on div "Browse gallery" at bounding box center [107, 304] width 44 height 9
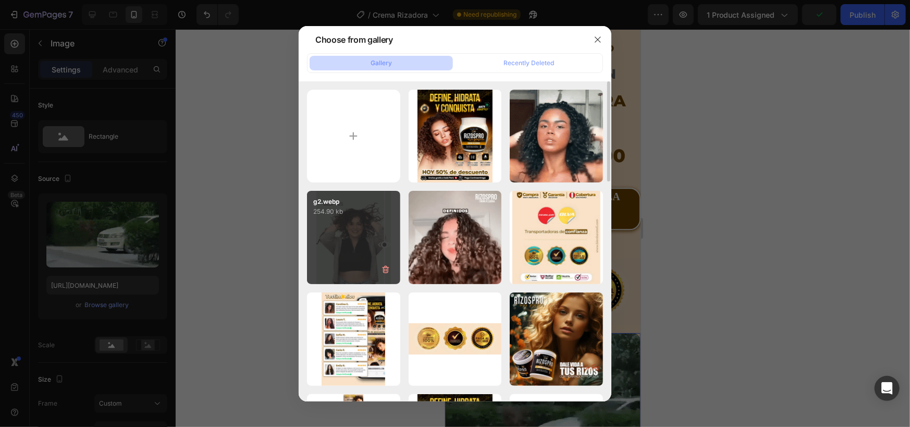
click at [372, 239] on div "g2.webp 254.90 kb" at bounding box center [353, 237] width 93 height 93
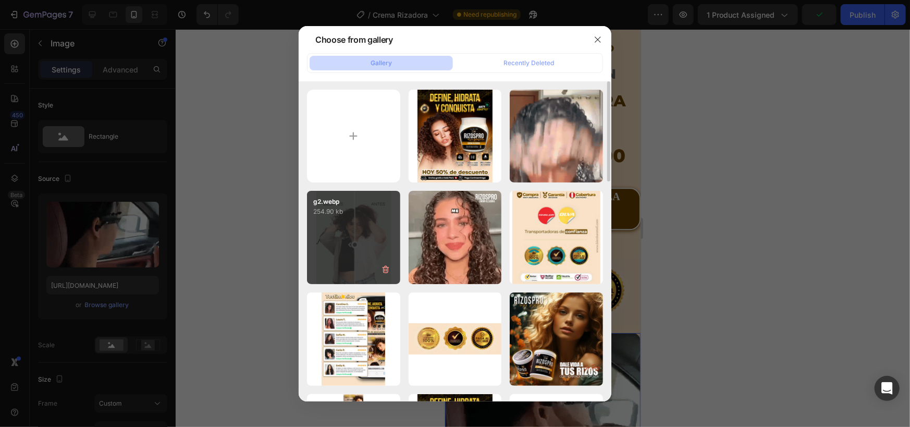
type input "[URL][DOMAIN_NAME]"
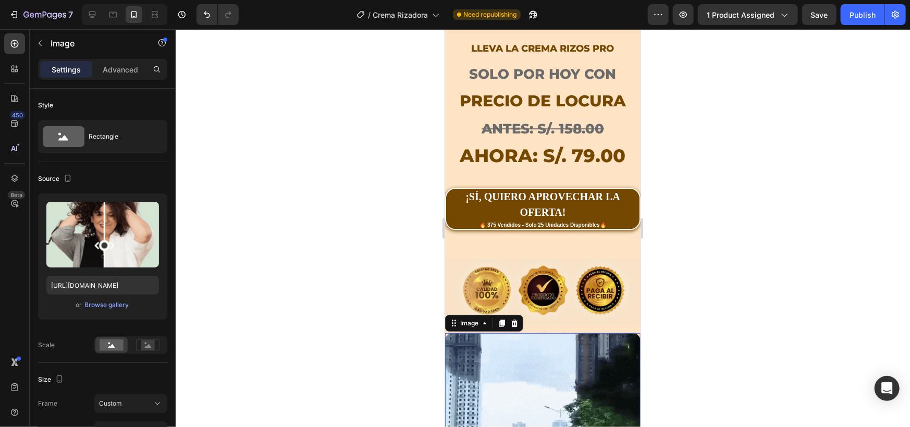
scroll to position [2086, 0]
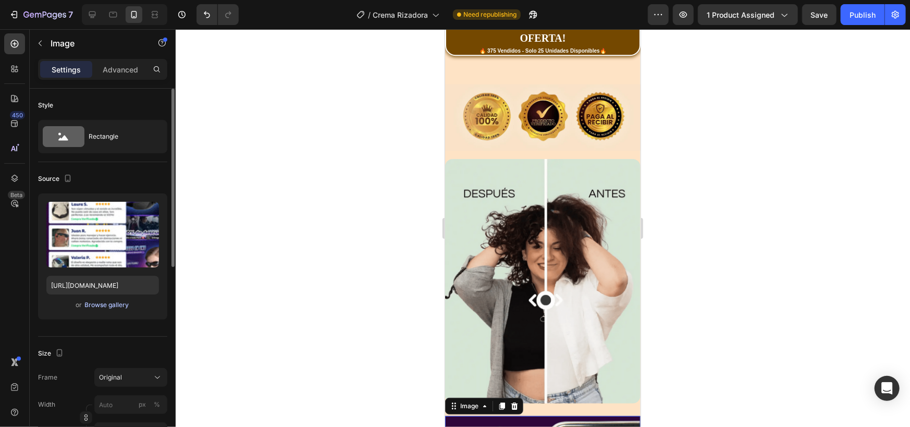
click at [89, 305] on div "Browse gallery" at bounding box center [107, 304] width 44 height 9
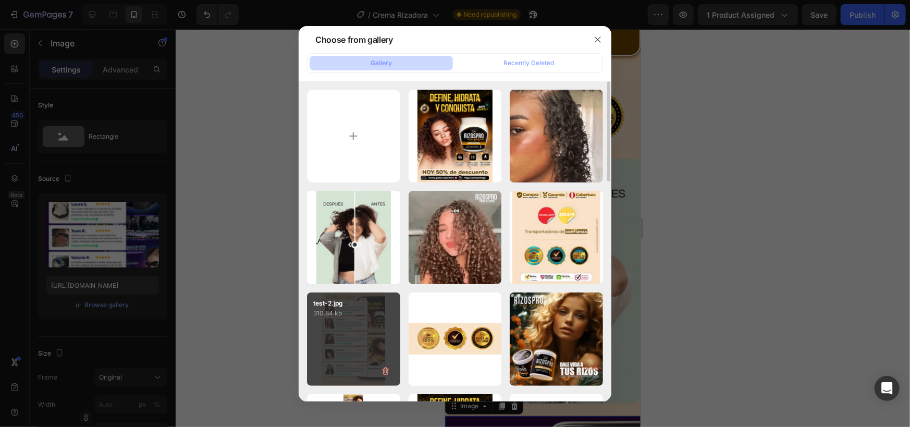
click at [363, 314] on p "310.84 kb" at bounding box center [353, 313] width 81 height 10
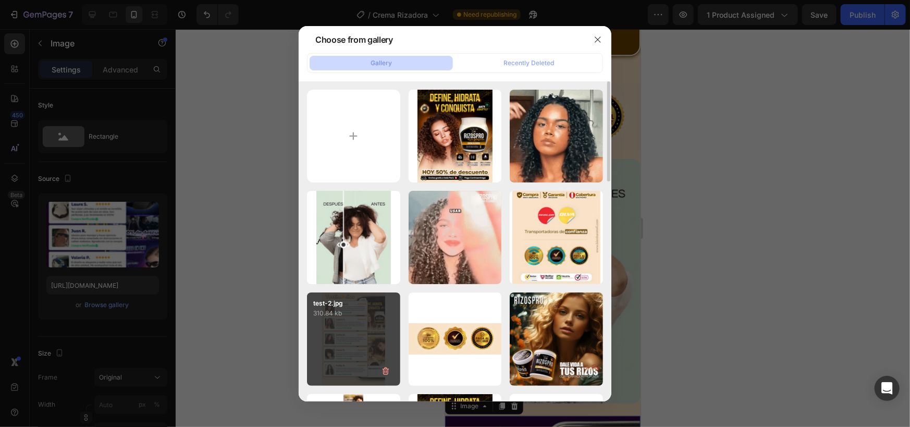
type input "[URL][DOMAIN_NAME]"
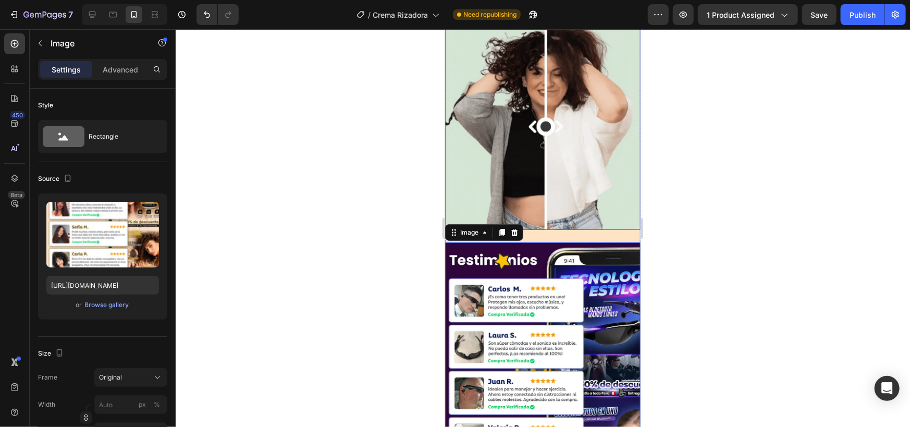
scroll to position [2433, 0]
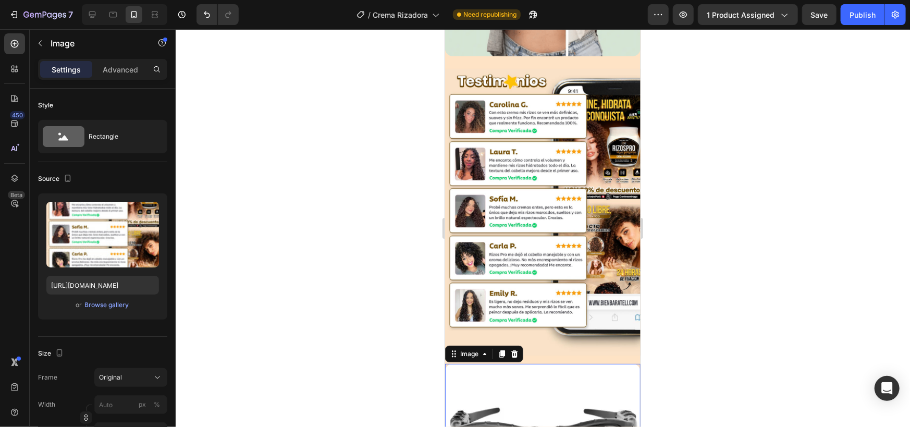
click at [525, 363] on img at bounding box center [543, 428] width 196 height 130
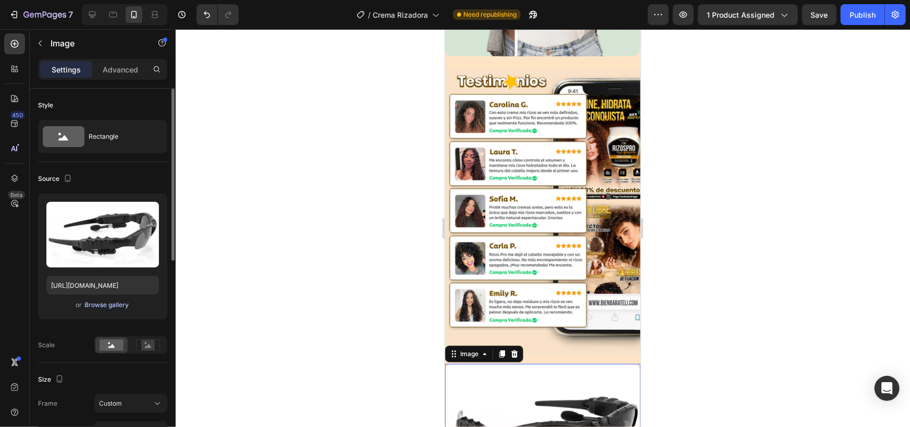
click at [119, 301] on div "Browse gallery" at bounding box center [107, 304] width 44 height 9
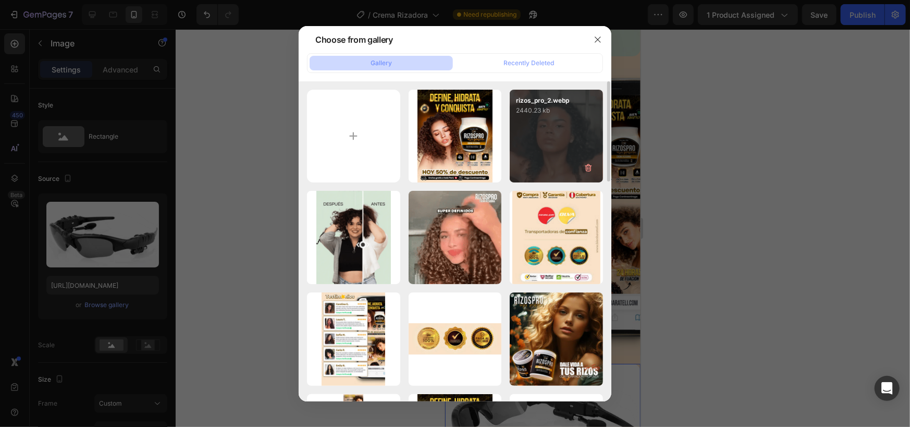
click at [573, 164] on div "rizos_pro_2.webp 2440.23 kb" at bounding box center [556, 136] width 93 height 93
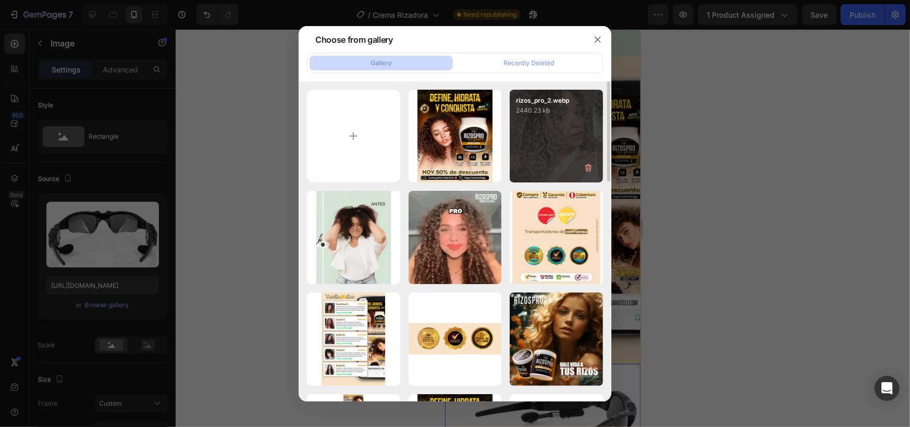
type input "[URL][DOMAIN_NAME]"
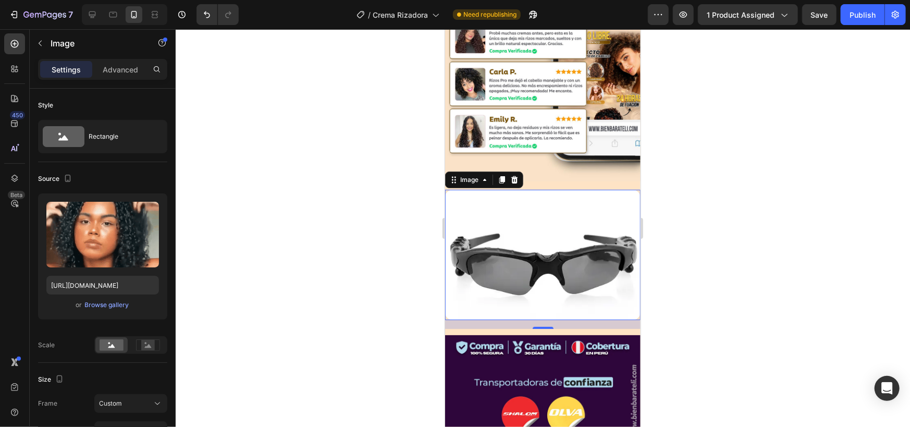
scroll to position [2781, 0]
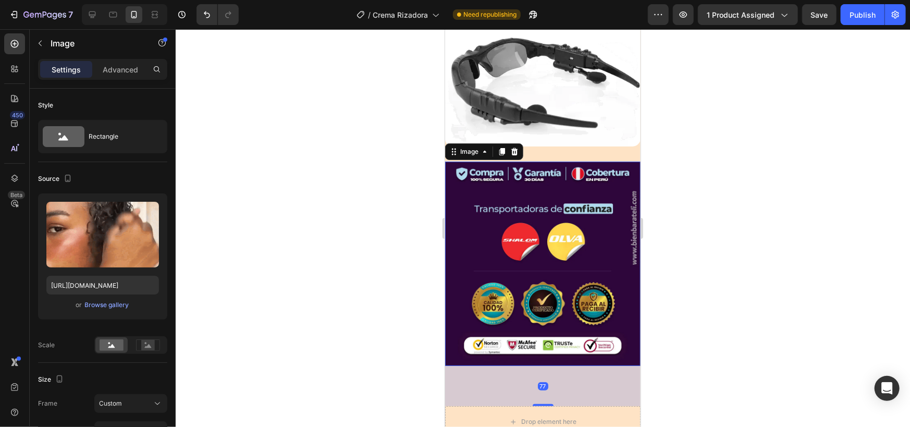
click at [519, 181] on img at bounding box center [543, 263] width 196 height 205
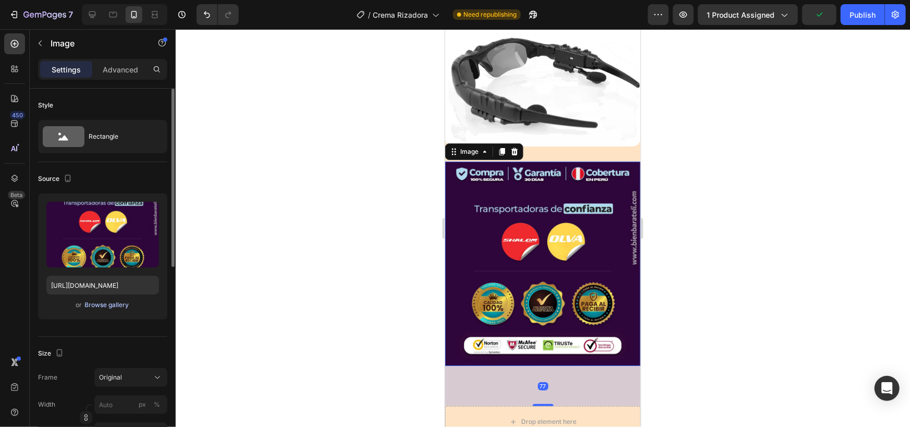
click at [109, 306] on div "Browse gallery" at bounding box center [107, 304] width 44 height 9
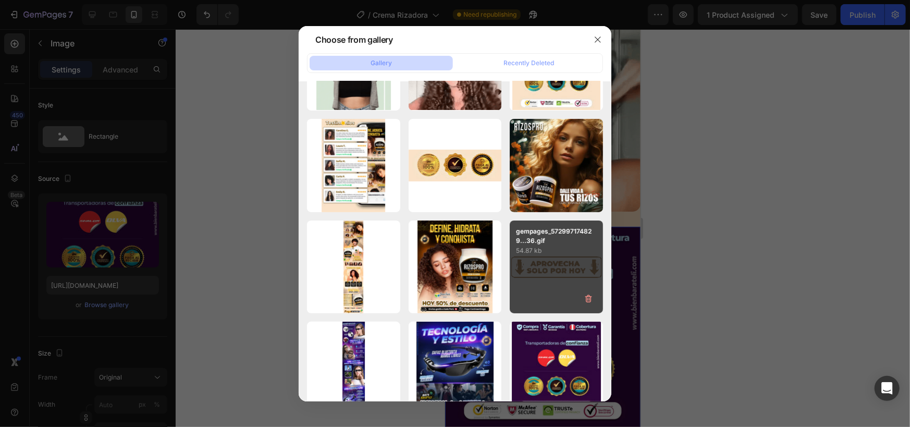
scroll to position [0, 0]
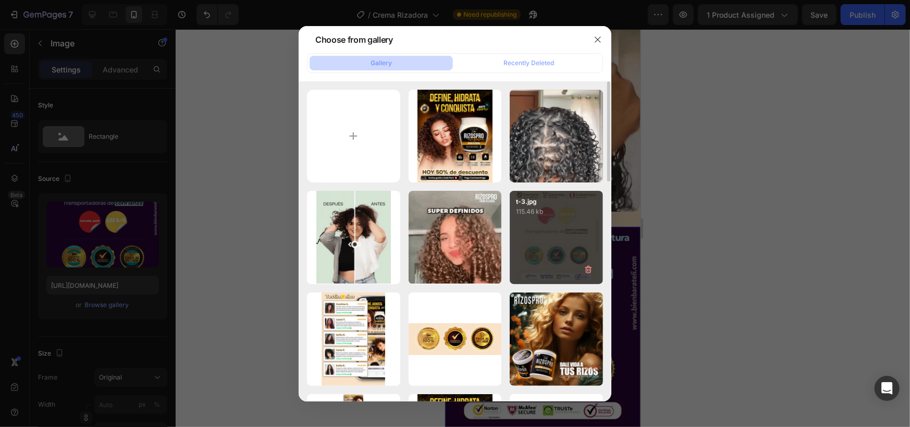
click at [558, 253] on div "t-3.jpg 115.46 kb" at bounding box center [556, 237] width 93 height 93
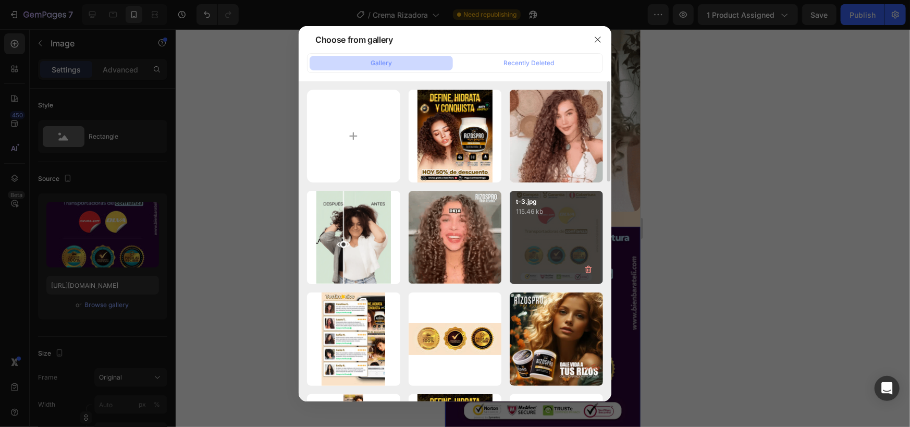
type input "[URL][DOMAIN_NAME]"
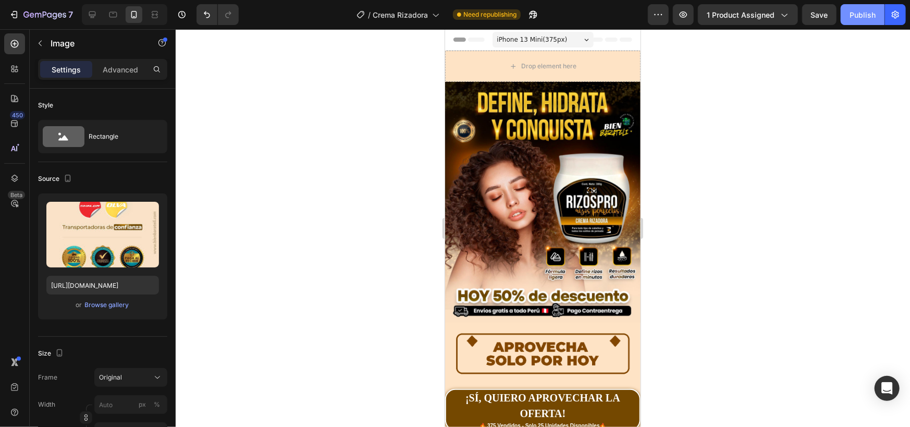
click at [857, 15] on div "Publish" at bounding box center [863, 14] width 26 height 11
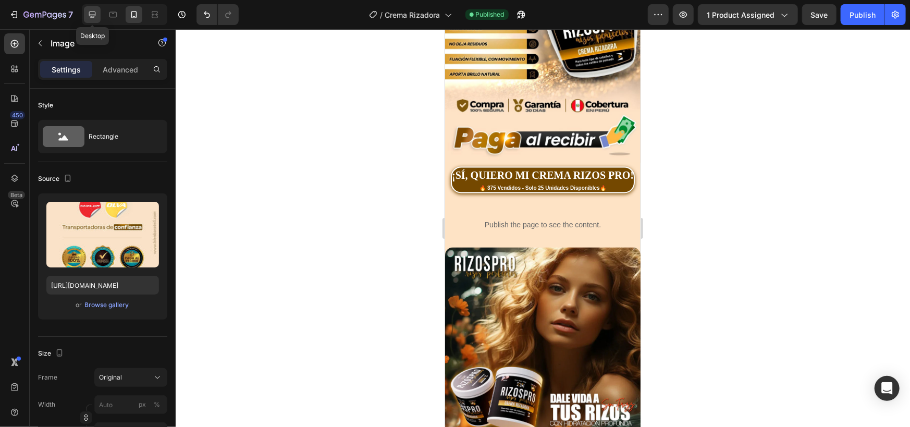
click at [95, 10] on icon at bounding box center [92, 14] width 10 height 10
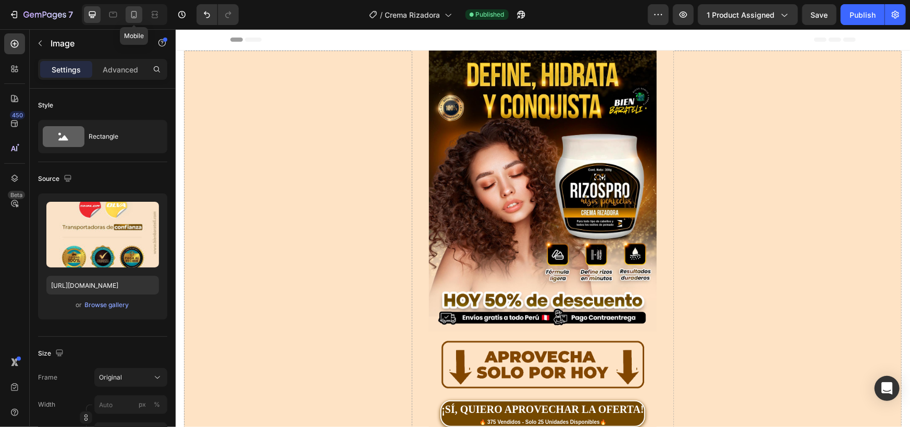
click at [136, 19] on icon at bounding box center [134, 14] width 10 height 10
